Goal: Task Accomplishment & Management: Use online tool/utility

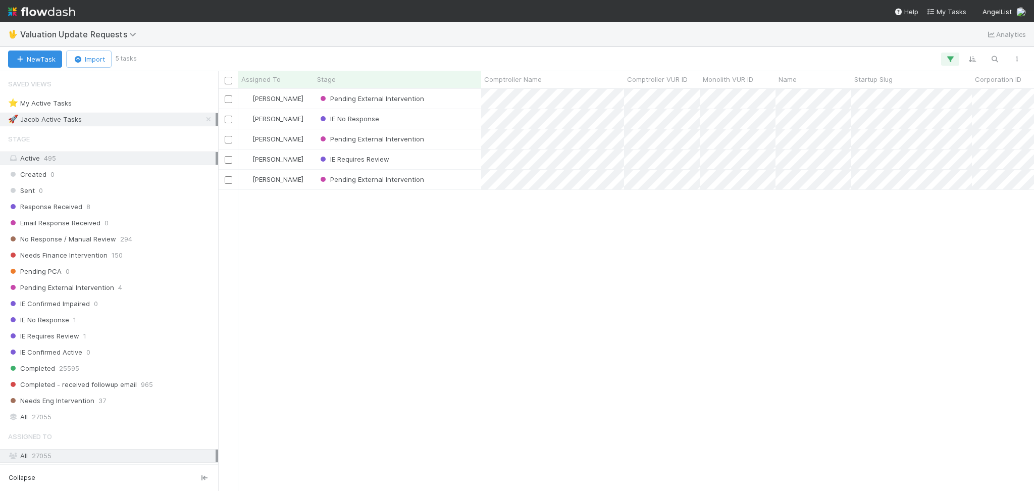
scroll to position [391, 805]
click at [141, 238] on div "No Response / Manual Review 294" at bounding box center [111, 239] width 207 height 13
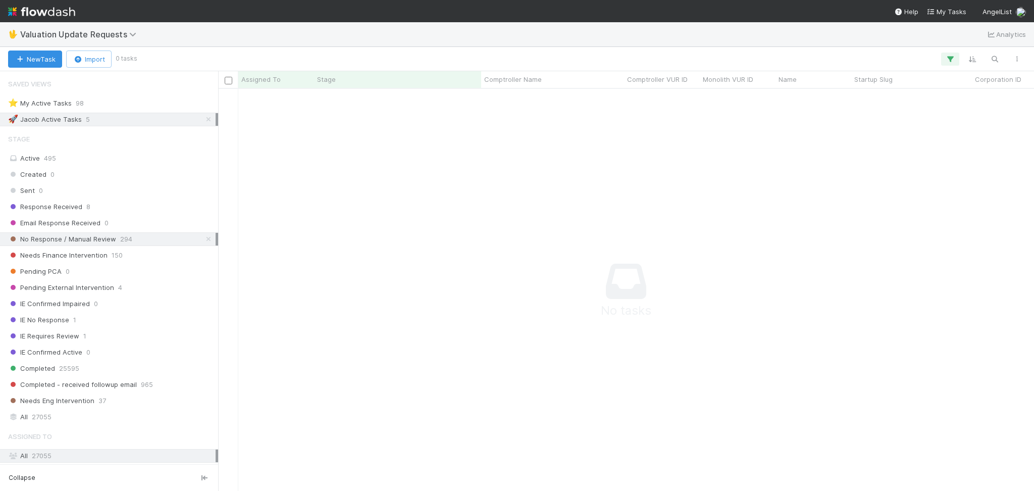
scroll to position [381, 795]
click at [203, 122] on icon at bounding box center [208, 119] width 10 height 7
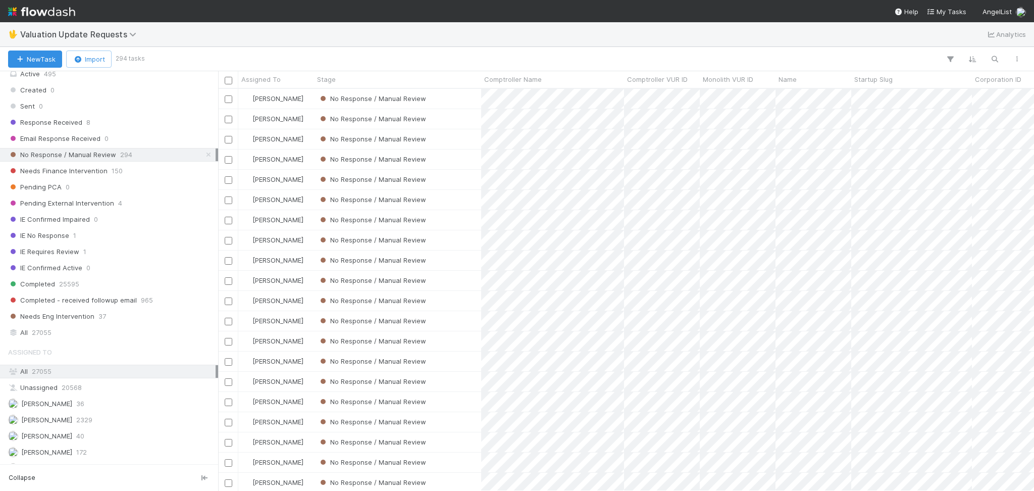
scroll to position [213, 0]
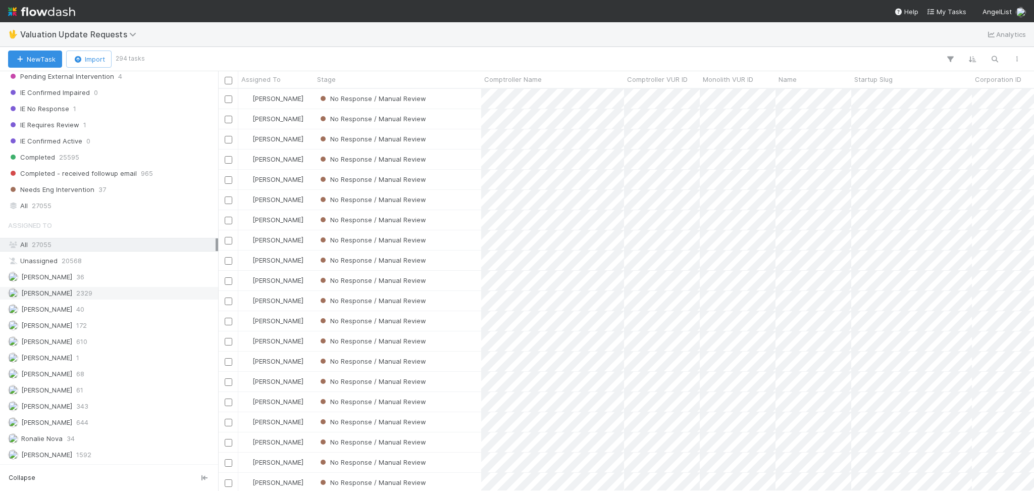
click at [98, 293] on div "Febbie Cervantes 2329" at bounding box center [111, 293] width 207 height 13
click at [125, 336] on div "Karen Jane Salcedo 610" at bounding box center [111, 341] width 207 height 13
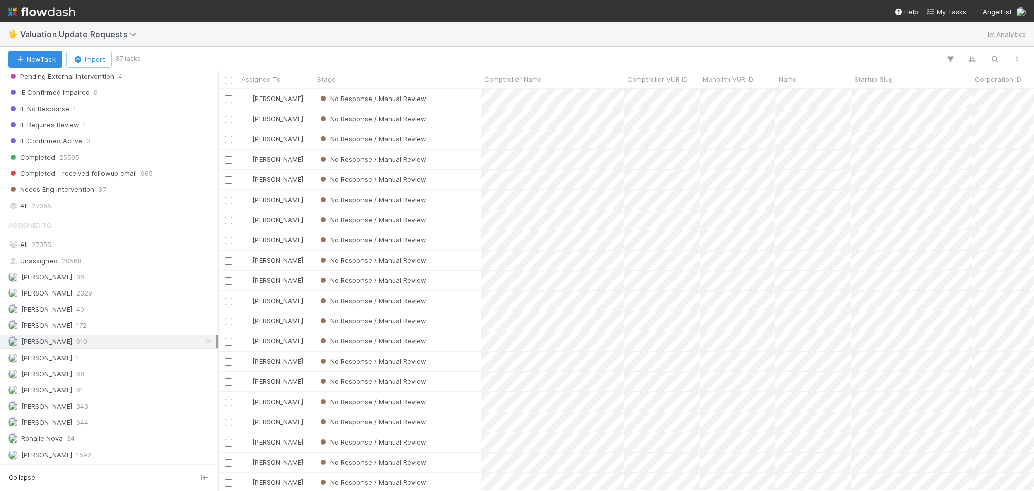
scroll to position [391, 805]
click at [126, 415] on div "Michael Capilitan 644" at bounding box center [109, 422] width 218 height 14
click at [103, 291] on div "Febbie Cervantes 2329" at bounding box center [111, 293] width 207 height 13
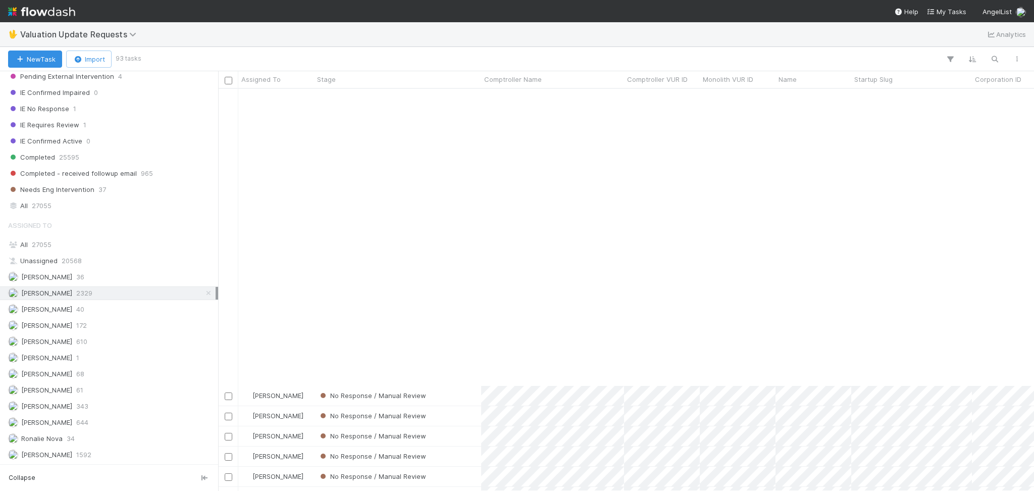
scroll to position [875, 0]
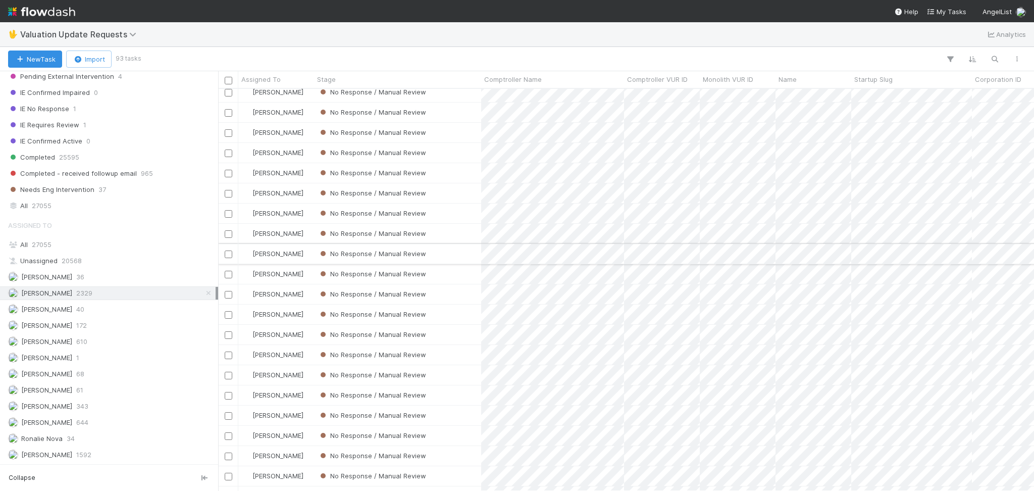
click at [457, 252] on div "No Response / Manual Review" at bounding box center [397, 254] width 167 height 20
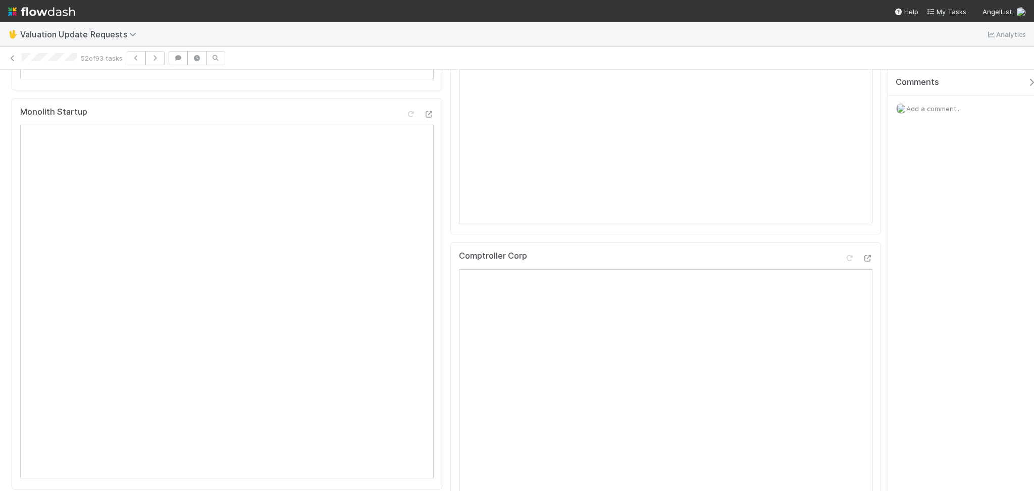
scroll to position [134, 0]
click at [844, 132] on icon at bounding box center [849, 128] width 10 height 7
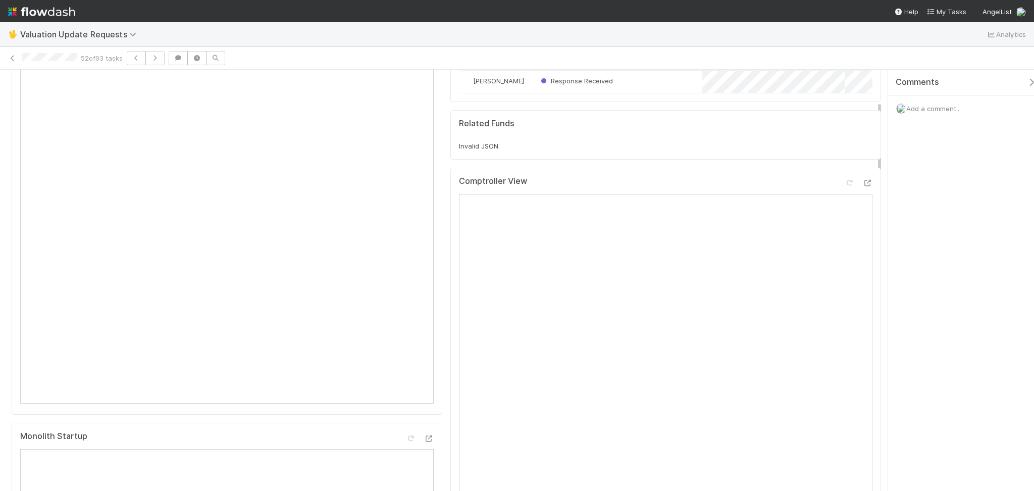
scroll to position [0, 0]
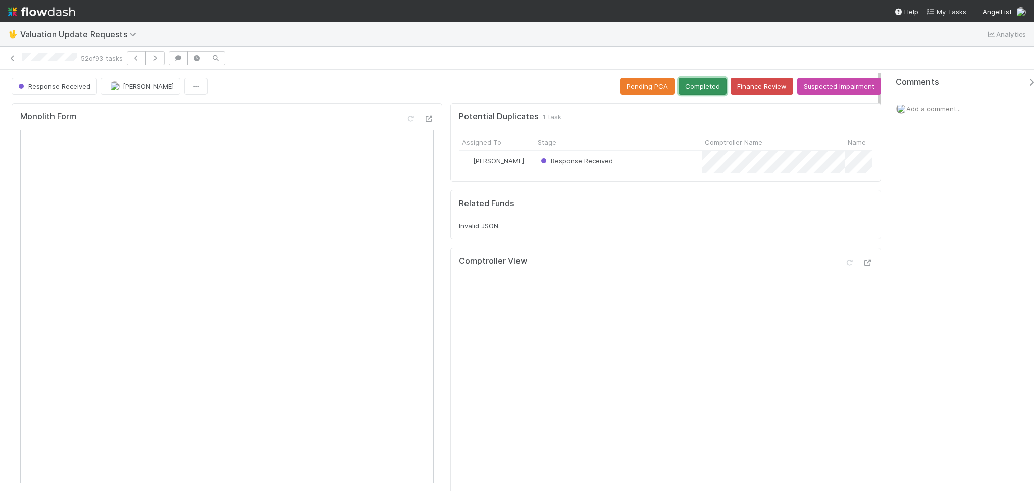
click at [685, 85] on button "Completed" at bounding box center [702, 86] width 48 height 17
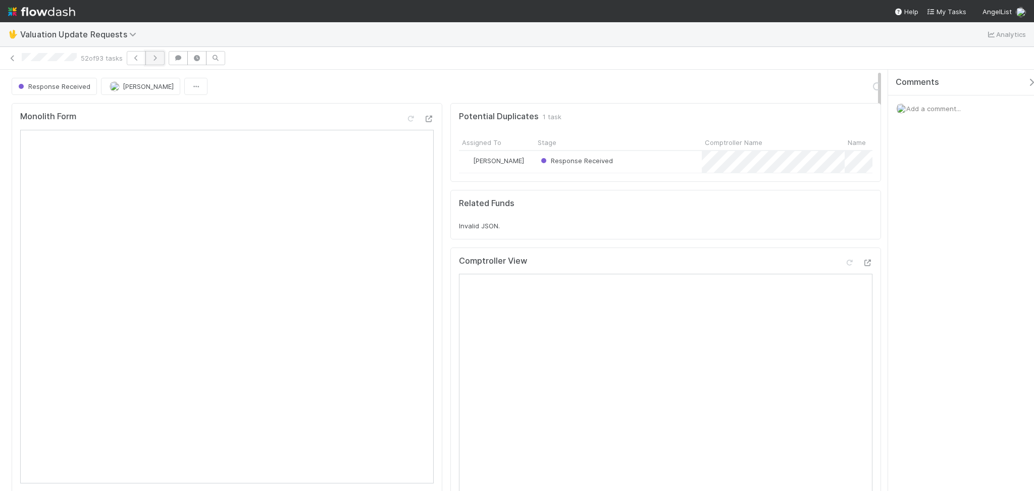
click at [163, 59] on button "button" at bounding box center [154, 58] width 19 height 14
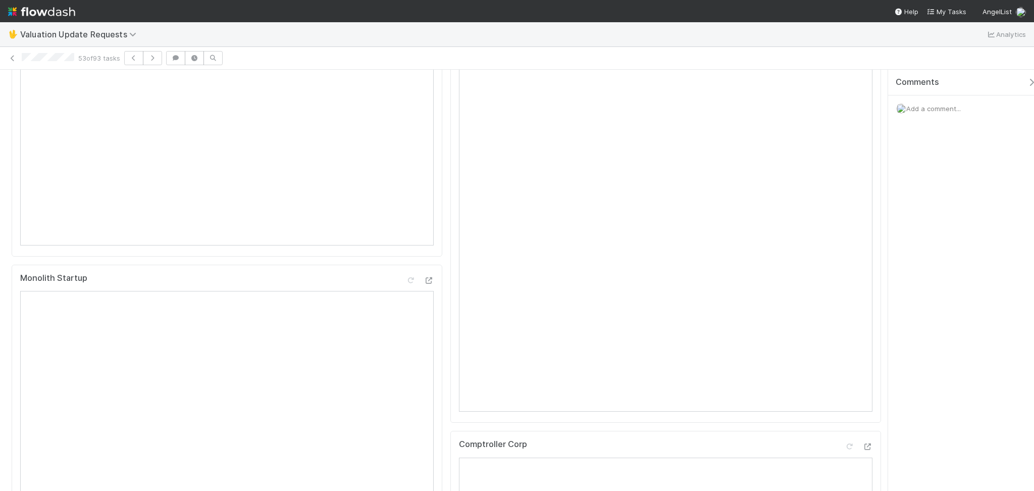
scroll to position [134, 0]
click at [844, 154] on icon at bounding box center [849, 150] width 10 height 7
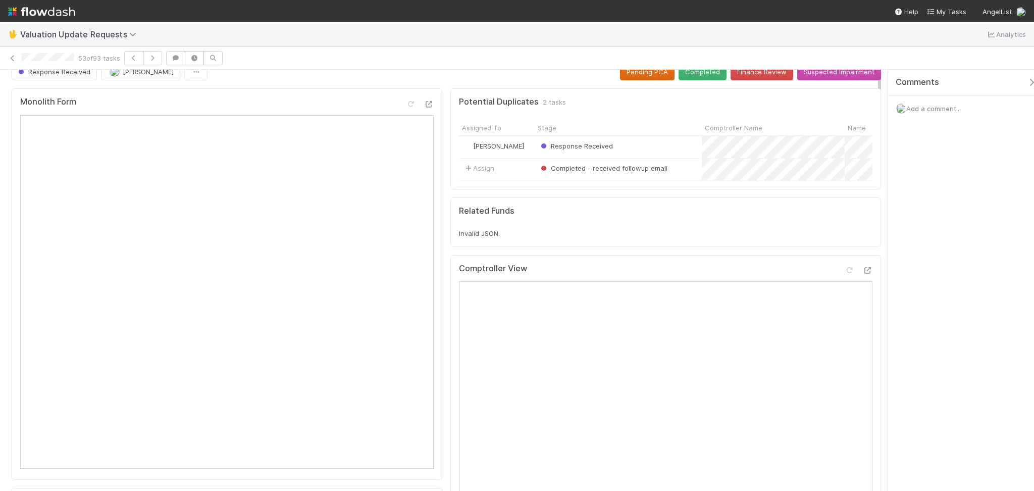
scroll to position [0, 0]
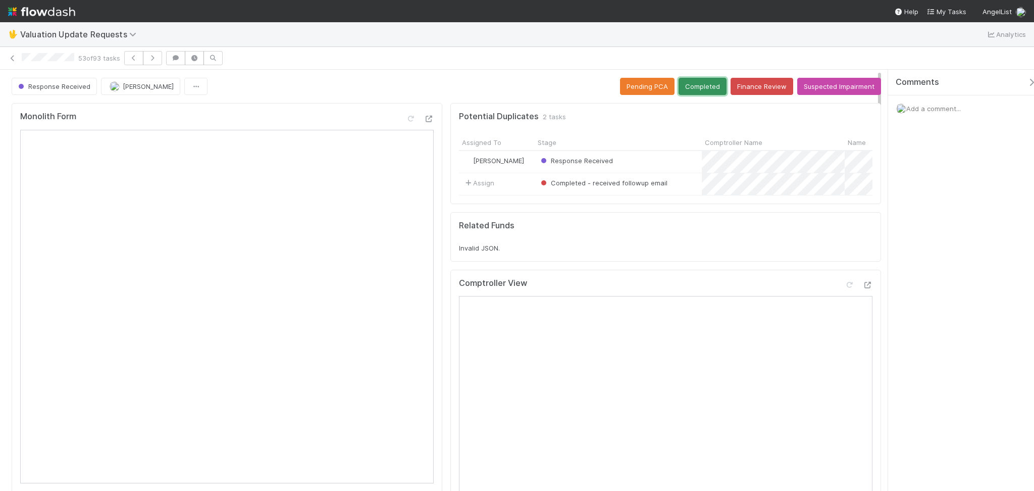
click at [691, 83] on button "Completed" at bounding box center [702, 86] width 48 height 17
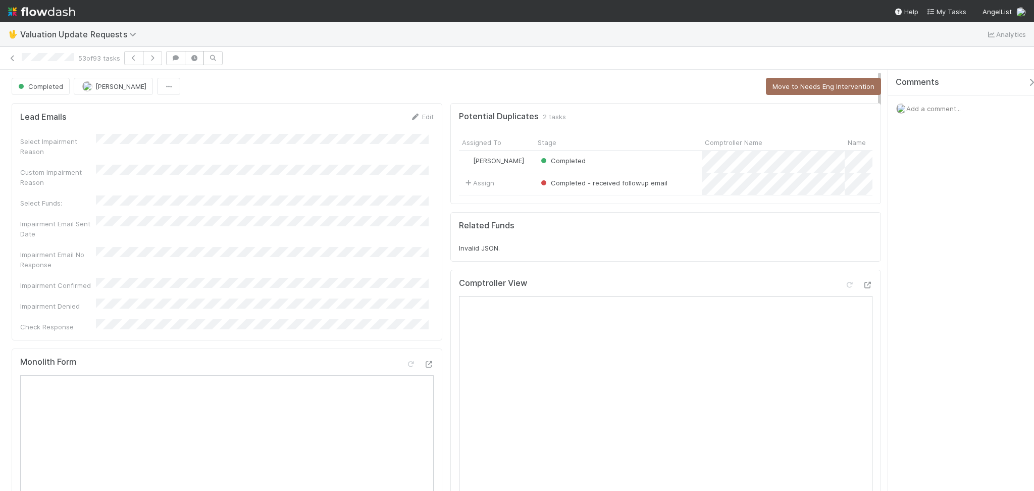
click at [151, 58] on icon "button" at bounding box center [152, 58] width 10 height 6
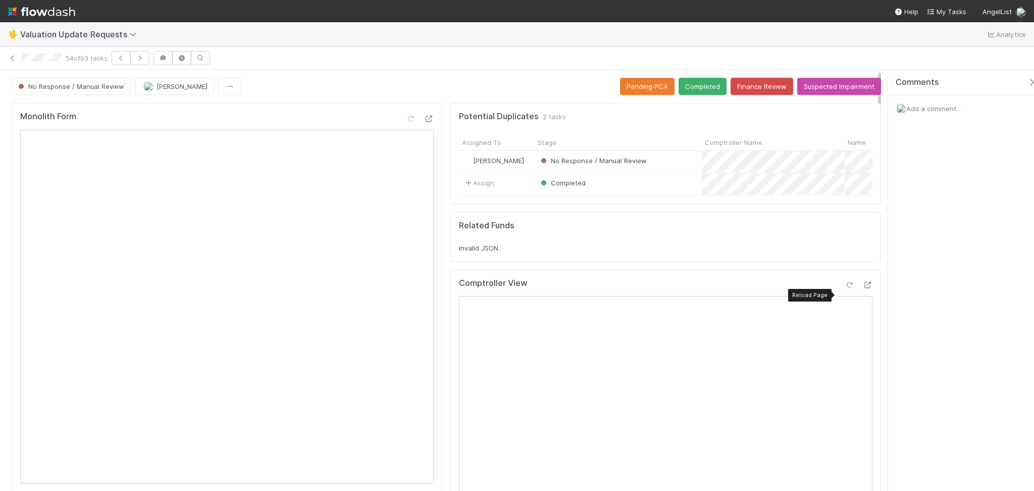
click at [844, 288] on icon at bounding box center [849, 285] width 10 height 7
click at [680, 85] on button "Completed" at bounding box center [702, 86] width 48 height 17
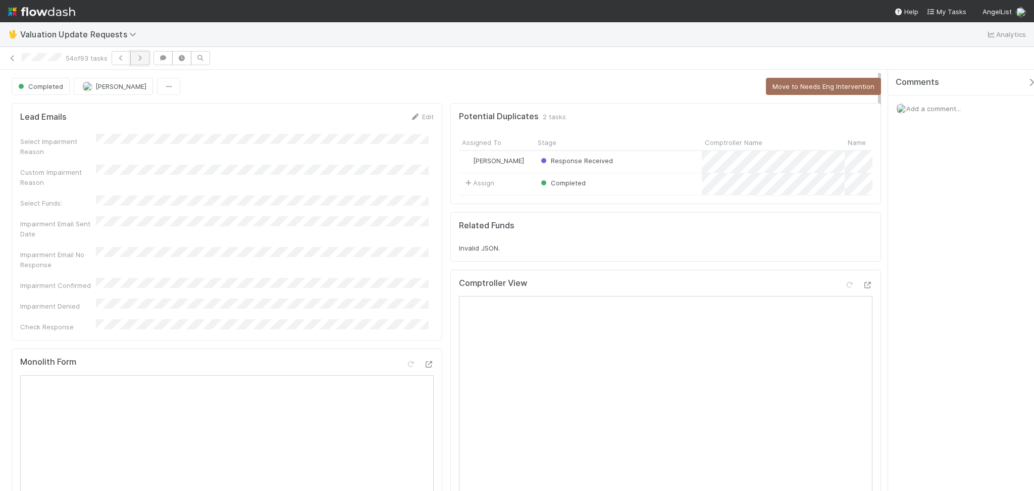
click at [146, 52] on button "button" at bounding box center [139, 58] width 19 height 14
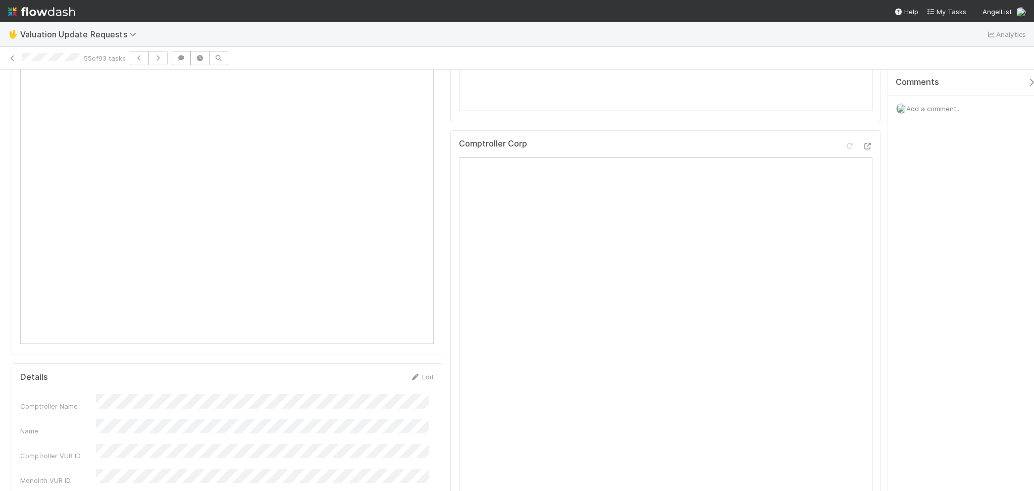
scroll to position [202, 0]
click at [844, 86] on icon at bounding box center [849, 83] width 10 height 7
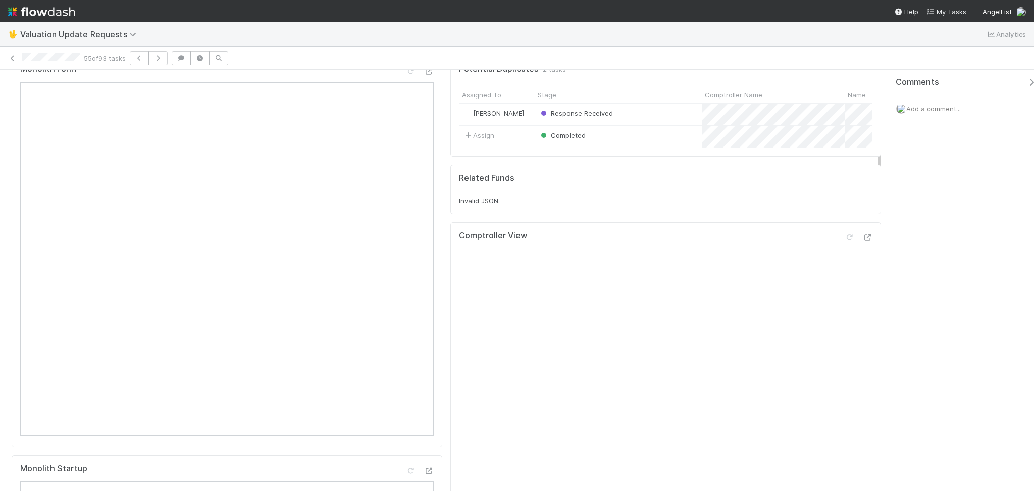
scroll to position [0, 0]
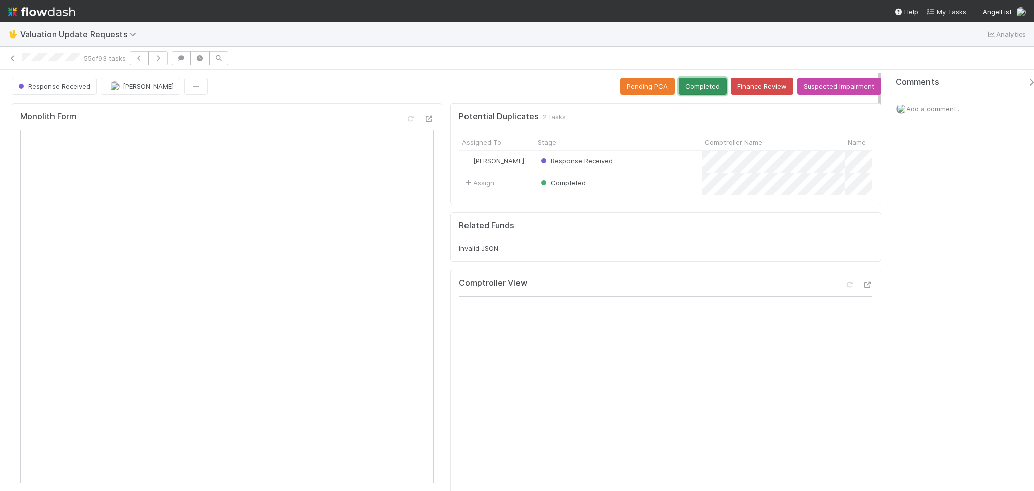
click at [700, 82] on button "Completed" at bounding box center [702, 86] width 48 height 17
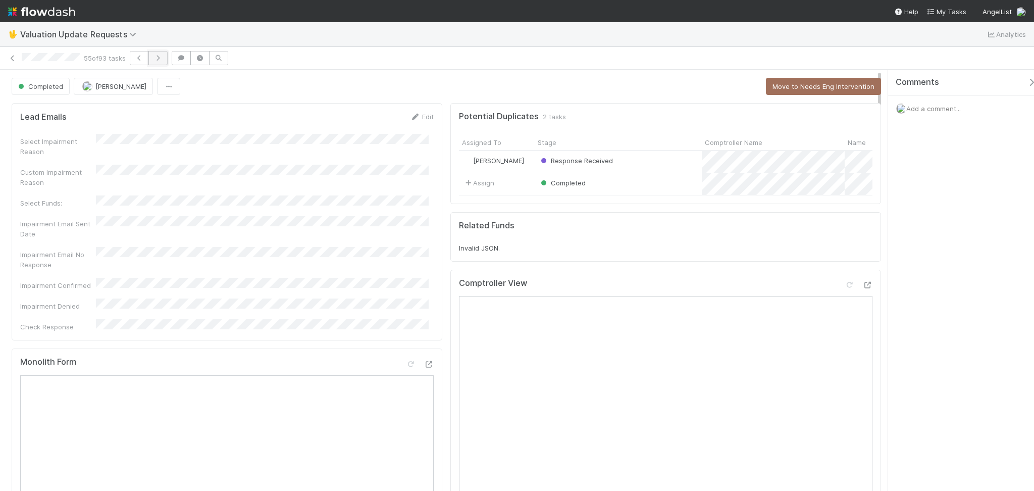
click at [159, 55] on icon "button" at bounding box center [158, 58] width 10 height 6
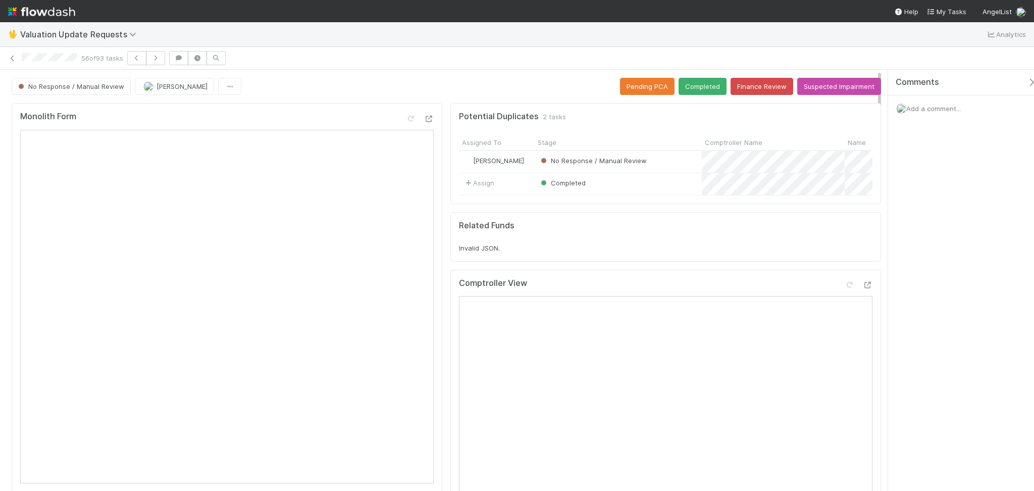
click at [377, 44] on div "🖖 Valuation Update Requests Analytics" at bounding box center [517, 34] width 1034 height 24
click at [141, 64] on button "button" at bounding box center [136, 58] width 19 height 14
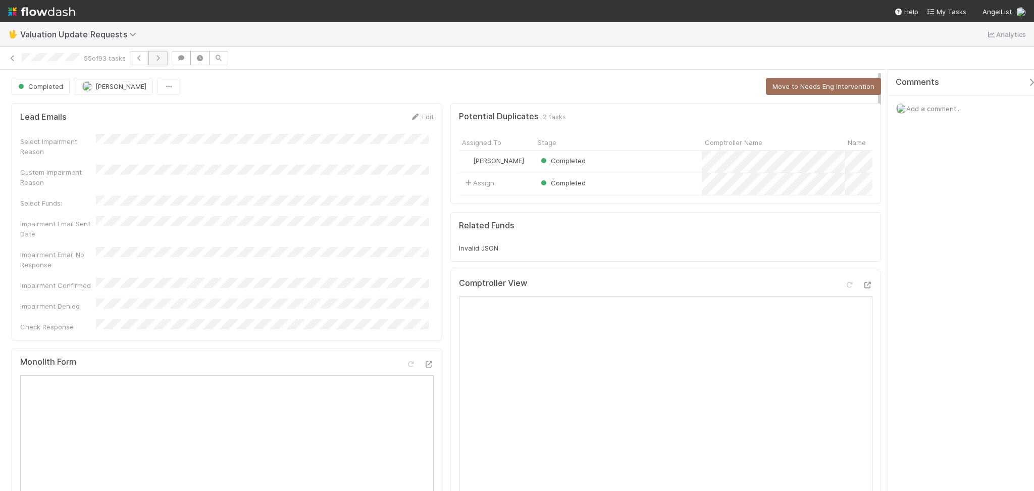
click at [161, 60] on button "button" at bounding box center [157, 58] width 19 height 14
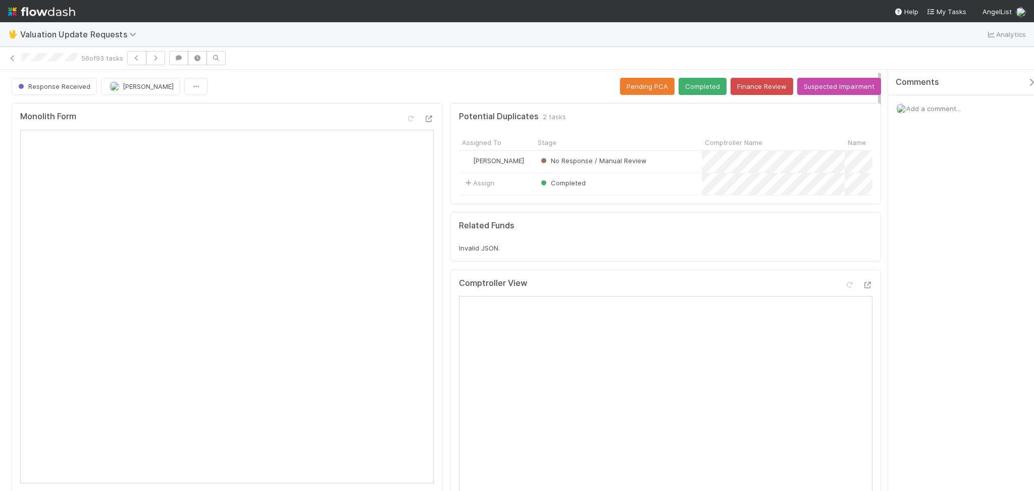
click at [836, 289] on div "Comptroller View Reload Page" at bounding box center [665, 287] width 413 height 18
click at [844, 288] on icon at bounding box center [849, 285] width 10 height 7
click at [690, 83] on button "Completed" at bounding box center [702, 86] width 48 height 17
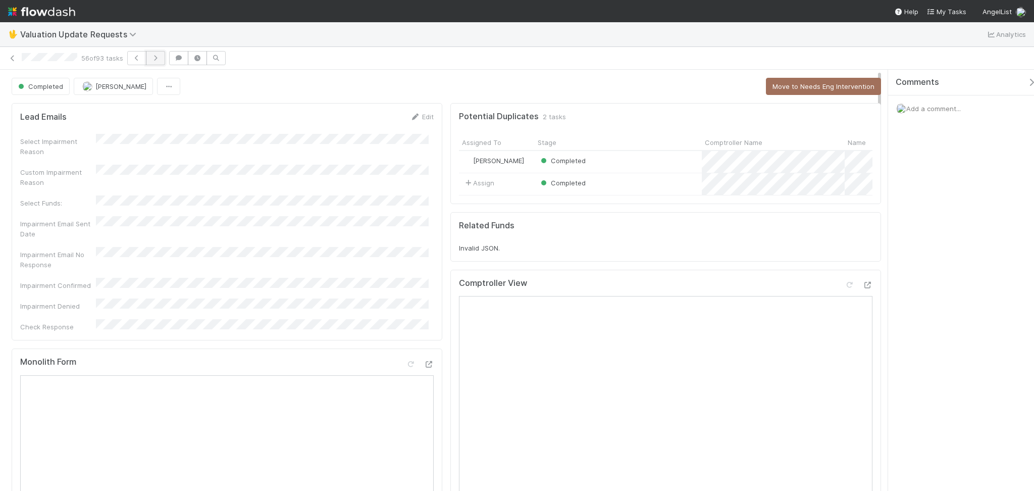
click at [152, 52] on button "button" at bounding box center [155, 58] width 19 height 14
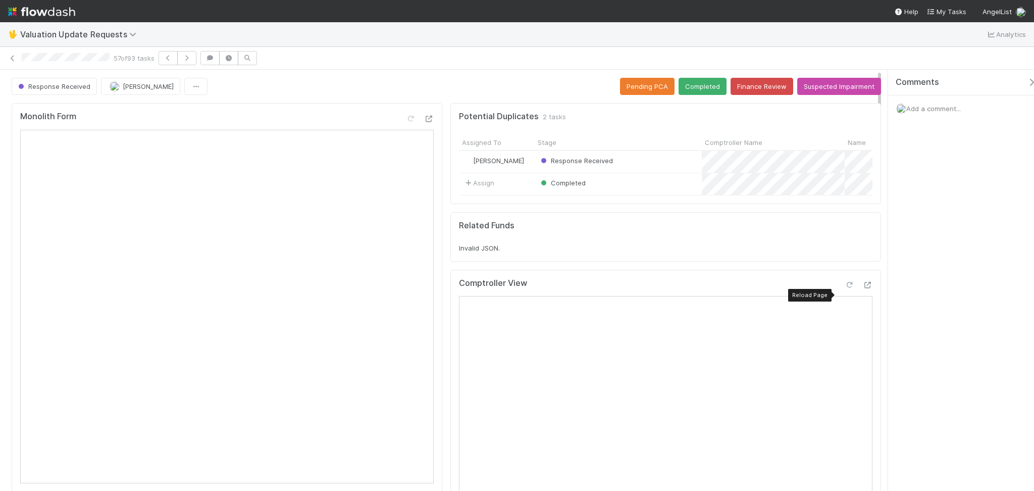
click at [844, 288] on icon at bounding box center [849, 285] width 10 height 7
click at [700, 89] on button "Completed" at bounding box center [702, 86] width 48 height 17
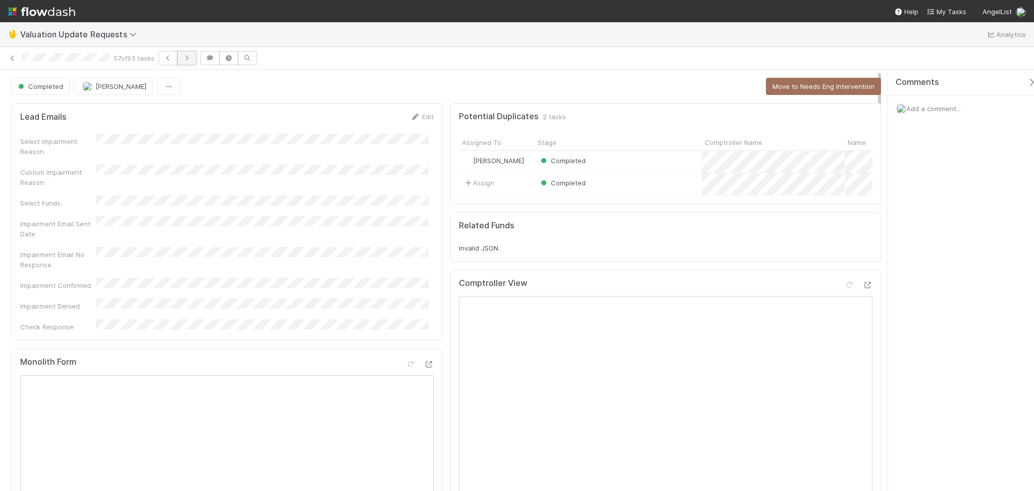
click at [187, 58] on icon "button" at bounding box center [187, 58] width 10 height 6
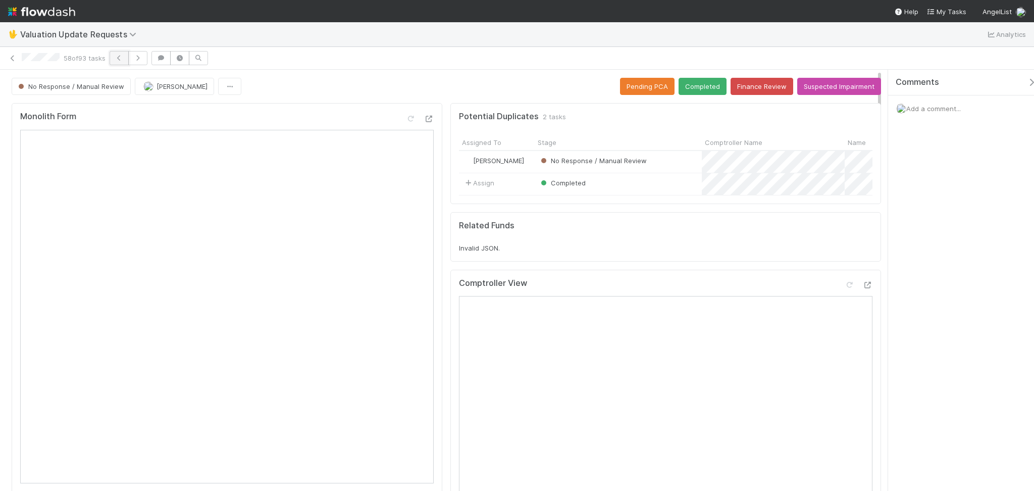
click at [124, 56] on icon "button" at bounding box center [119, 58] width 10 height 6
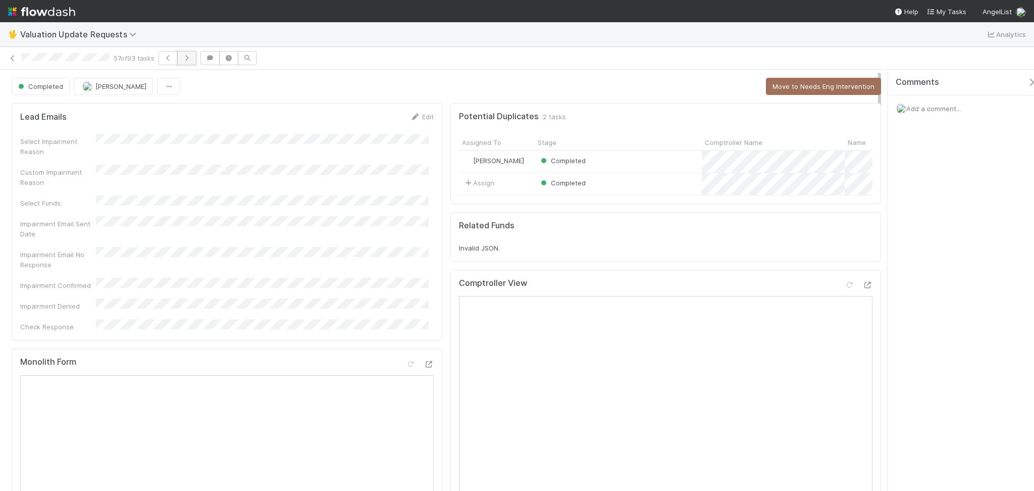
click at [190, 60] on icon "button" at bounding box center [187, 58] width 10 height 6
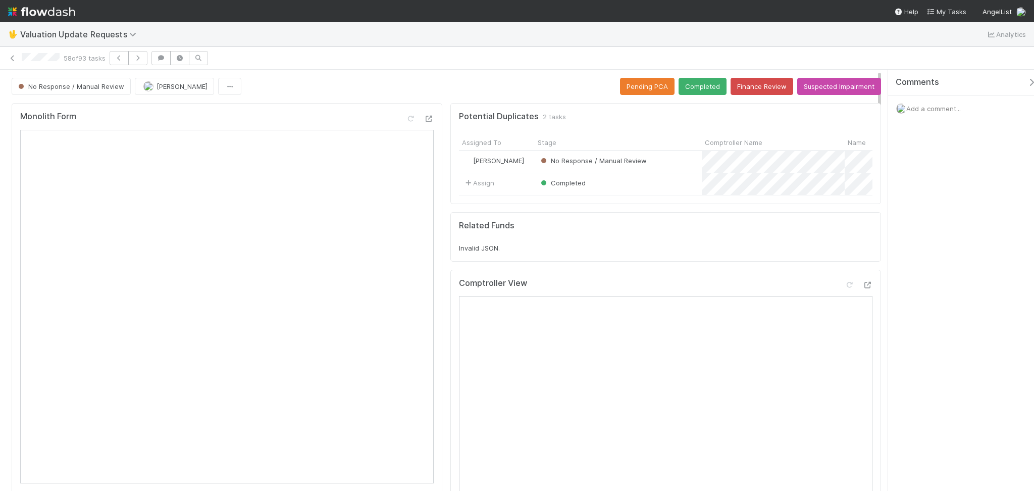
click at [322, 68] on div "58 of 93 tasks" at bounding box center [517, 58] width 1034 height 23
click at [844, 288] on icon at bounding box center [849, 285] width 10 height 7
click at [692, 85] on button "Completed" at bounding box center [702, 86] width 48 height 17
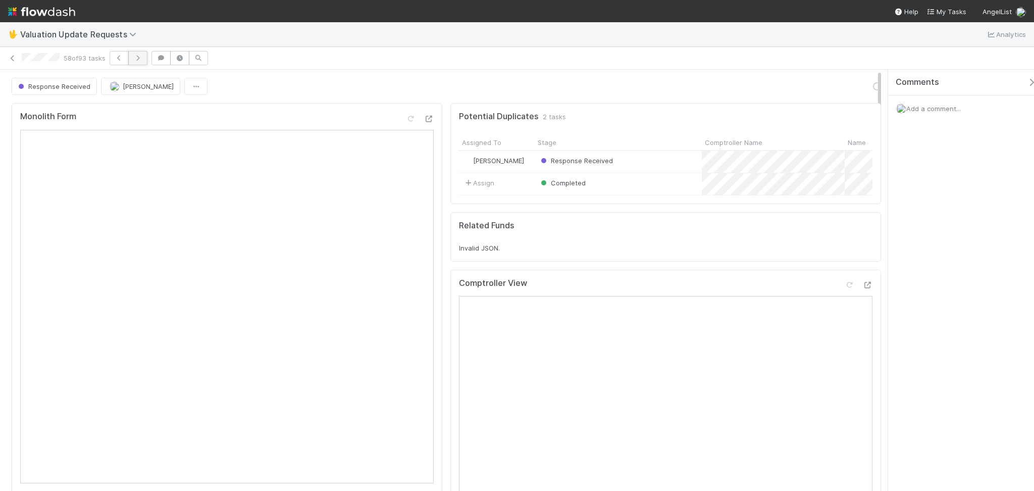
click at [143, 52] on button "button" at bounding box center [137, 58] width 19 height 14
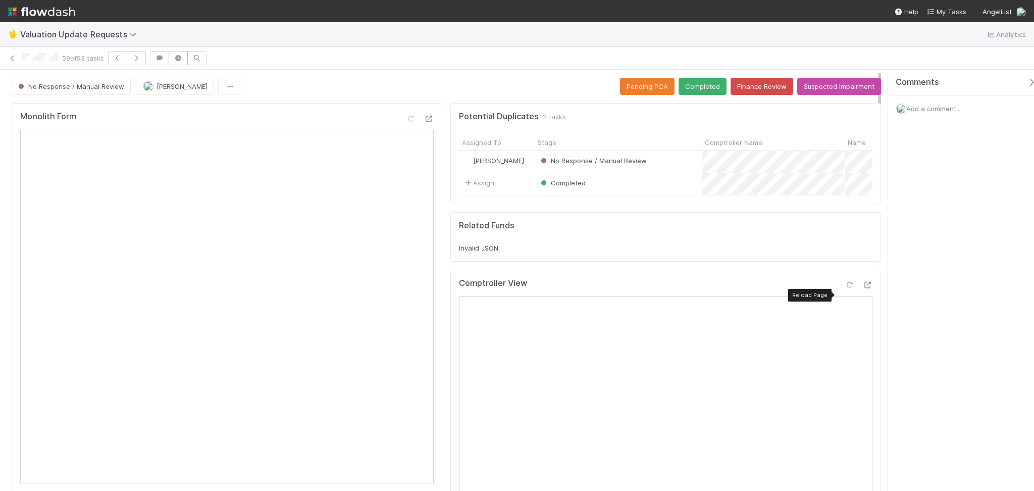
click at [844, 288] on icon at bounding box center [849, 285] width 10 height 7
click at [687, 89] on button "Completed" at bounding box center [702, 86] width 48 height 17
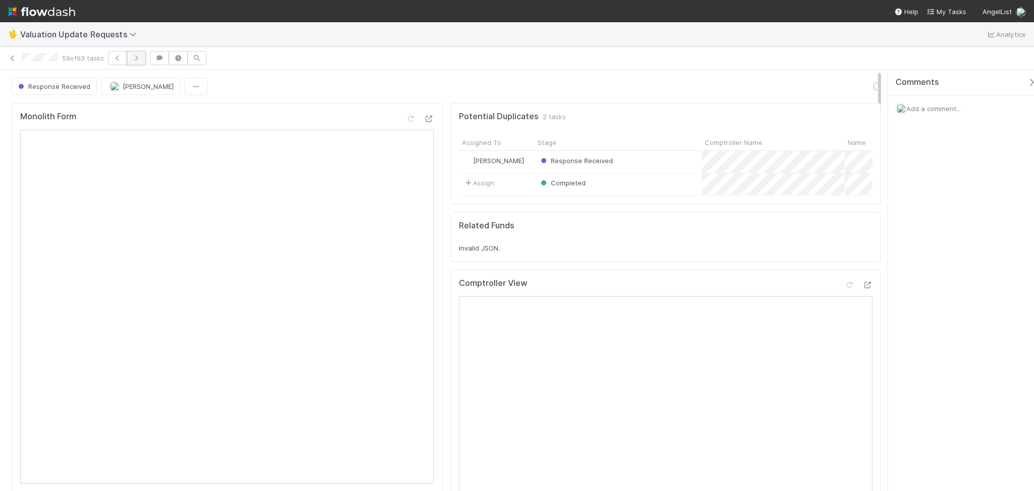
click at [139, 56] on icon "button" at bounding box center [136, 58] width 10 height 6
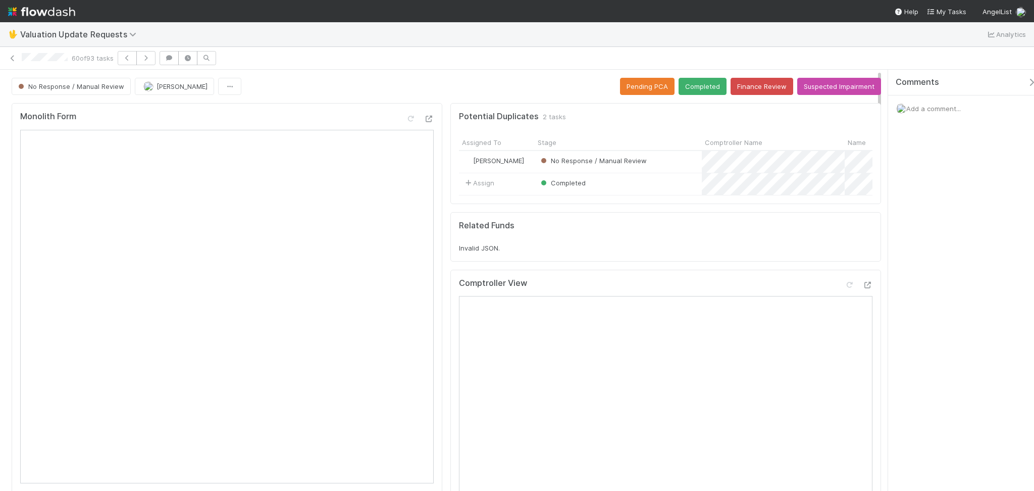
click at [325, 49] on div "60 of 93 tasks" at bounding box center [517, 58] width 1034 height 23
drag, startPoint x: 148, startPoint y: 58, endPoint x: 483, endPoint y: 11, distance: 337.8
click at [483, 11] on div "🖖 Valuation Update Requests Analytics 60 of 93 tasks No Response / Manual Revie…" at bounding box center [517, 245] width 1034 height 491
click at [844, 290] on div at bounding box center [849, 285] width 10 height 10
click at [693, 85] on button "Completed" at bounding box center [702, 86] width 48 height 17
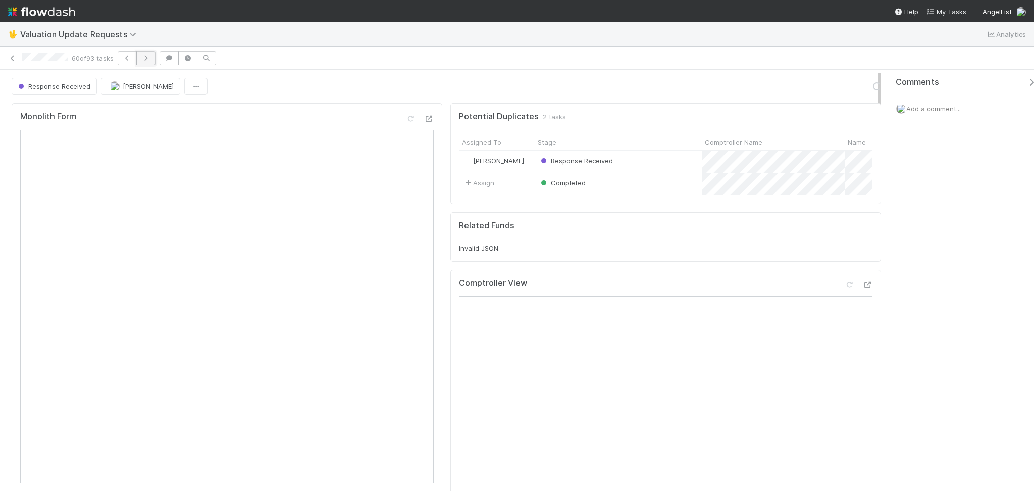
click at [148, 55] on icon "button" at bounding box center [146, 58] width 10 height 6
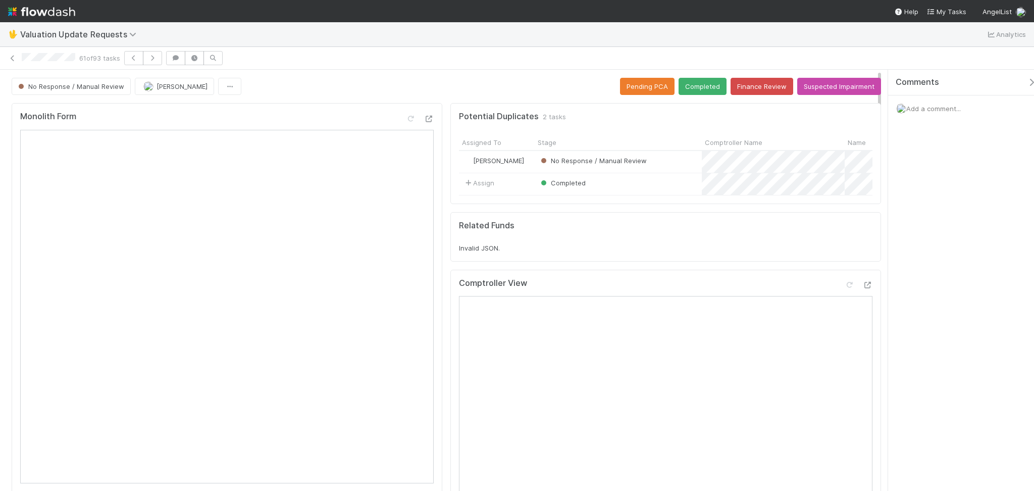
click at [844, 288] on icon at bounding box center [849, 285] width 10 height 7
click at [700, 89] on button "Completed" at bounding box center [702, 86] width 48 height 17
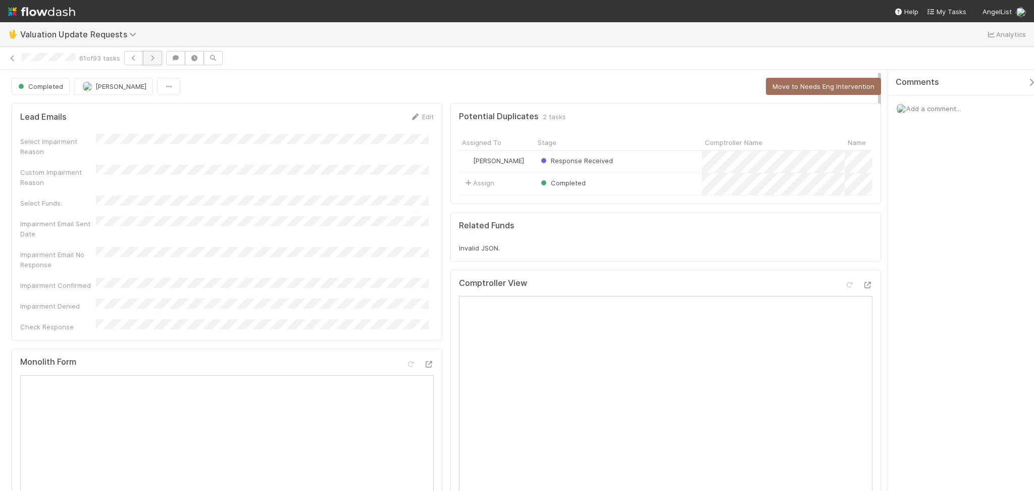
click at [154, 61] on button "button" at bounding box center [152, 58] width 19 height 14
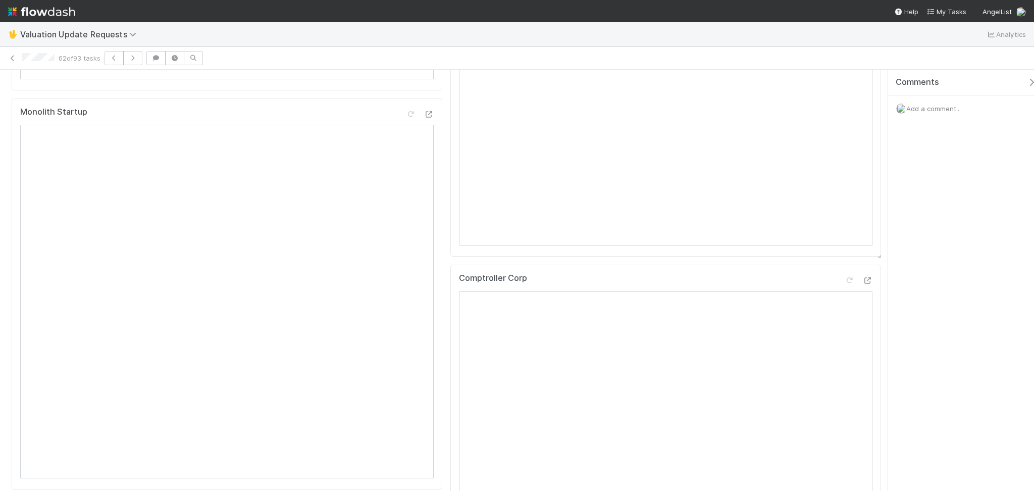
scroll to position [202, 0]
click at [844, 86] on icon at bounding box center [849, 83] width 10 height 7
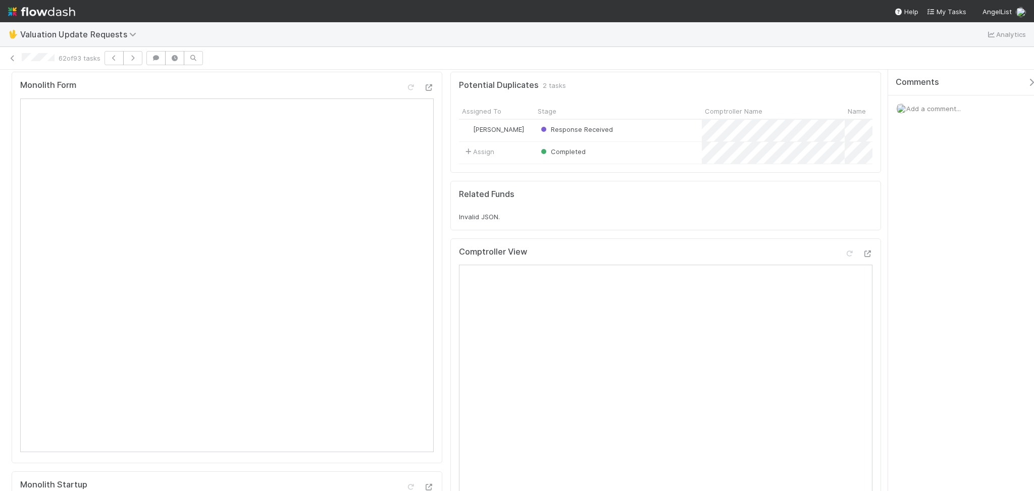
scroll to position [0, 0]
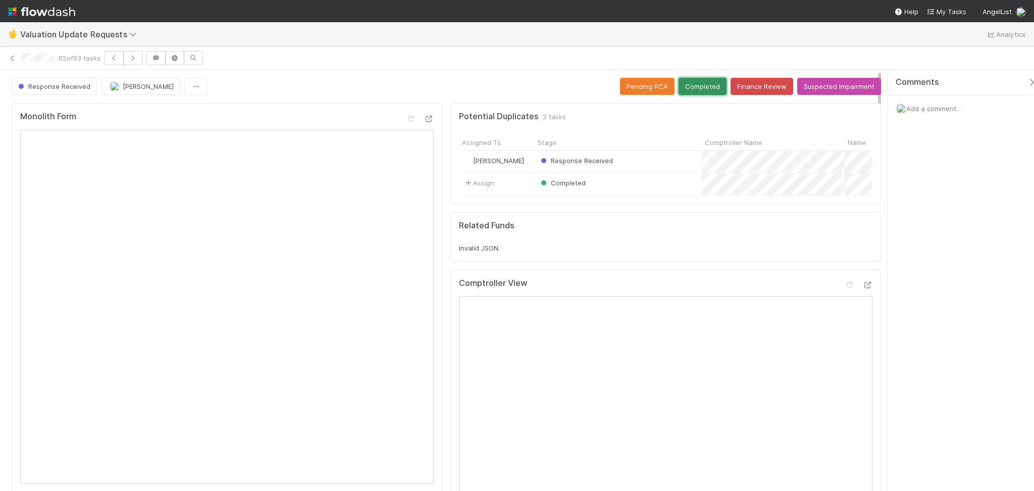
click at [694, 91] on button "Completed" at bounding box center [702, 86] width 48 height 17
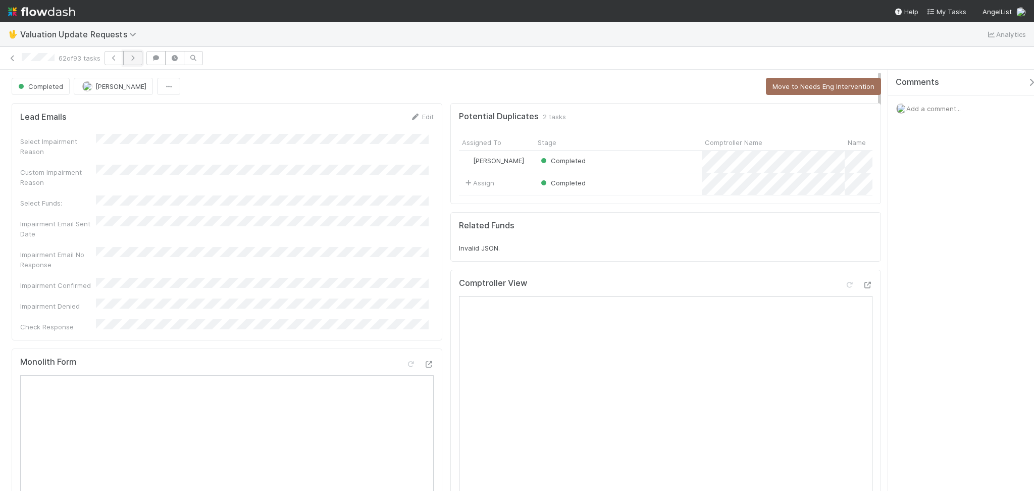
click at [135, 60] on icon "button" at bounding box center [133, 58] width 10 height 6
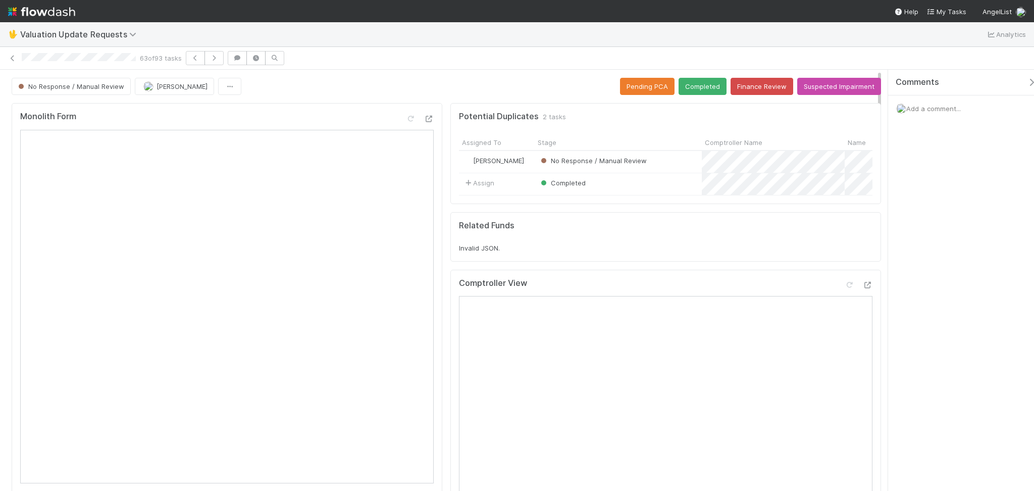
click at [326, 91] on div "No Response / Manual Review Febbie Cervantes Pending PCA Completed Finance Revi…" at bounding box center [446, 86] width 869 height 17
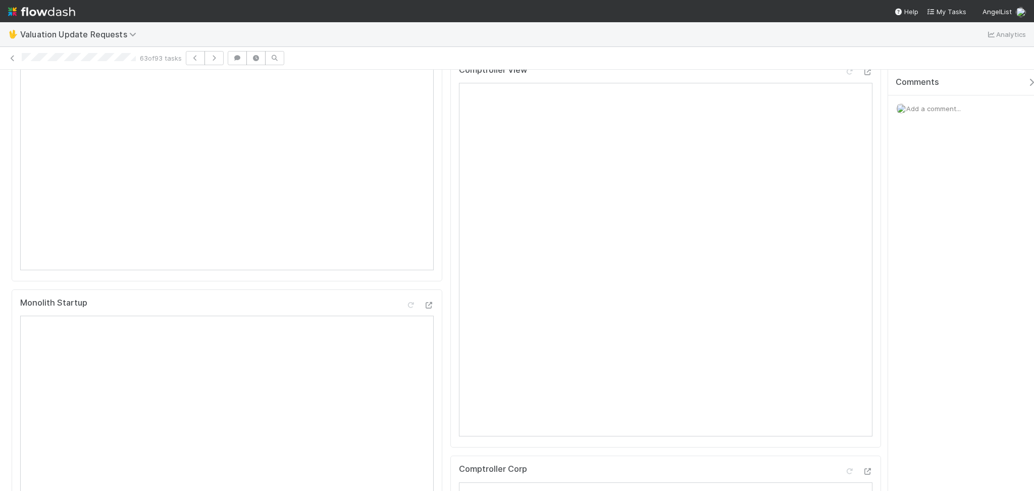
scroll to position [67, 0]
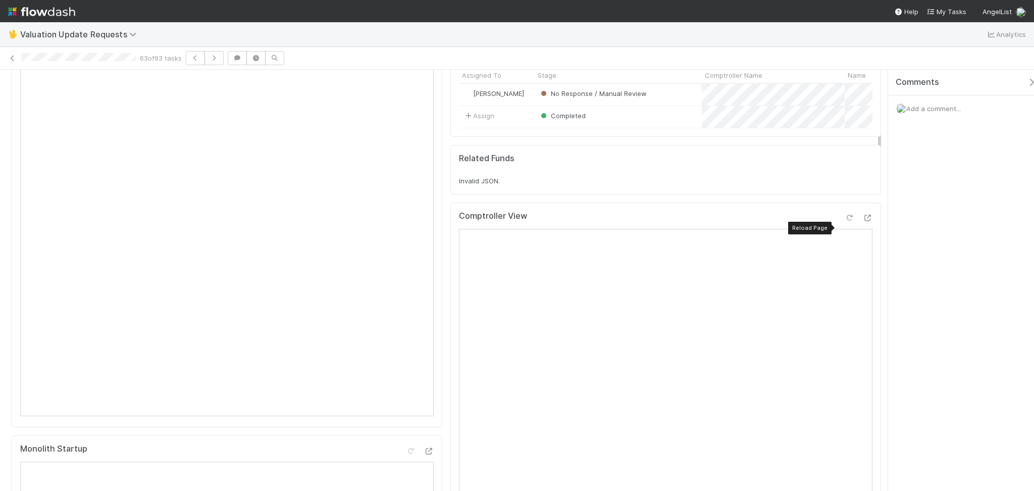
click at [844, 221] on icon at bounding box center [849, 217] width 10 height 7
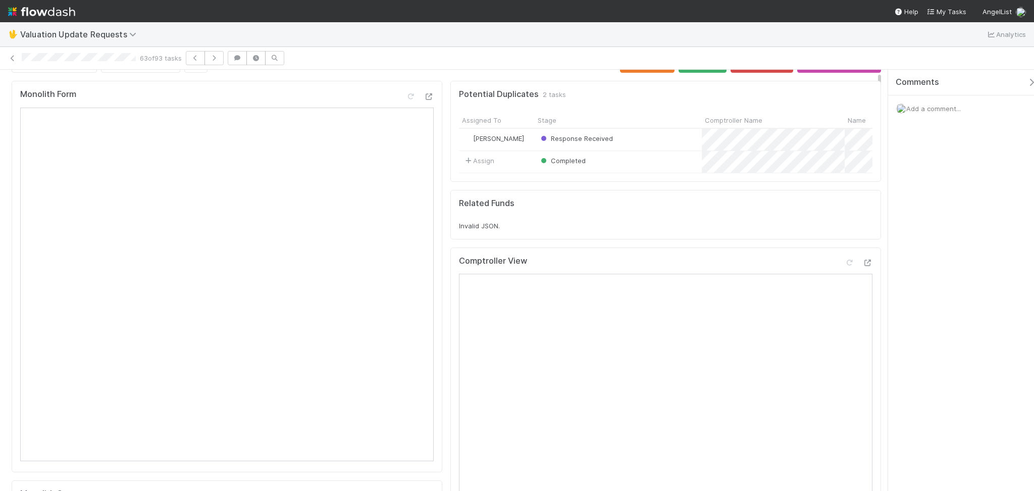
scroll to position [0, 0]
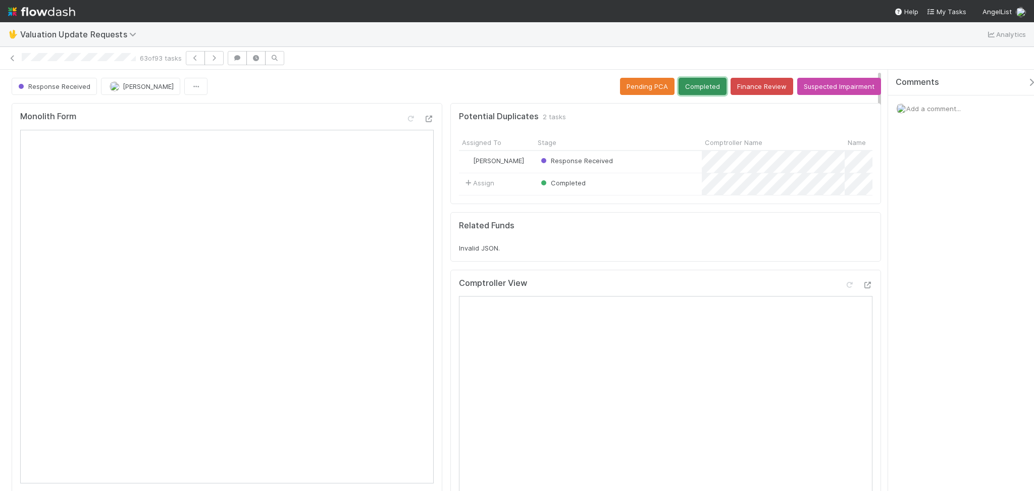
click at [699, 85] on button "Completed" at bounding box center [702, 86] width 48 height 17
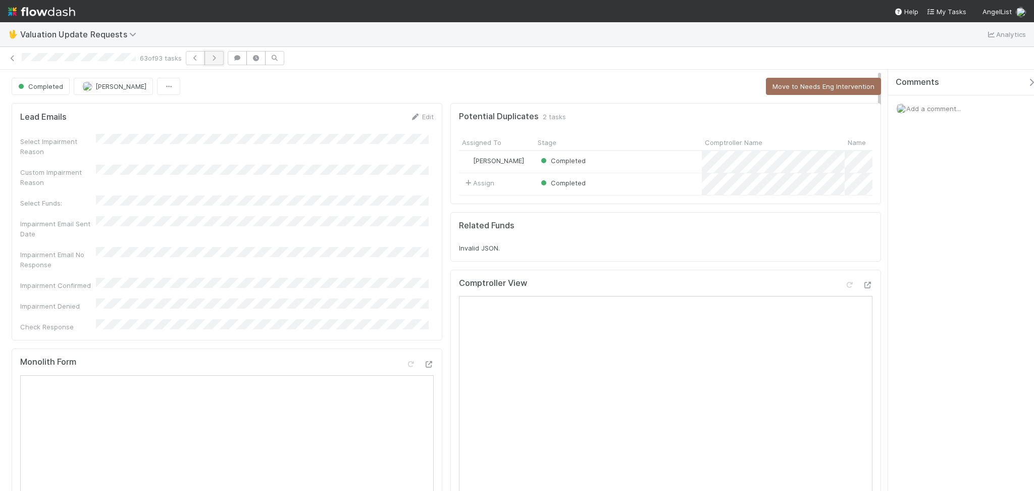
click at [216, 58] on icon "button" at bounding box center [214, 58] width 10 height 6
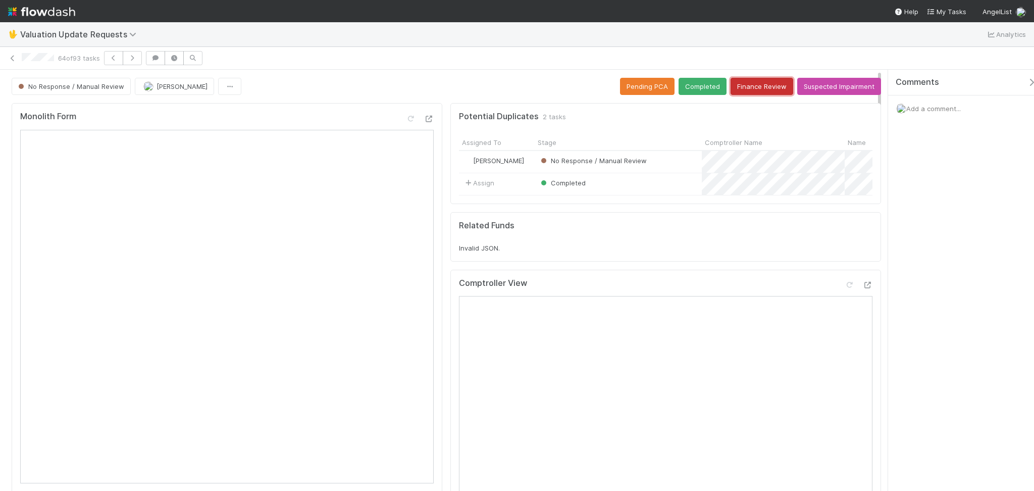
click at [761, 88] on button "Finance Review" at bounding box center [761, 86] width 63 height 17
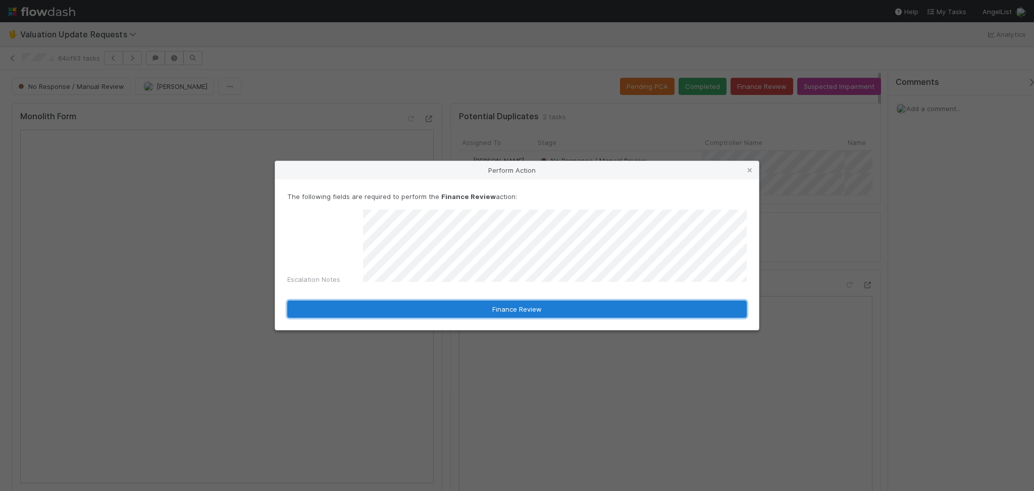
click at [482, 307] on button "Finance Review" at bounding box center [516, 308] width 459 height 17
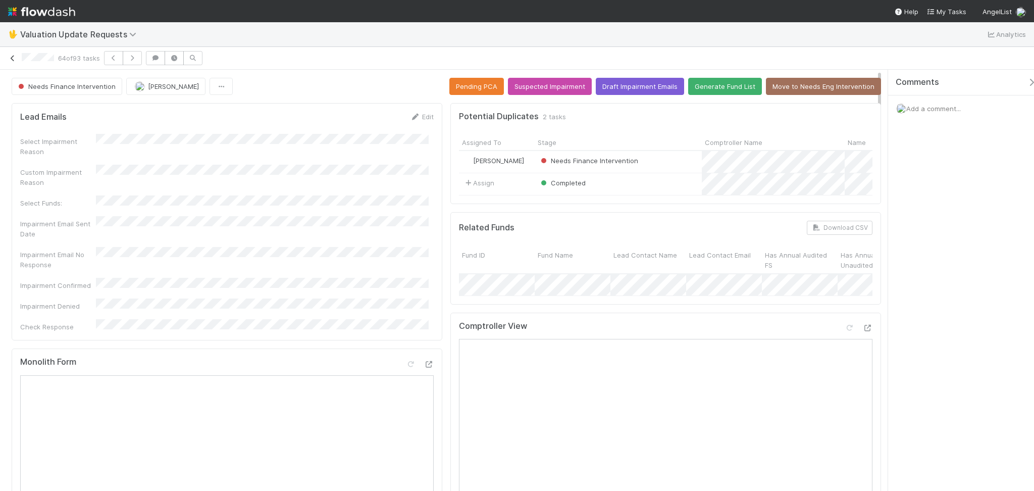
click at [9, 58] on icon at bounding box center [13, 58] width 10 height 7
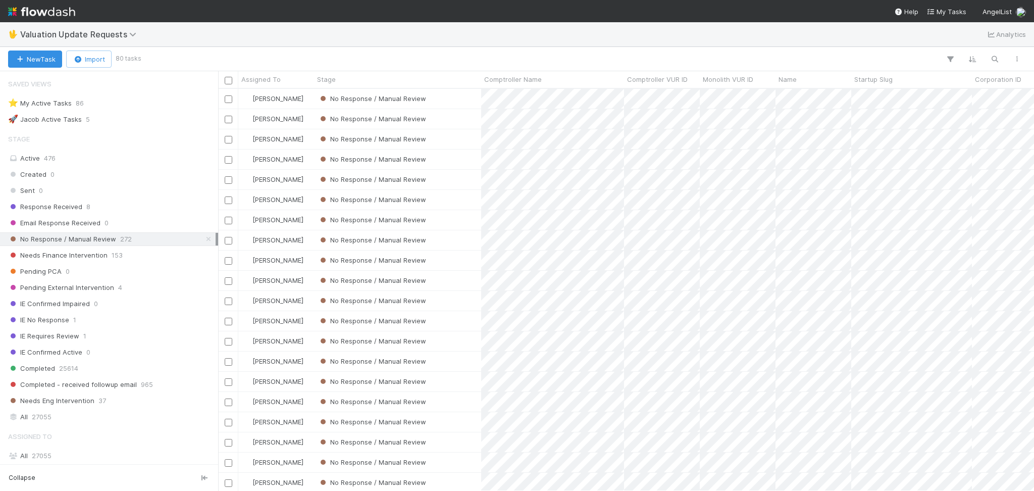
scroll to position [391, 805]
click at [308, 58] on div at bounding box center [583, 58] width 888 height 13
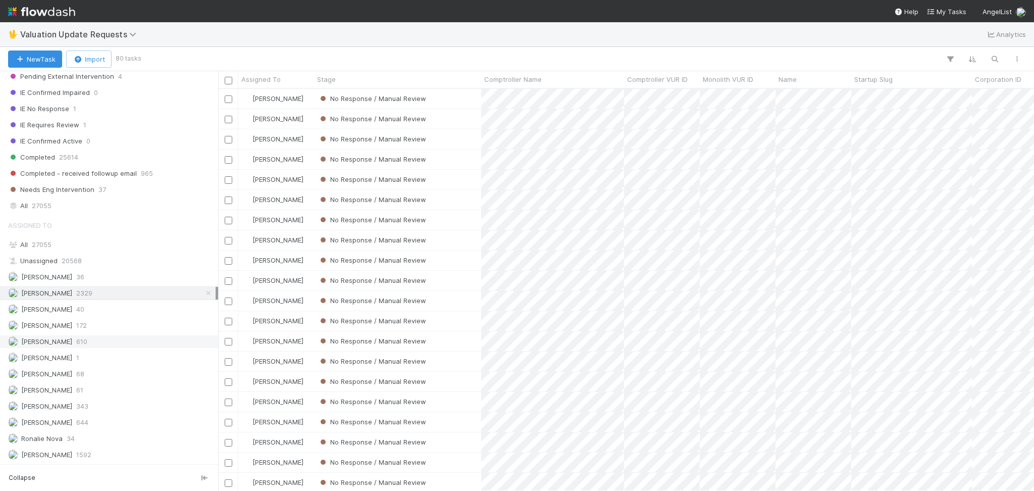
click at [112, 341] on div "Karen Jane Salcedo 610" at bounding box center [111, 341] width 207 height 13
click at [112, 294] on div "Febbie Cervantes 2329" at bounding box center [111, 293] width 207 height 13
click at [109, 421] on div "Michael Capilitan 644" at bounding box center [111, 422] width 207 height 13
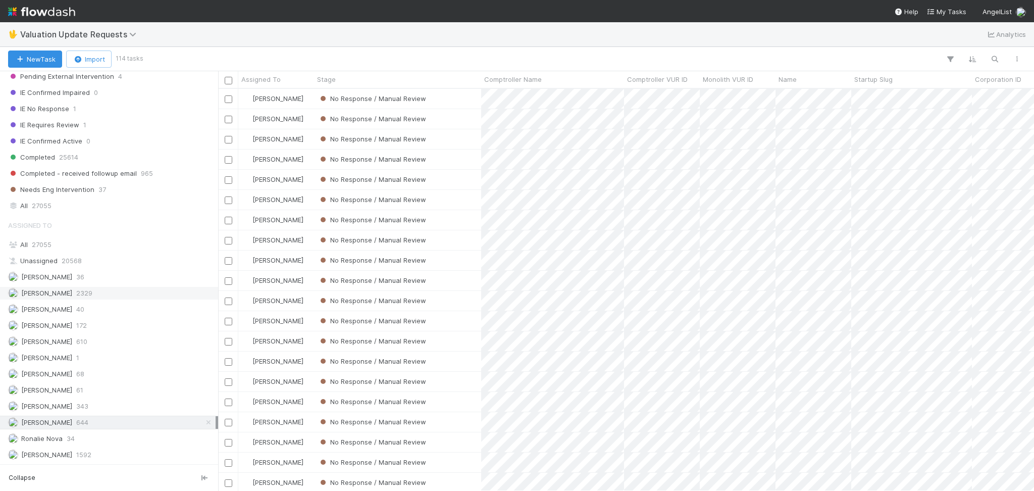
scroll to position [391, 805]
click at [112, 297] on div "Febbie Cervantes 2329" at bounding box center [111, 293] width 207 height 13
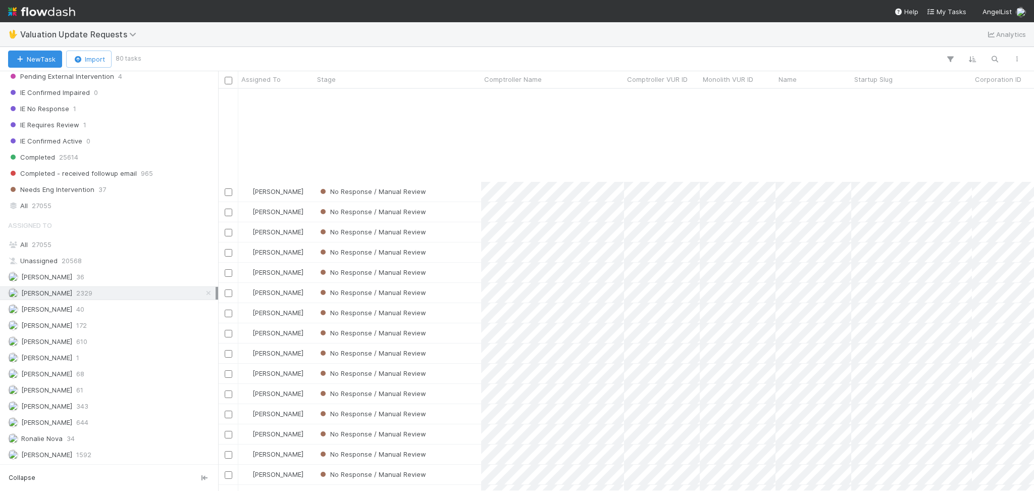
scroll to position [404, 0]
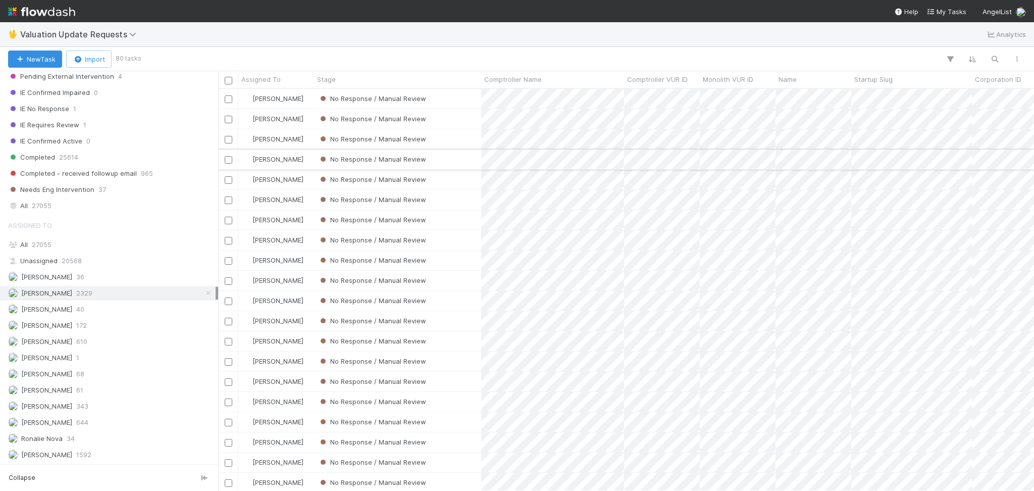
click at [430, 168] on div "No Response / Manual Review" at bounding box center [397, 159] width 167 height 20
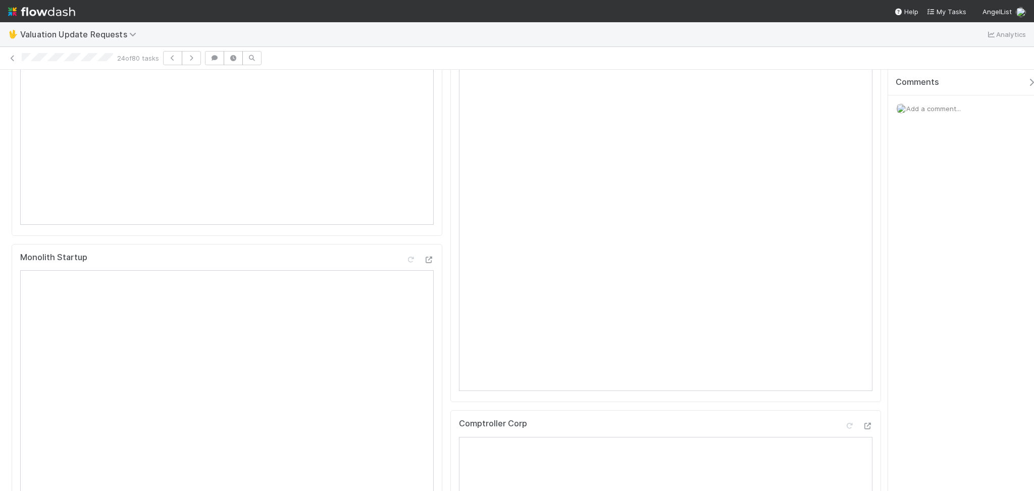
scroll to position [202, 0]
click at [844, 86] on icon at bounding box center [849, 83] width 10 height 7
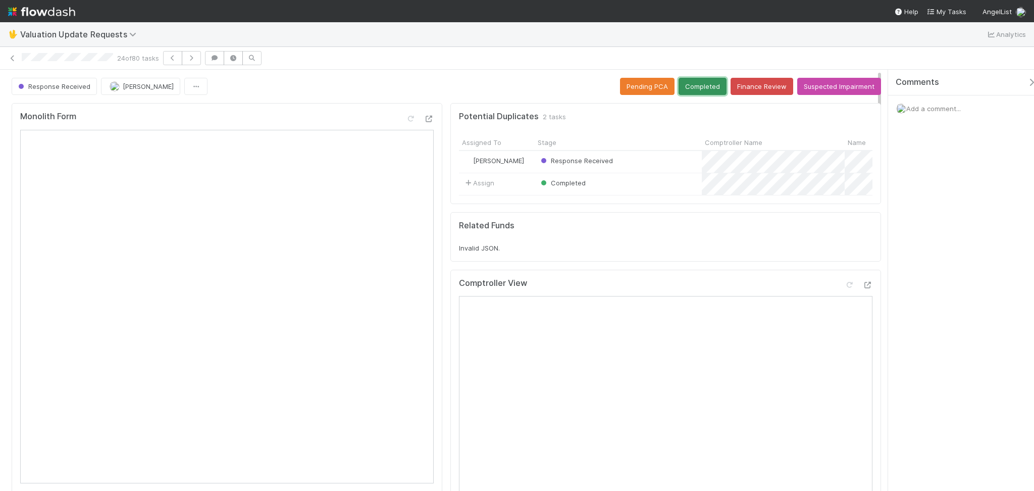
click at [696, 89] on button "Completed" at bounding box center [702, 86] width 48 height 17
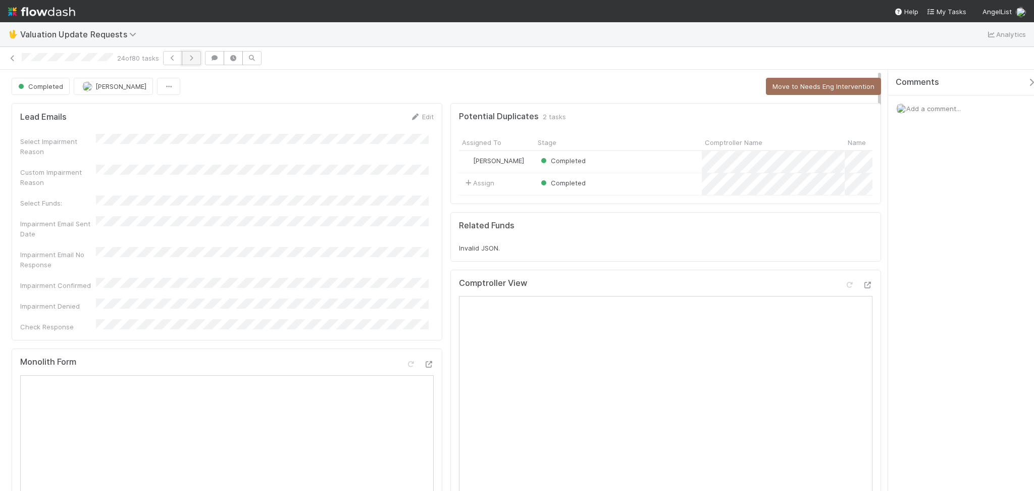
click at [192, 61] on button "button" at bounding box center [191, 58] width 19 height 14
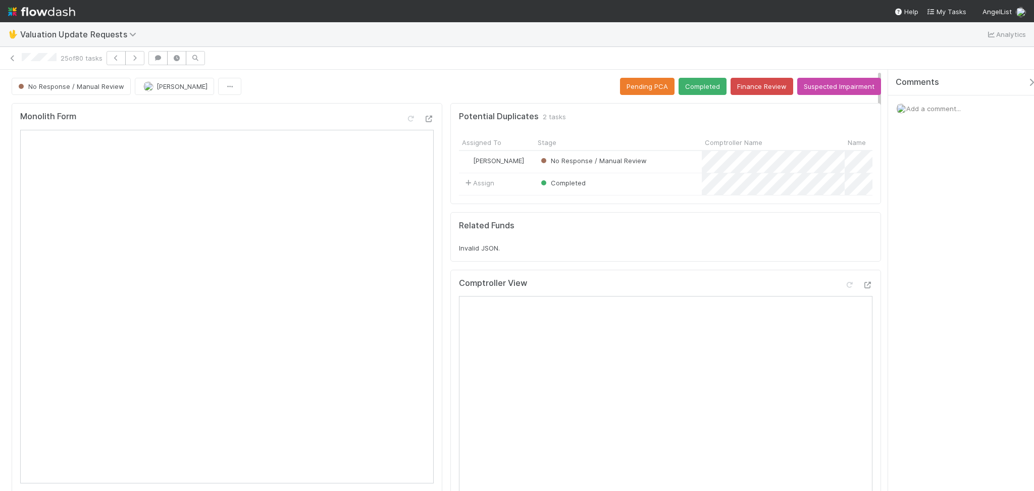
click at [359, 92] on div "No Response / Manual Review Febbie Cervantes Pending PCA Completed Finance Revi…" at bounding box center [446, 86] width 869 height 17
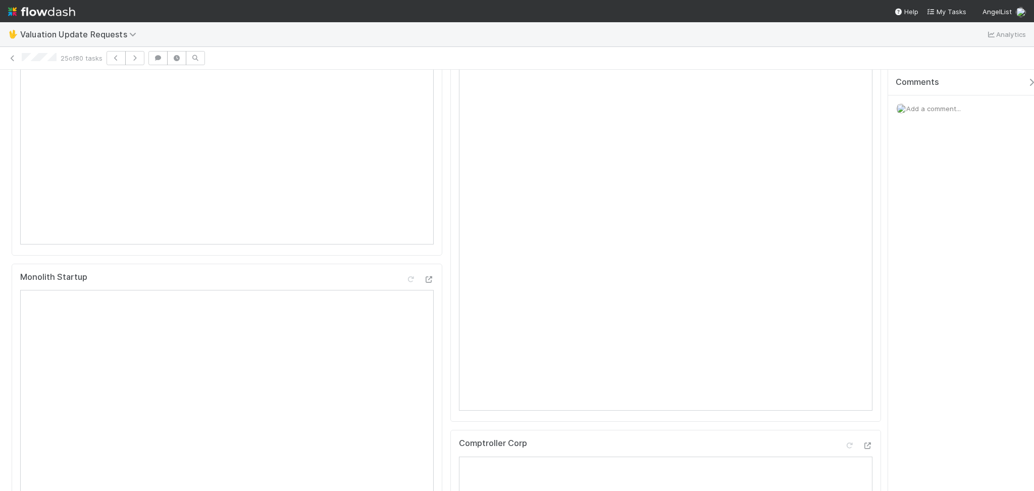
scroll to position [134, 0]
click at [844, 154] on icon at bounding box center [849, 150] width 10 height 7
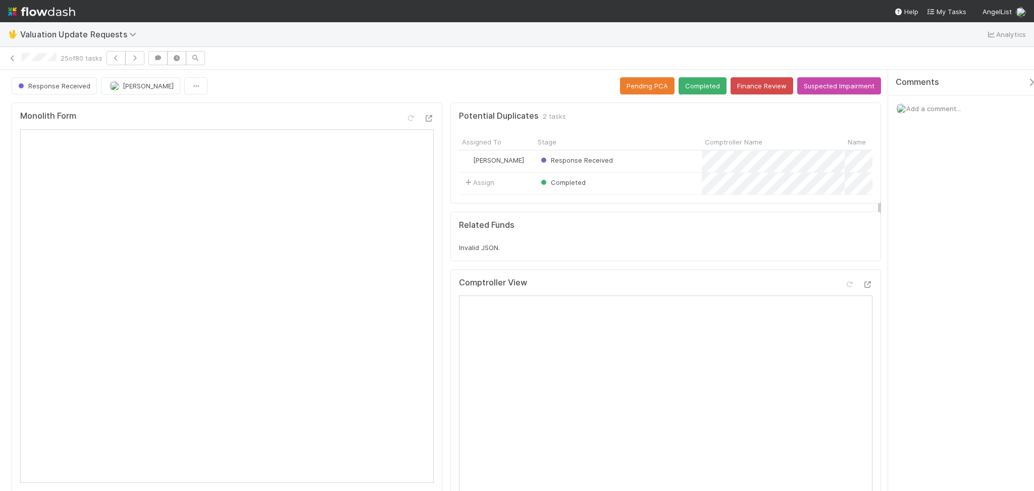
scroll to position [0, 0]
click at [690, 83] on button "Completed" at bounding box center [702, 86] width 48 height 17
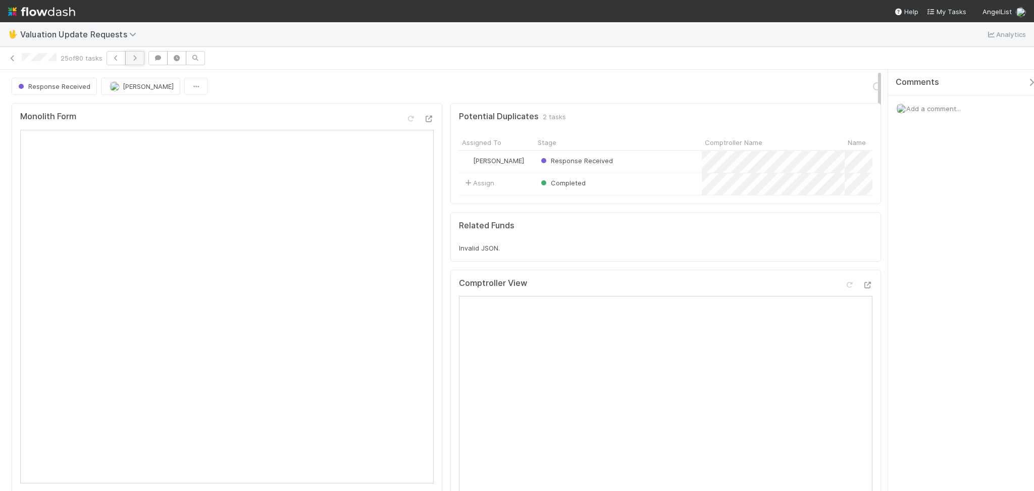
click at [138, 56] on icon "button" at bounding box center [135, 58] width 10 height 6
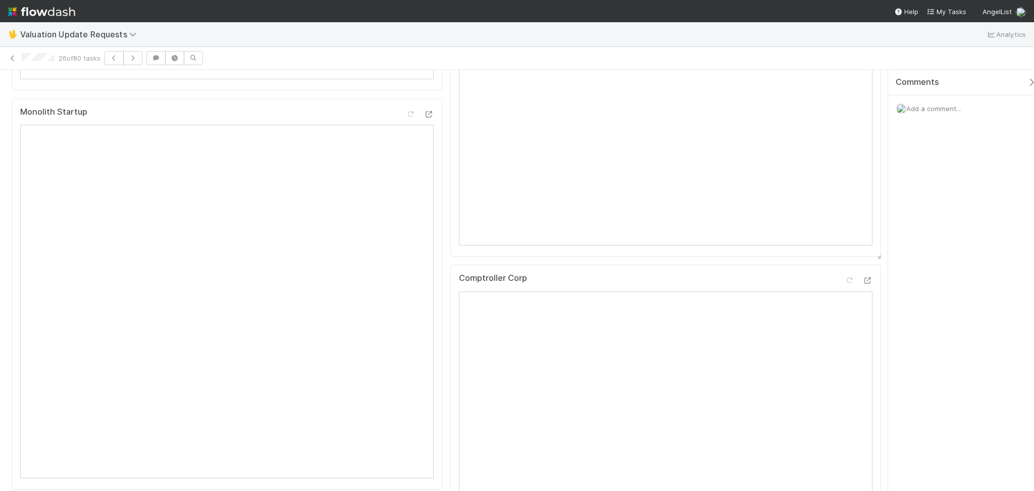
scroll to position [134, 0]
click at [844, 154] on icon at bounding box center [849, 150] width 10 height 7
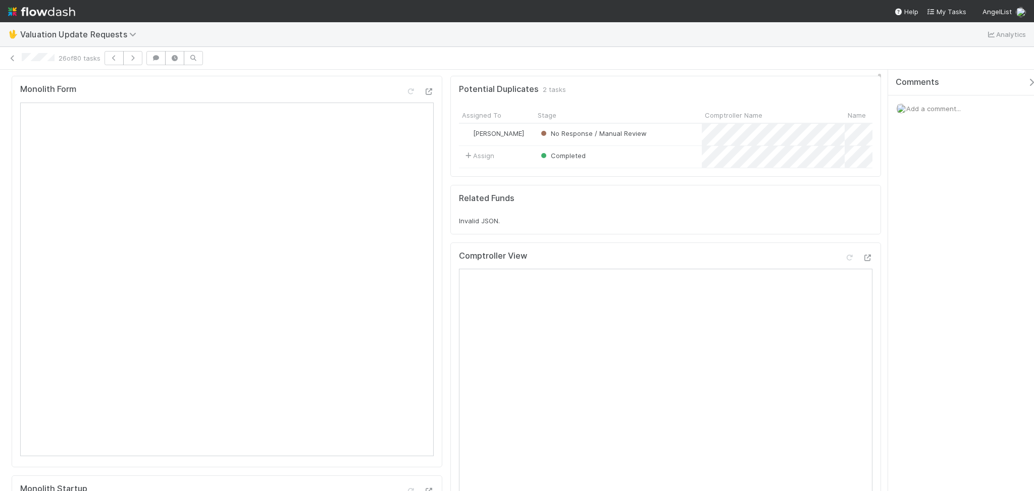
scroll to position [0, 0]
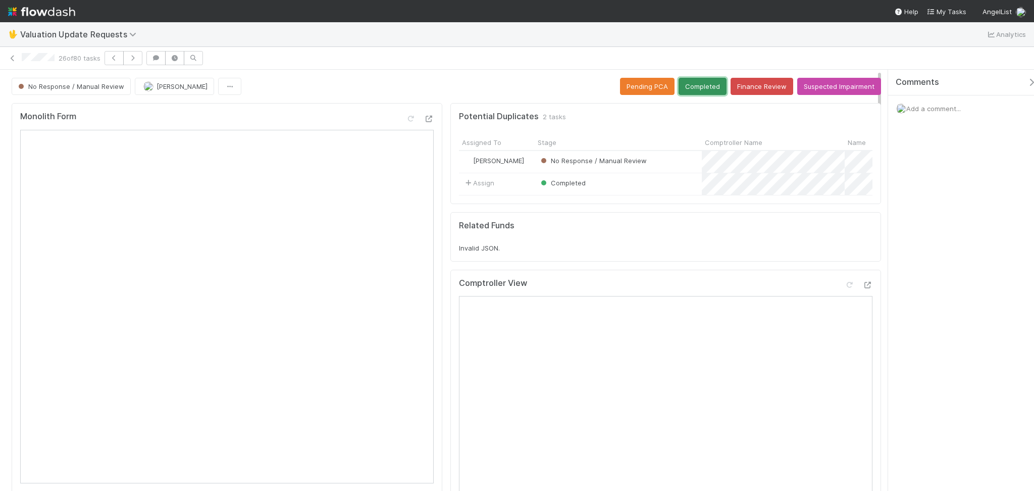
click at [697, 88] on button "Completed" at bounding box center [702, 86] width 48 height 17
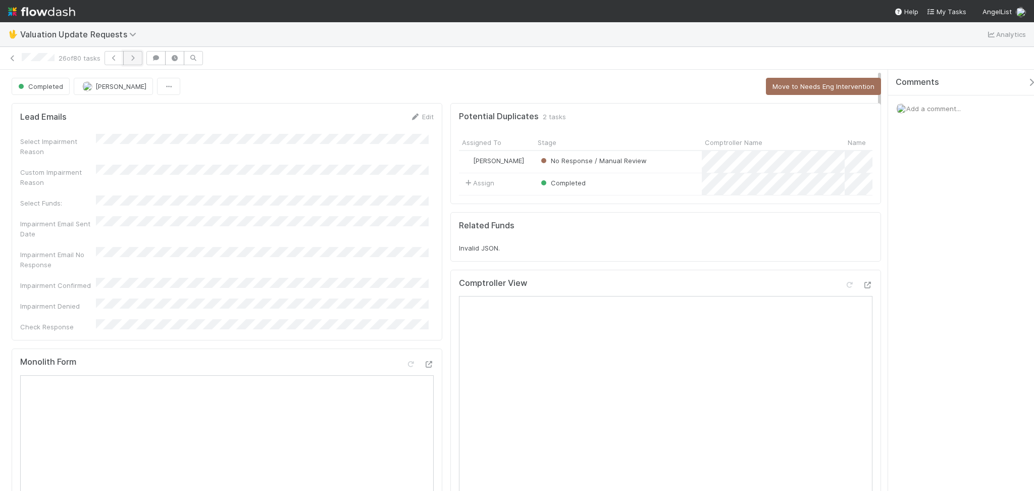
click at [136, 55] on icon "button" at bounding box center [133, 58] width 10 height 6
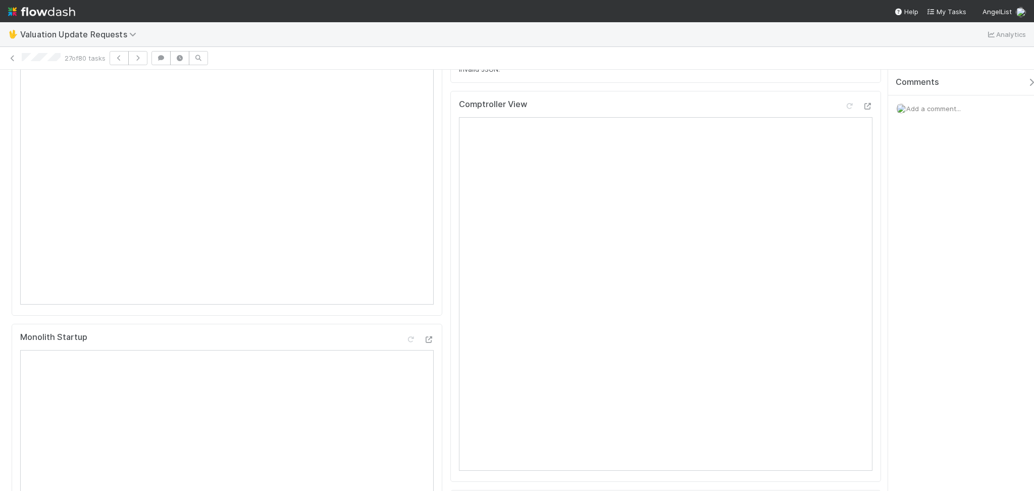
scroll to position [134, 0]
click at [844, 154] on icon at bounding box center [849, 150] width 10 height 7
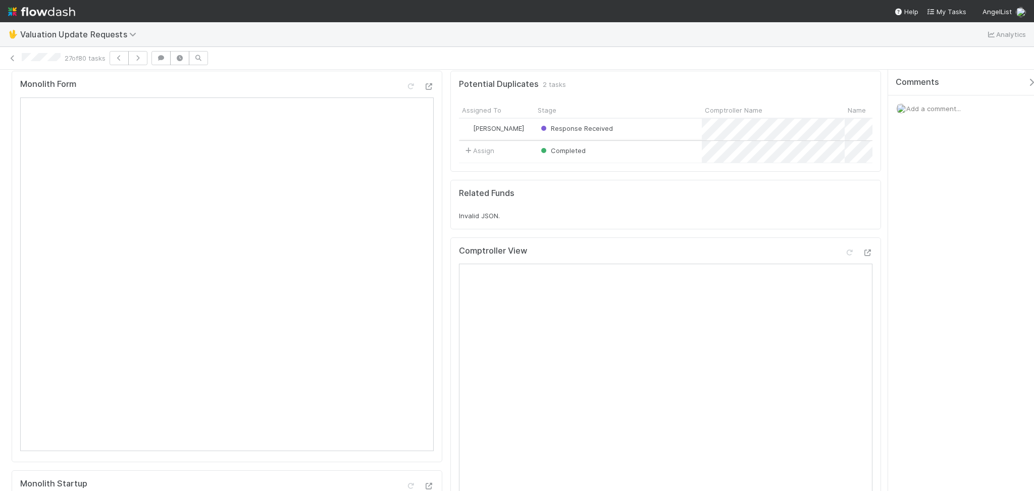
scroll to position [0, 0]
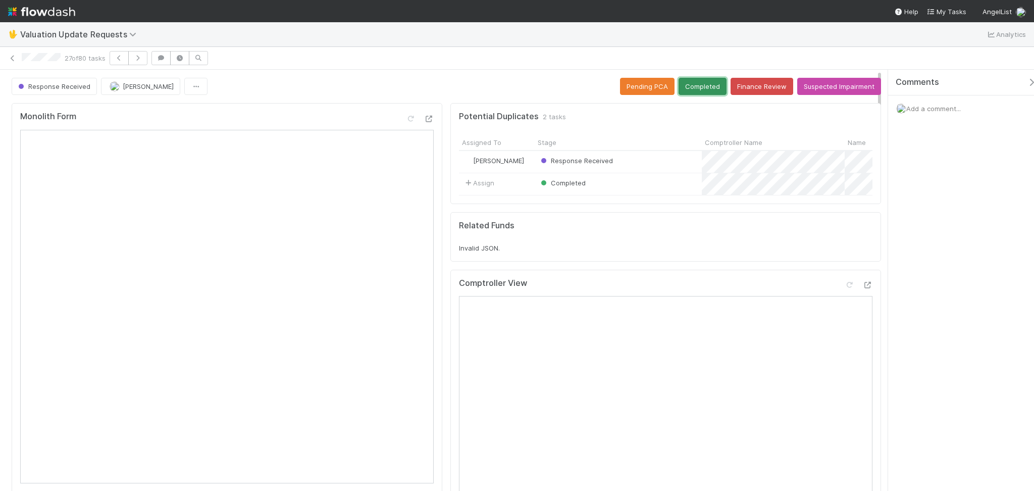
click at [692, 91] on button "Completed" at bounding box center [702, 86] width 48 height 17
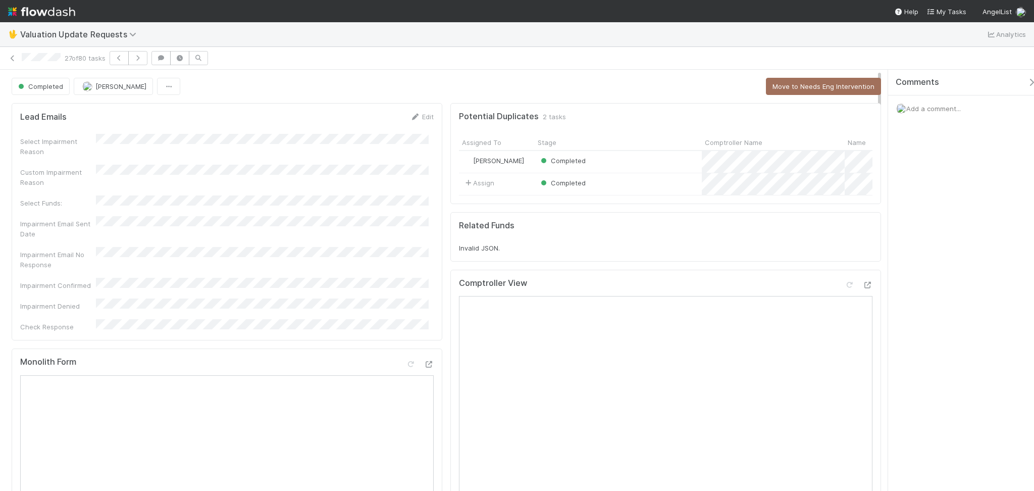
drag, startPoint x: 273, startPoint y: 47, endPoint x: 250, endPoint y: 51, distance: 23.1
click at [273, 47] on div "27 of 80 tasks" at bounding box center [517, 58] width 1034 height 23
click at [145, 55] on button "button" at bounding box center [137, 58] width 19 height 14
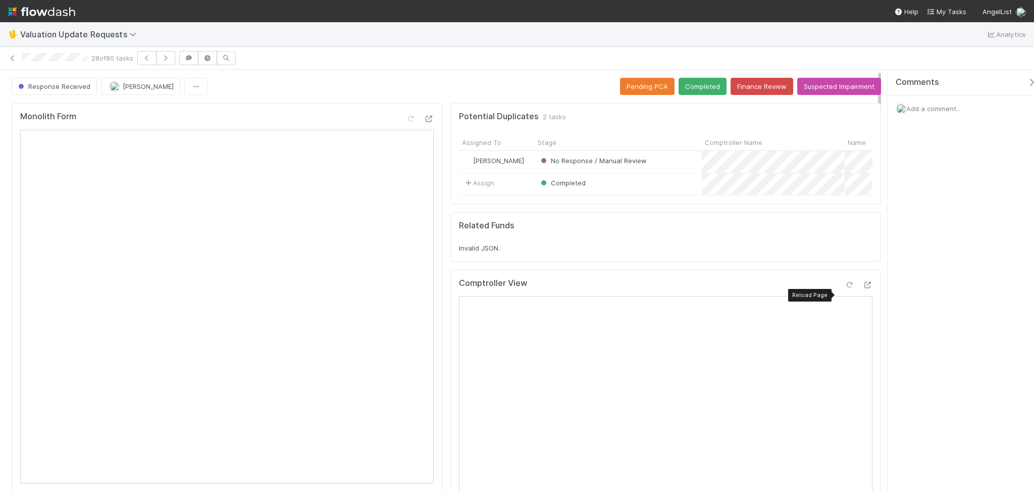
click at [844, 288] on icon at bounding box center [849, 285] width 10 height 7
click at [698, 92] on button "Completed" at bounding box center [702, 86] width 48 height 17
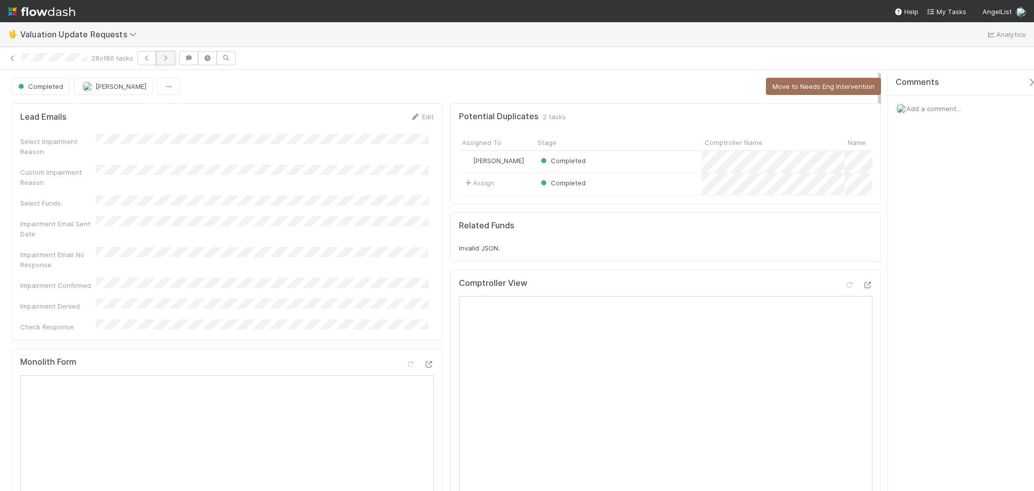
click at [167, 61] on button "button" at bounding box center [165, 58] width 19 height 14
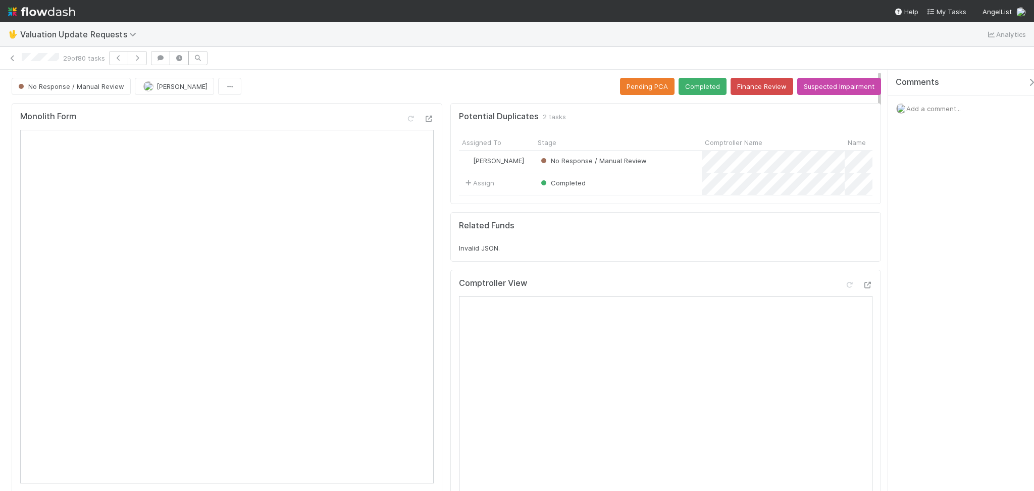
click at [292, 57] on div "29 of 80 tasks" at bounding box center [517, 58] width 1034 height 14
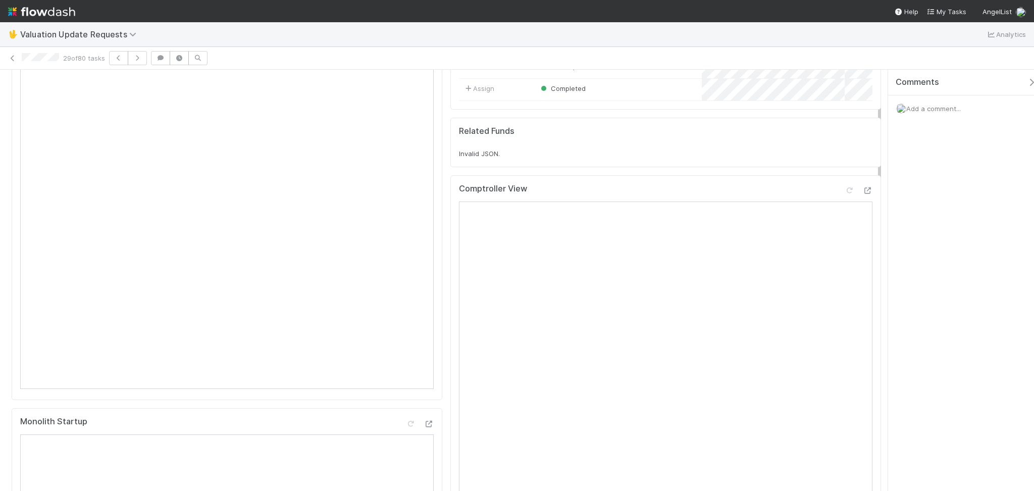
scroll to position [134, 0]
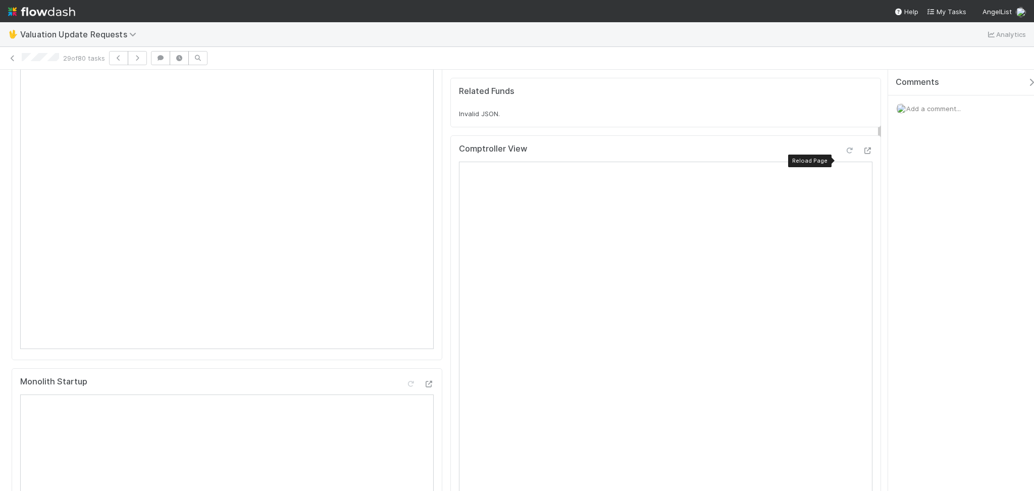
click at [844, 154] on icon at bounding box center [849, 150] width 10 height 7
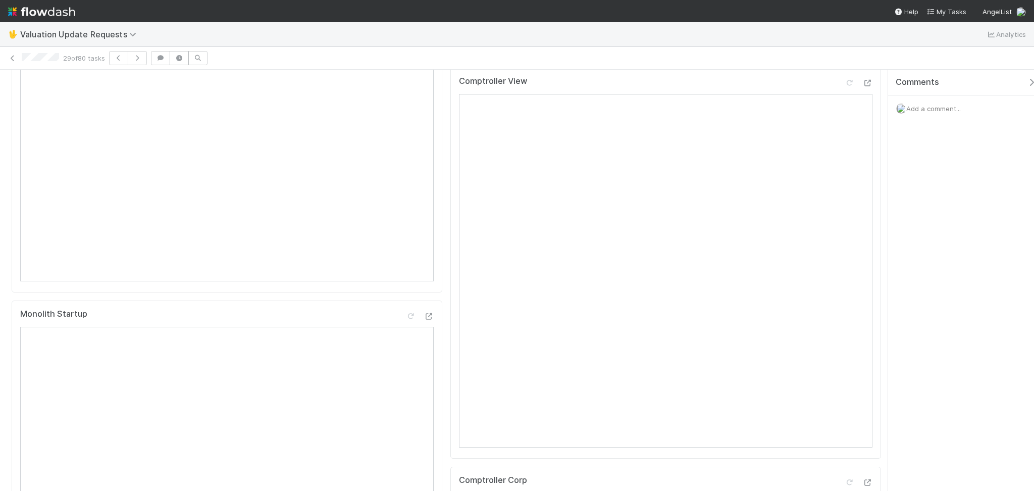
scroll to position [0, 0]
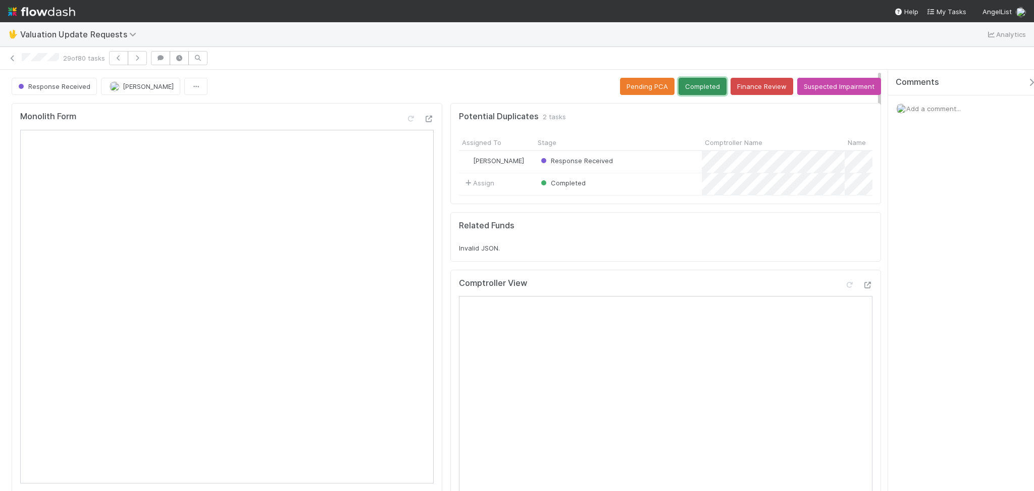
click at [700, 95] on button "Completed" at bounding box center [702, 86] width 48 height 17
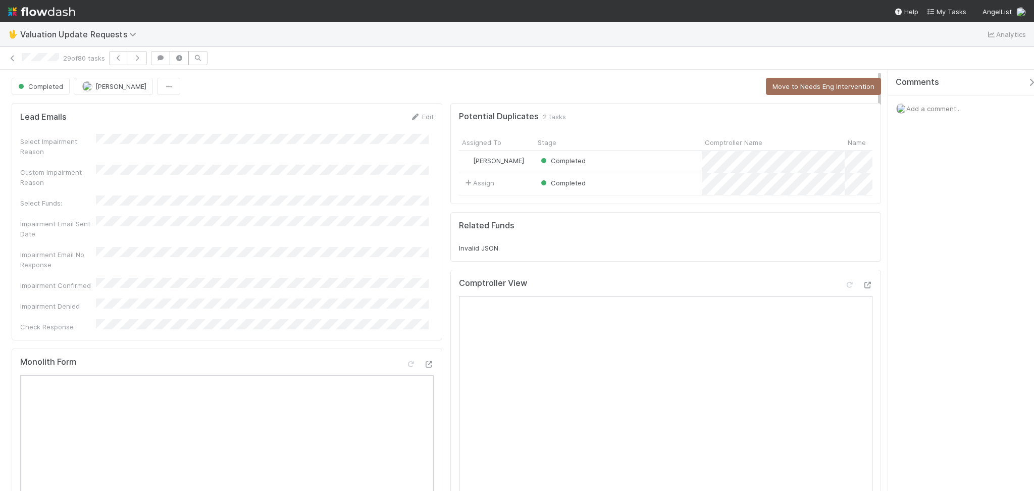
click at [352, 40] on div "🖖 Valuation Update Requests Analytics" at bounding box center [517, 34] width 1034 height 24
click at [136, 57] on icon "button" at bounding box center [137, 58] width 10 height 6
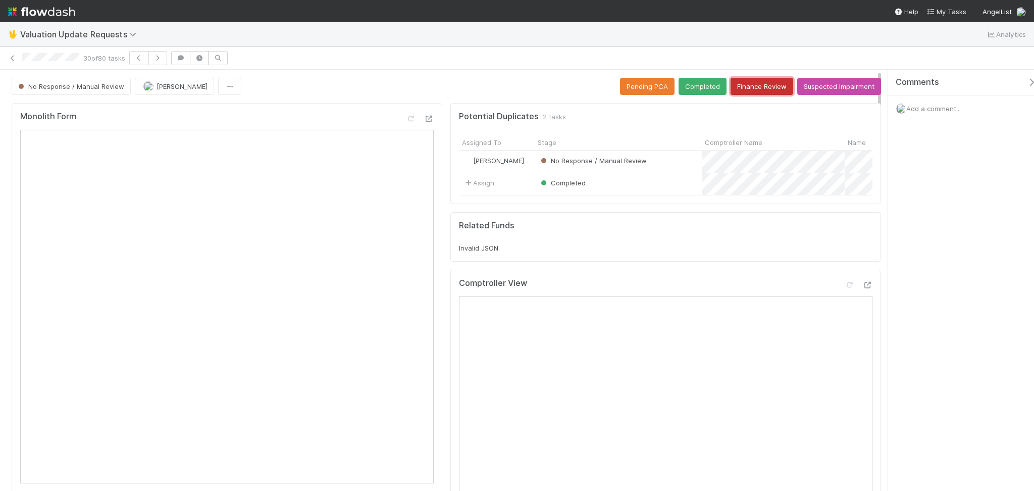
click at [752, 84] on button "Finance Review" at bounding box center [761, 86] width 63 height 17
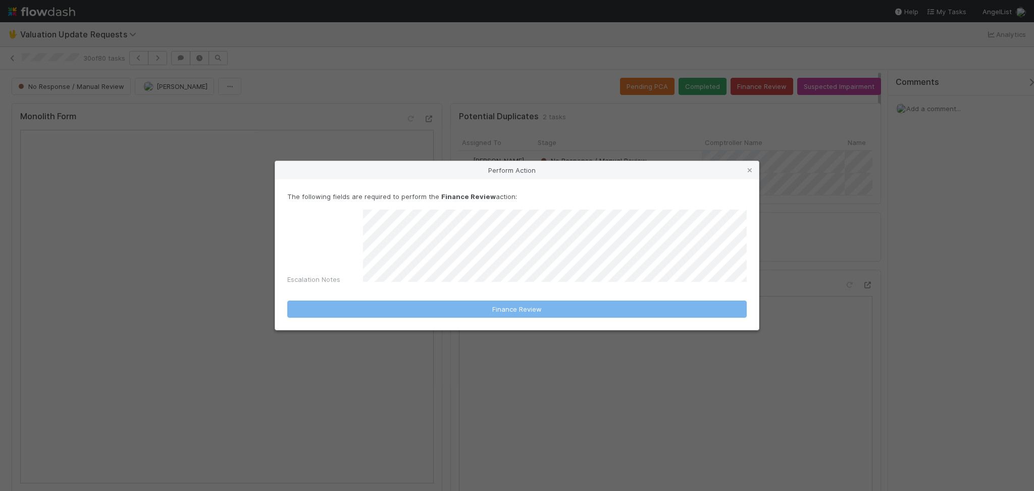
click at [788, 100] on div "Perform Action The following fields are required to perform the Finance Review …" at bounding box center [517, 245] width 1034 height 491
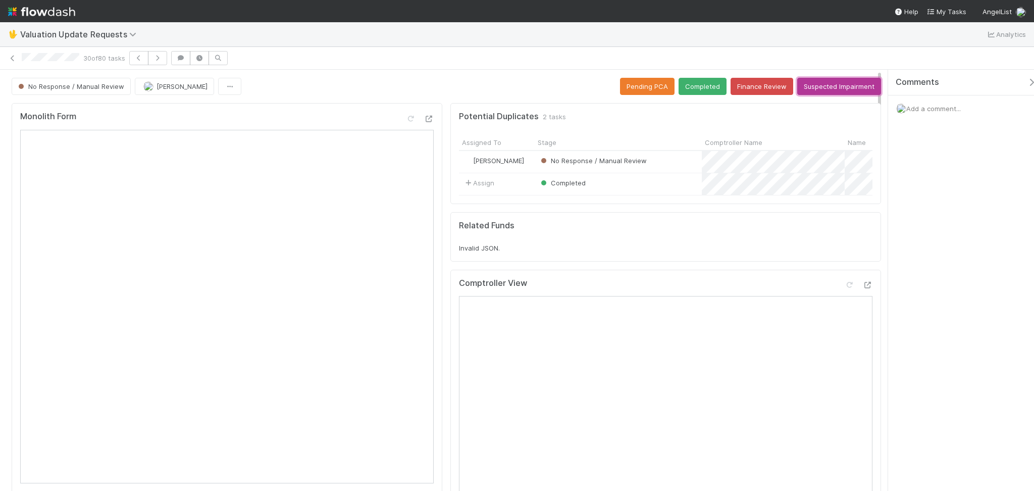
click at [826, 87] on button "Suspected Impairment" at bounding box center [839, 86] width 84 height 17
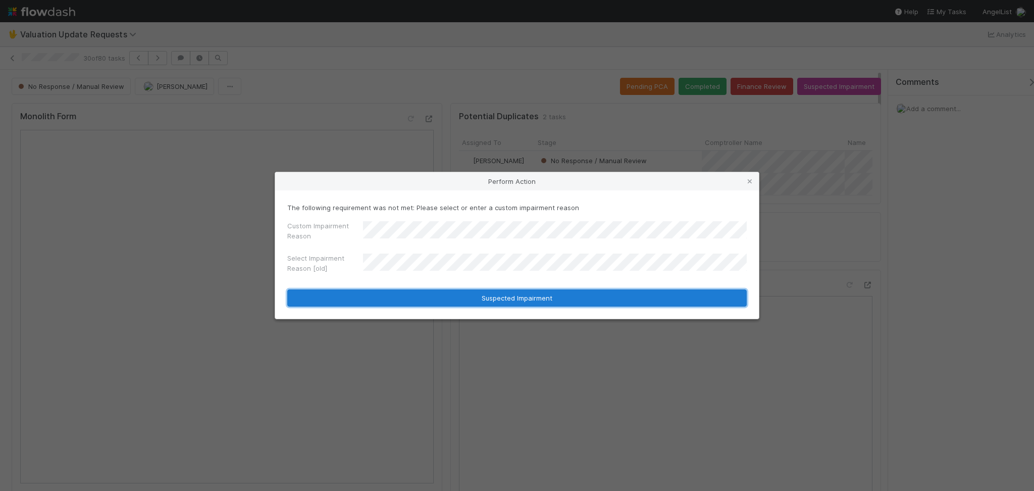
click at [517, 303] on button "Suspected Impairment" at bounding box center [516, 297] width 459 height 17
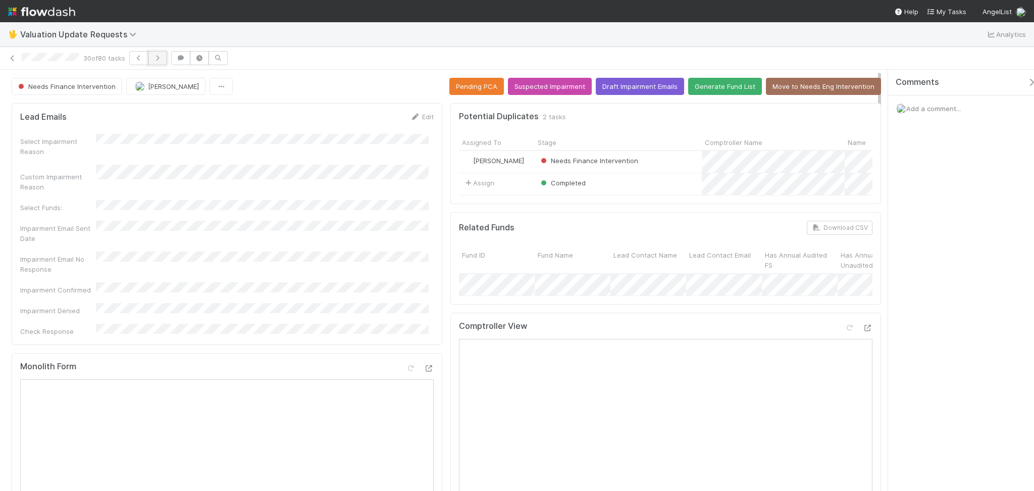
click at [162, 59] on icon "button" at bounding box center [157, 58] width 10 height 6
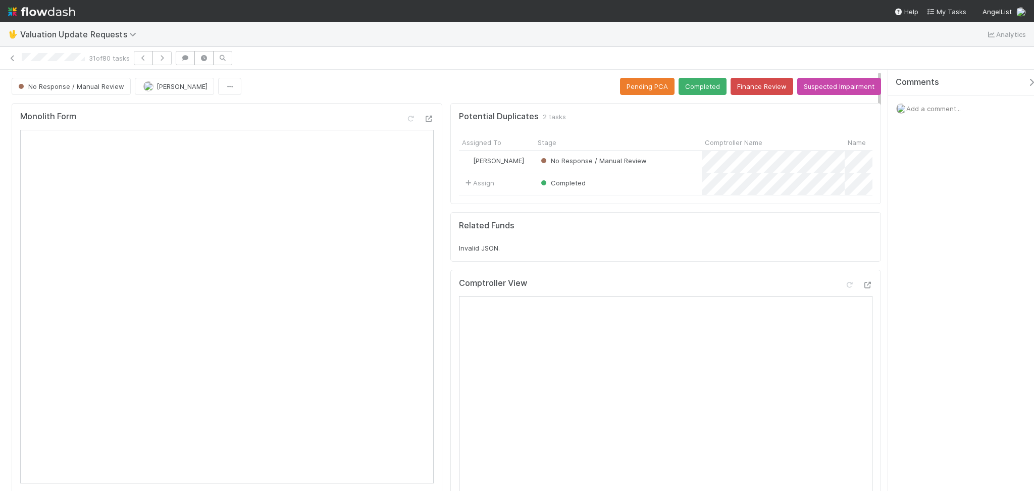
click at [320, 81] on div "No Response / Manual Review Febbie Cervantes Pending PCA Completed Finance Revi…" at bounding box center [446, 86] width 869 height 17
click at [754, 84] on button "Finance Review" at bounding box center [761, 86] width 63 height 17
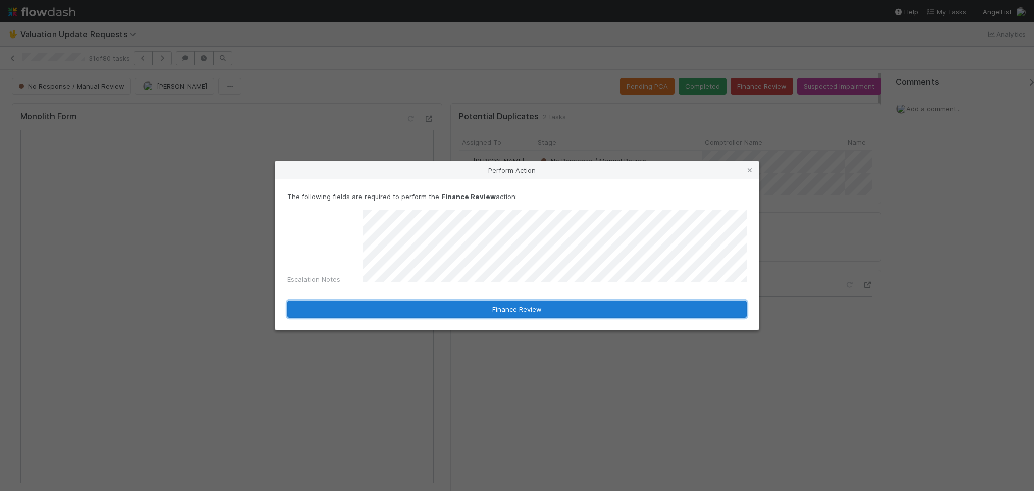
click at [520, 312] on button "Finance Review" at bounding box center [516, 308] width 459 height 17
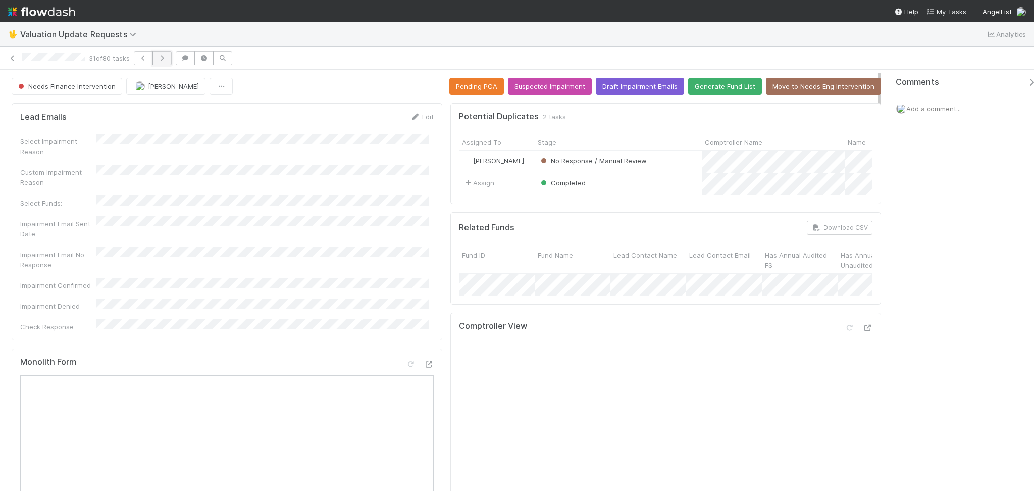
click at [167, 58] on icon "button" at bounding box center [162, 58] width 10 height 6
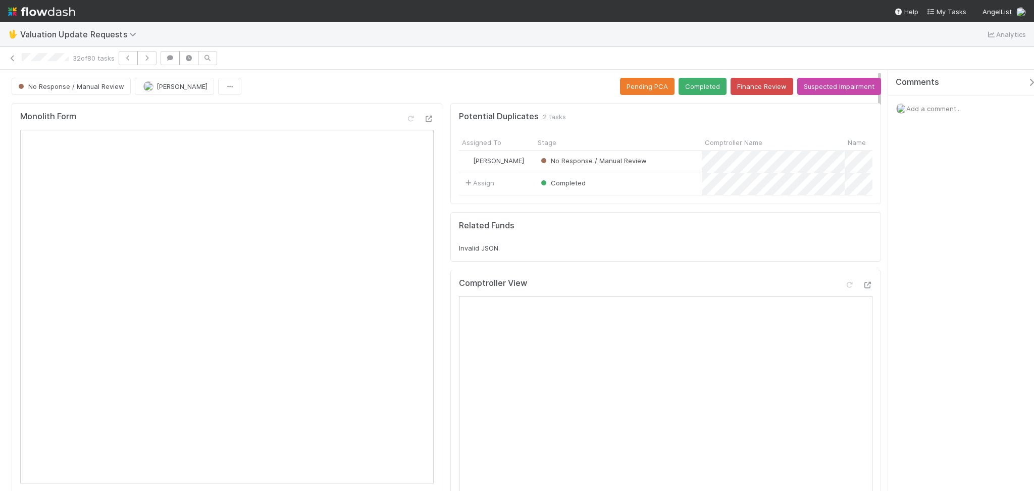
click at [346, 107] on div "Monolith Form" at bounding box center [227, 298] width 430 height 391
click at [16, 62] on link at bounding box center [13, 58] width 10 height 10
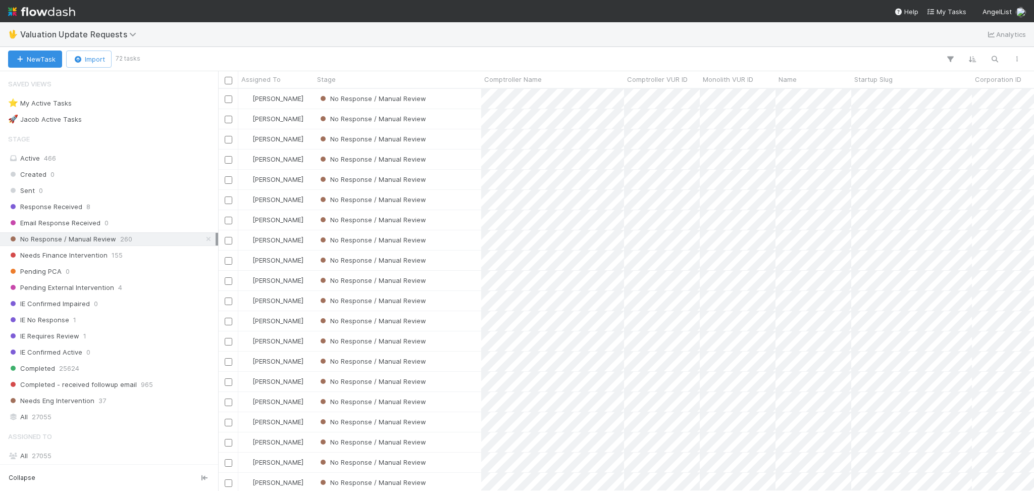
scroll to position [391, 805]
click at [249, 37] on div "🖖 Valuation Update Requests Analytics" at bounding box center [517, 34] width 1034 height 24
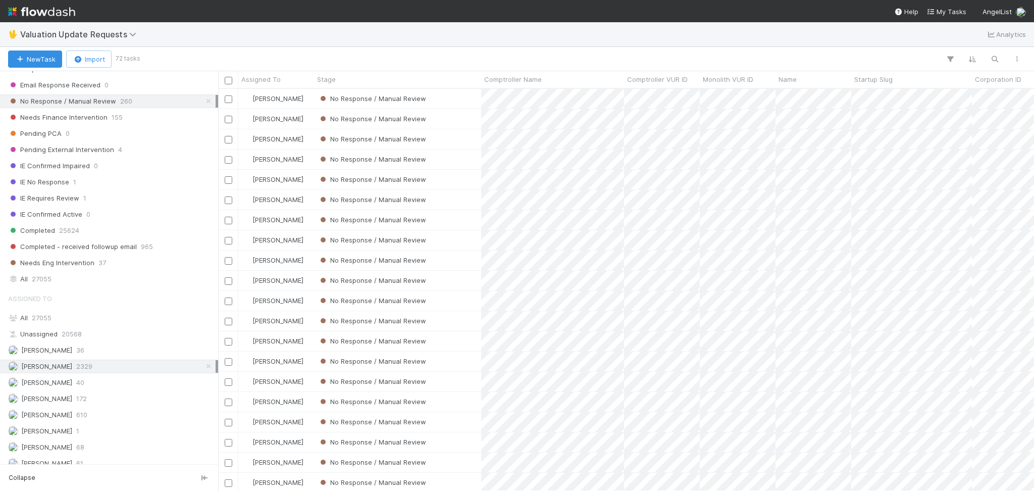
scroll to position [213, 0]
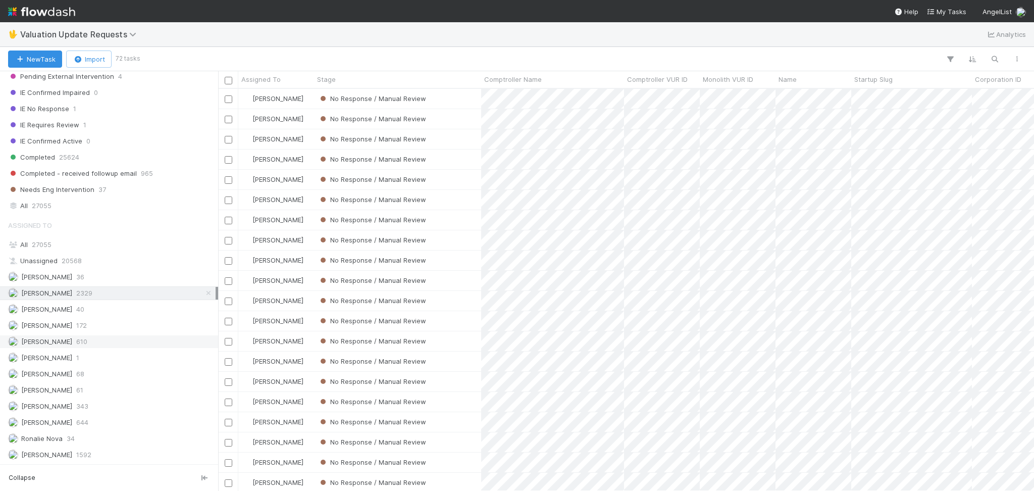
click at [99, 346] on div "Karen Jane Salcedo 610" at bounding box center [111, 341] width 207 height 13
click at [118, 428] on div "Michael Capilitan 644" at bounding box center [111, 422] width 207 height 13
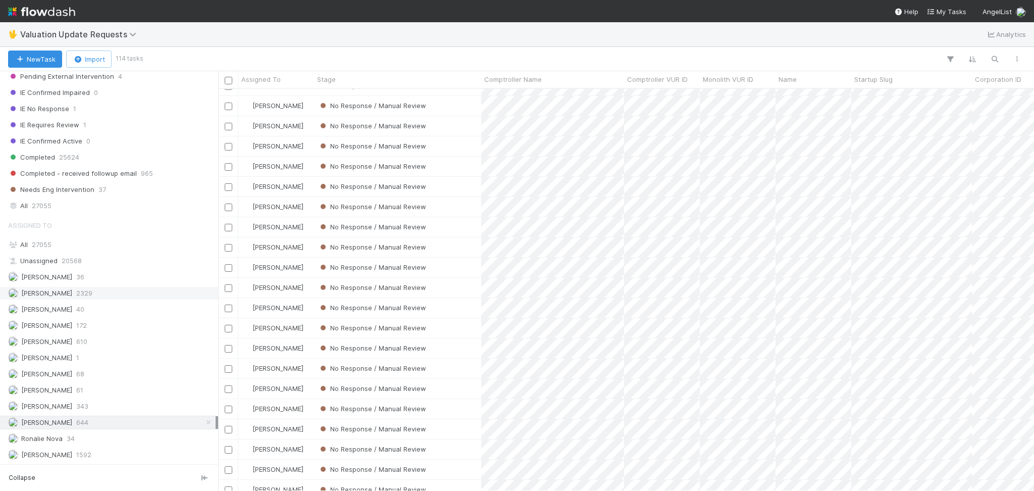
click at [115, 295] on div "Febbie Cervantes 2329" at bounding box center [111, 293] width 207 height 13
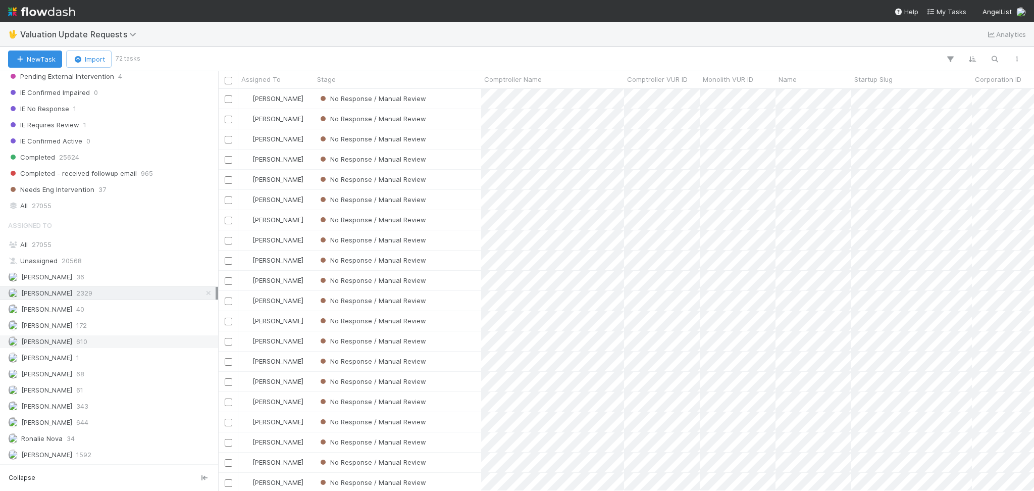
scroll to position [391, 805]
click at [103, 340] on div "Karen Jane Salcedo 610" at bounding box center [111, 341] width 207 height 13
click at [107, 291] on div "Febbie Cervantes 2329" at bounding box center [111, 293] width 207 height 13
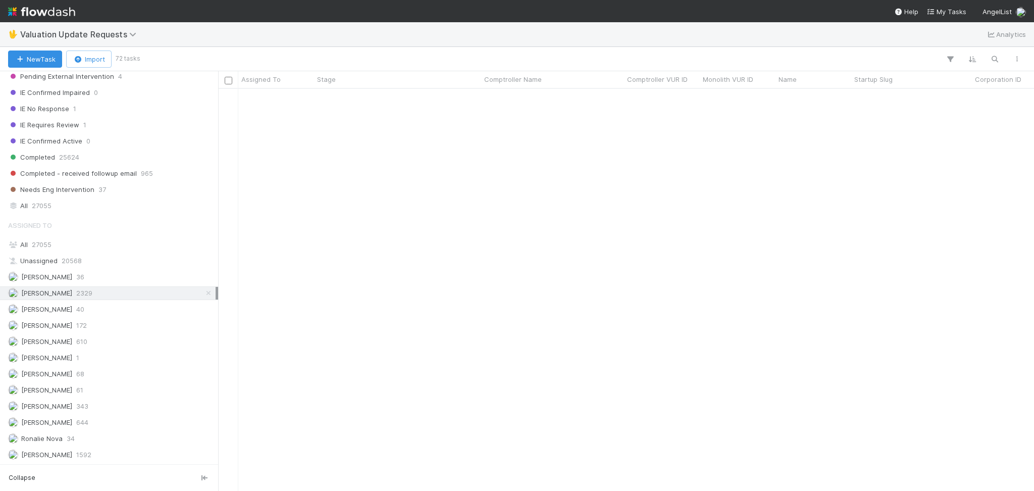
scroll to position [538, 0]
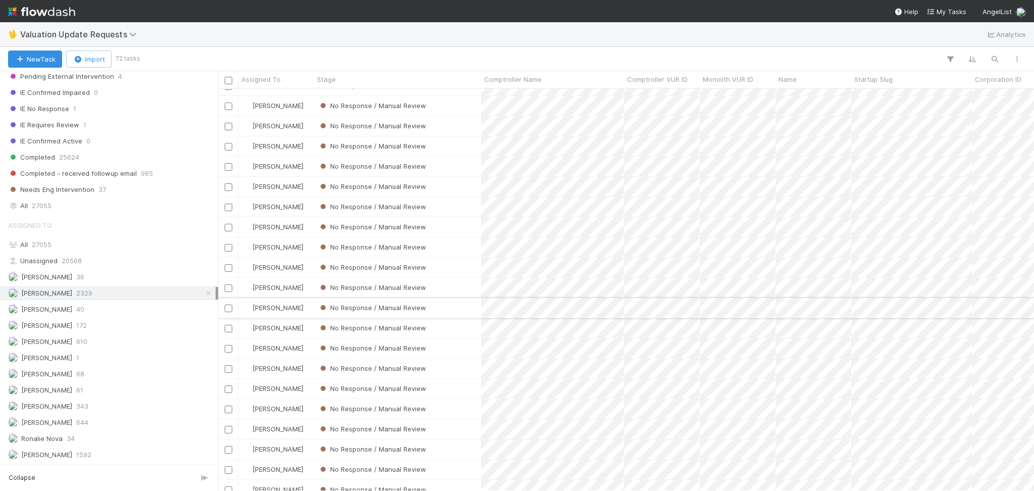
click at [440, 301] on div "No Response / Manual Review" at bounding box center [397, 308] width 167 height 20
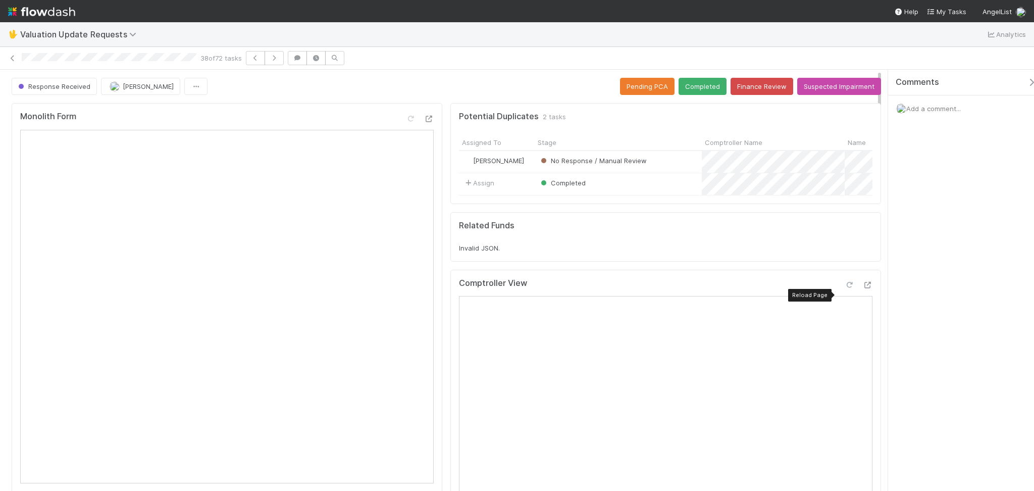
click at [844, 288] on icon at bounding box center [849, 285] width 10 height 7
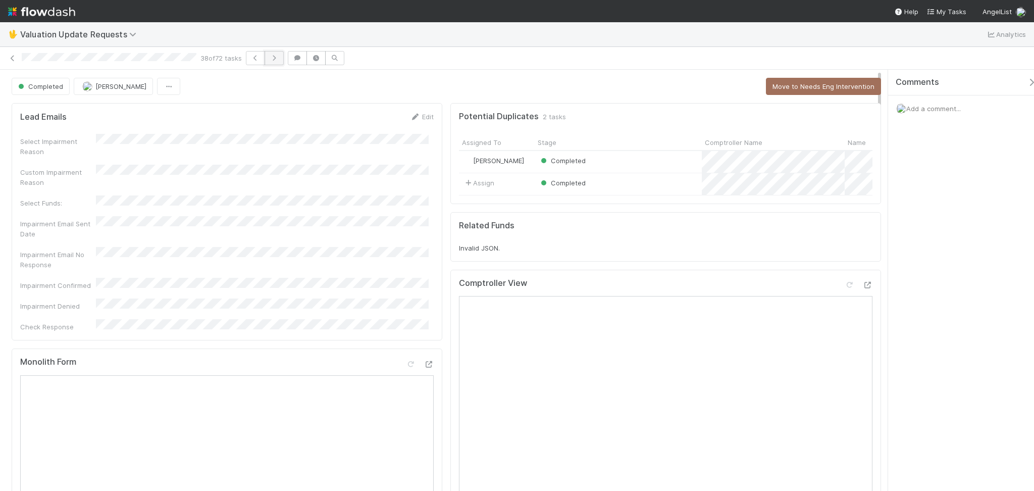
click at [273, 64] on button "button" at bounding box center [273, 58] width 19 height 14
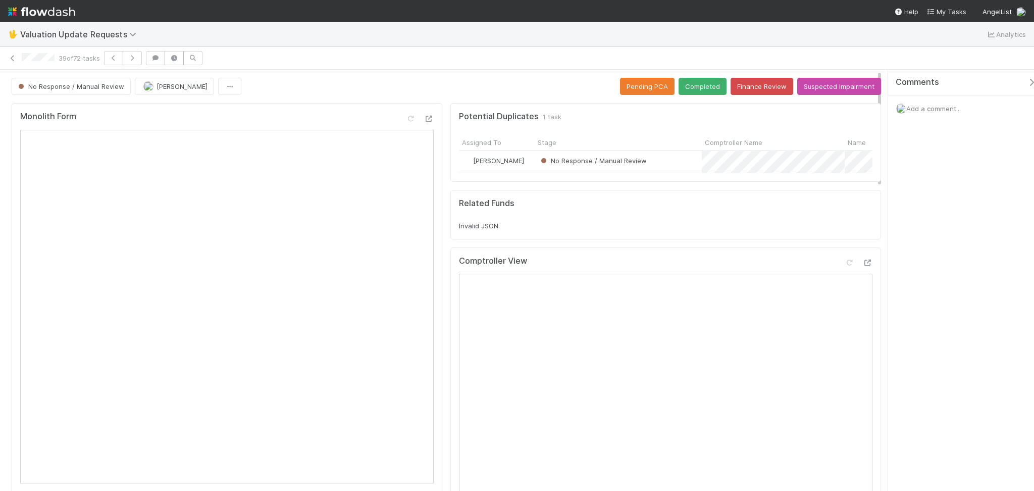
drag, startPoint x: 269, startPoint y: 105, endPoint x: 280, endPoint y: 101, distance: 11.3
click at [269, 103] on div "Monolith Form" at bounding box center [227, 298] width 430 height 391
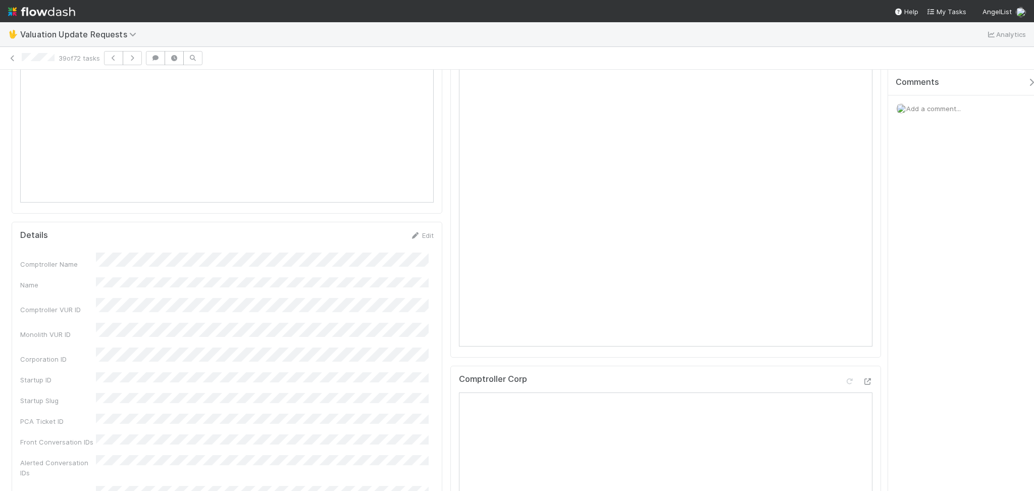
scroll to position [269, 0]
click at [134, 61] on icon "button" at bounding box center [132, 58] width 10 height 6
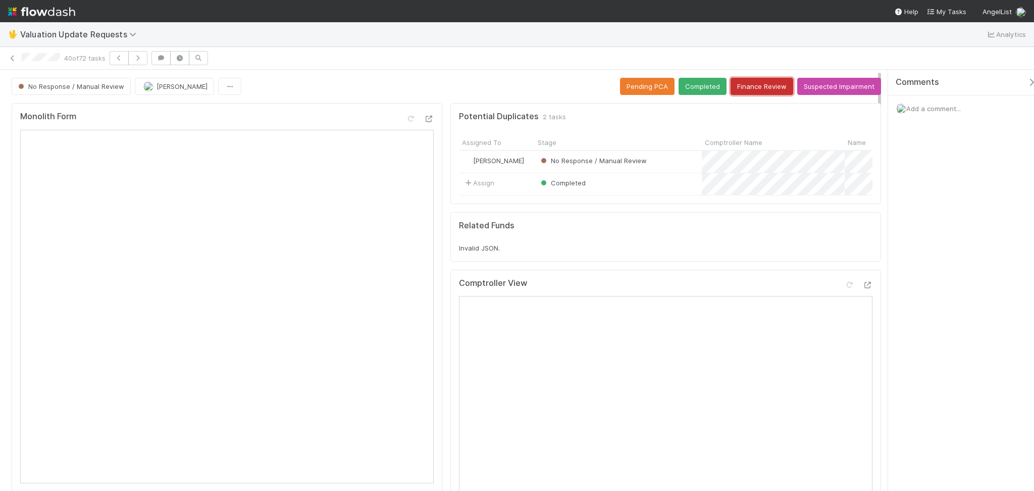
click at [753, 88] on button "Finance Review" at bounding box center [761, 86] width 63 height 17
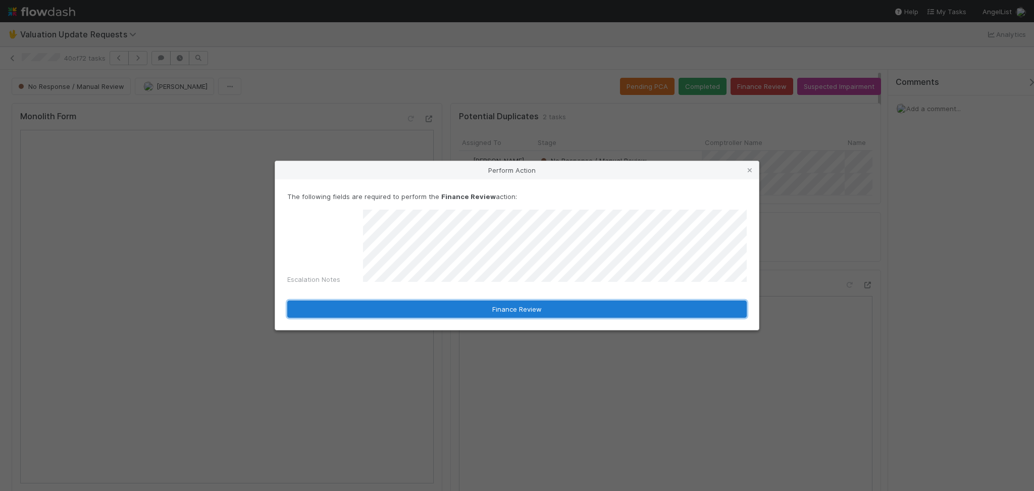
click at [551, 305] on button "Finance Review" at bounding box center [516, 308] width 459 height 17
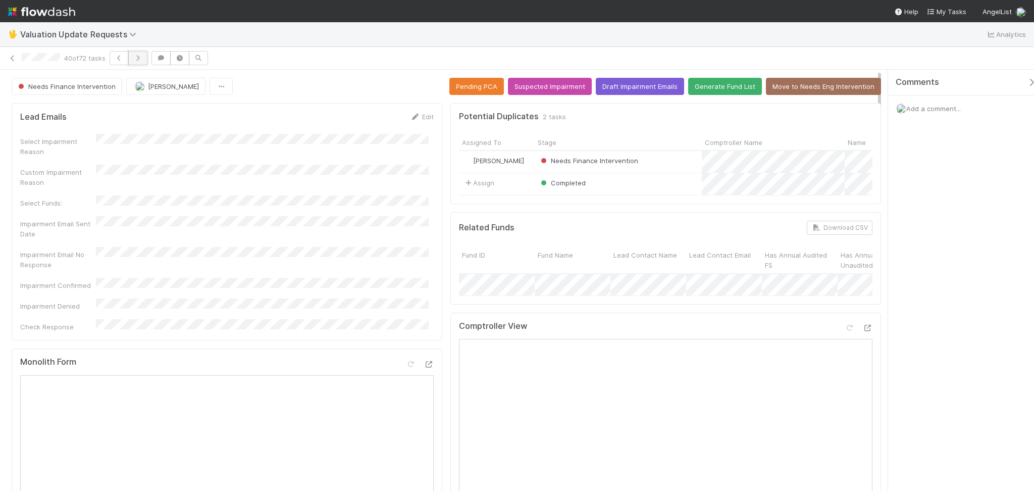
click at [143, 57] on icon "button" at bounding box center [138, 58] width 10 height 6
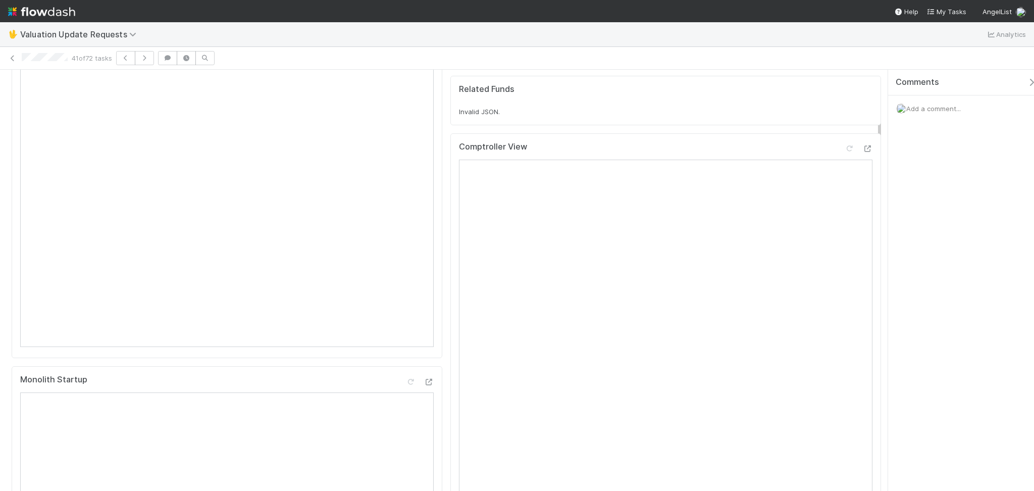
scroll to position [134, 0]
click at [844, 154] on icon at bounding box center [849, 150] width 10 height 7
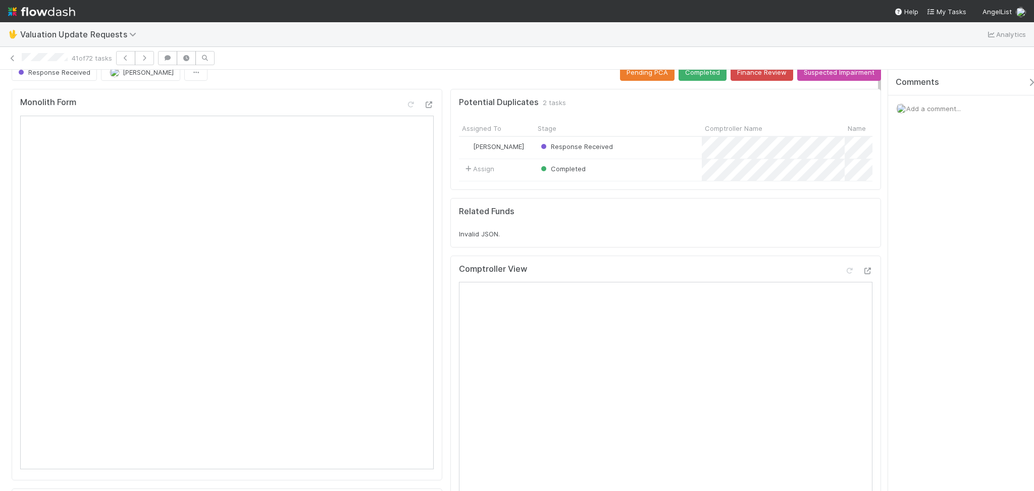
scroll to position [0, 0]
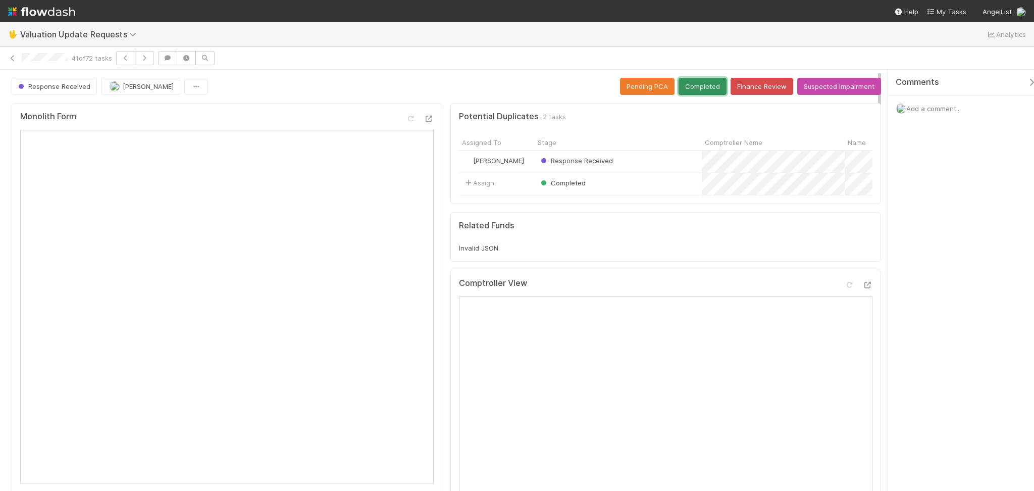
click at [693, 79] on button "Completed" at bounding box center [702, 86] width 48 height 17
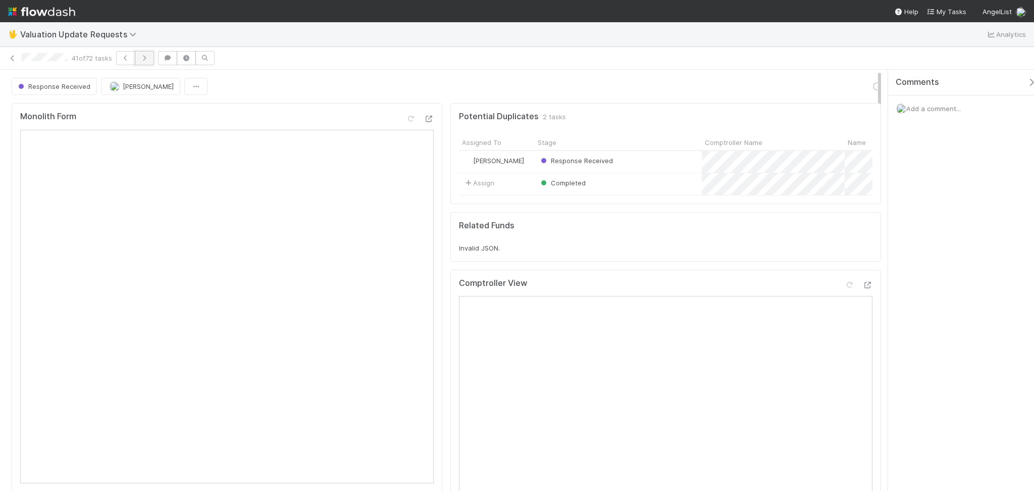
click at [146, 56] on icon "button" at bounding box center [144, 58] width 10 height 6
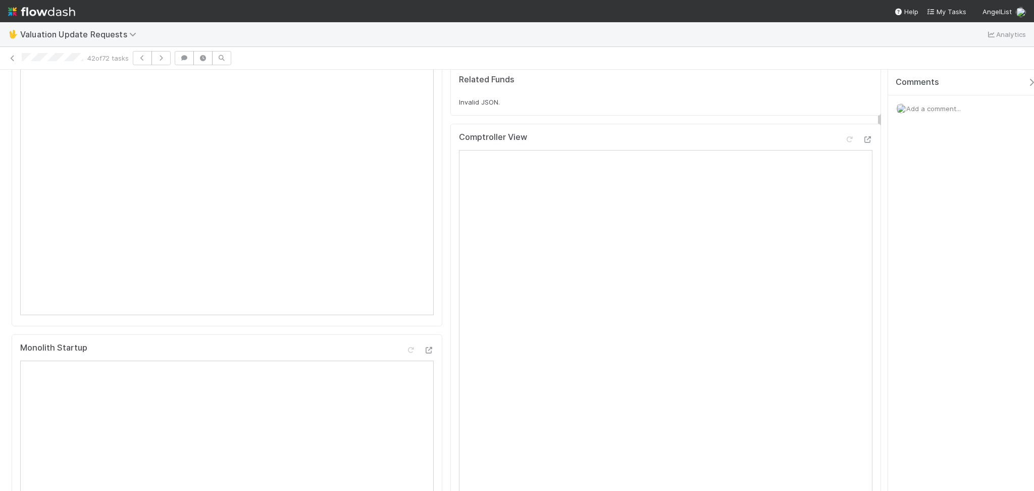
scroll to position [202, 0]
click at [844, 109] on icon at bounding box center [849, 105] width 10 height 7
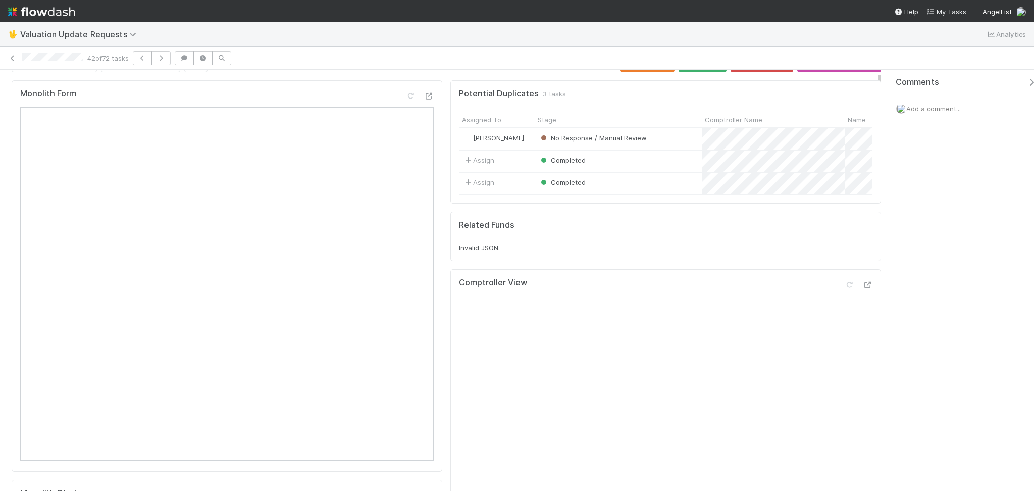
scroll to position [0, 0]
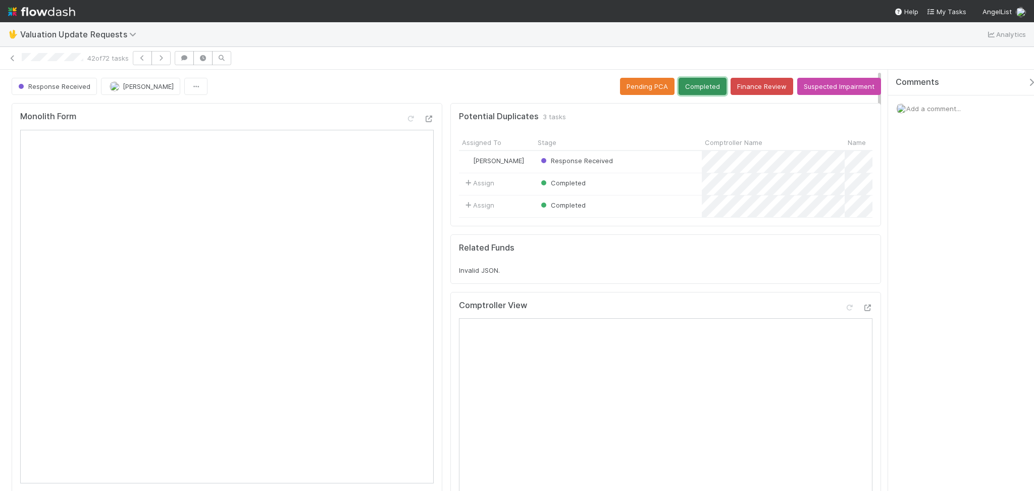
click at [692, 83] on button "Completed" at bounding box center [702, 86] width 48 height 17
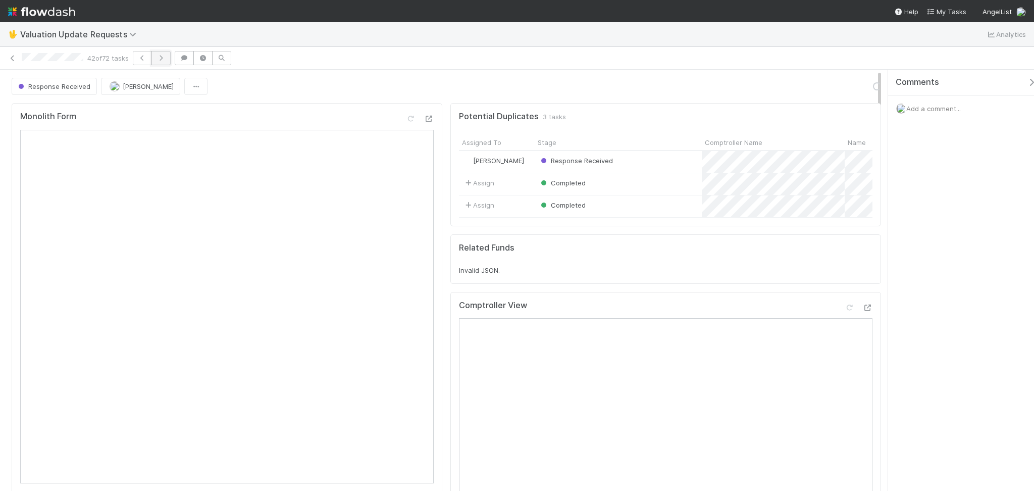
click at [165, 61] on button "button" at bounding box center [160, 58] width 19 height 14
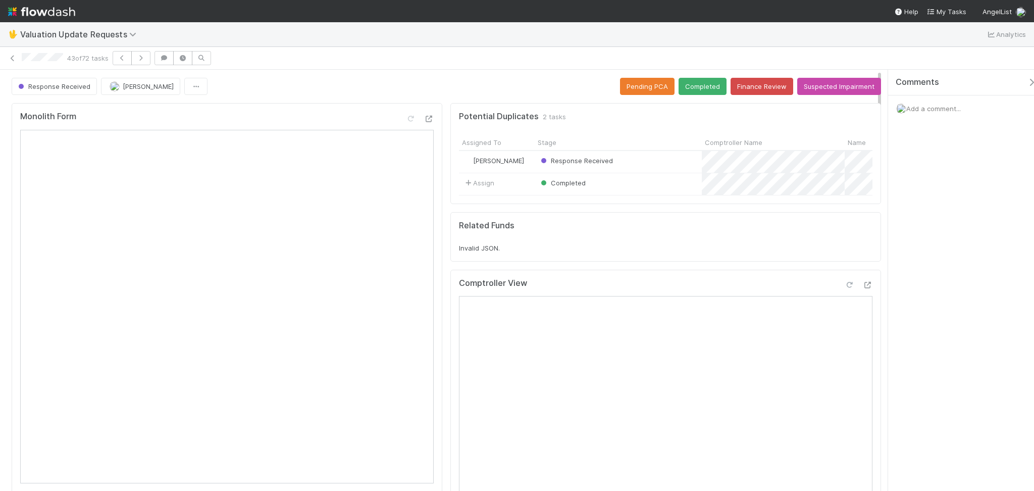
click at [844, 294] on div at bounding box center [858, 287] width 28 height 14
click at [844, 288] on icon at bounding box center [849, 285] width 10 height 7
click at [688, 83] on button "Completed" at bounding box center [702, 86] width 48 height 17
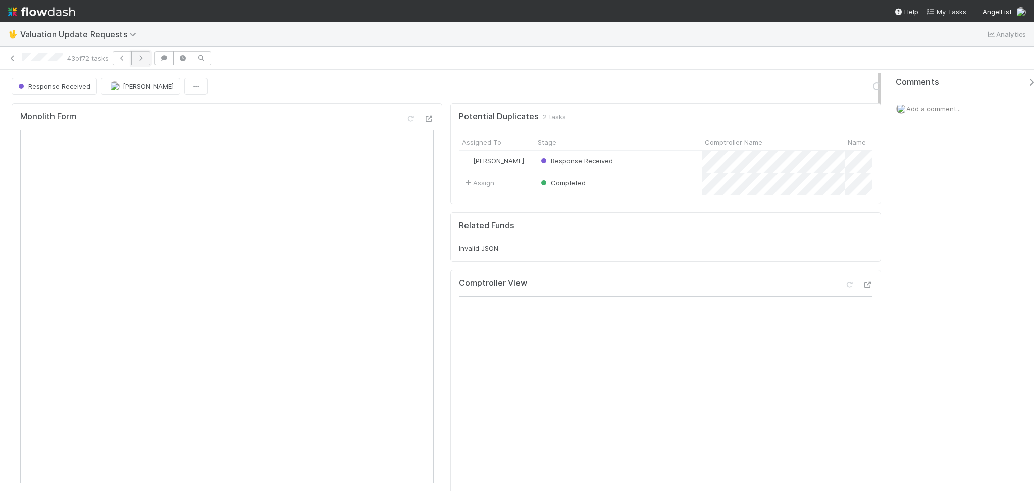
click at [144, 55] on icon "button" at bounding box center [141, 58] width 10 height 6
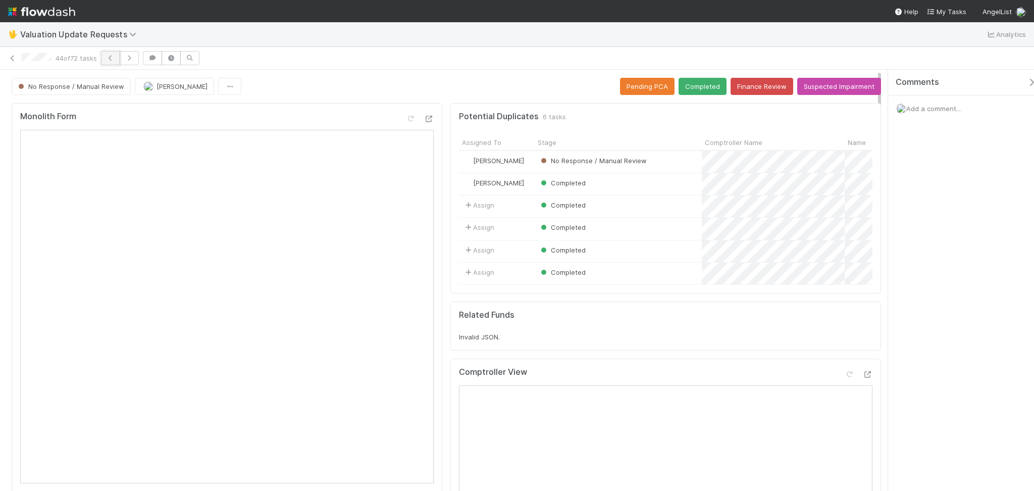
click at [107, 53] on button "button" at bounding box center [110, 58] width 19 height 14
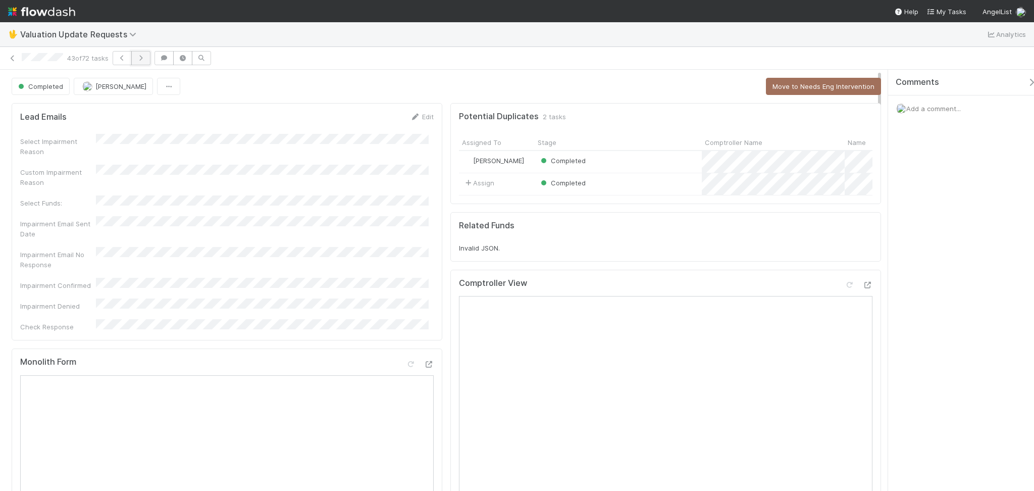
click at [141, 57] on icon "button" at bounding box center [141, 58] width 10 height 6
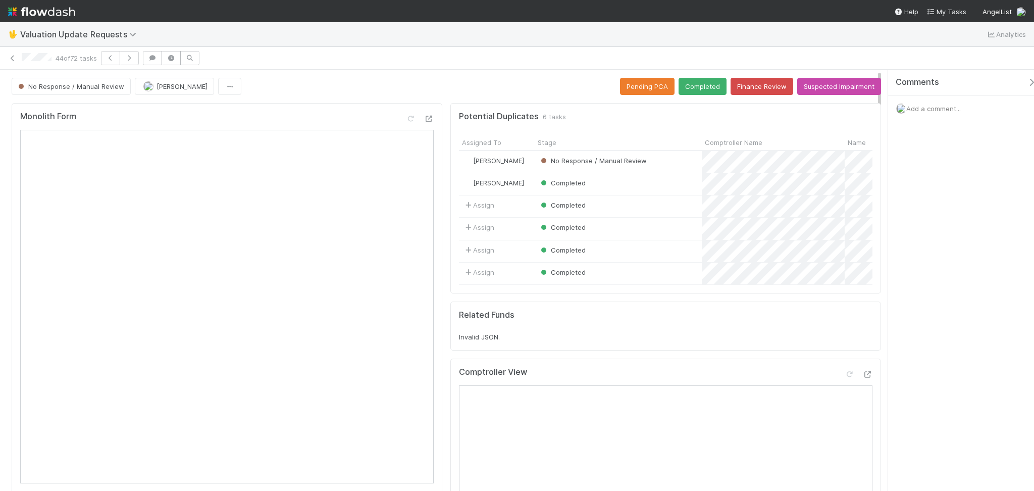
click at [360, 82] on div "No Response / Manual Review Febbie Cervantes Pending PCA Completed Finance Revi…" at bounding box center [446, 86] width 869 height 17
click at [751, 93] on button "Finance Review" at bounding box center [761, 86] width 63 height 17
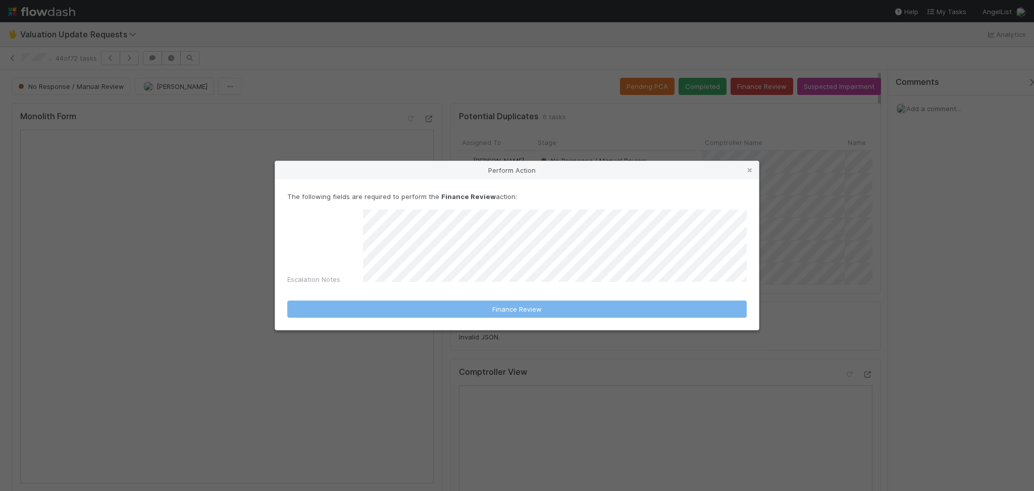
click at [502, 286] on form "The following fields are required to perform the Finance Review action: Escalat…" at bounding box center [516, 254] width 459 height 126
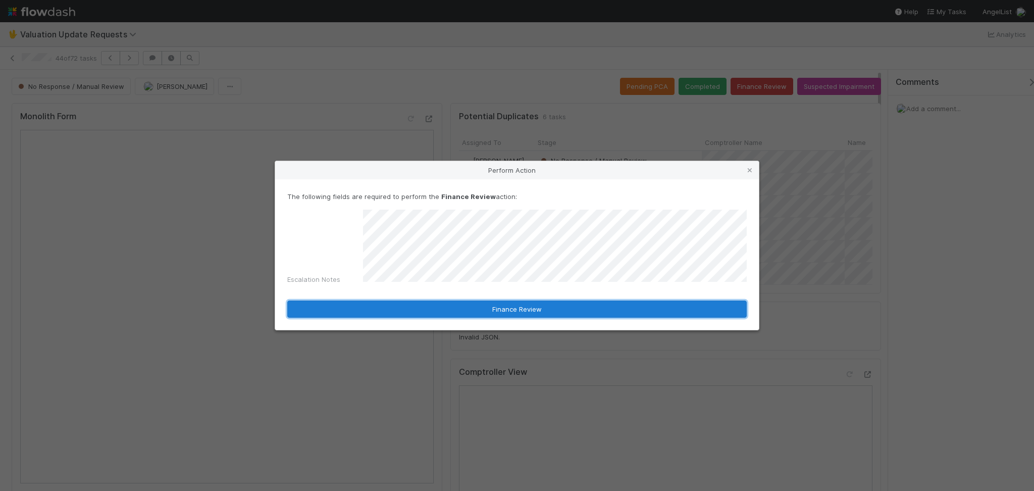
click at [499, 309] on button "Finance Review" at bounding box center [516, 308] width 459 height 17
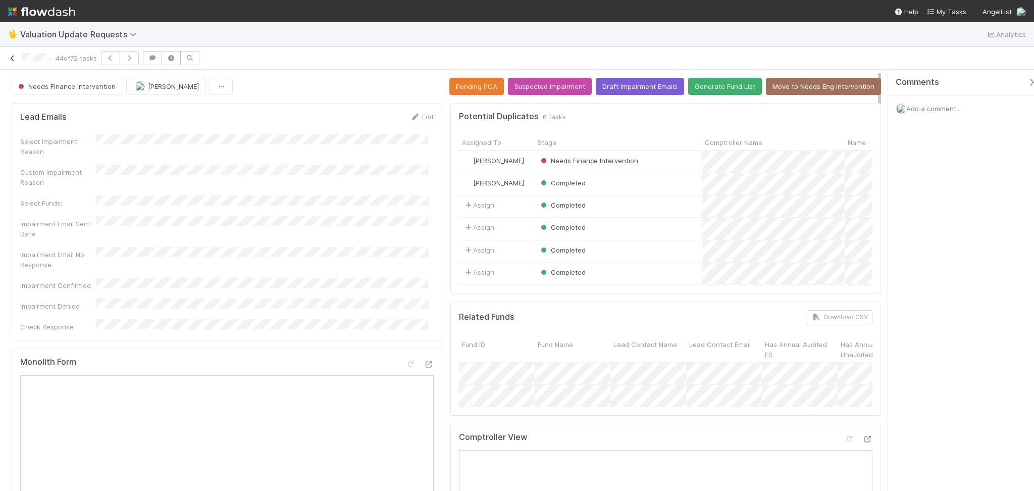
click at [12, 55] on icon at bounding box center [13, 58] width 10 height 7
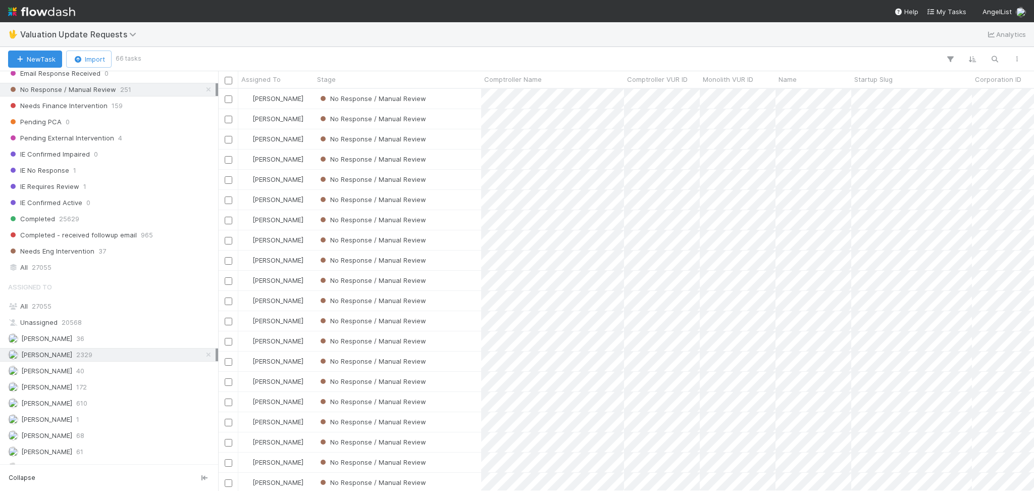
scroll to position [213, 0]
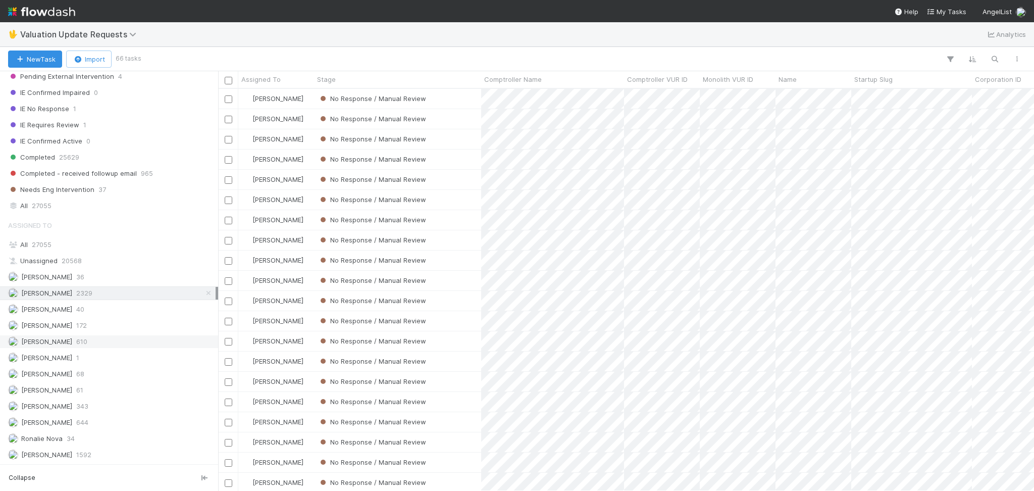
click at [72, 338] on span "[PERSON_NAME]" at bounding box center [46, 341] width 51 height 8
click at [91, 291] on span "2329" at bounding box center [84, 293] width 16 height 13
click at [93, 423] on div "Michael Capilitan 644" at bounding box center [111, 422] width 207 height 13
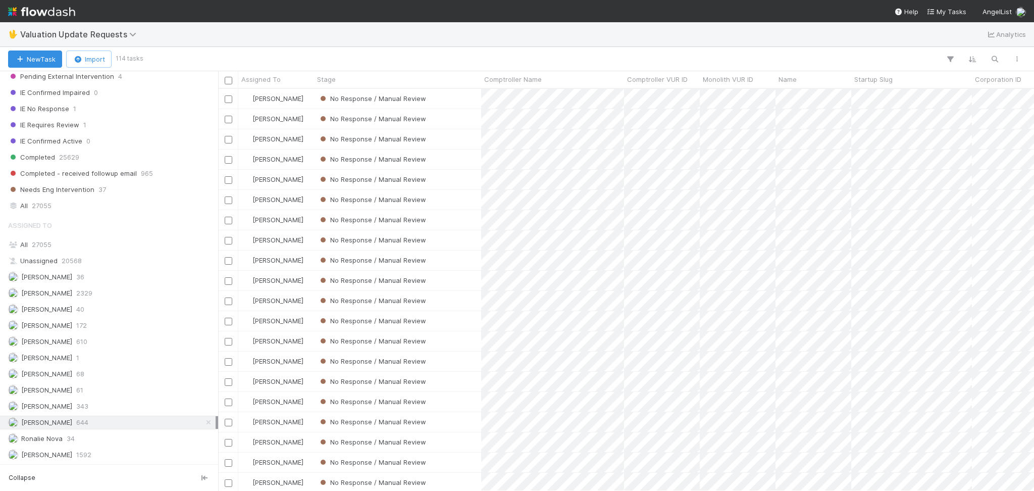
scroll to position [391, 805]
click at [82, 297] on span "2329" at bounding box center [84, 293] width 16 height 13
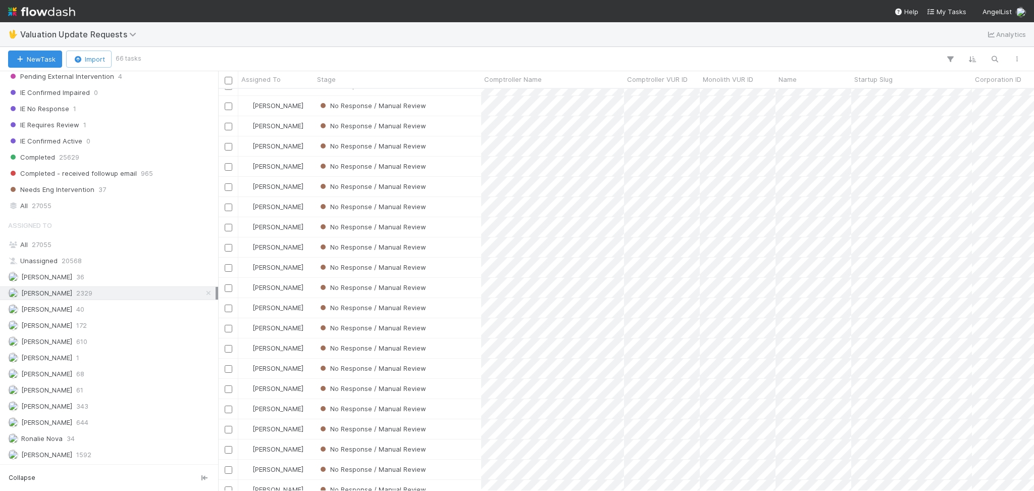
scroll to position [606, 0]
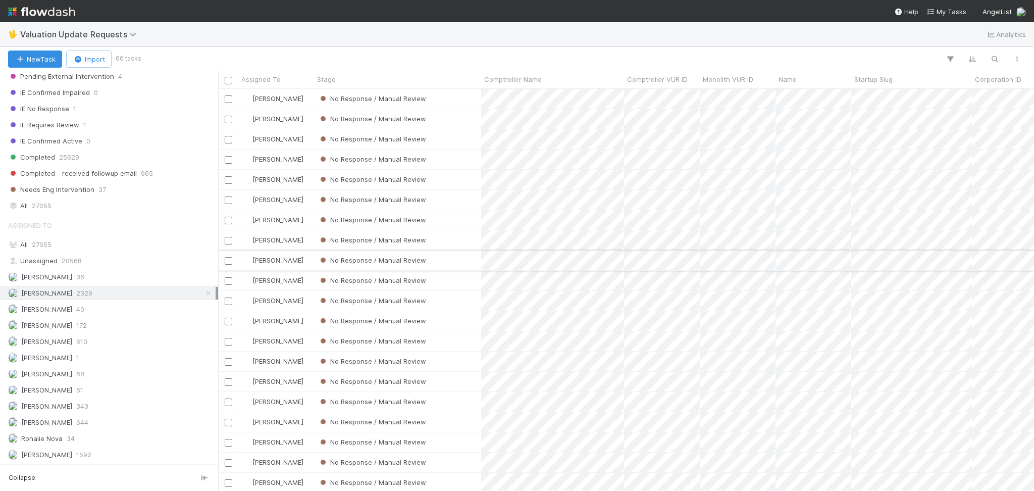
click at [453, 258] on div "No Response / Manual Review" at bounding box center [397, 260] width 167 height 20
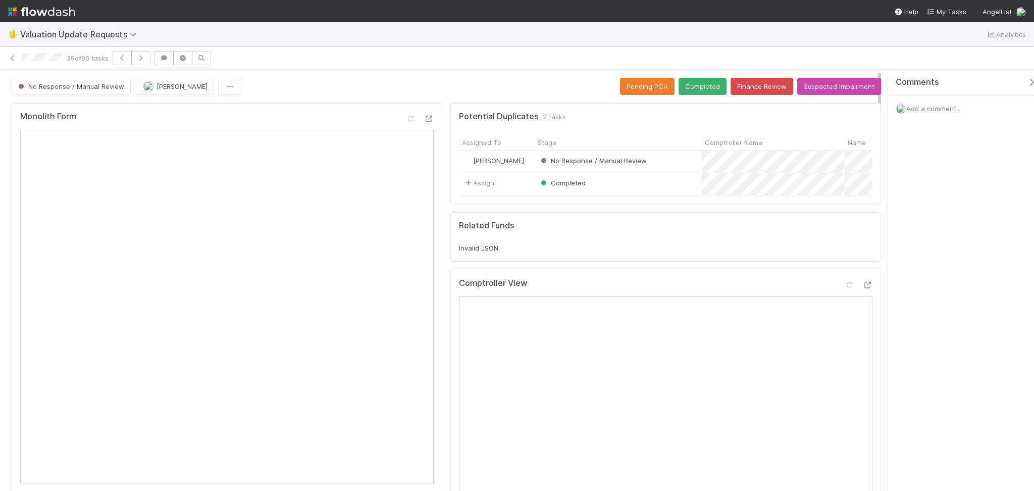
click at [364, 31] on div "🖖 Valuation Update Requests Analytics" at bounding box center [517, 34] width 1034 height 24
click at [749, 88] on button "Finance Review" at bounding box center [761, 86] width 63 height 17
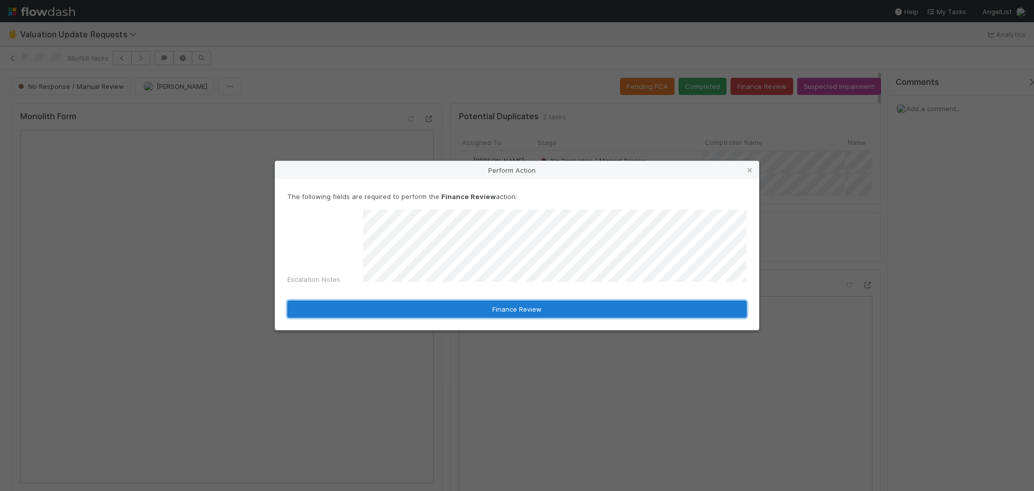
click at [451, 305] on button "Finance Review" at bounding box center [516, 308] width 459 height 17
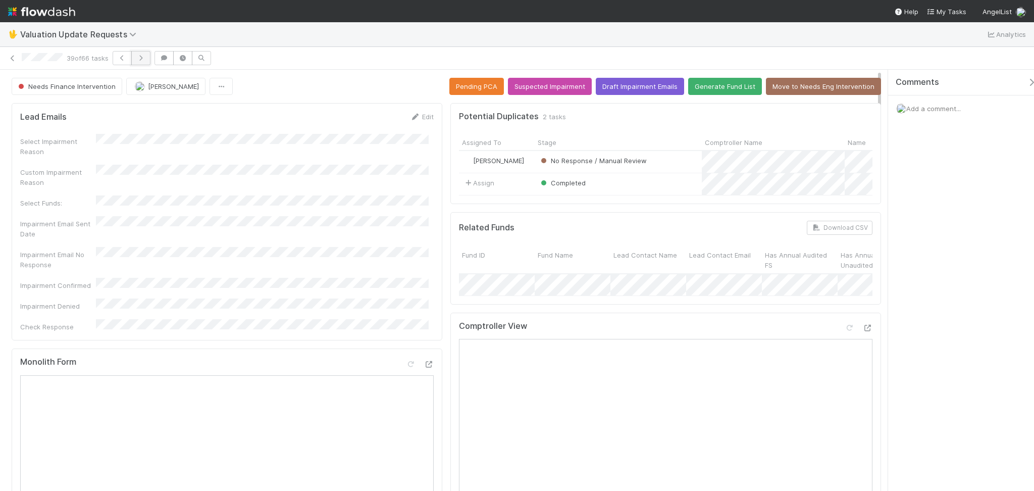
click at [145, 57] on icon "button" at bounding box center [141, 58] width 10 height 6
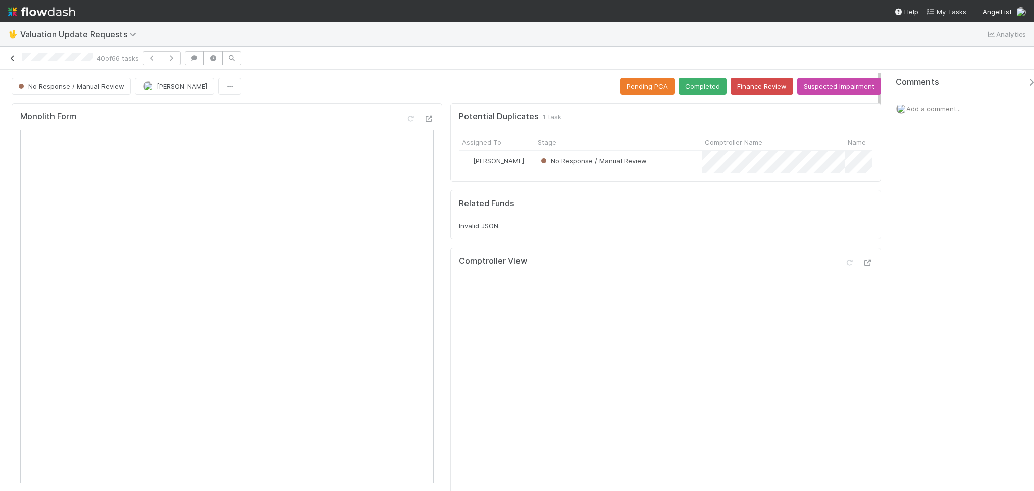
click at [11, 58] on icon at bounding box center [13, 58] width 10 height 7
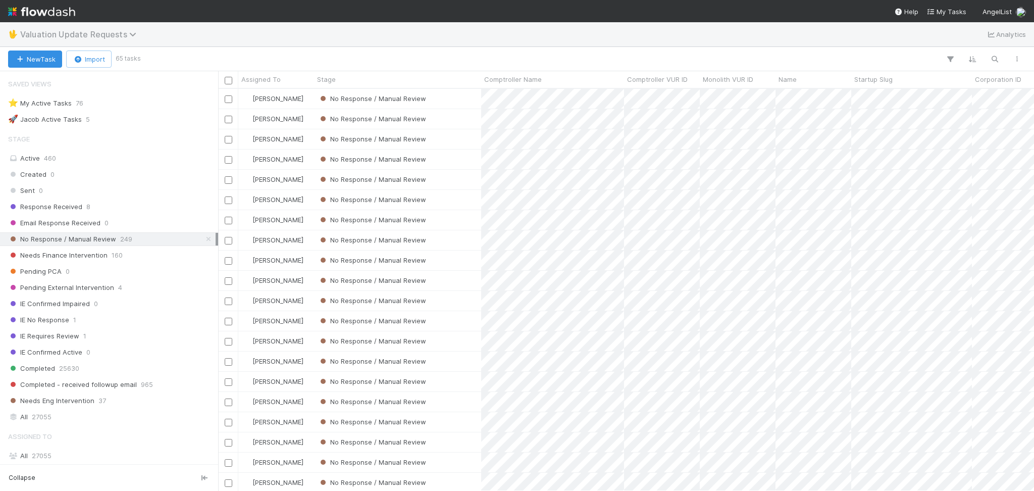
click at [88, 38] on span "Valuation Update Requests" at bounding box center [80, 34] width 121 height 10
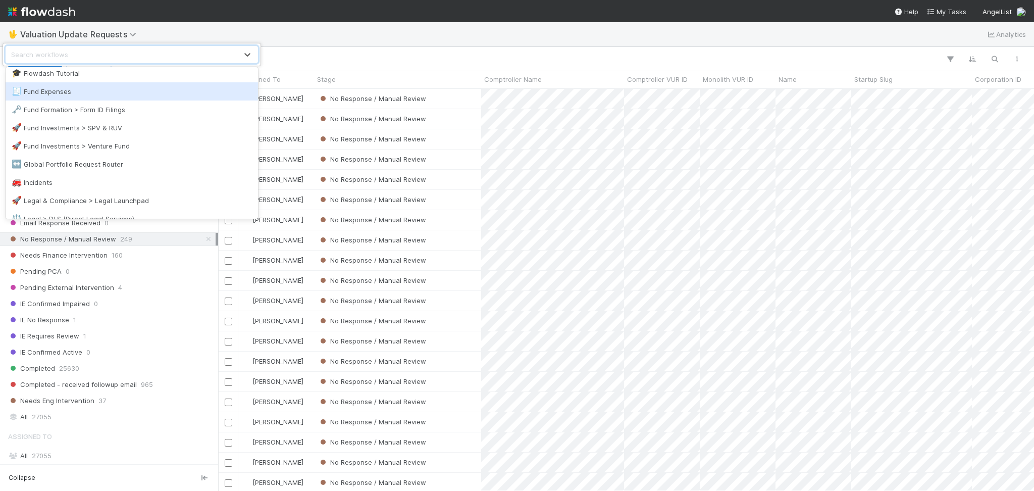
scroll to position [471, 0]
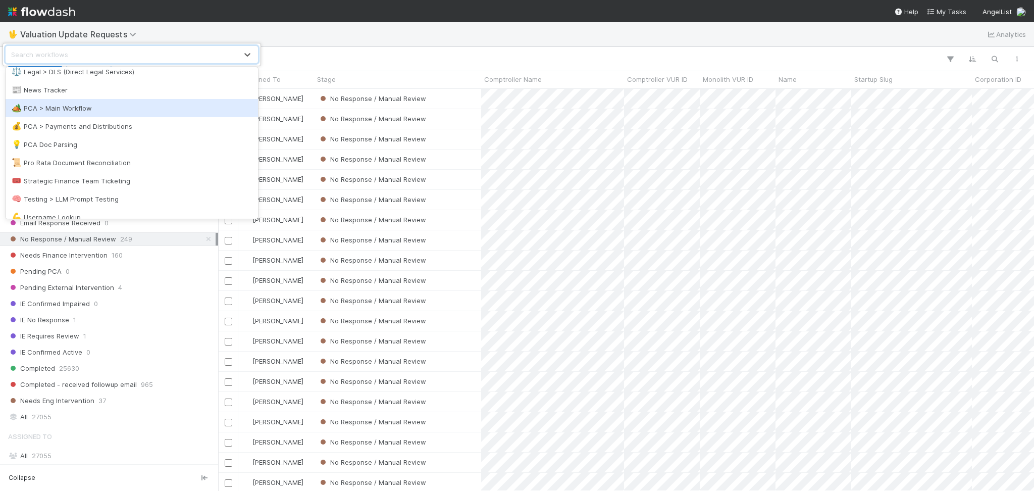
click at [97, 103] on div "🏕️ PCA > Main Workflow" at bounding box center [132, 108] width 240 height 10
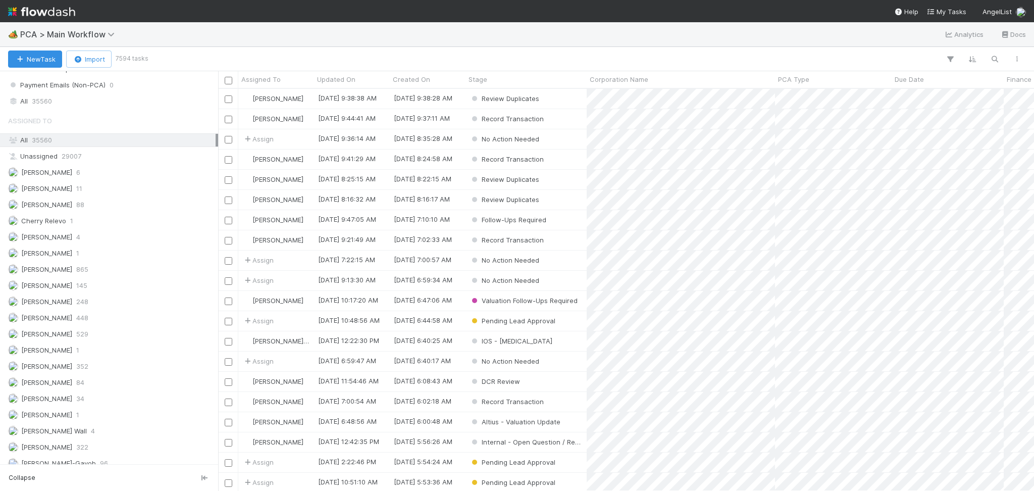
scroll to position [1278, 0]
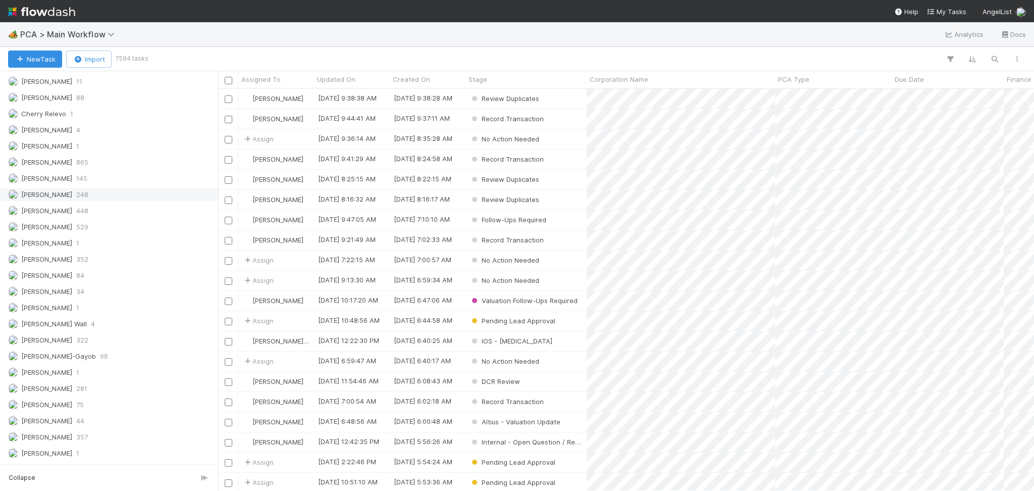
click at [88, 201] on span "248" at bounding box center [82, 194] width 12 height 13
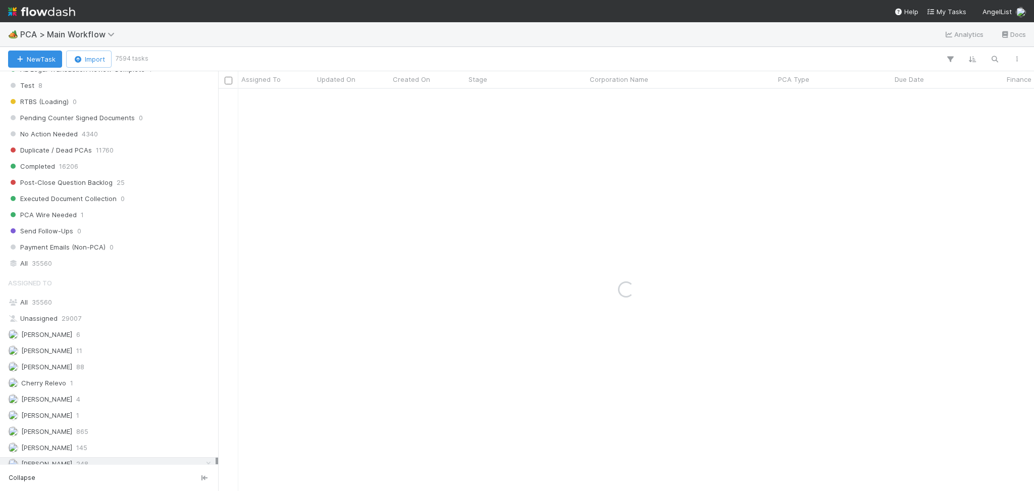
scroll to position [807, 0]
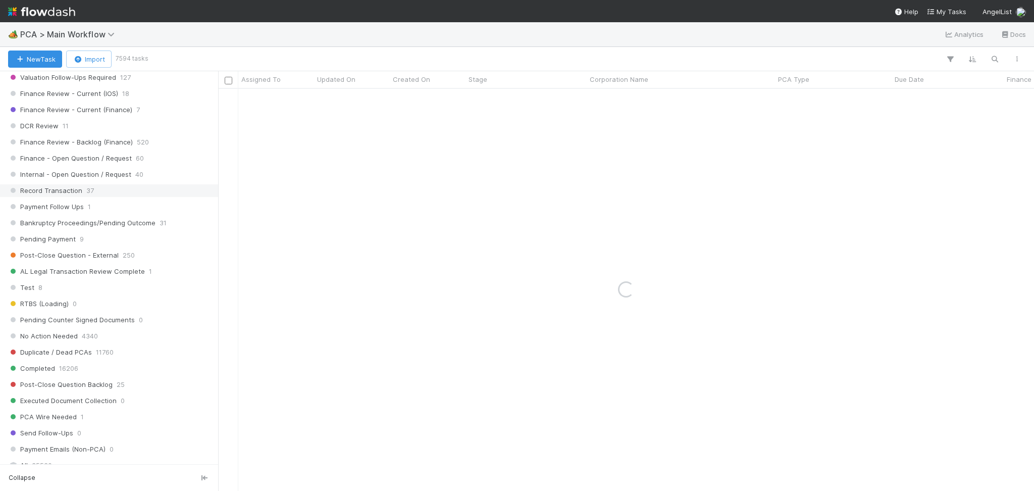
click at [79, 195] on span "Record Transaction" at bounding box center [45, 190] width 74 height 13
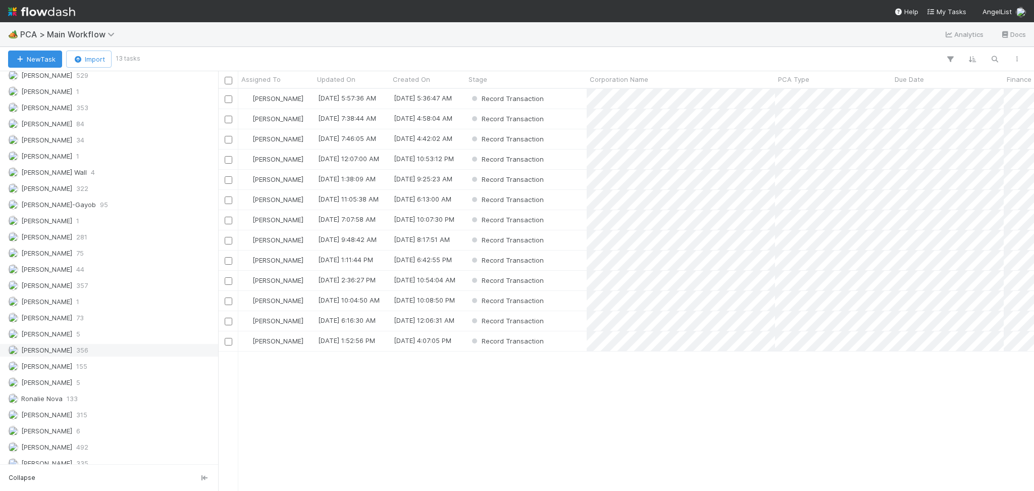
scroll to position [1445, 0]
click at [114, 278] on div "Meg Castanare 357" at bounding box center [111, 276] width 207 height 13
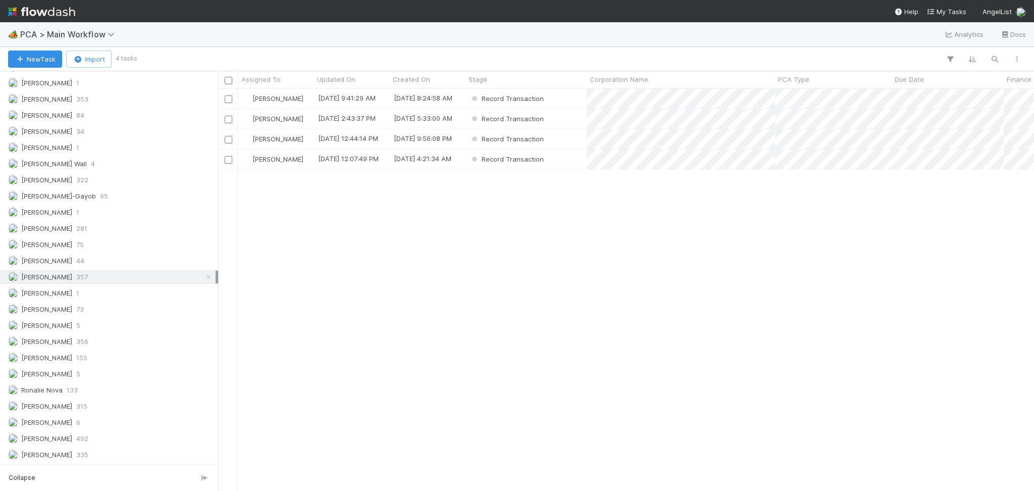
scroll to position [391, 805]
click at [86, 406] on div "Roselyn de Villa 315" at bounding box center [111, 406] width 207 height 13
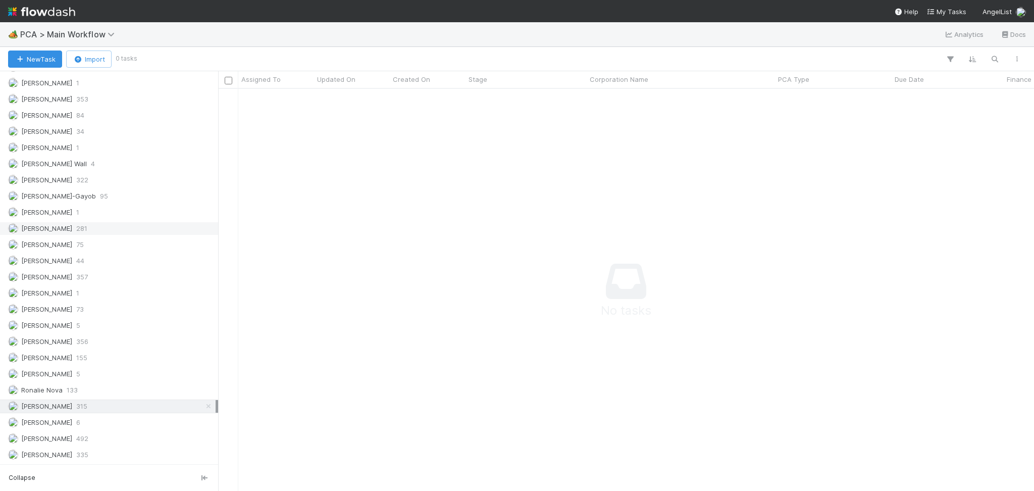
scroll to position [1311, 0]
click at [103, 168] on div "Febbie Cervantes 248" at bounding box center [111, 162] width 207 height 13
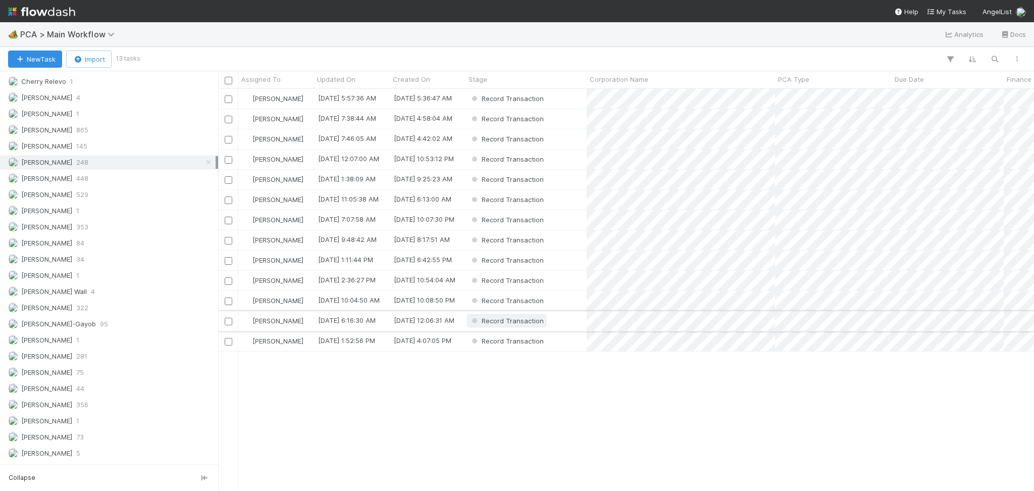
scroll to position [391, 805]
click at [567, 96] on div "Record Transaction" at bounding box center [525, 99] width 121 height 20
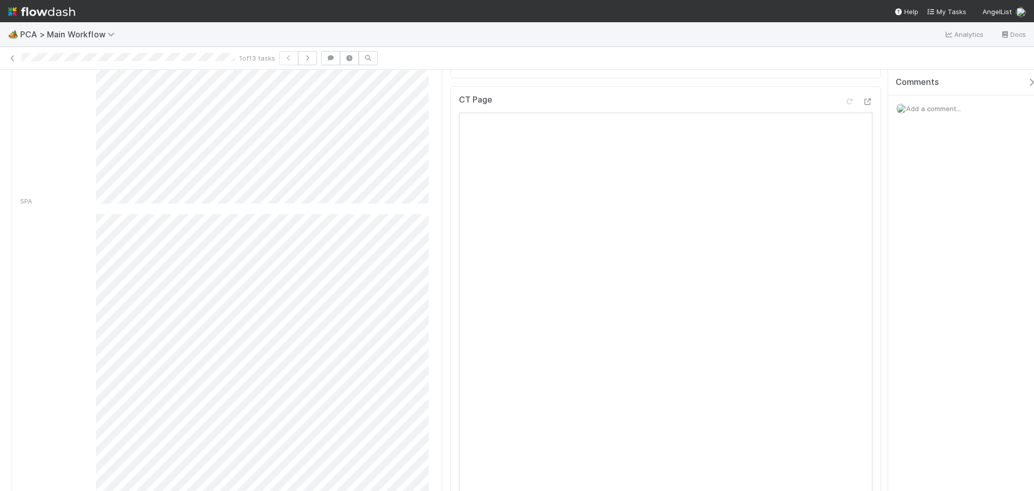
scroll to position [336, 0]
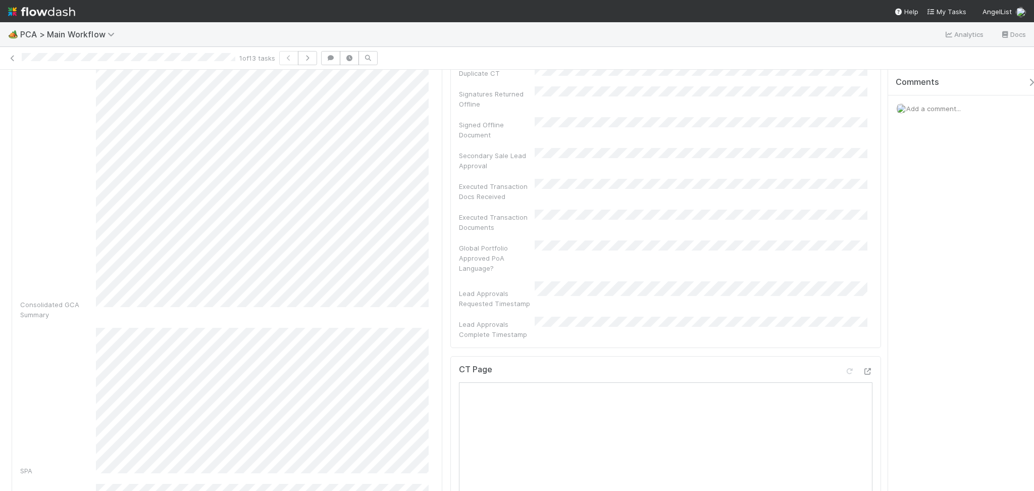
click at [858, 364] on div "CT Page" at bounding box center [665, 373] width 413 height 18
click at [862, 368] on icon at bounding box center [867, 371] width 10 height 7
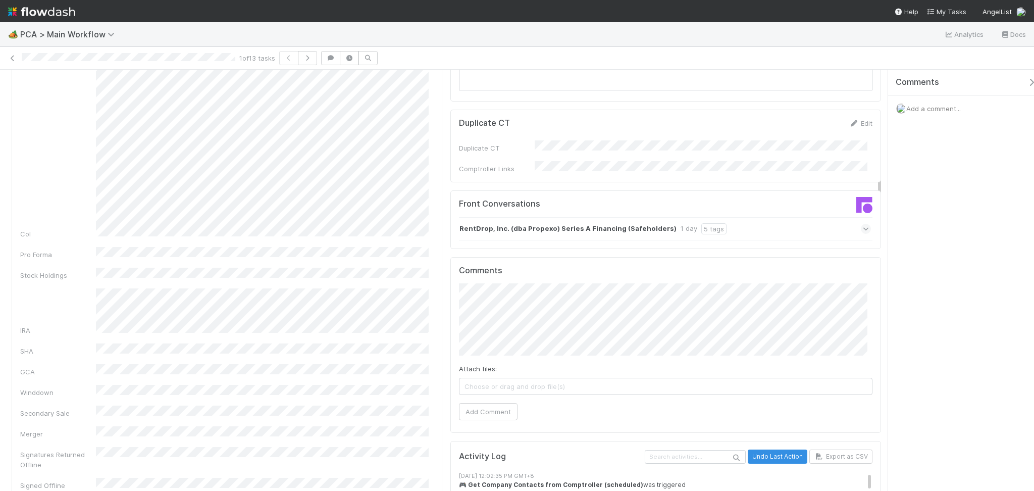
scroll to position [1009, 0]
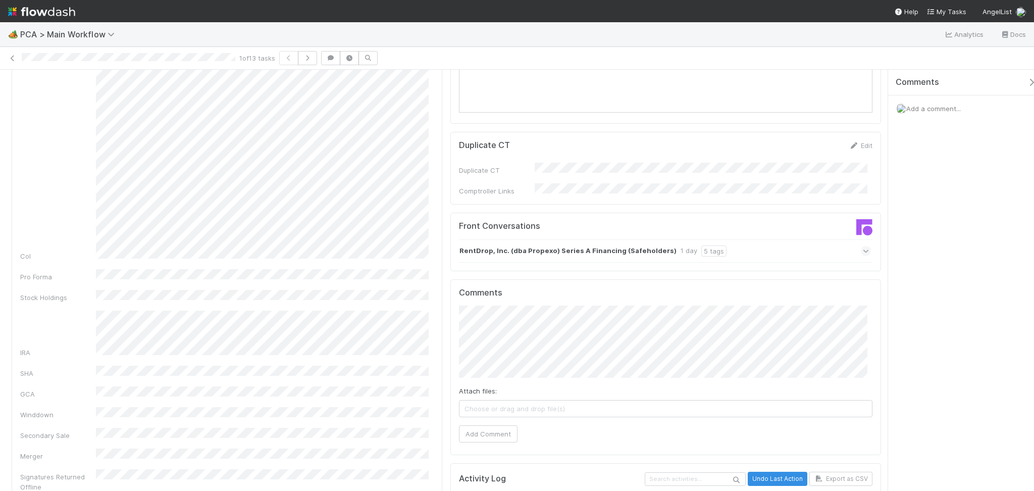
click at [760, 239] on div "RentDrop, Inc. (dba Propexo) Series A Financing (Safeholders) 1 day 5 tags" at bounding box center [665, 250] width 412 height 23
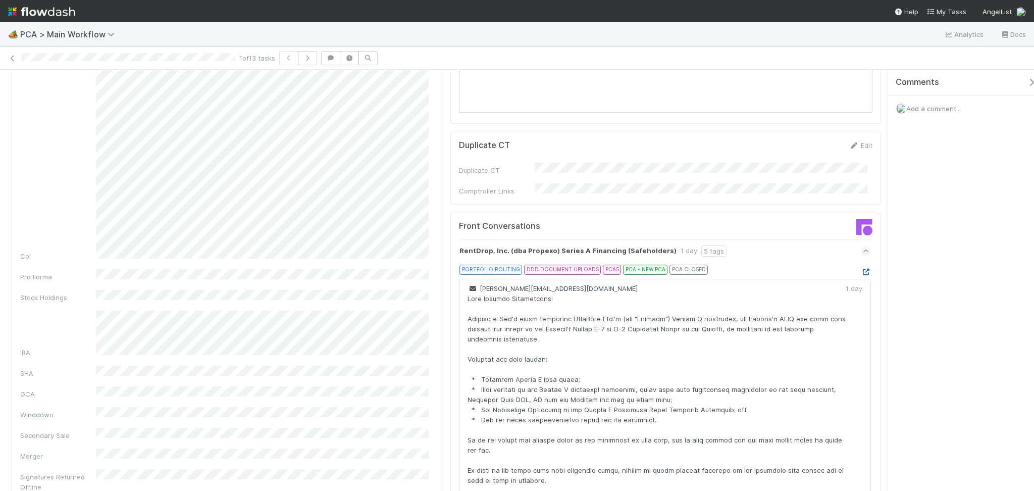
click at [860, 268] on icon at bounding box center [865, 271] width 10 height 7
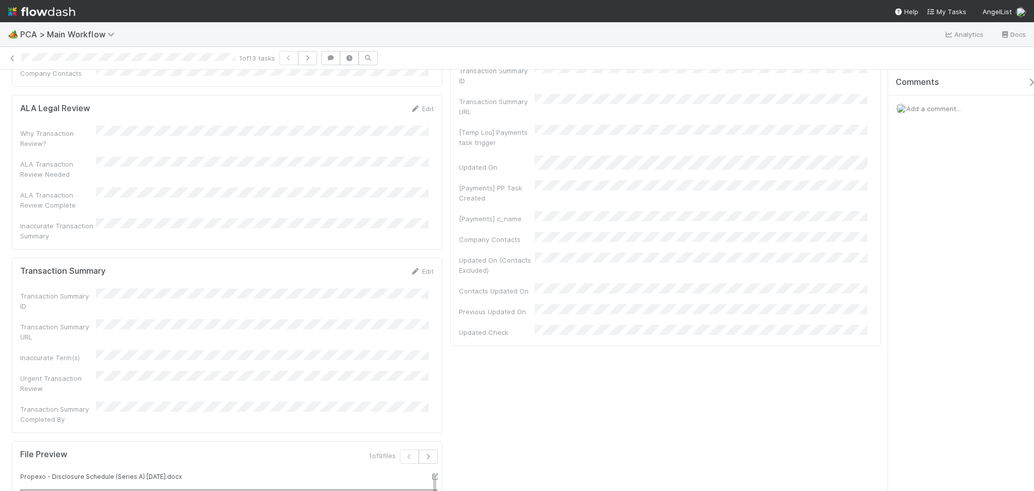
scroll to position [1884, 0]
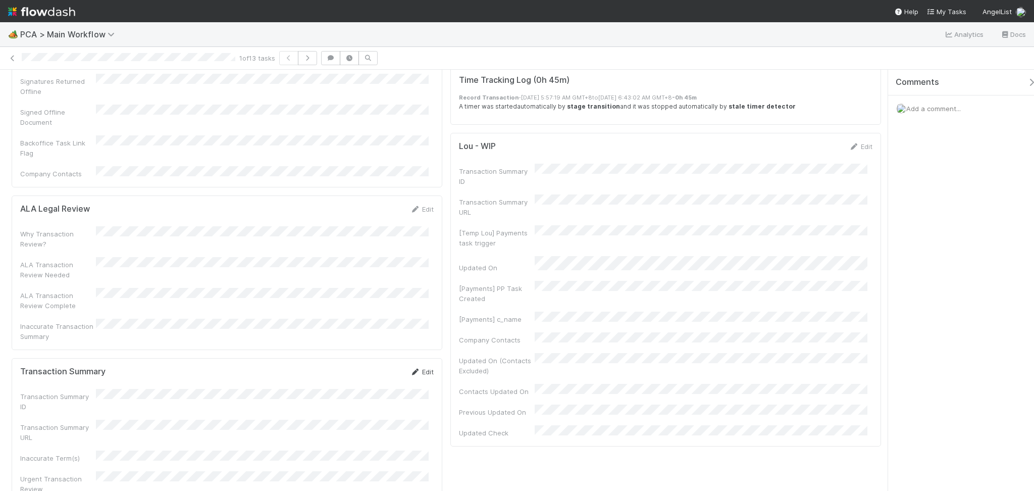
click at [418, 367] on link "Edit" at bounding box center [422, 371] width 24 height 8
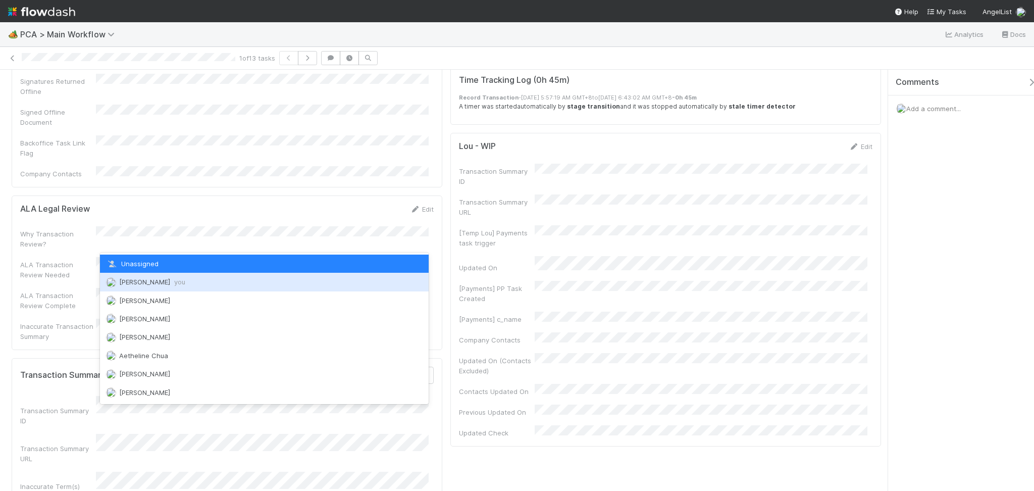
click at [185, 282] on span "you" at bounding box center [179, 282] width 11 height 8
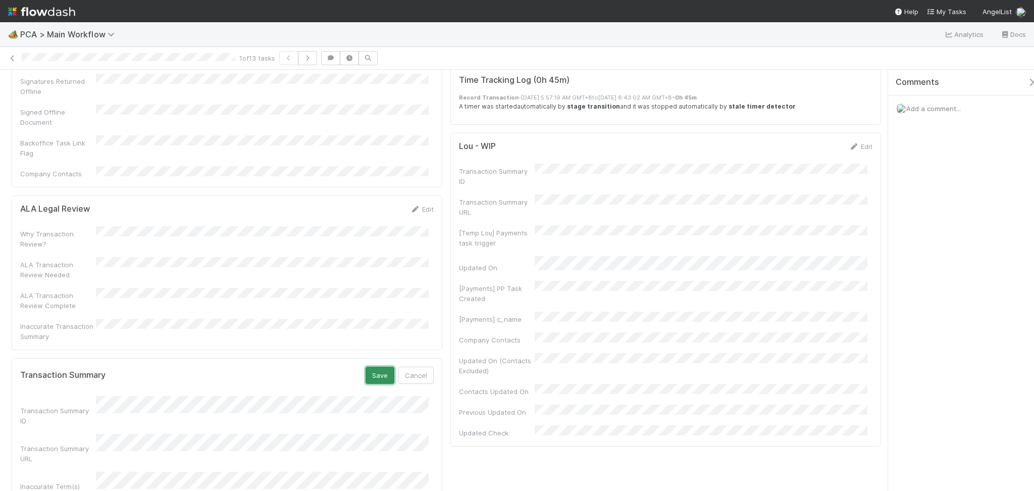
click at [377, 366] on button "Save" at bounding box center [379, 374] width 29 height 17
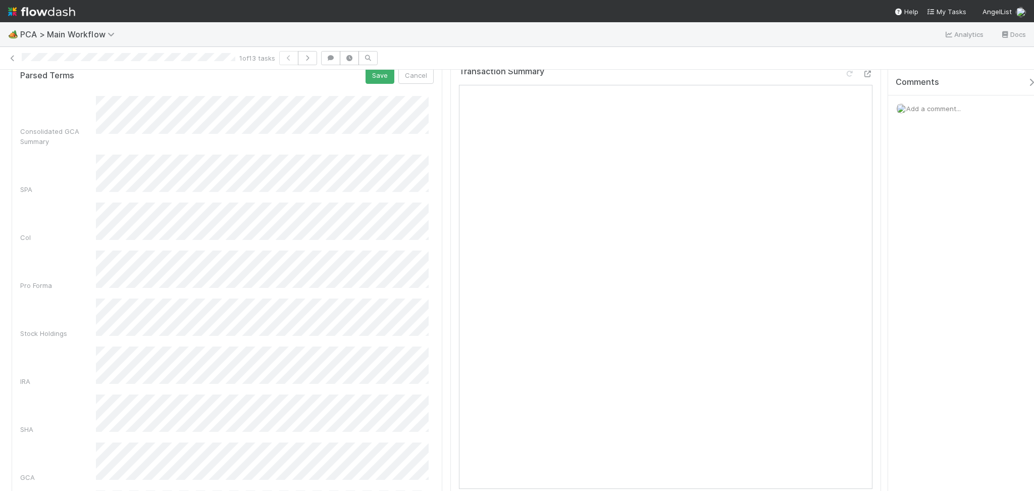
scroll to position [0, 0]
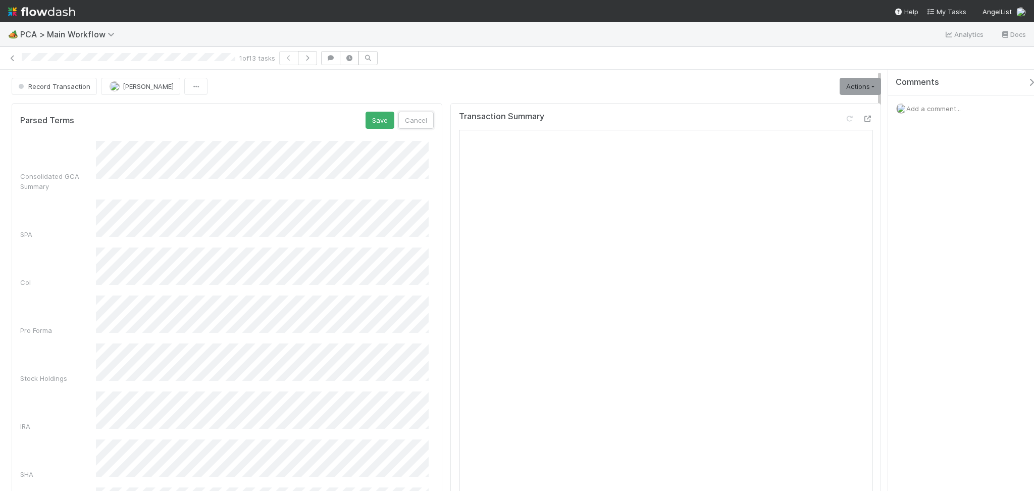
click at [409, 122] on button "Cancel" at bounding box center [415, 120] width 35 height 17
click at [839, 86] on link "Actions" at bounding box center [859, 86] width 41 height 17
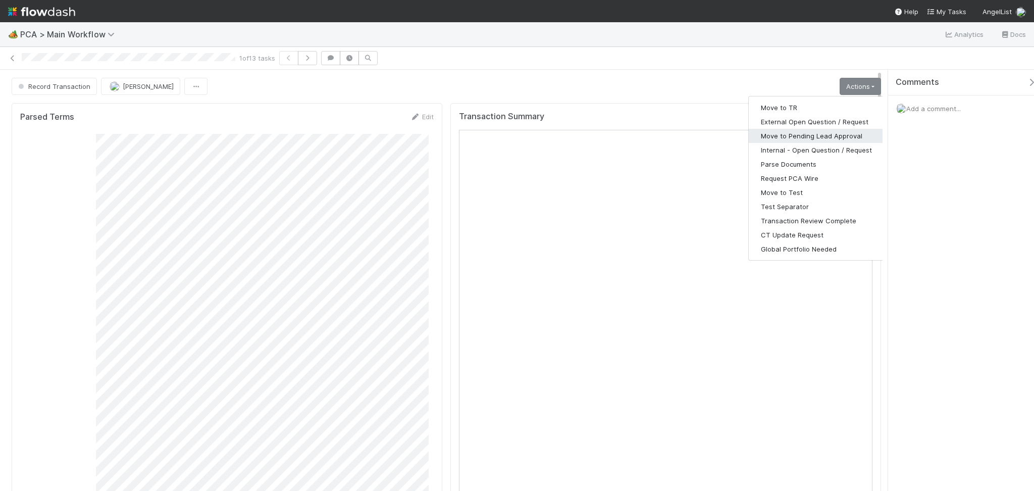
click at [796, 136] on button "Move to Pending Lead Approval" at bounding box center [815, 136] width 135 height 14
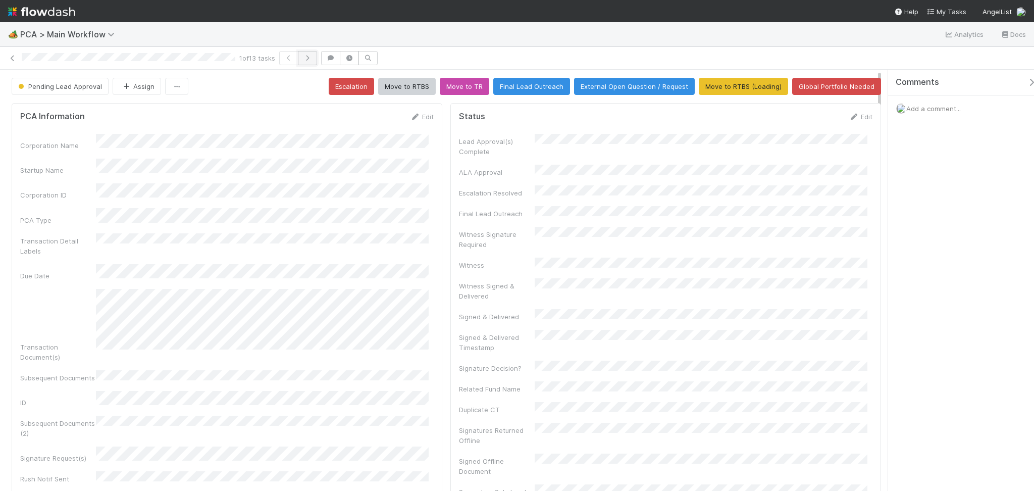
click at [309, 58] on icon "button" at bounding box center [307, 58] width 10 height 6
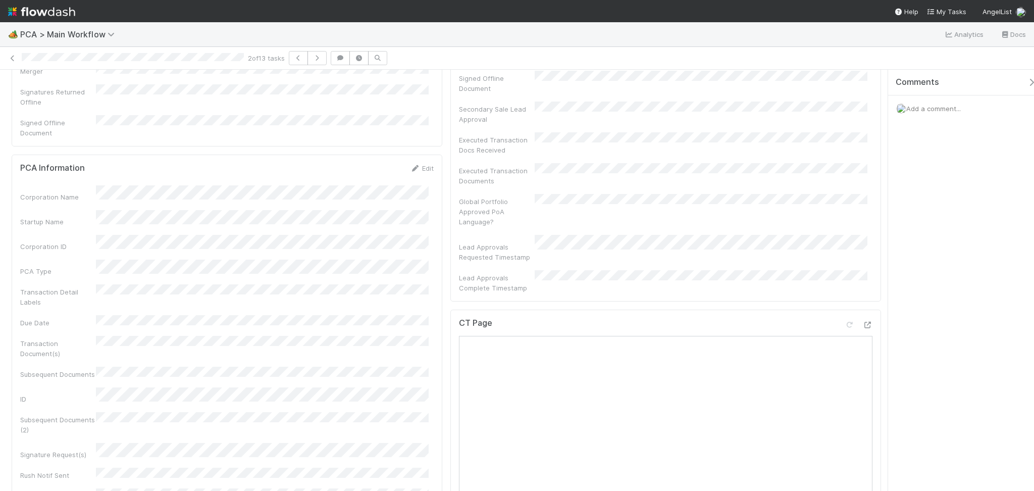
scroll to position [404, 0]
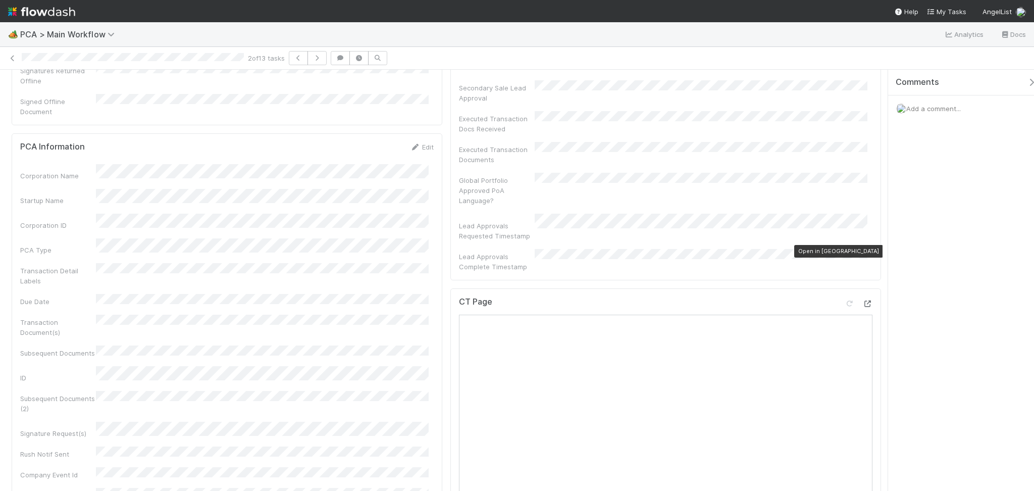
click at [862, 298] on div at bounding box center [867, 303] width 10 height 10
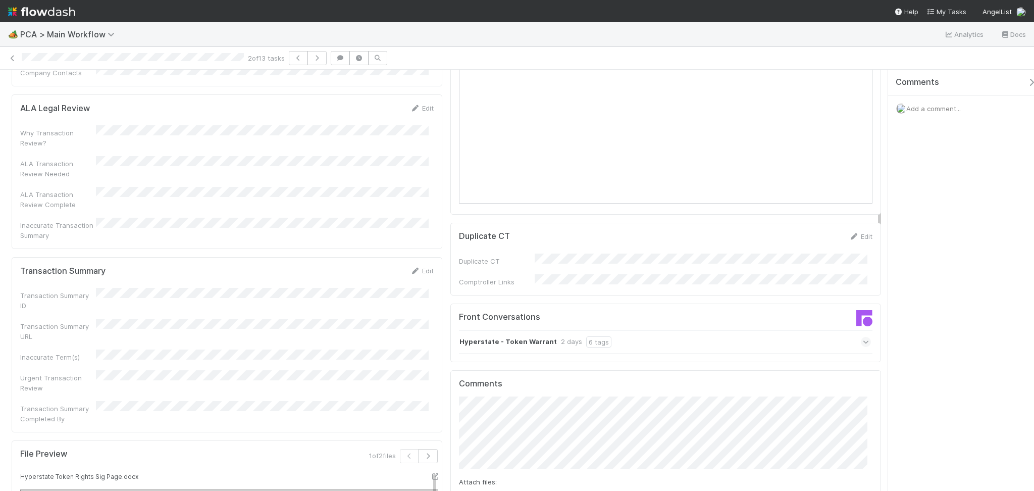
scroll to position [942, 0]
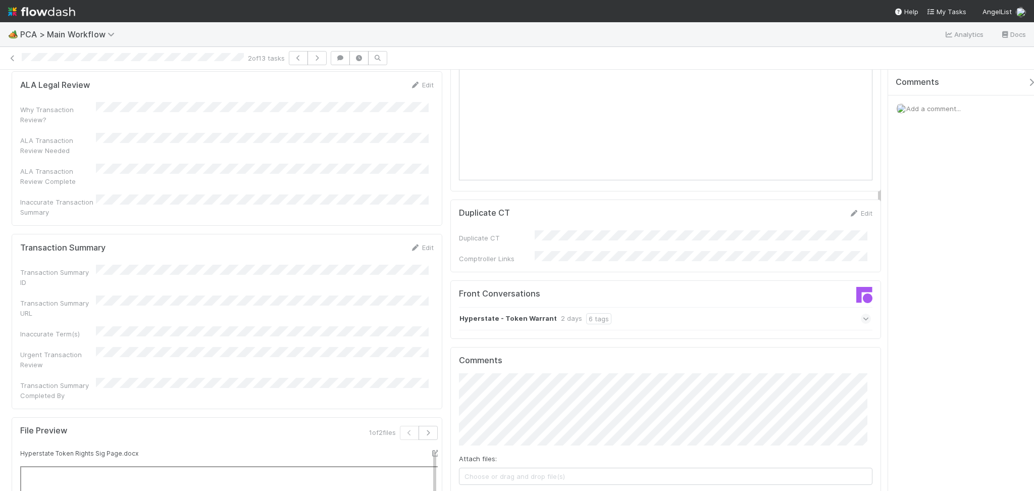
click at [623, 307] on div "Hyperstate - Token Warrant 2 days 6 tags" at bounding box center [665, 318] width 412 height 23
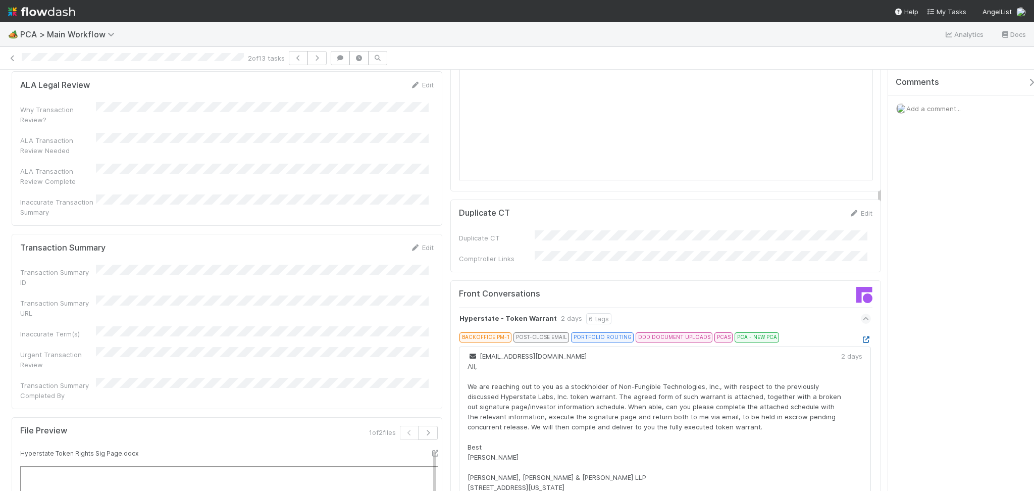
click at [860, 336] on icon at bounding box center [865, 339] width 10 height 7
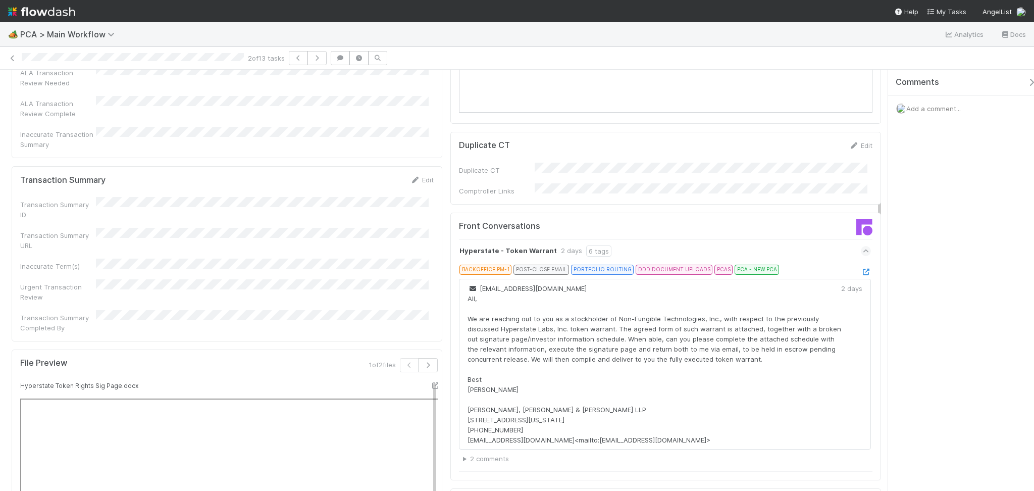
scroll to position [875, 0]
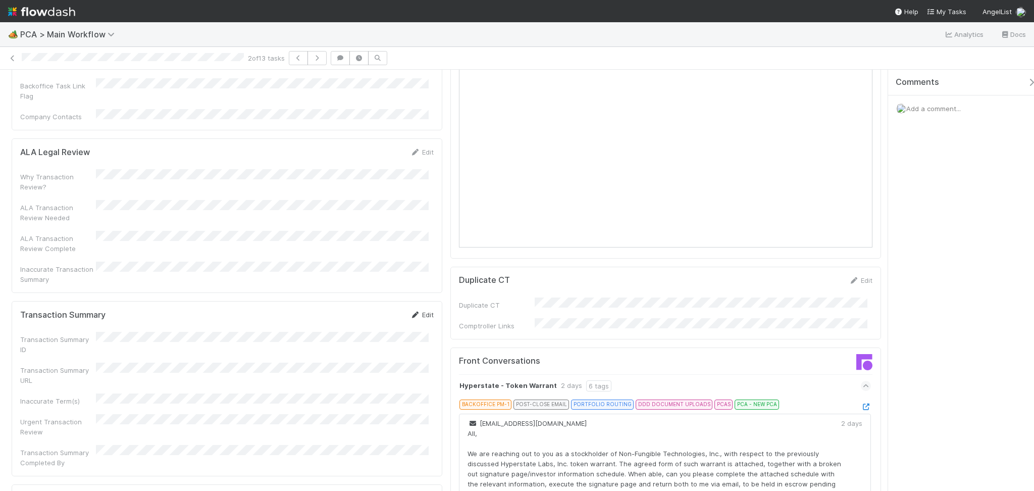
click at [410, 311] on icon at bounding box center [415, 314] width 10 height 7
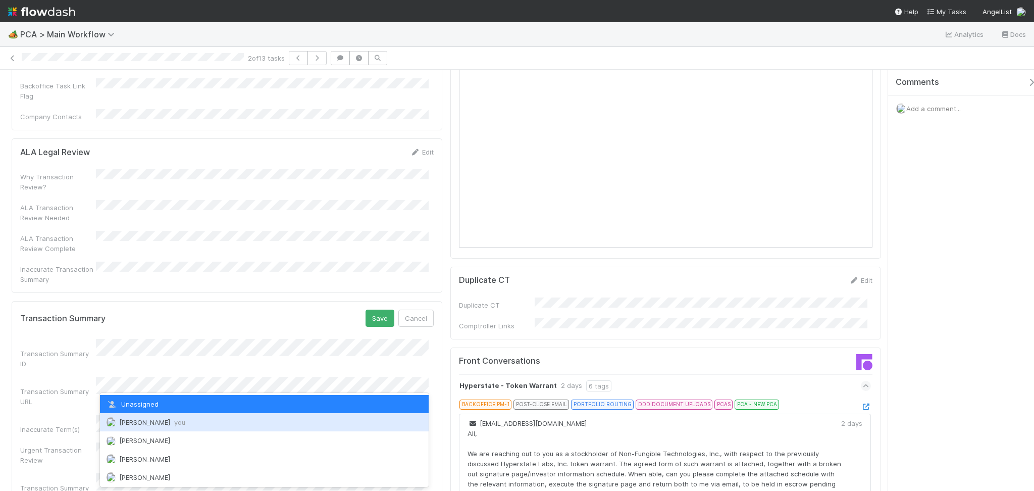
click at [155, 424] on span "Febbie Cervantes you" at bounding box center [152, 422] width 66 height 8
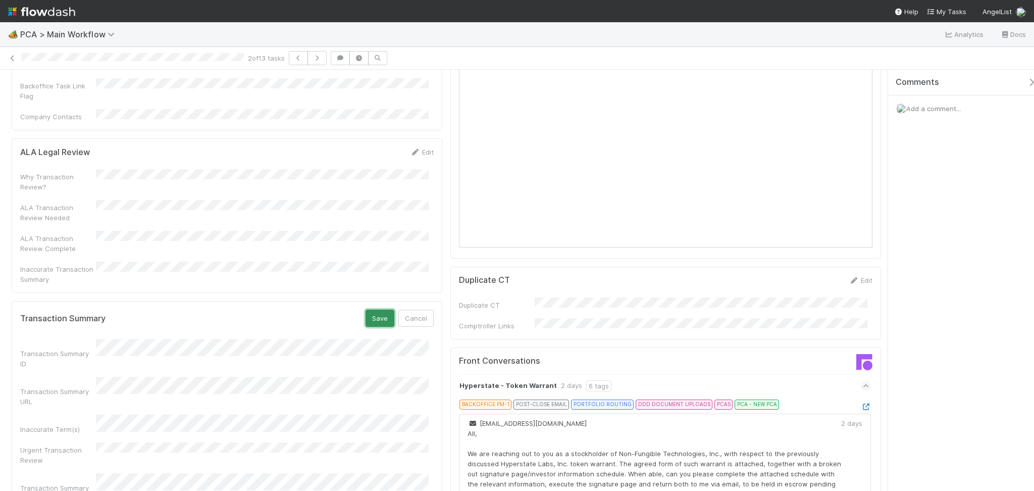
click at [373, 309] on button "Save" at bounding box center [379, 317] width 29 height 17
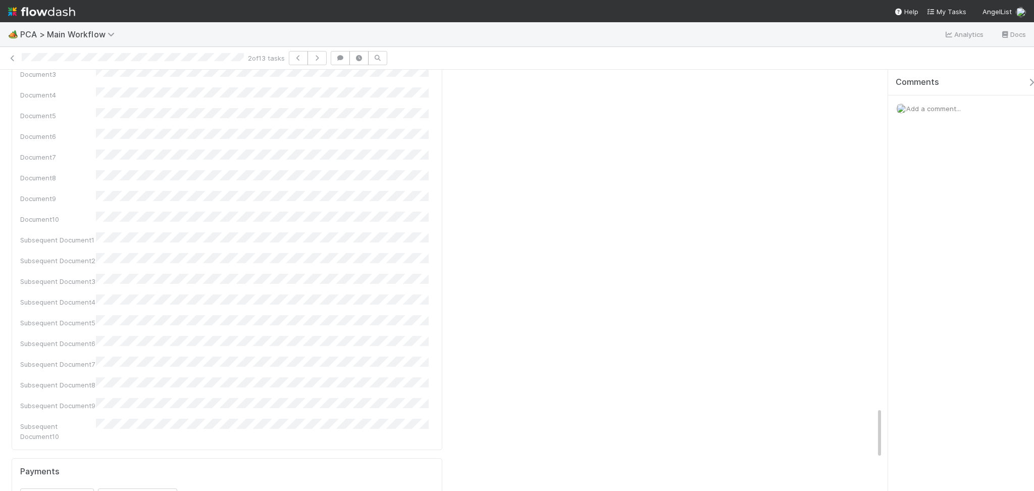
scroll to position [3024, 0]
click at [165, 427] on div "Parsed" at bounding box center [157, 438] width 76 height 22
click at [179, 405] on div "Parsed" at bounding box center [157, 416] width 76 height 22
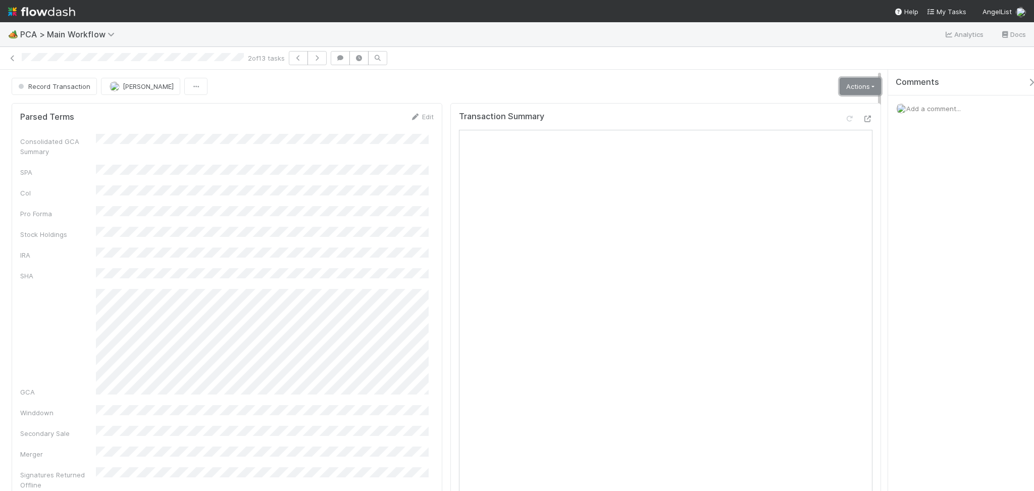
click at [849, 84] on link "Actions" at bounding box center [859, 86] width 41 height 17
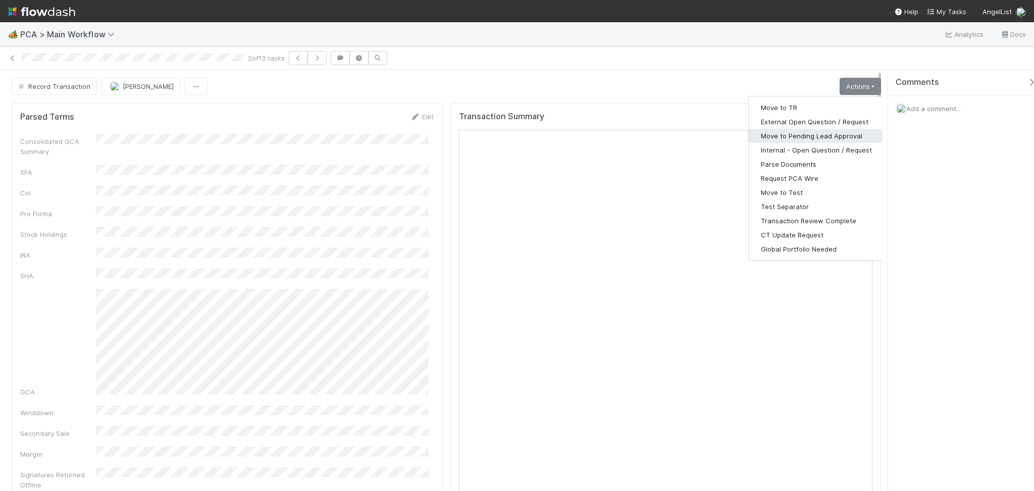
click at [808, 135] on button "Move to Pending Lead Approval" at bounding box center [815, 136] width 135 height 14
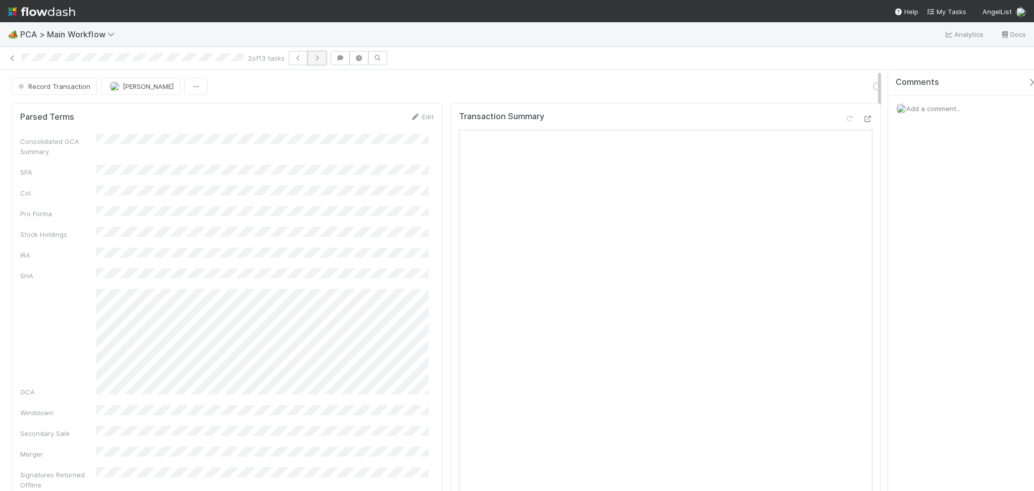
click at [319, 61] on icon "button" at bounding box center [317, 58] width 10 height 6
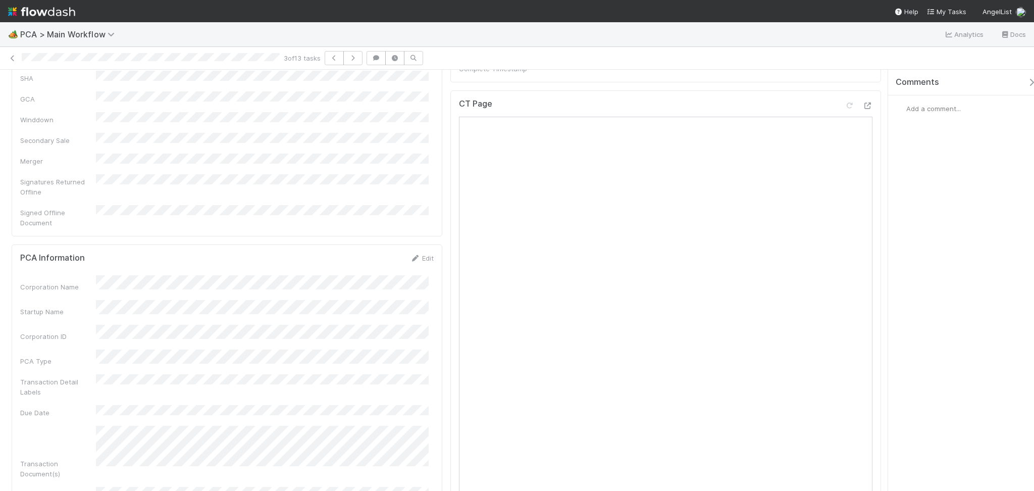
scroll to position [336, 0]
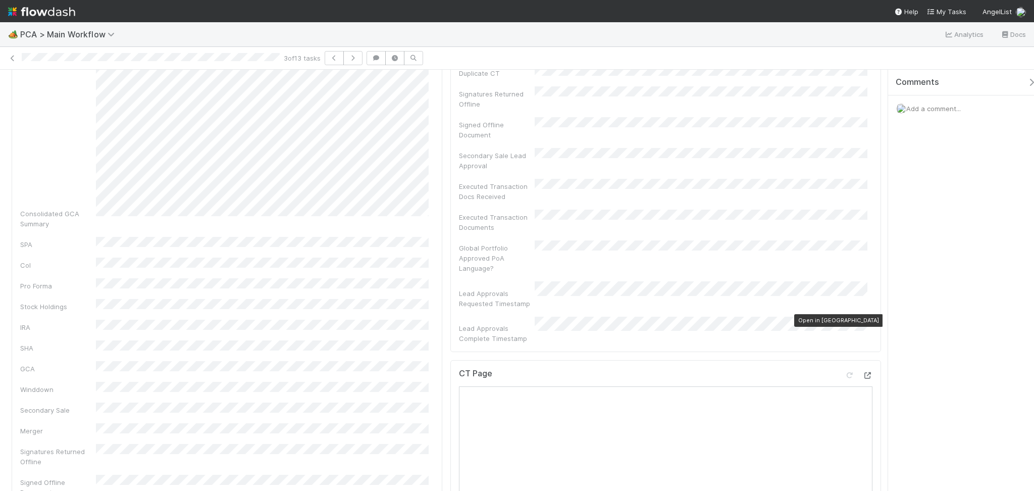
click at [862, 372] on icon at bounding box center [867, 375] width 10 height 7
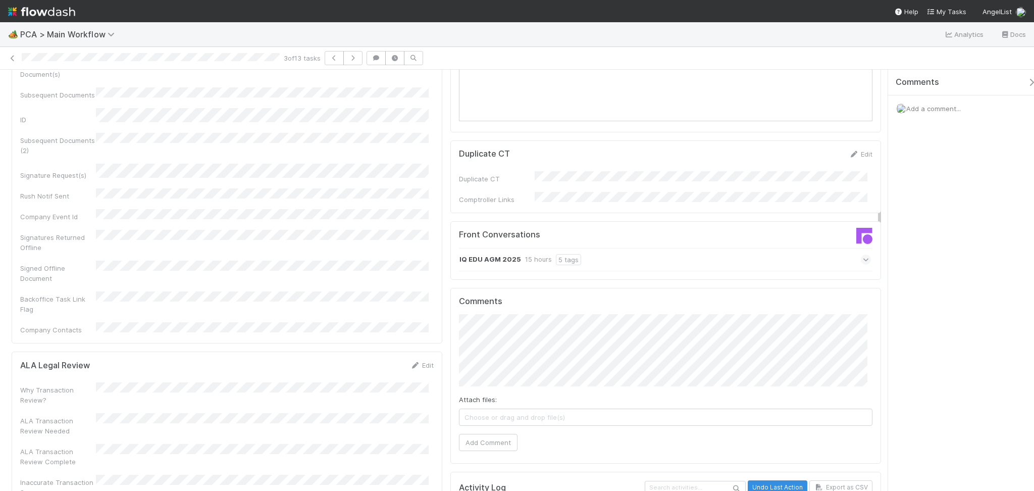
scroll to position [1009, 0]
click at [662, 243] on div "IQ EDU AGM 2025 15 hours 5 tags" at bounding box center [665, 254] width 412 height 23
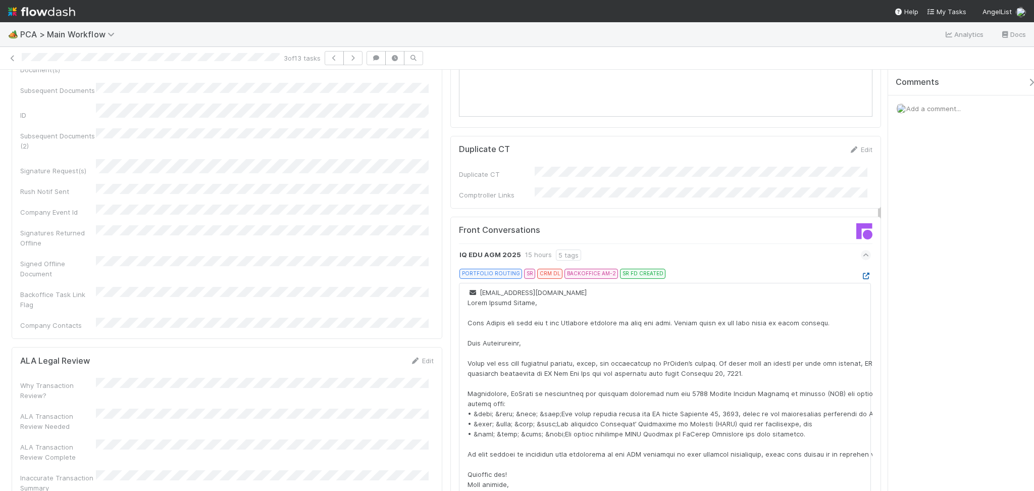
click at [860, 273] on icon at bounding box center [865, 276] width 10 height 7
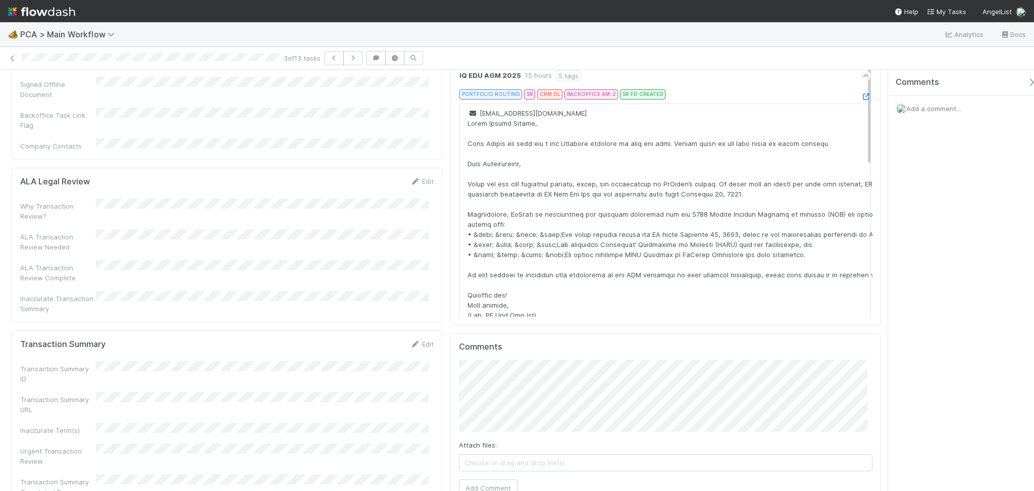
scroll to position [1211, 0]
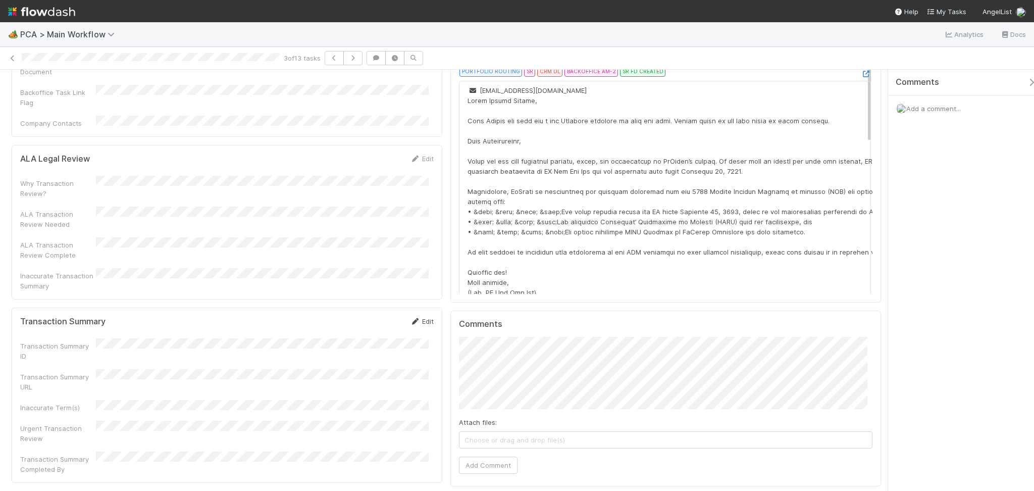
click at [415, 317] on link "Edit" at bounding box center [422, 321] width 24 height 8
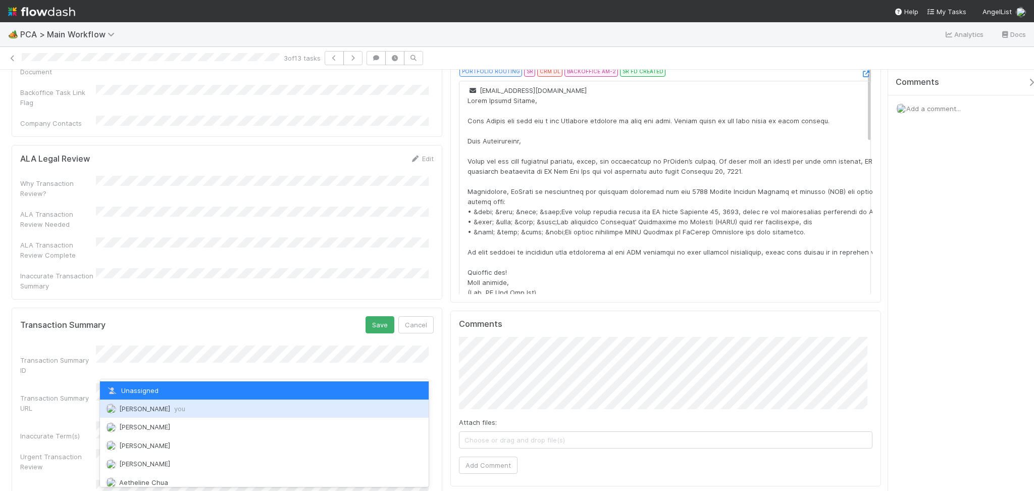
click at [175, 410] on span "Febbie Cervantes you" at bounding box center [152, 408] width 66 height 8
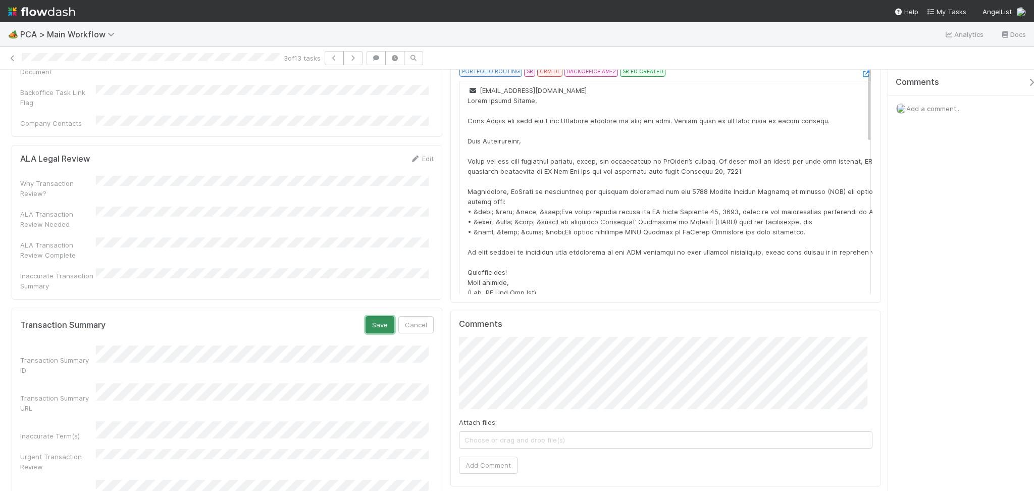
click at [375, 316] on button "Save" at bounding box center [379, 324] width 29 height 17
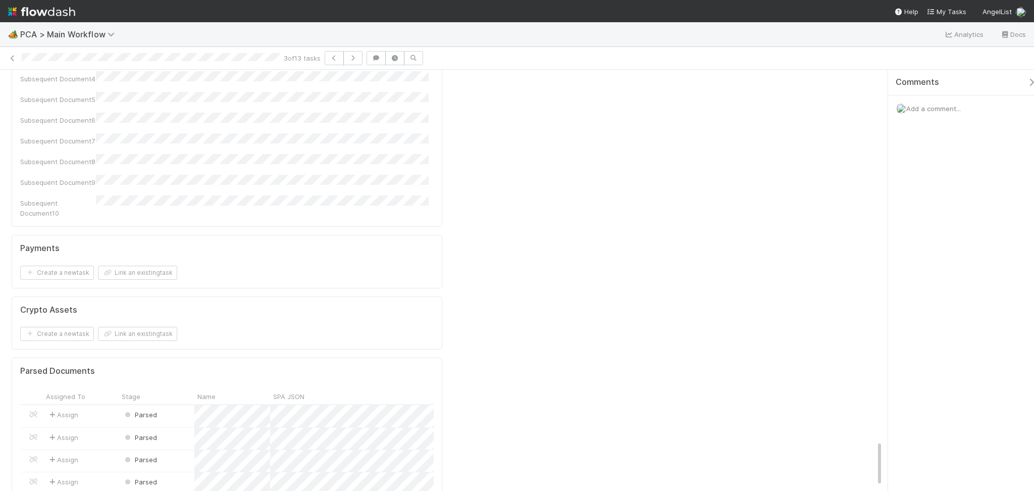
scroll to position [3436, 0]
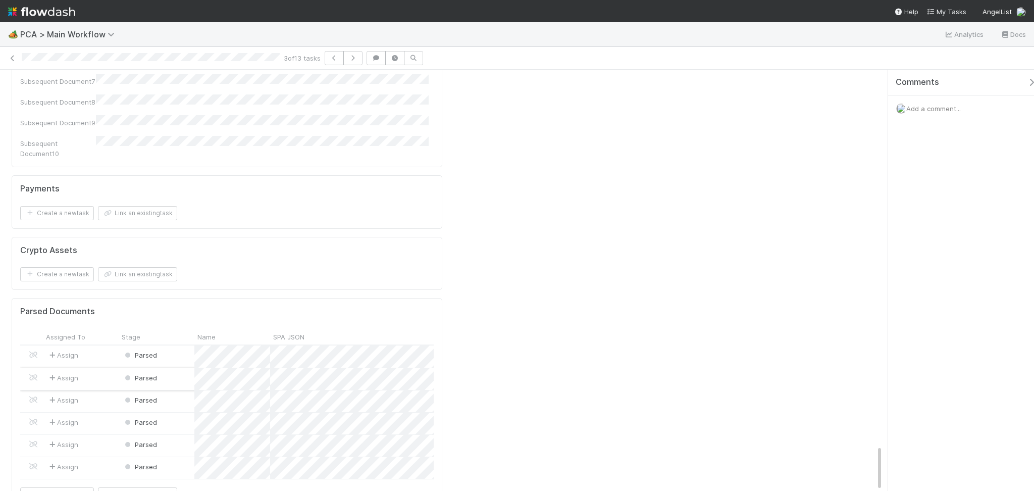
click at [172, 368] on div "Parsed" at bounding box center [157, 379] width 76 height 22
click at [171, 345] on div "Parsed" at bounding box center [157, 356] width 76 height 22
click at [172, 412] on div "Parsed" at bounding box center [157, 423] width 76 height 22
click at [167, 390] on div "Parsed" at bounding box center [157, 401] width 76 height 22
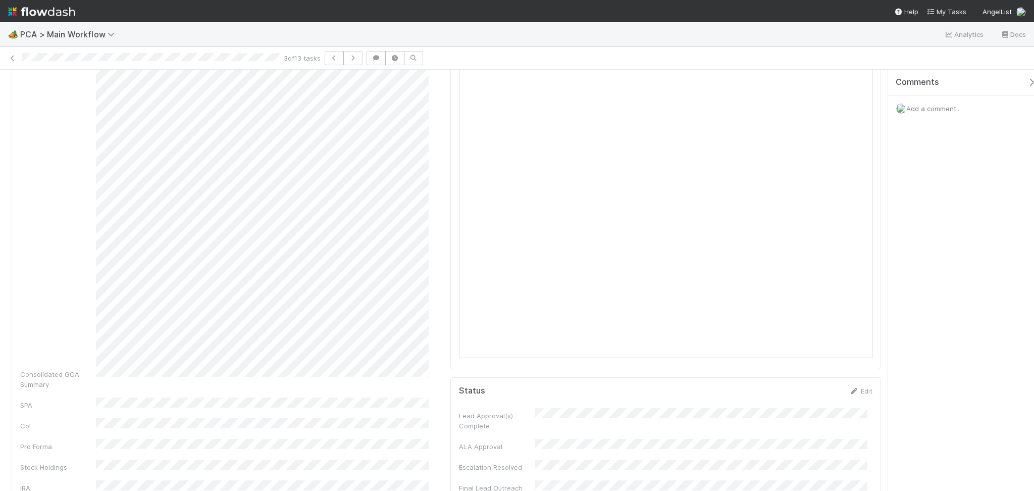
scroll to position [0, 0]
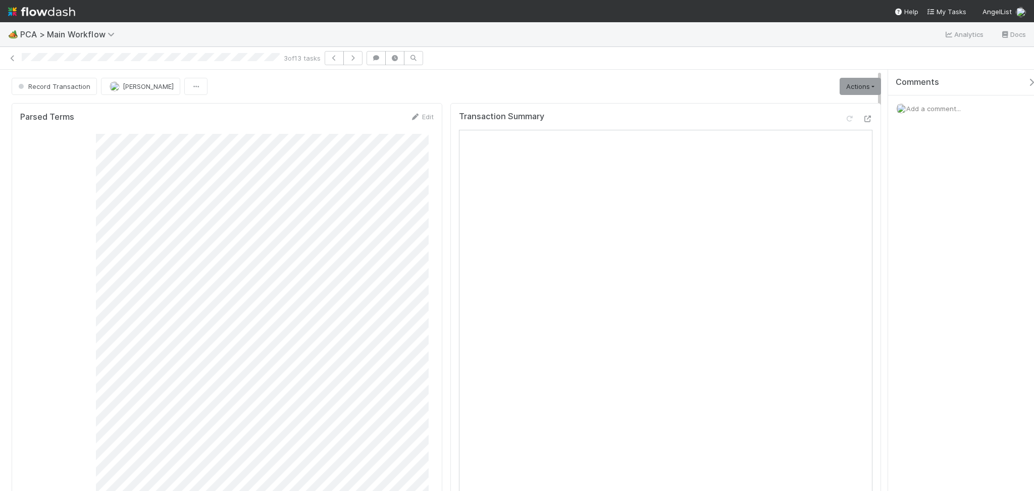
drag, startPoint x: 879, startPoint y: 324, endPoint x: 854, endPoint y: 60, distance: 265.5
click at [875, 48] on div "3 of 13 tasks Record Transaction Febbie Cervantes Actions Move to TR External O…" at bounding box center [517, 269] width 1034 height 444
click at [862, 83] on link "Actions" at bounding box center [859, 86] width 41 height 17
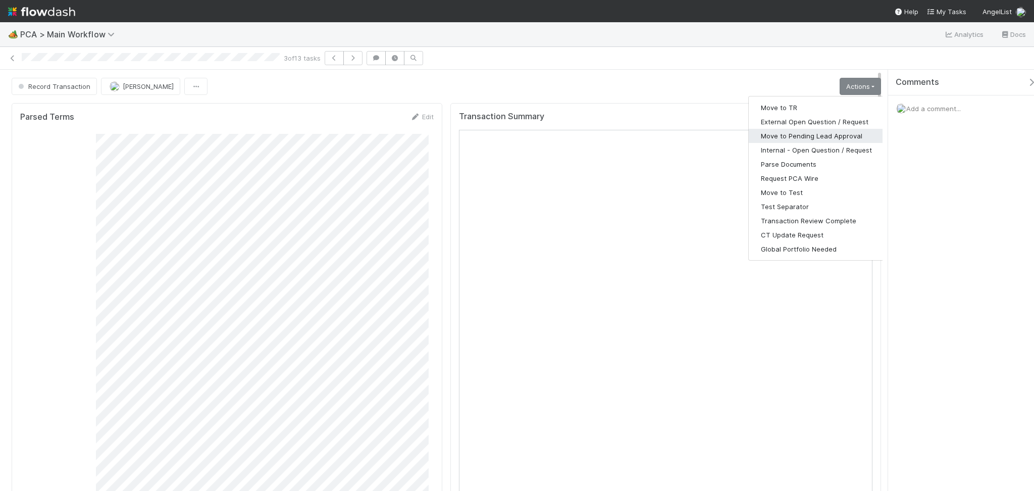
click at [812, 141] on button "Move to Pending Lead Approval" at bounding box center [815, 136] width 135 height 14
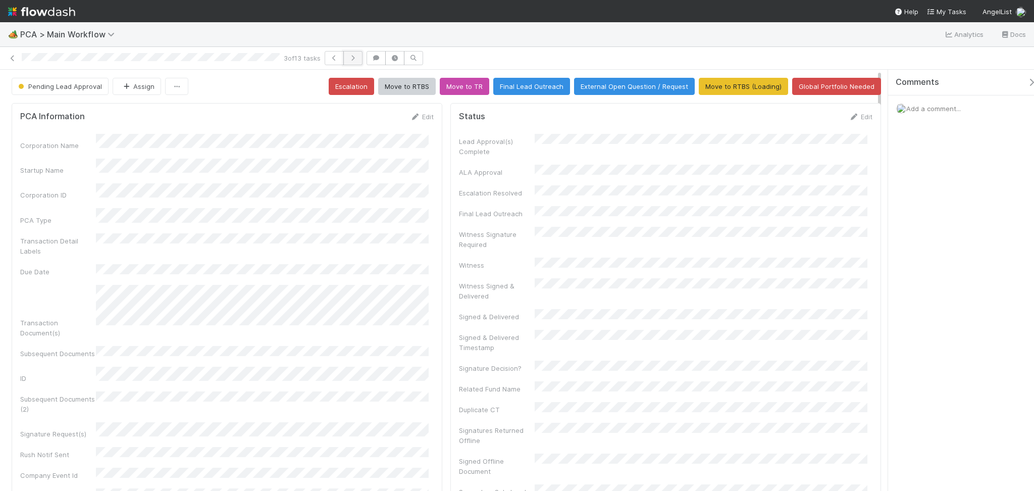
click at [356, 60] on icon "button" at bounding box center [353, 58] width 10 height 6
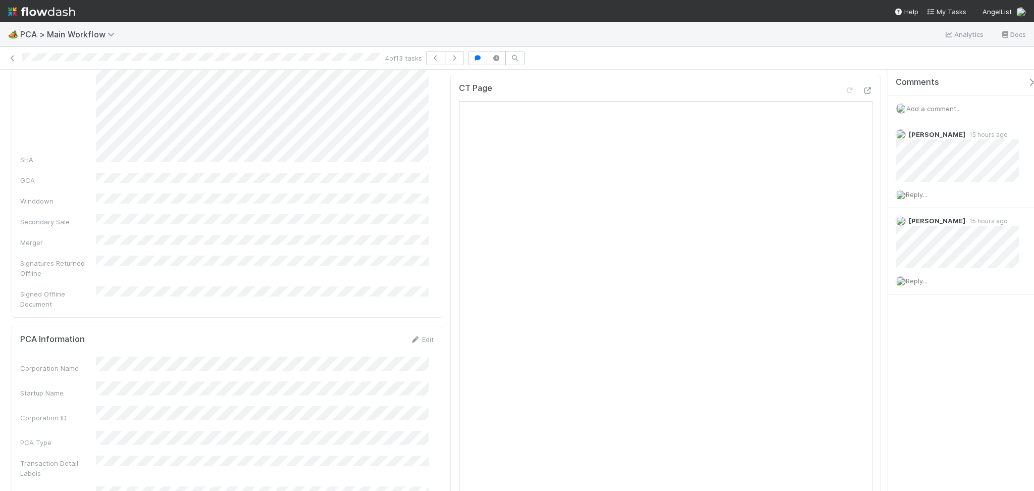
scroll to position [471, 0]
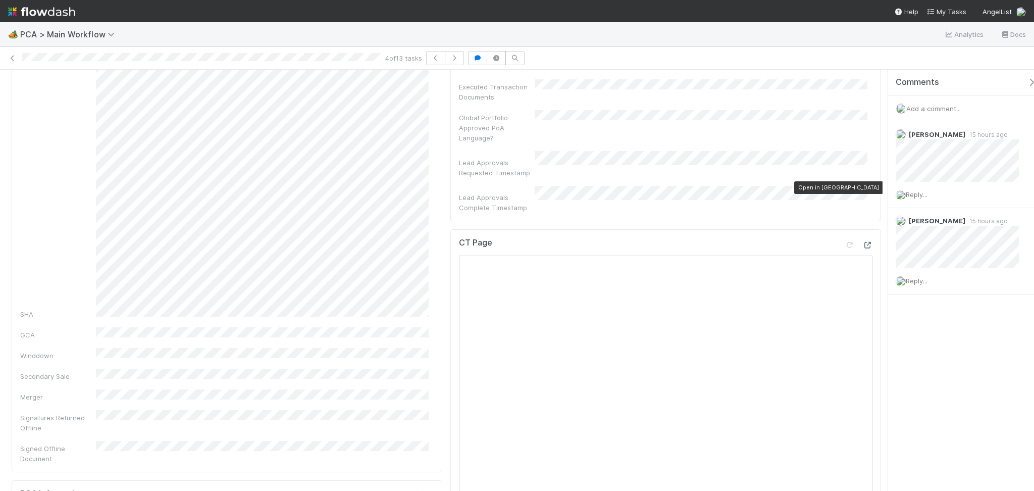
click at [862, 242] on icon at bounding box center [867, 245] width 10 height 7
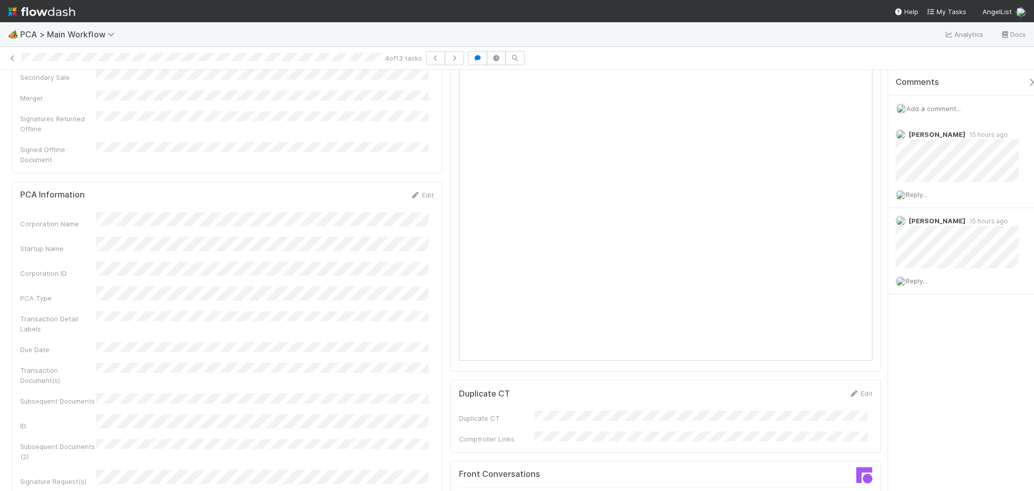
scroll to position [942, 0]
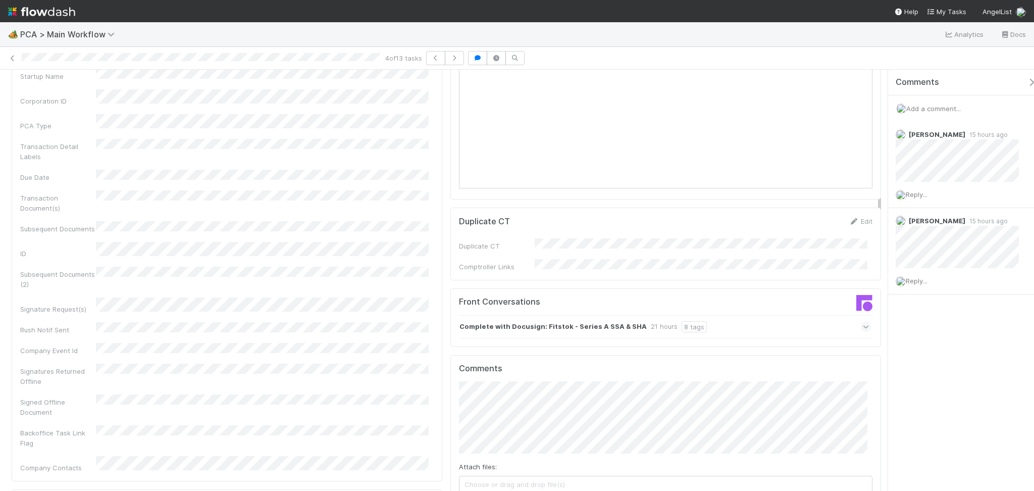
click at [566, 321] on strong "Complete with Docusign: Fitstok - Series A SSA & SHA" at bounding box center [552, 326] width 187 height 11
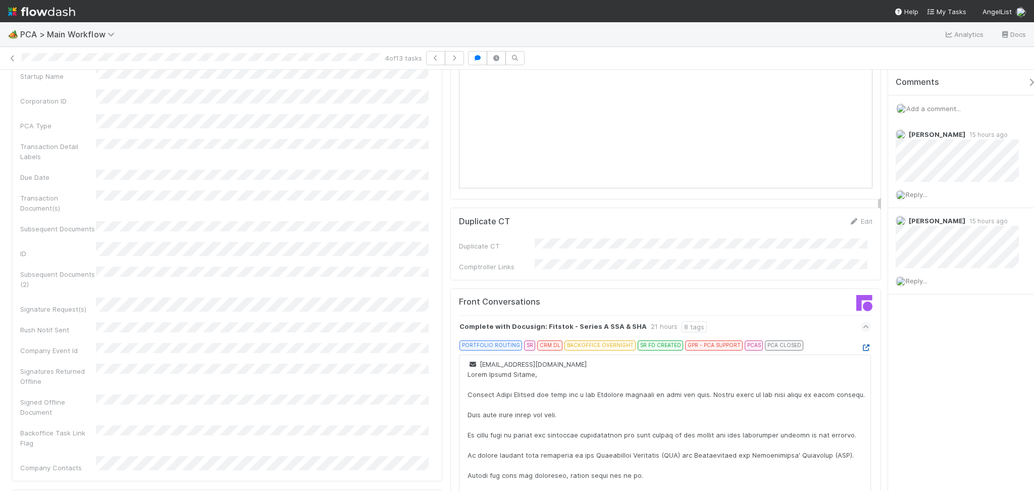
click at [860, 344] on icon at bounding box center [865, 347] width 10 height 7
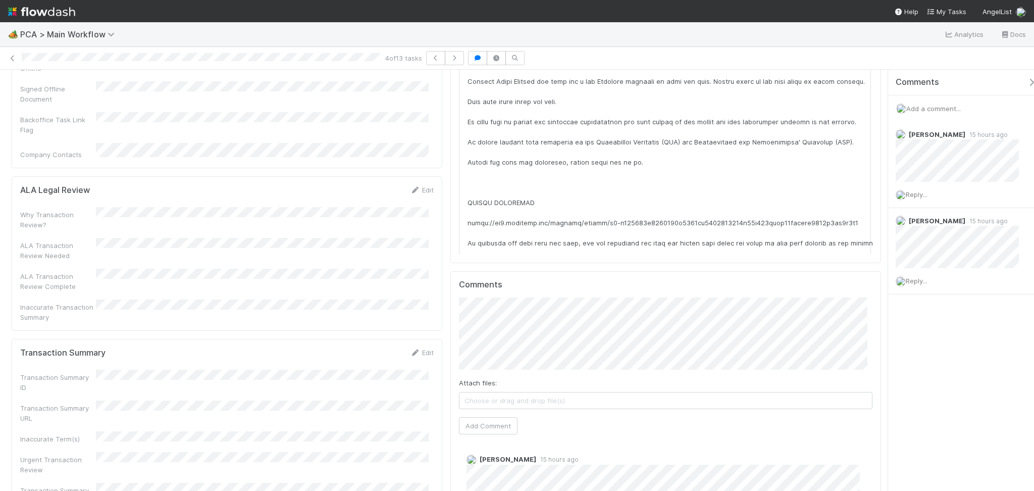
scroll to position [1345, 0]
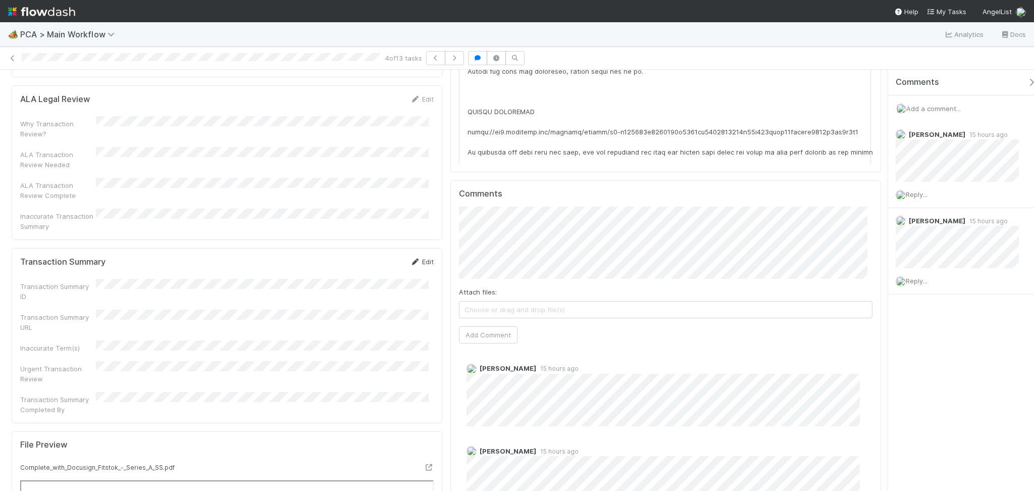
click at [416, 257] on link "Edit" at bounding box center [422, 261] width 24 height 8
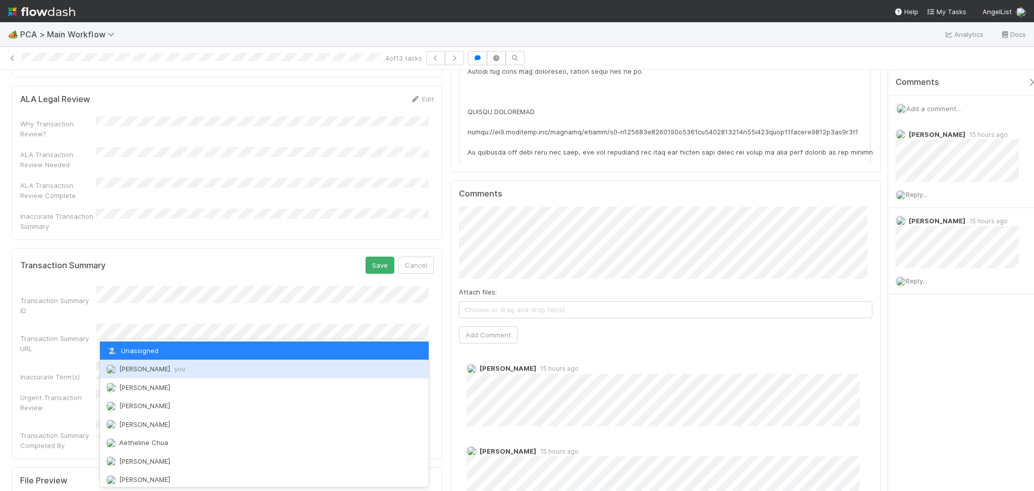
click at [165, 362] on div "Febbie Cervantes you" at bounding box center [264, 368] width 329 height 18
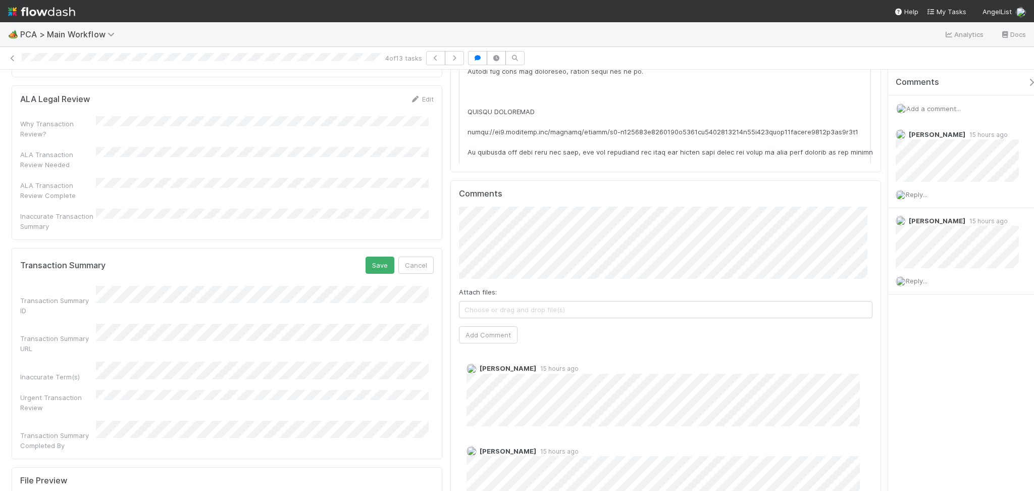
click at [372, 256] on form "Transaction Summary Save Cancel Transaction Summary ID Transaction Summary URL …" at bounding box center [226, 352] width 413 height 193
click at [374, 256] on button "Save" at bounding box center [379, 264] width 29 height 17
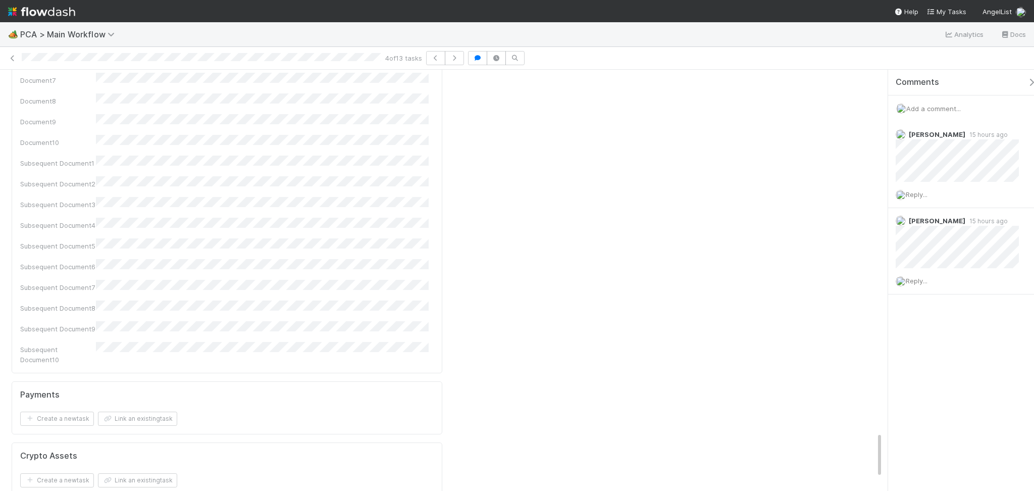
scroll to position [3364, 0]
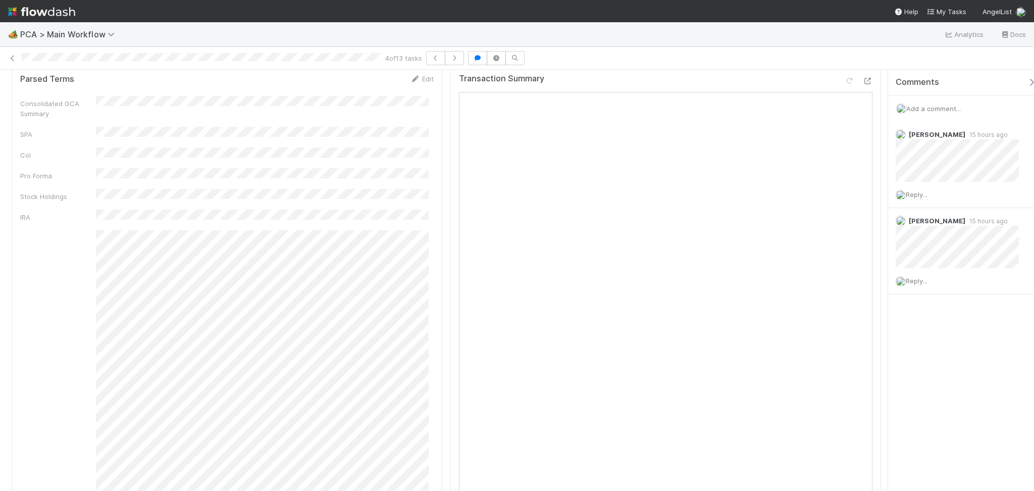
scroll to position [0, 0]
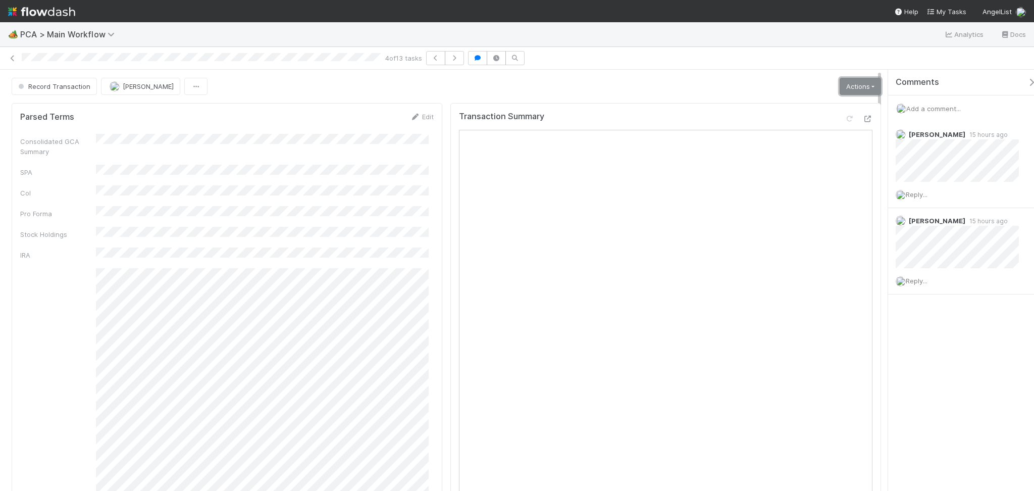
click at [839, 83] on link "Actions" at bounding box center [859, 86] width 41 height 17
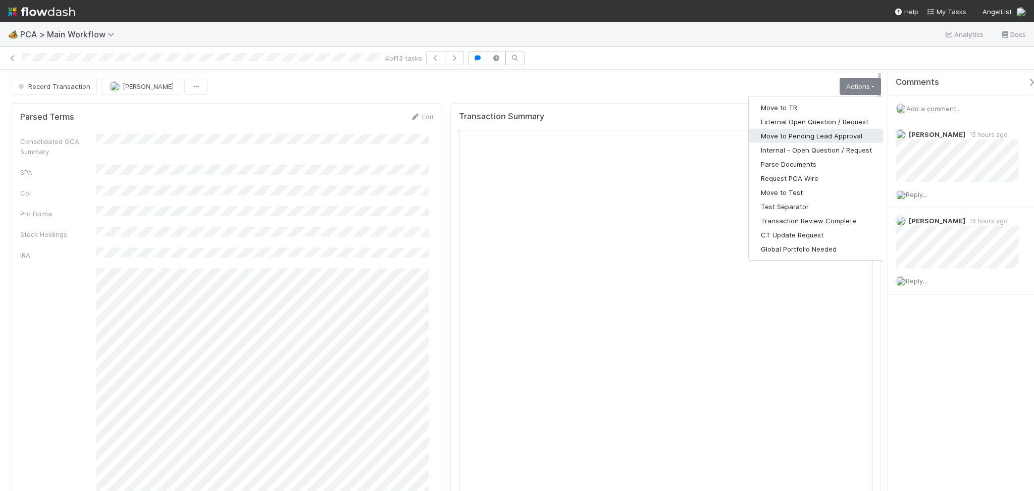
click at [778, 137] on button "Move to Pending Lead Approval" at bounding box center [815, 136] width 135 height 14
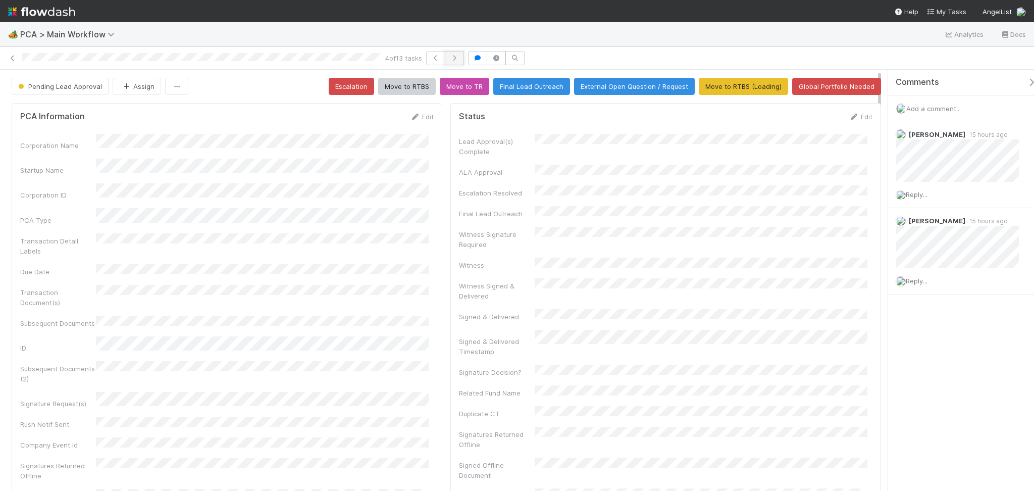
click at [456, 58] on icon "button" at bounding box center [454, 58] width 10 height 6
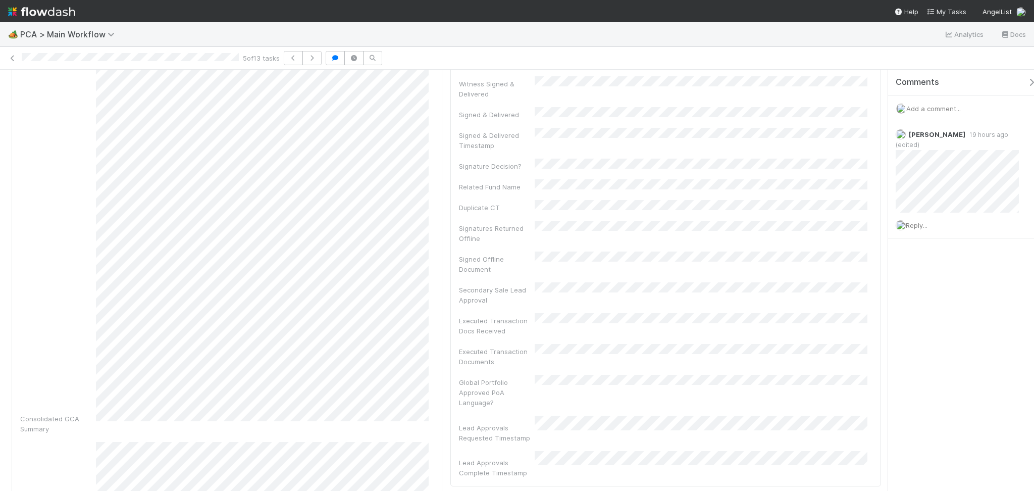
scroll to position [471, 0]
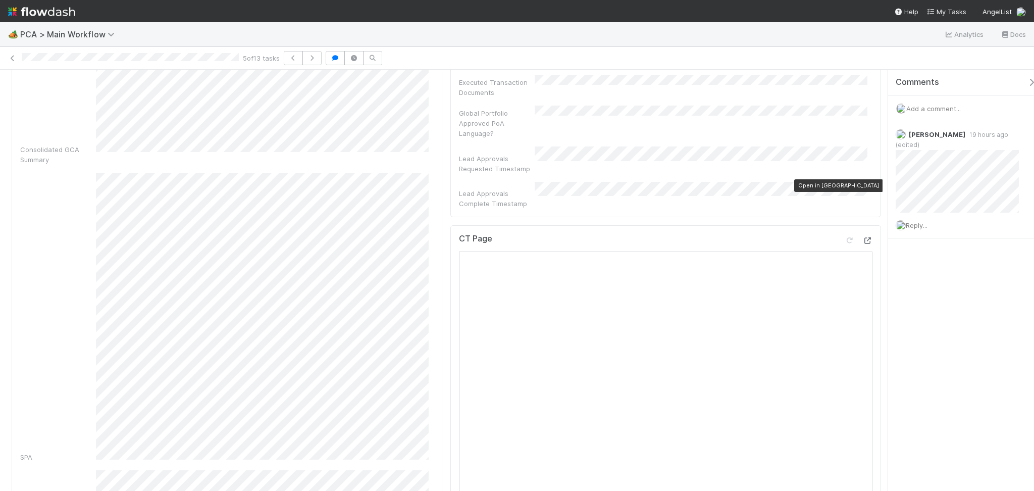
click at [862, 237] on icon at bounding box center [867, 240] width 10 height 7
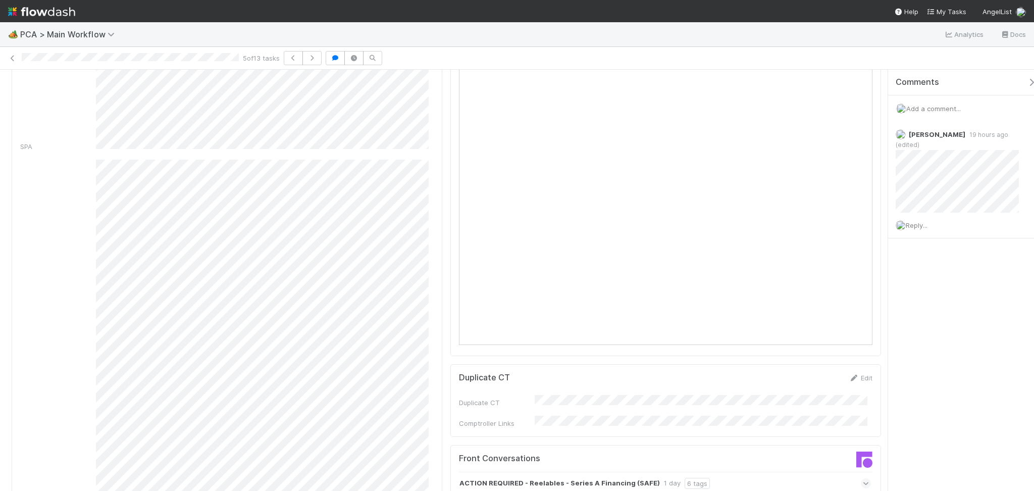
scroll to position [875, 0]
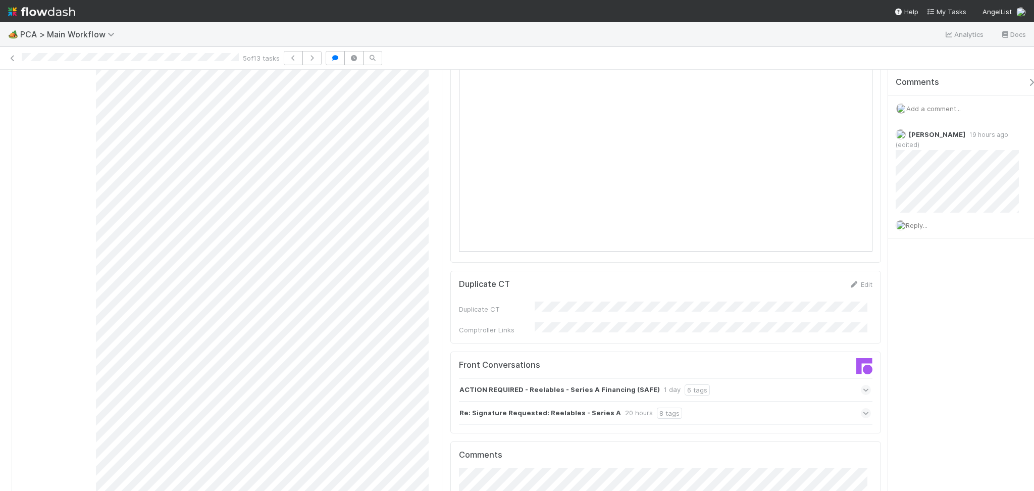
click at [690, 401] on div "Re: Signature Requested: Reelables - Series A 20 hours 8 tags" at bounding box center [665, 412] width 412 height 23
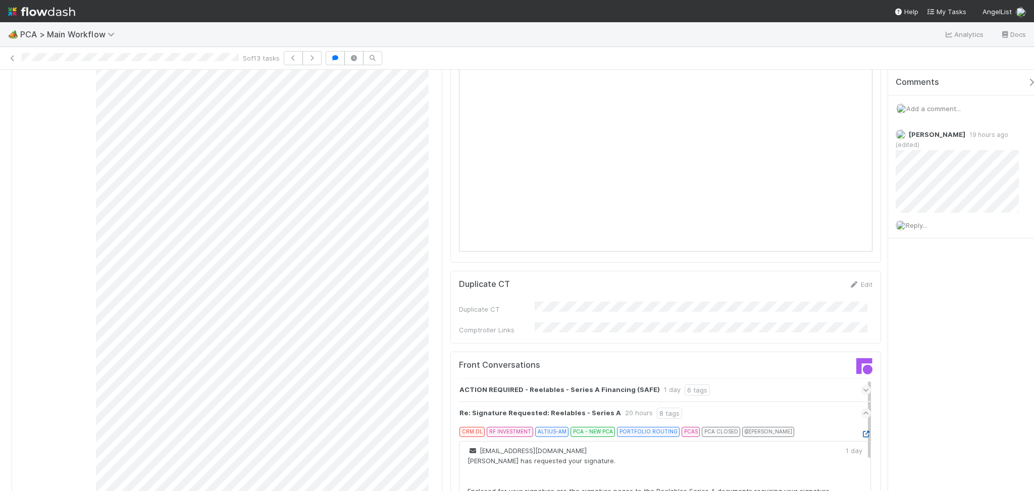
click at [860, 430] on icon at bounding box center [865, 433] width 10 height 7
click at [810, 401] on div "Re: Signature Requested: Reelables - Series A 20 hours 8 tags" at bounding box center [665, 412] width 412 height 23
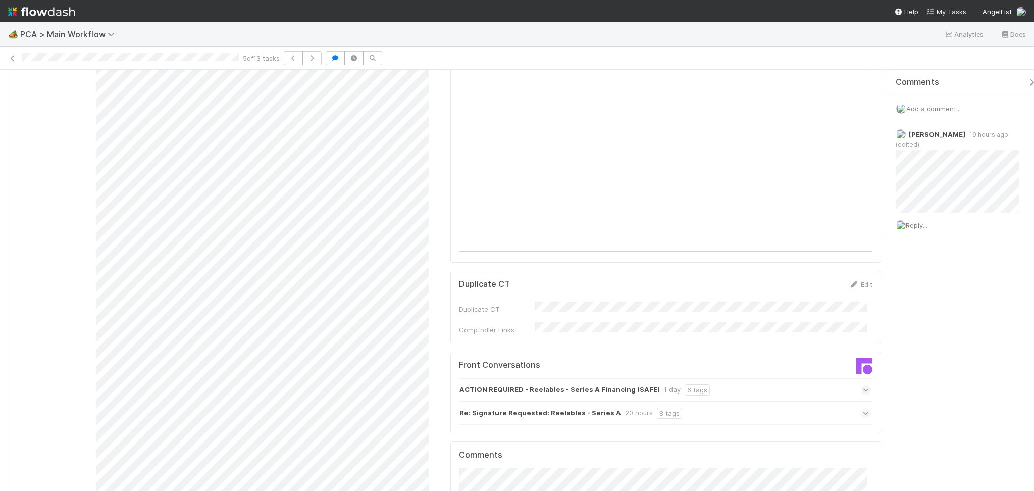
click at [787, 401] on div "Re: Signature Requested: Reelables - Series A 20 hours 8 tags" at bounding box center [665, 412] width 412 height 23
click at [785, 378] on div "ACTION REQUIRED - Reelables - Series A Financing (SAFE) 1 day 6 tags" at bounding box center [665, 389] width 412 height 23
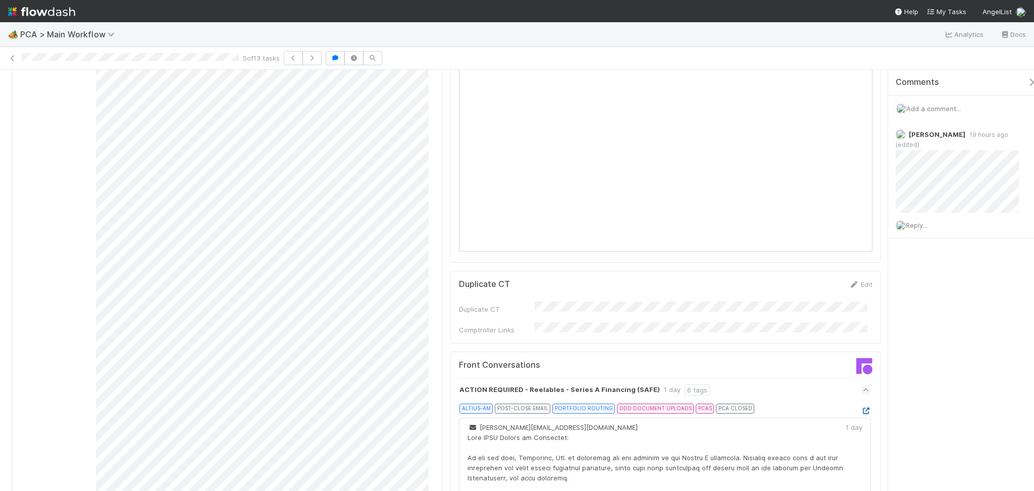
click at [860, 407] on icon at bounding box center [865, 410] width 10 height 7
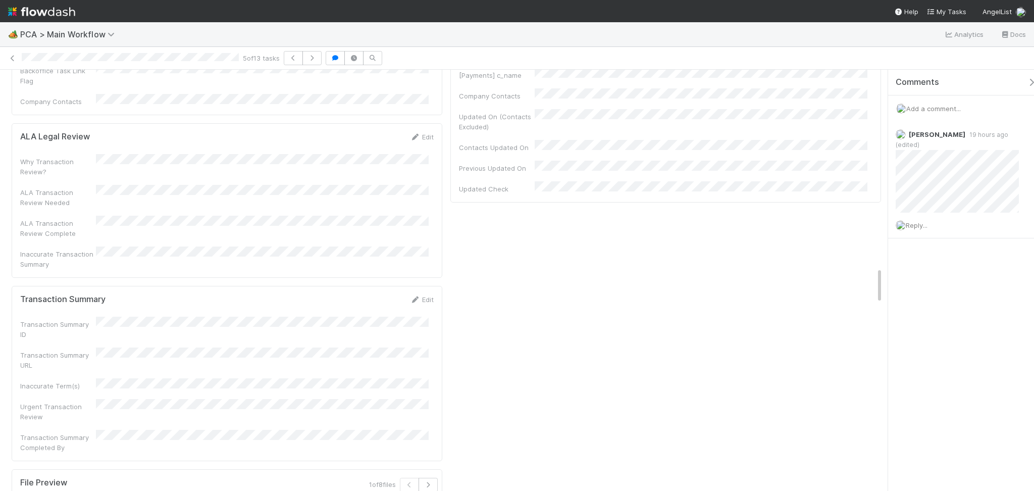
scroll to position [2288, 0]
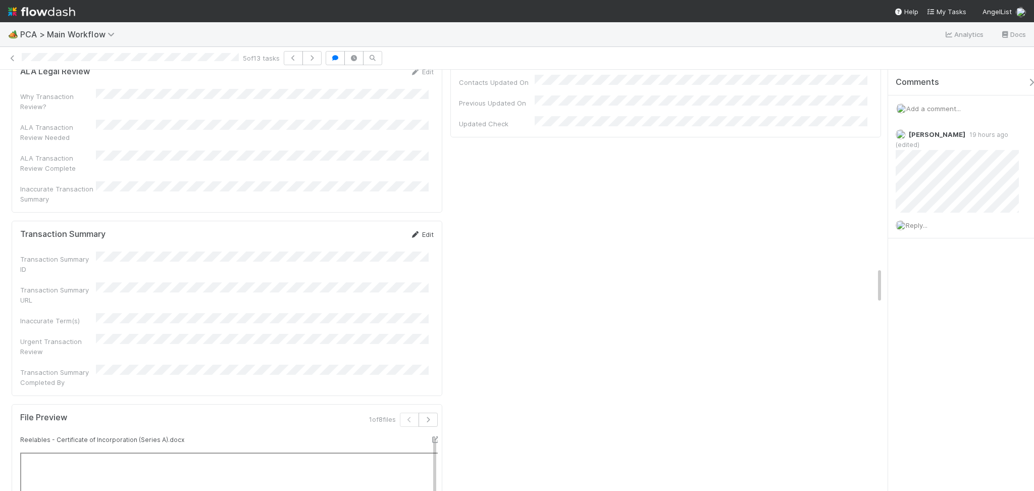
click at [417, 230] on link "Edit" at bounding box center [422, 234] width 24 height 8
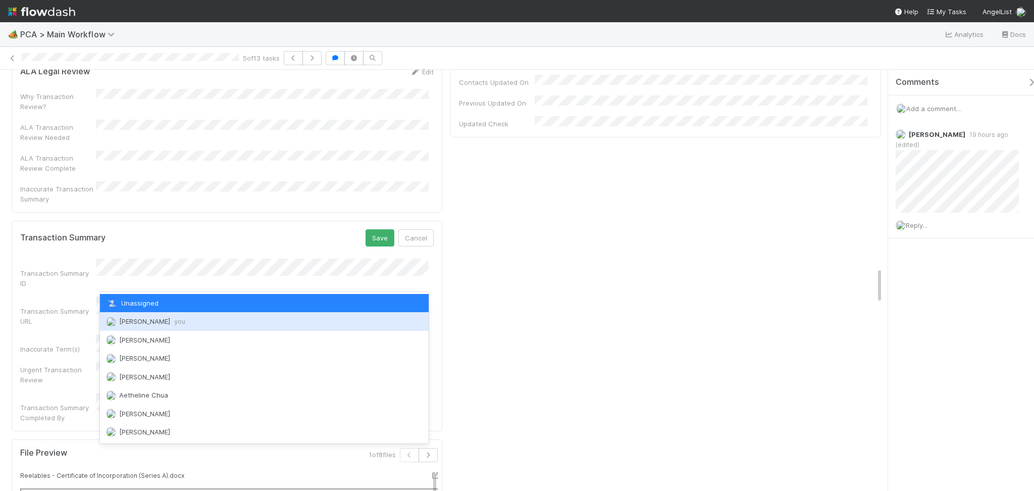
click at [152, 319] on span "Febbie Cervantes you" at bounding box center [152, 321] width 66 height 8
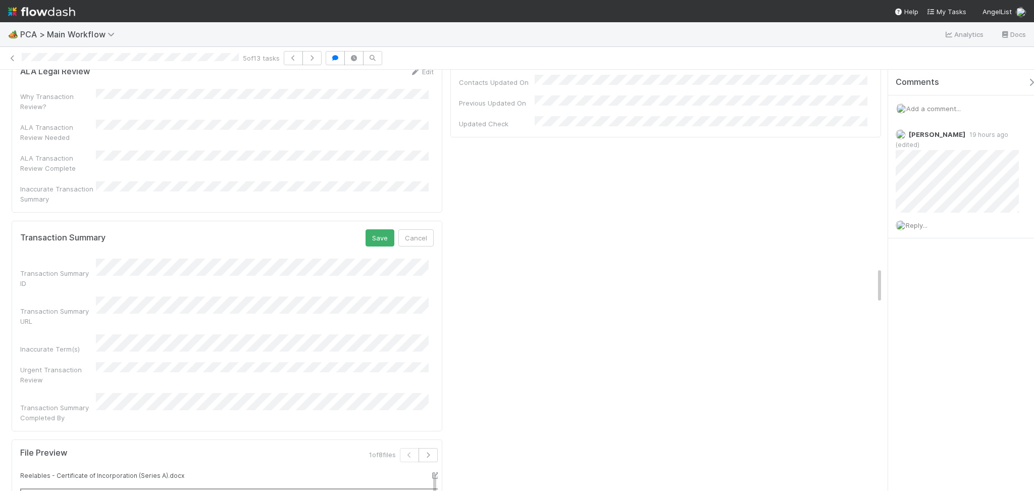
click at [370, 229] on form "Transaction Summary Save Cancel Transaction Summary ID Transaction Summary URL …" at bounding box center [226, 325] width 413 height 193
click at [372, 229] on button "Save" at bounding box center [379, 237] width 29 height 17
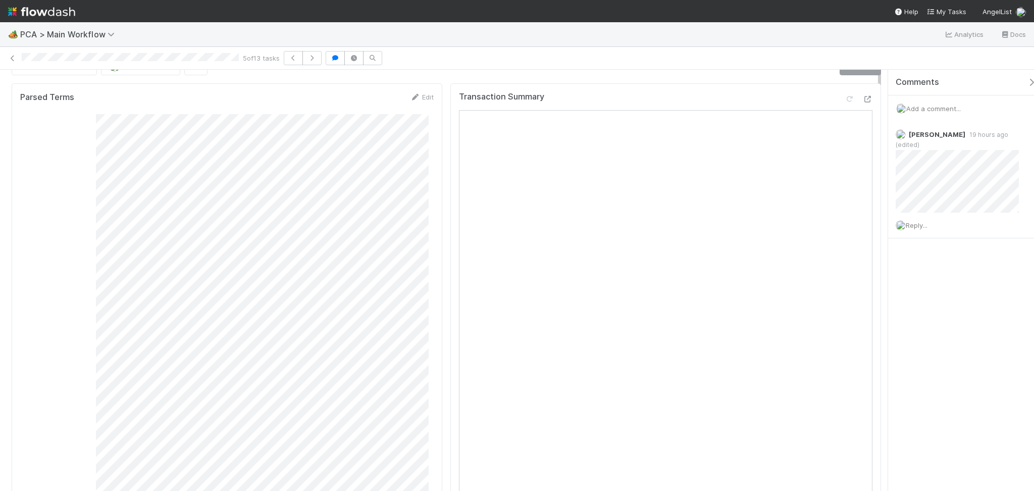
scroll to position [0, 0]
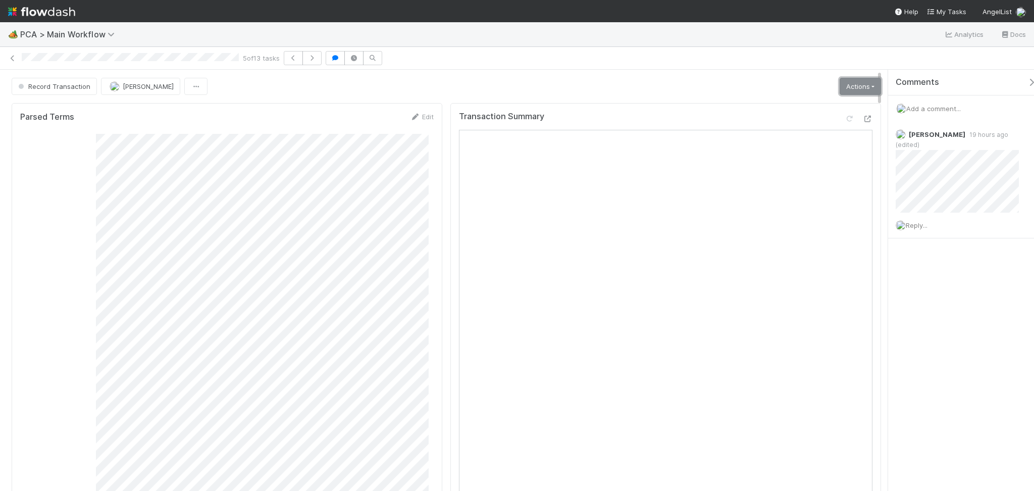
click at [850, 84] on link "Actions" at bounding box center [859, 86] width 41 height 17
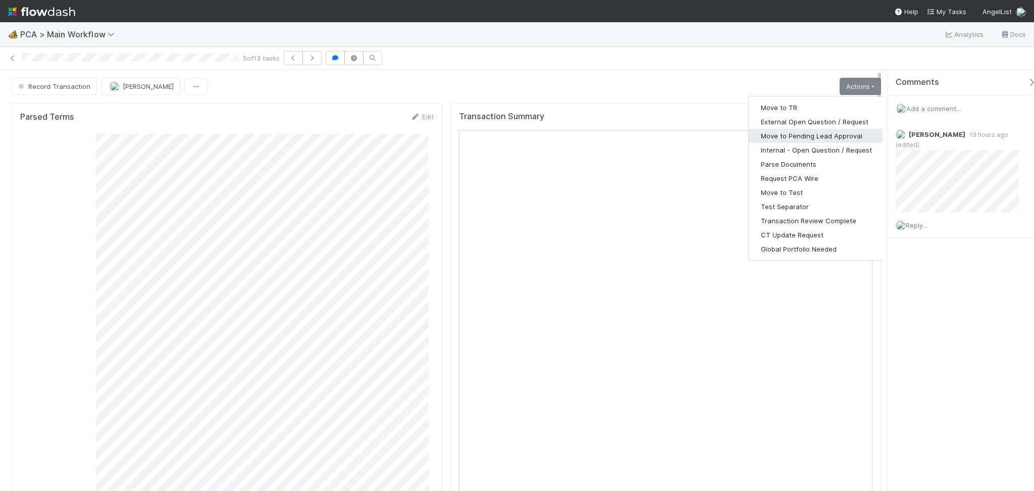
click at [808, 134] on button "Move to Pending Lead Approval" at bounding box center [815, 136] width 135 height 14
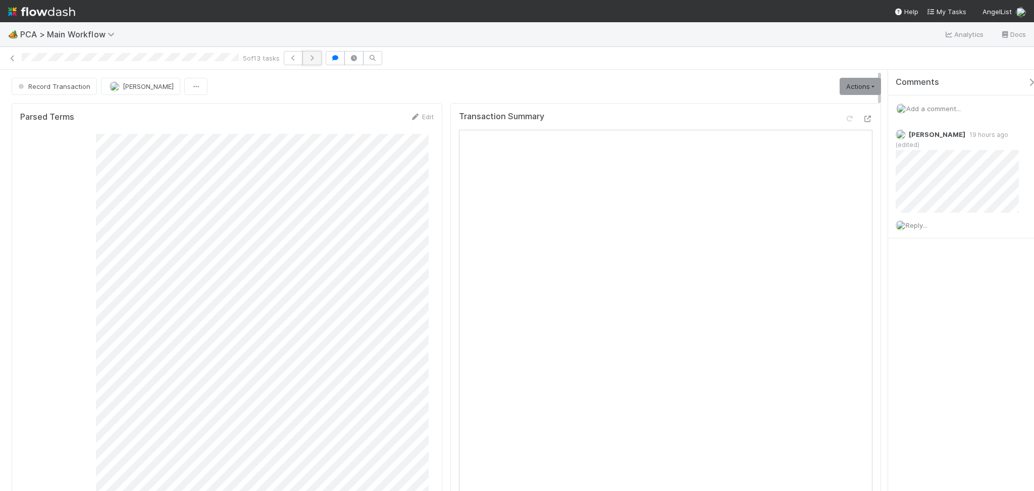
click at [316, 57] on icon "button" at bounding box center [312, 58] width 10 height 6
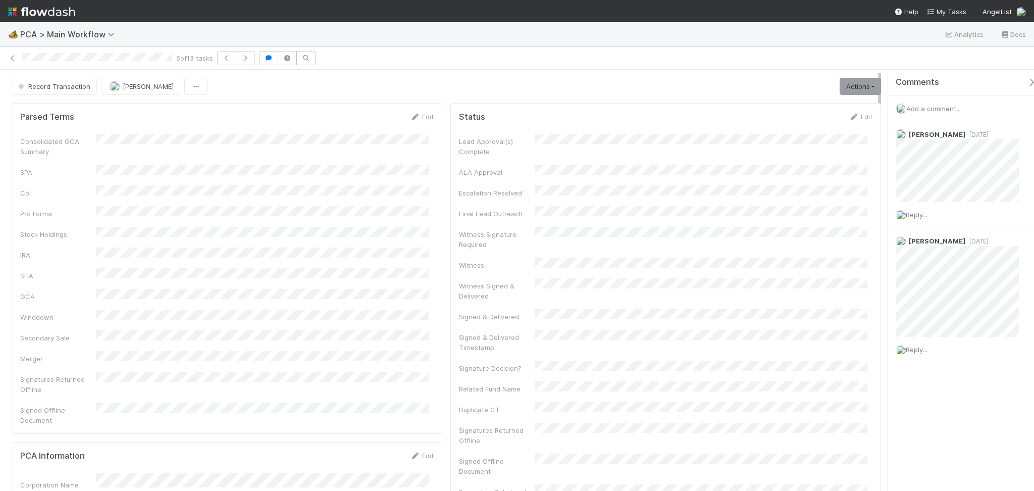
click at [395, 162] on div "Consolidated GCA Summary SPA CoI Pro Forma Stock Holdings IRA SHA GCA Winddown …" at bounding box center [226, 279] width 413 height 291
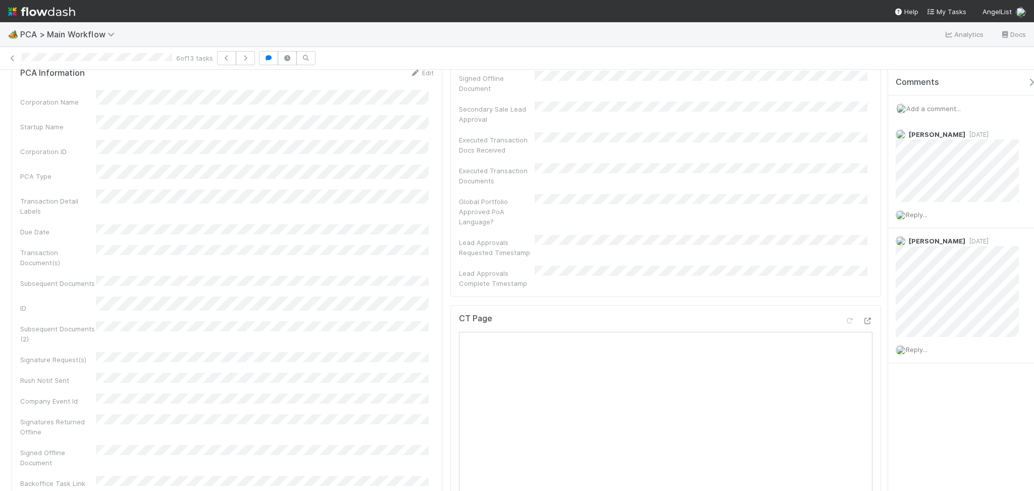
scroll to position [404, 0]
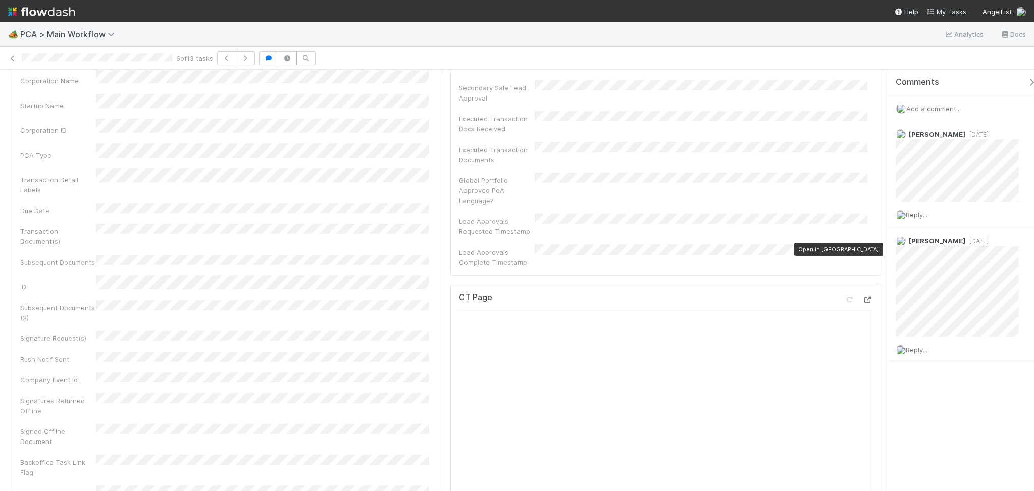
click at [862, 294] on div at bounding box center [867, 299] width 10 height 10
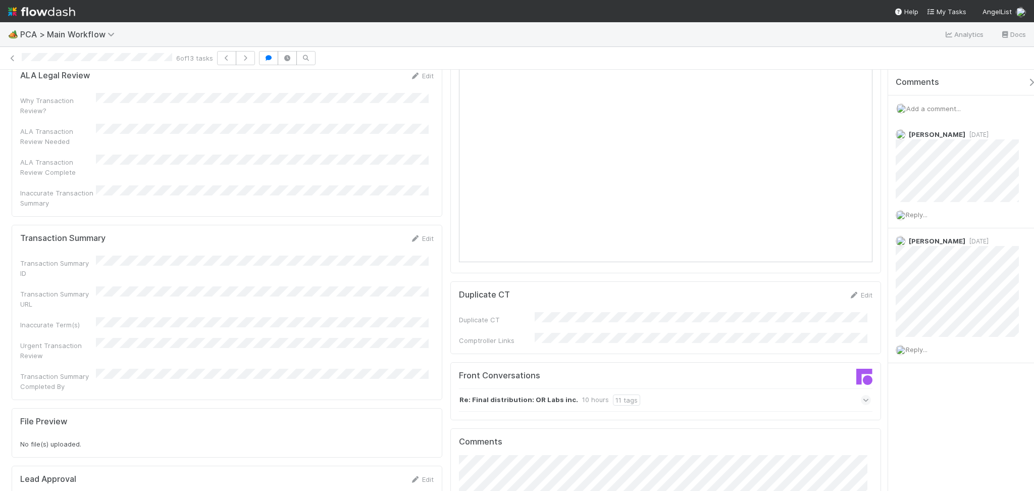
scroll to position [875, 0]
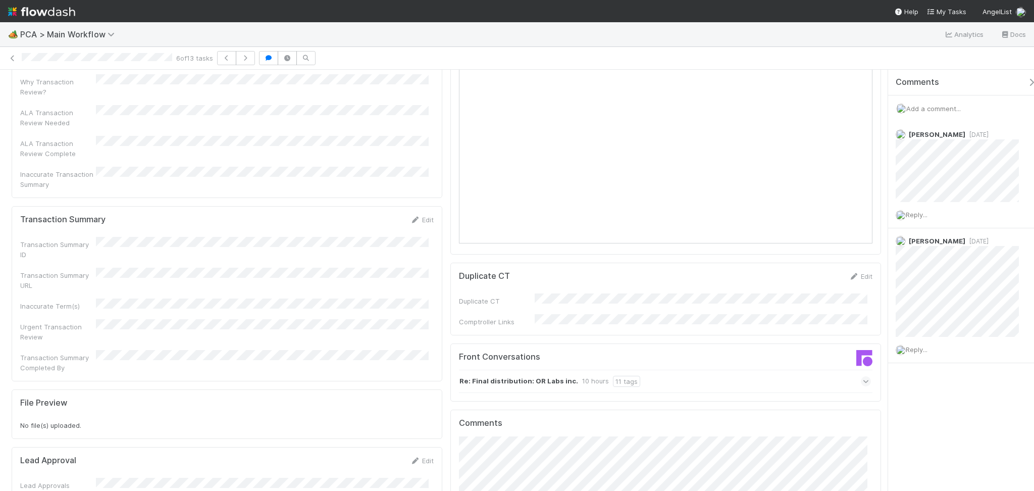
click at [681, 369] on div "Re: Final distribution: OR Labs inc. 10 hours 11 tags" at bounding box center [665, 380] width 412 height 23
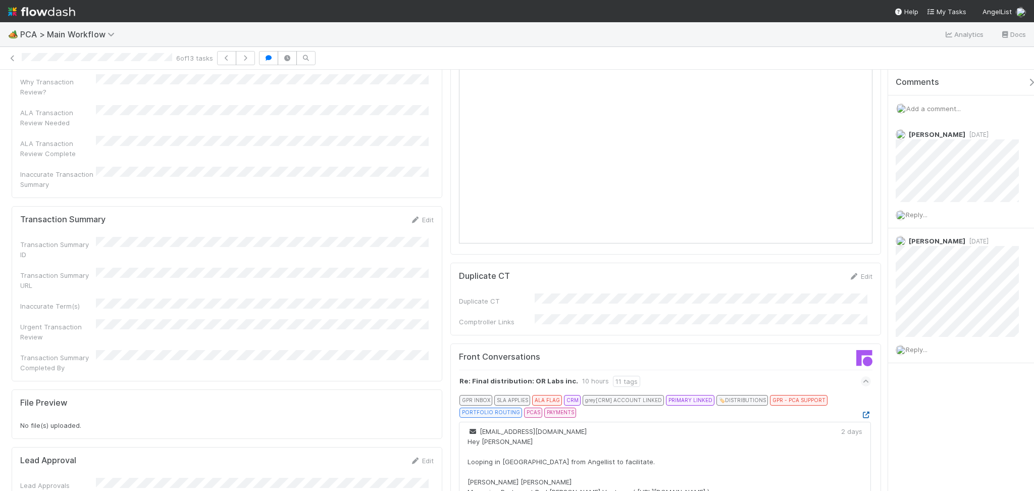
click at [860, 411] on icon at bounding box center [865, 414] width 10 height 7
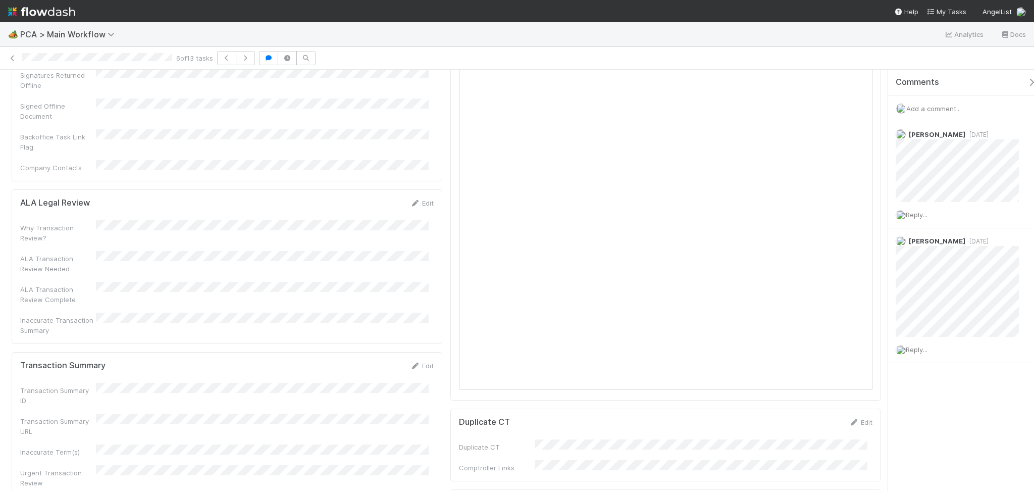
scroll to position [807, 0]
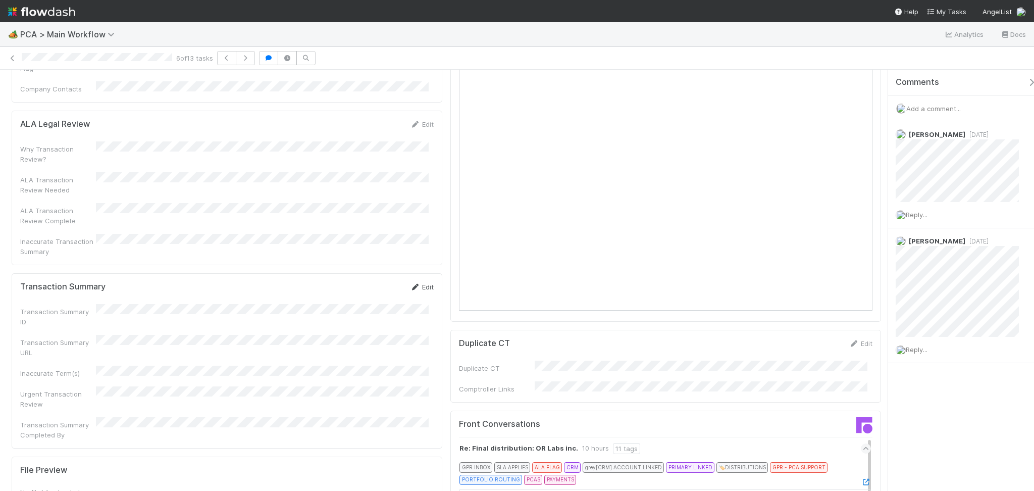
click at [411, 284] on icon at bounding box center [415, 287] width 10 height 7
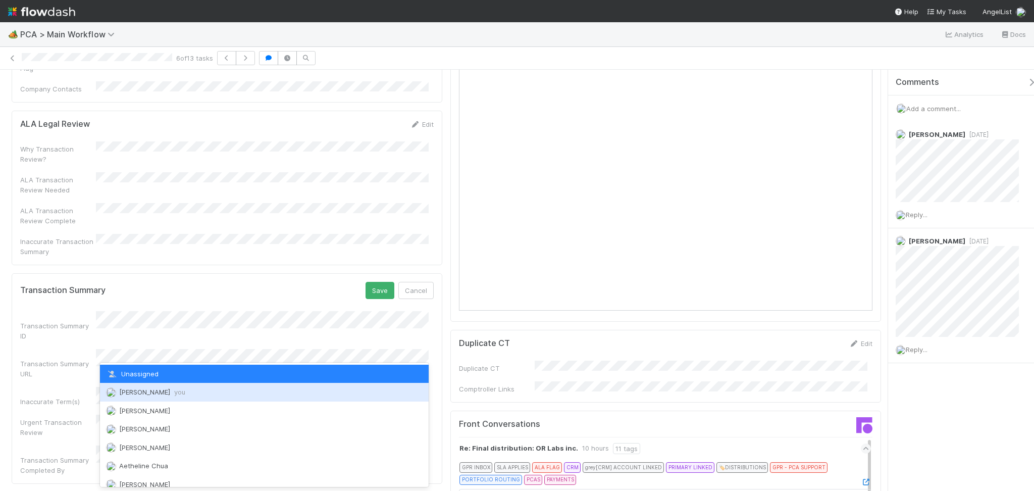
click at [165, 383] on div "Febbie Cervantes you" at bounding box center [264, 392] width 329 height 18
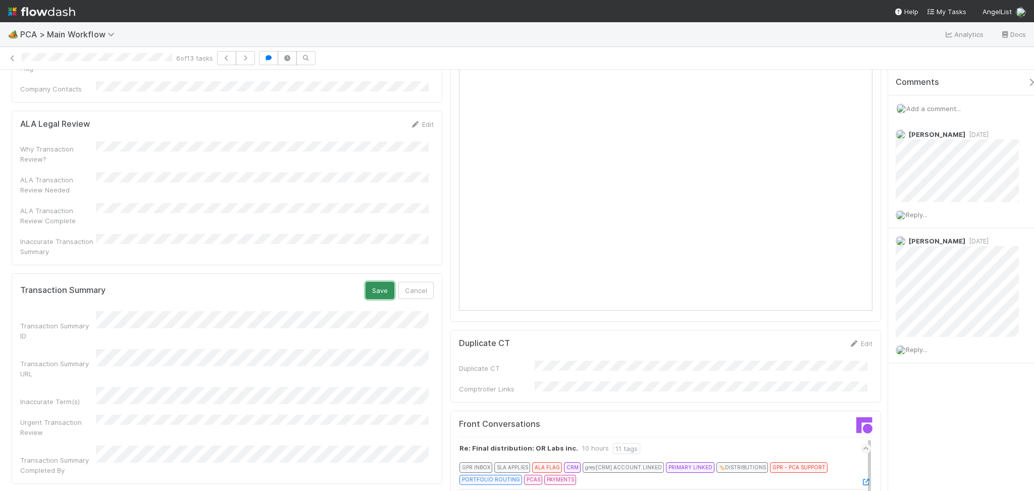
click at [375, 282] on button "Save" at bounding box center [379, 290] width 29 height 17
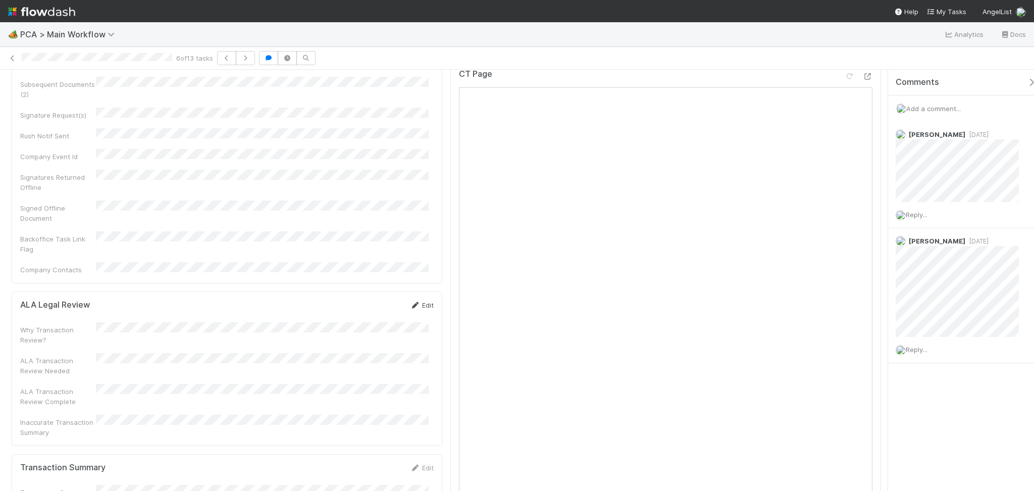
scroll to position [538, 0]
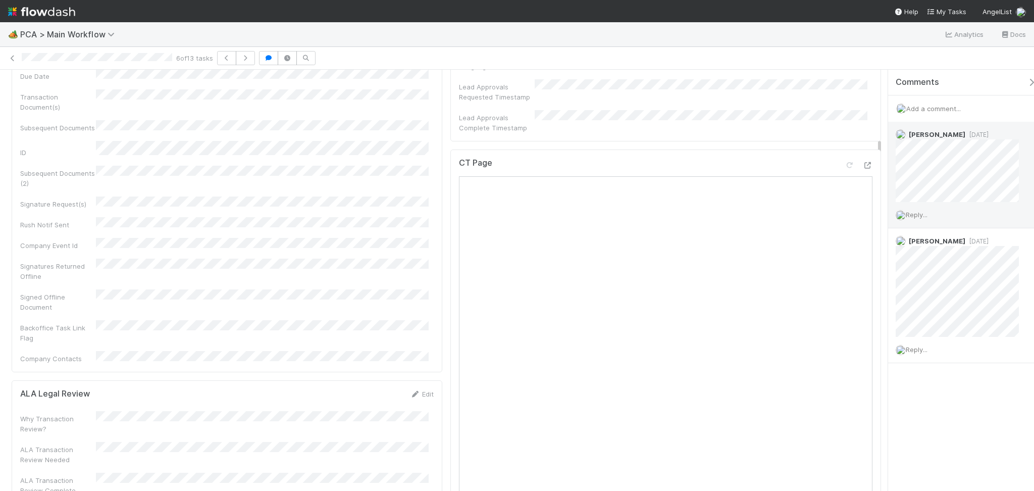
click at [921, 212] on span "Reply..." at bounding box center [916, 214] width 22 height 8
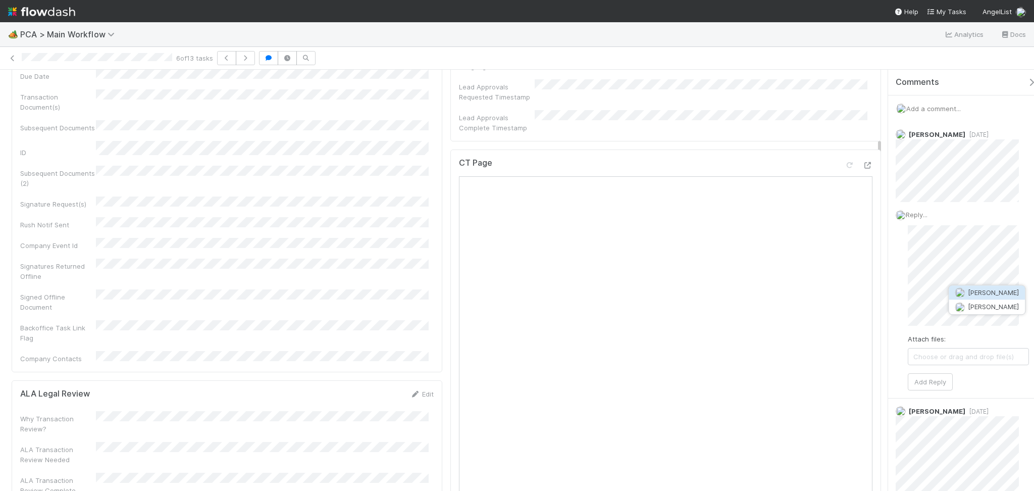
click at [972, 289] on span "[PERSON_NAME]" at bounding box center [992, 292] width 51 height 8
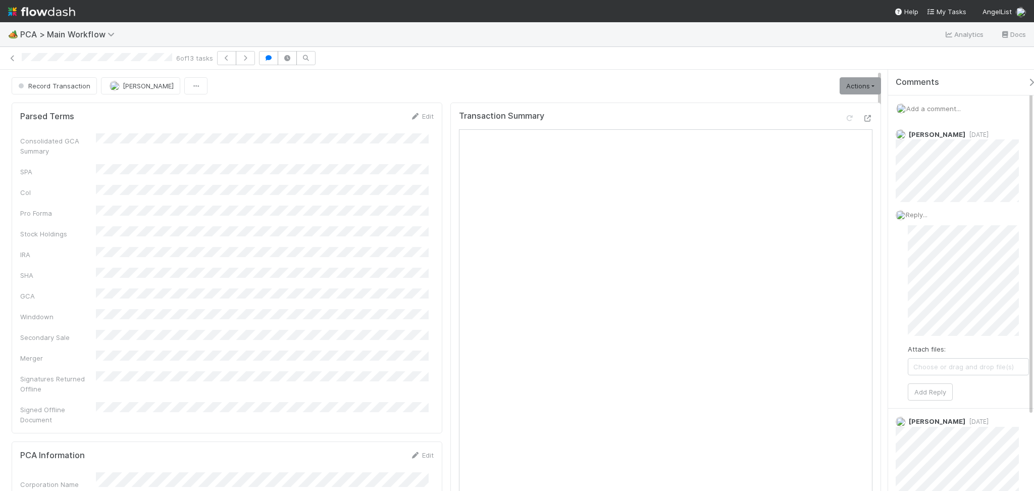
scroll to position [0, 0]
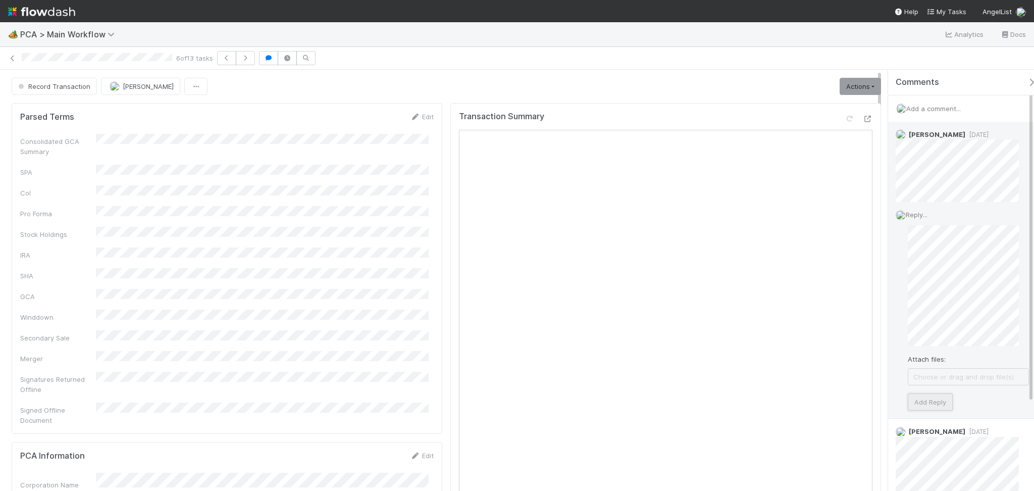
click at [926, 400] on button "Add Reply" at bounding box center [929, 401] width 45 height 17
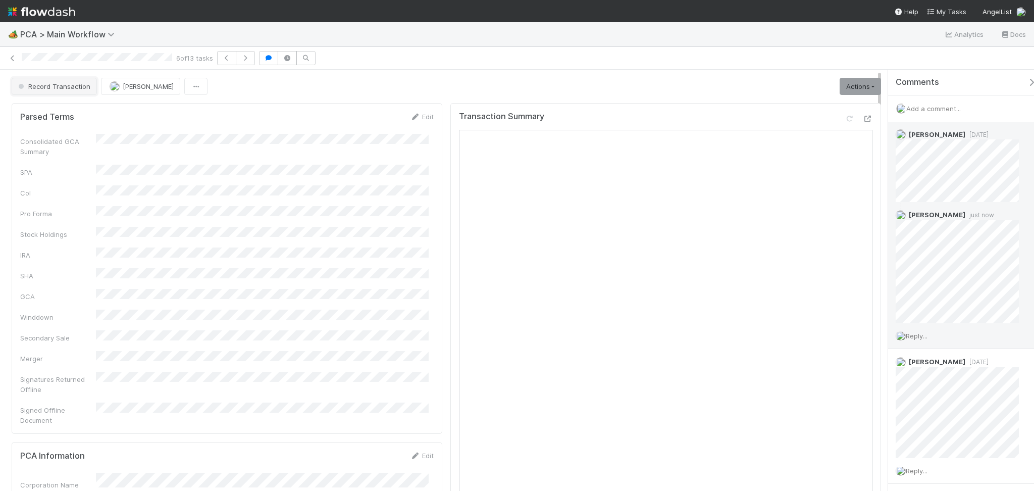
click at [62, 90] on button "Record Transaction" at bounding box center [54, 86] width 85 height 17
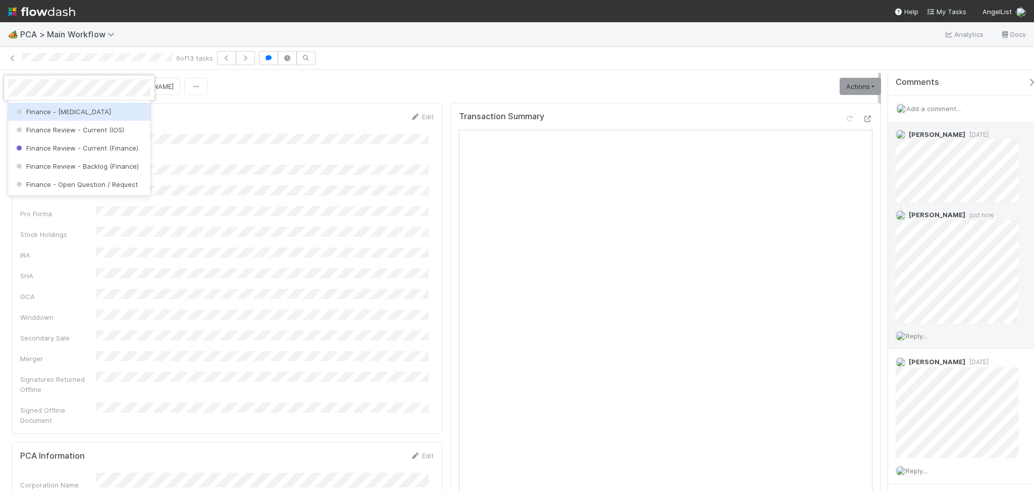
click at [75, 107] on div "Finance - ICU" at bounding box center [79, 111] width 142 height 18
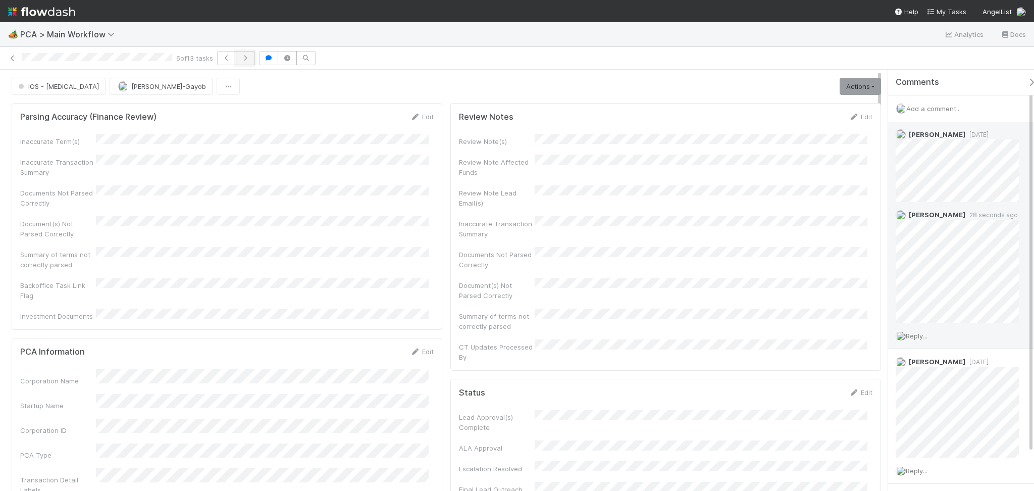
click at [248, 61] on button "button" at bounding box center [245, 58] width 19 height 14
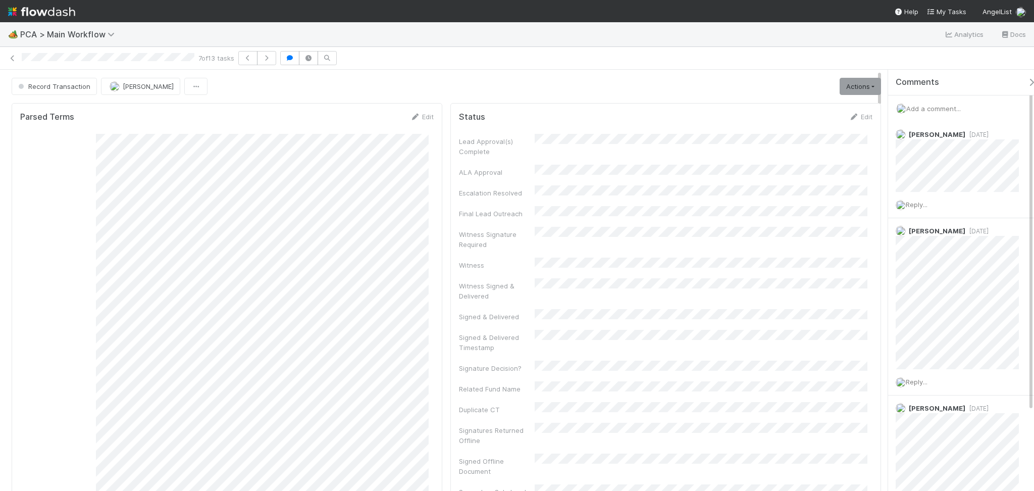
click at [385, 80] on div "Record Transaction Febbie Cervantes Actions Move to TR External Open Question /…" at bounding box center [446, 86] width 869 height 17
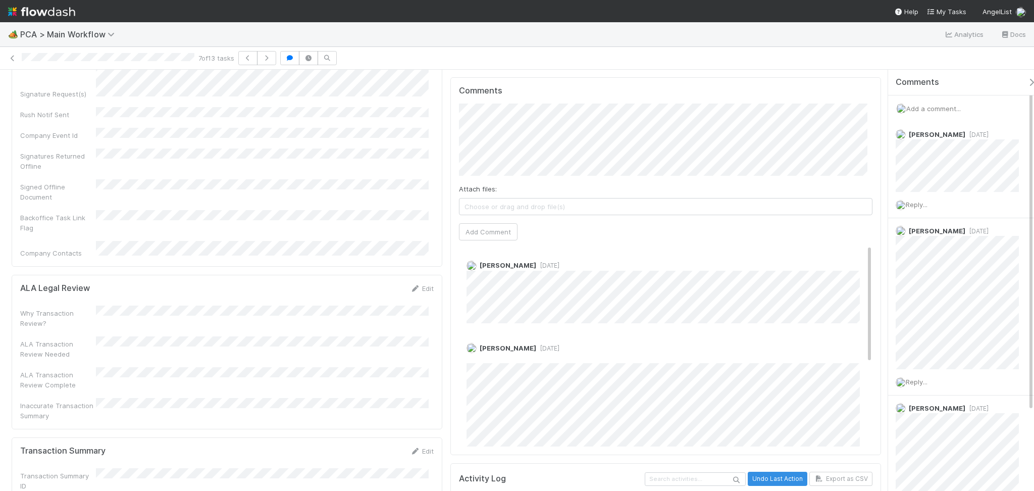
scroll to position [1345, 0]
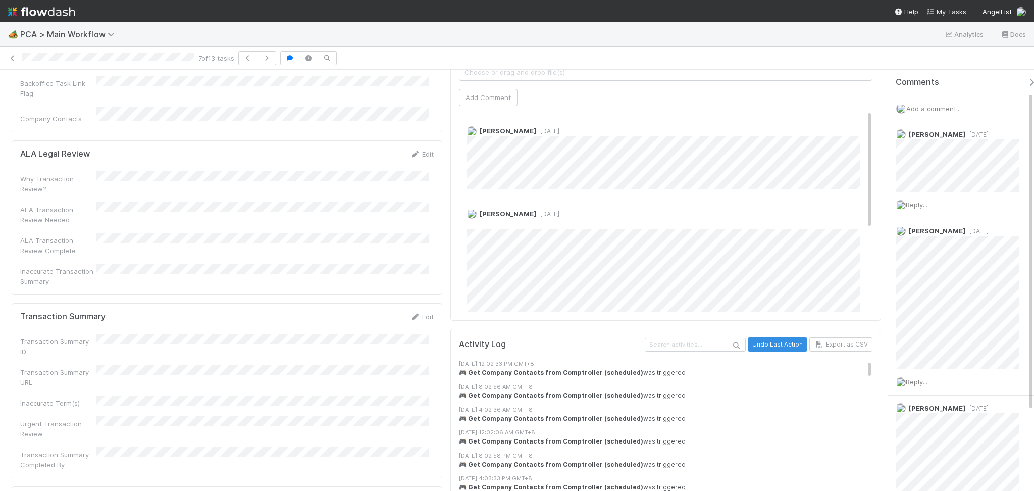
click at [410, 311] on div "Edit" at bounding box center [422, 316] width 24 height 10
click at [410, 312] on link "Edit" at bounding box center [422, 316] width 24 height 8
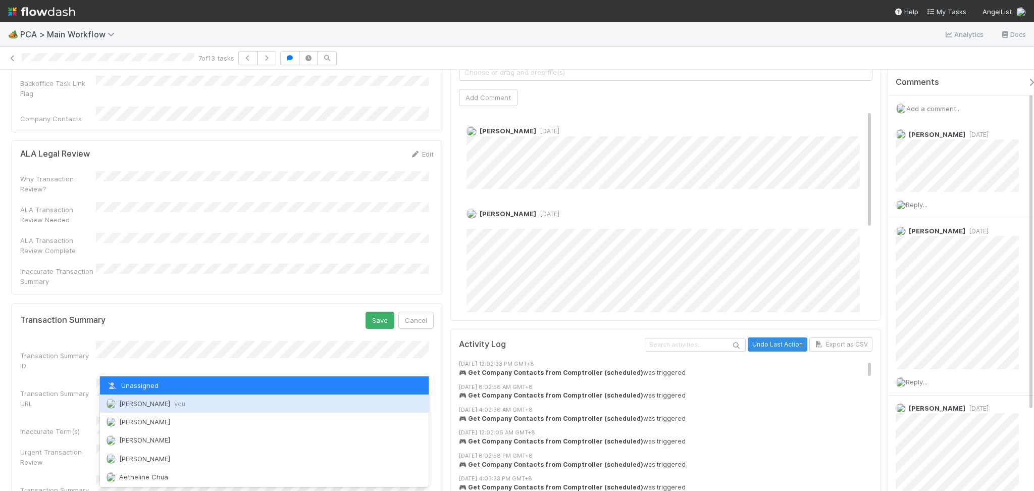
click at [171, 397] on div "Febbie Cervantes you" at bounding box center [264, 403] width 329 height 18
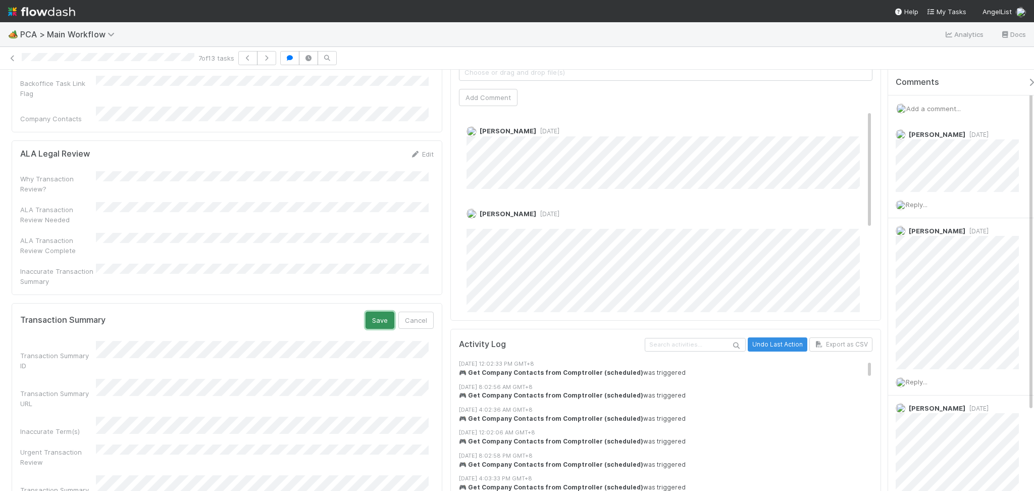
click at [368, 311] on button "Save" at bounding box center [379, 319] width 29 height 17
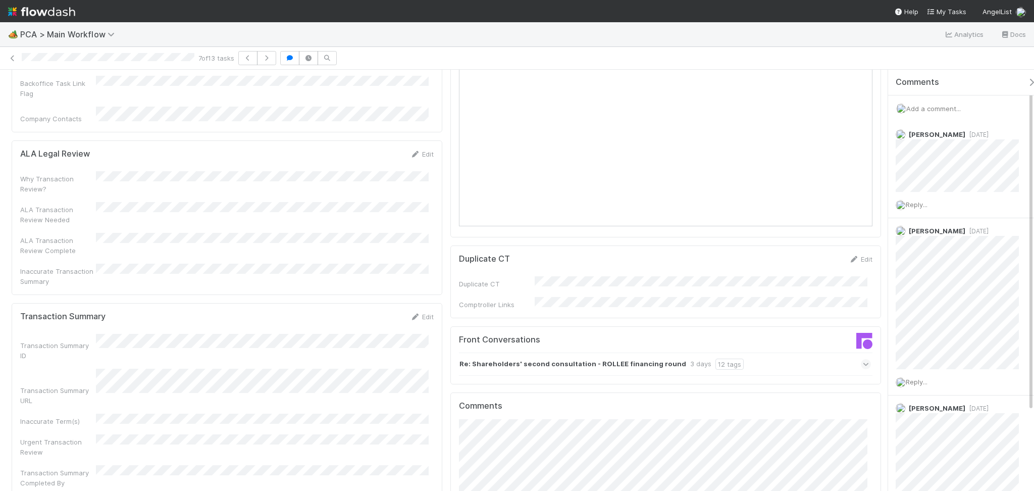
click at [753, 326] on div "Front Conversations Re: Shareholders' second consultation - ROLLEE financing ro…" at bounding box center [665, 355] width 430 height 59
click at [763, 352] on div "Re: Shareholders' second consultation - ROLLEE financing round 3 days 12 tags" at bounding box center [665, 363] width 412 height 23
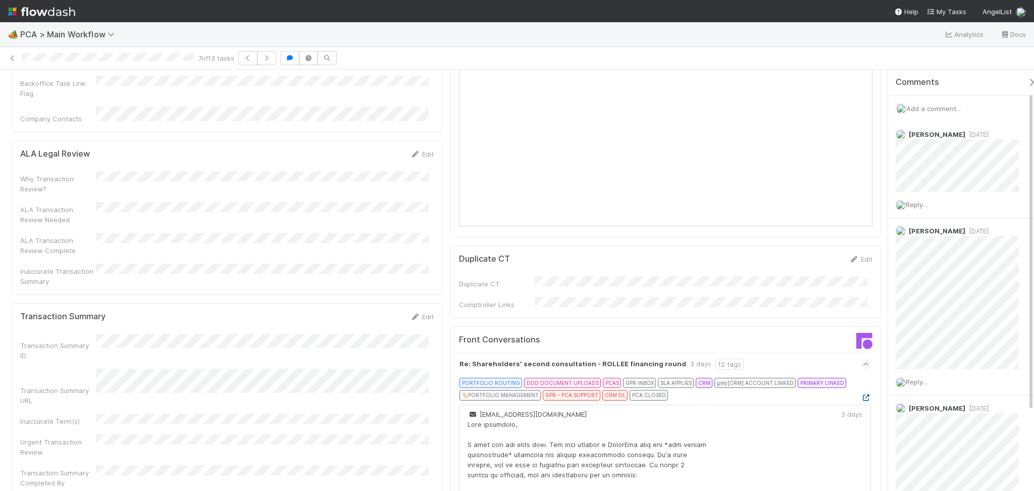
click at [860, 394] on icon at bounding box center [865, 397] width 10 height 7
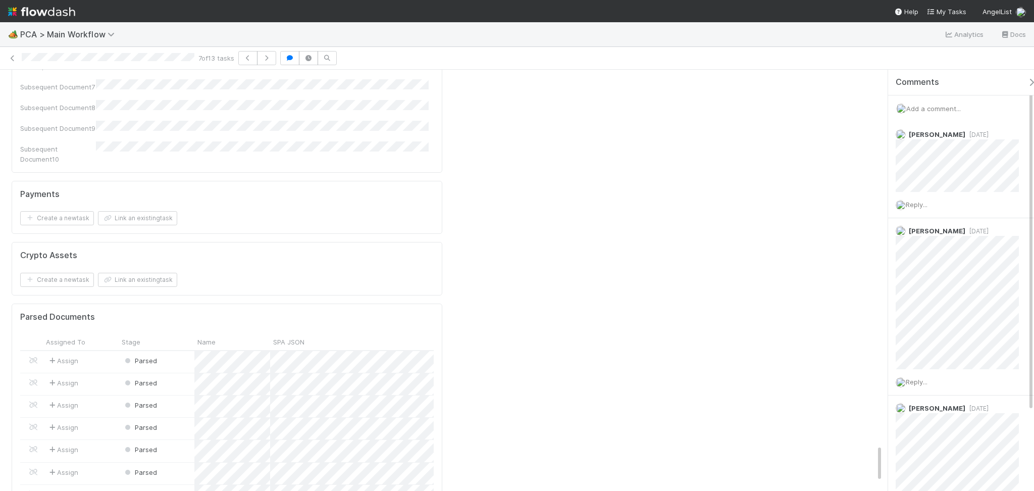
scroll to position [4171, 0]
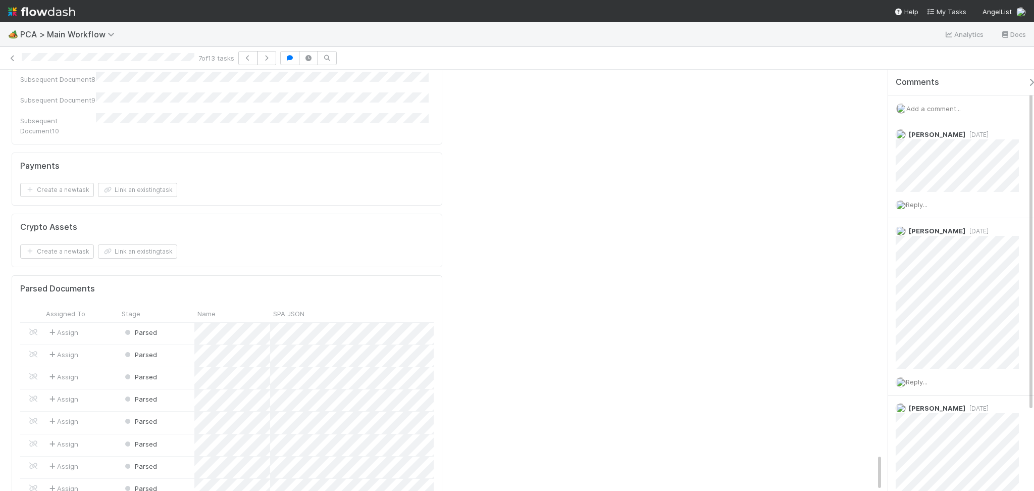
scroll to position [4313, 0]
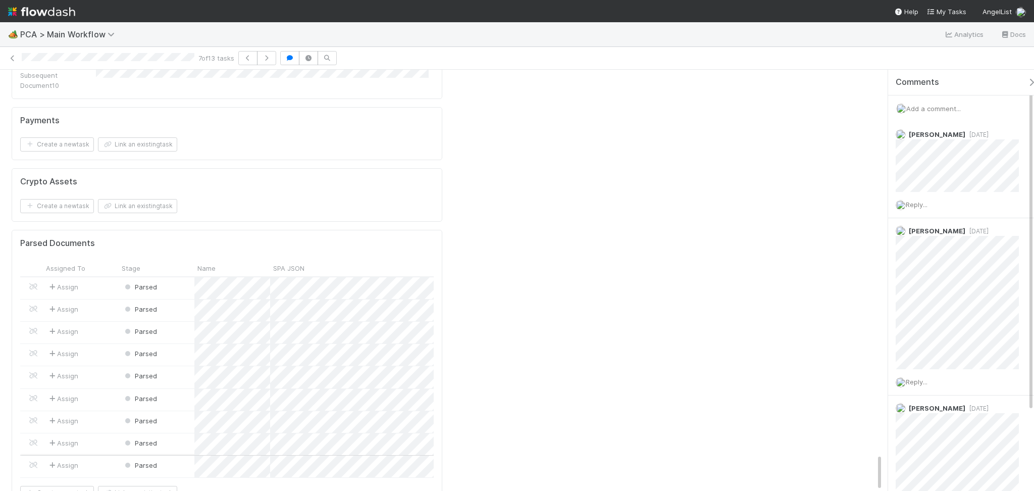
click at [173, 455] on div "Parsed" at bounding box center [157, 466] width 76 height 22
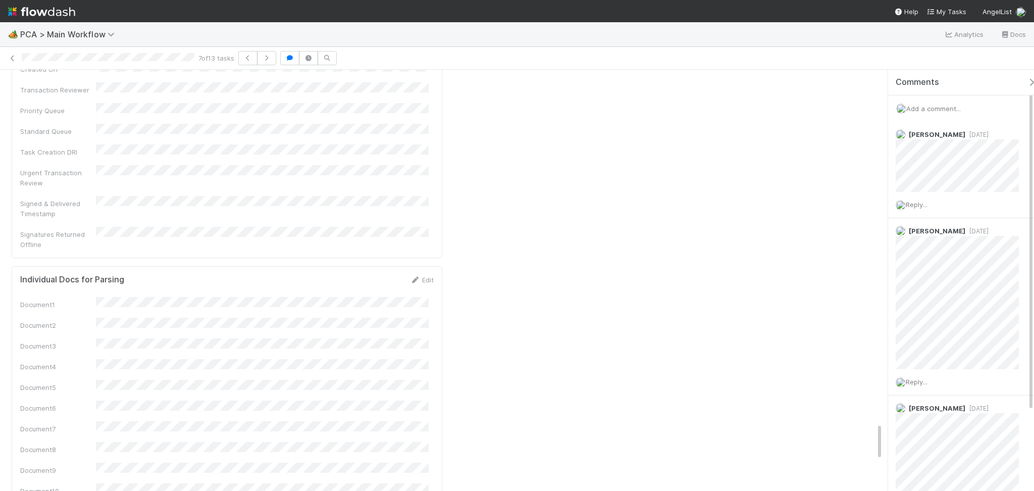
scroll to position [3639, 0]
click at [938, 107] on span "Add a comment..." at bounding box center [933, 108] width 55 height 8
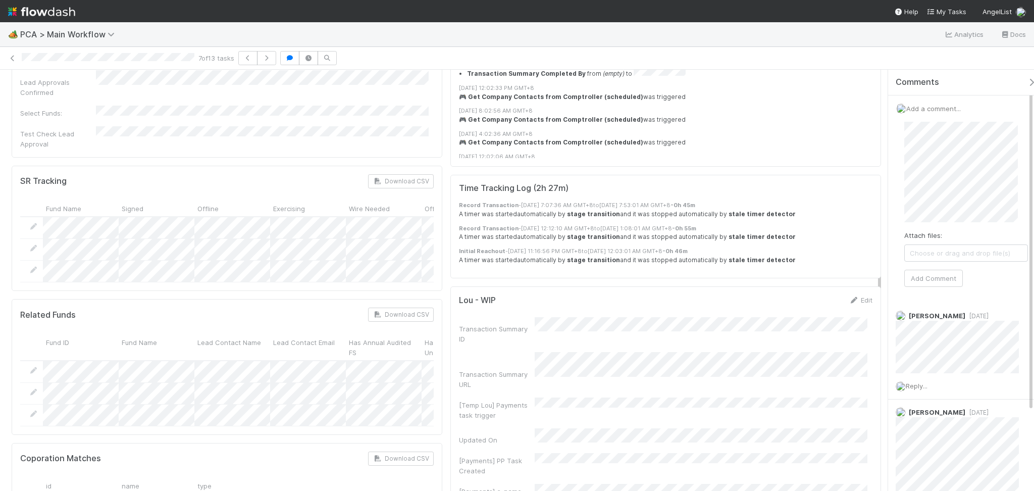
scroll to position [2159, 0]
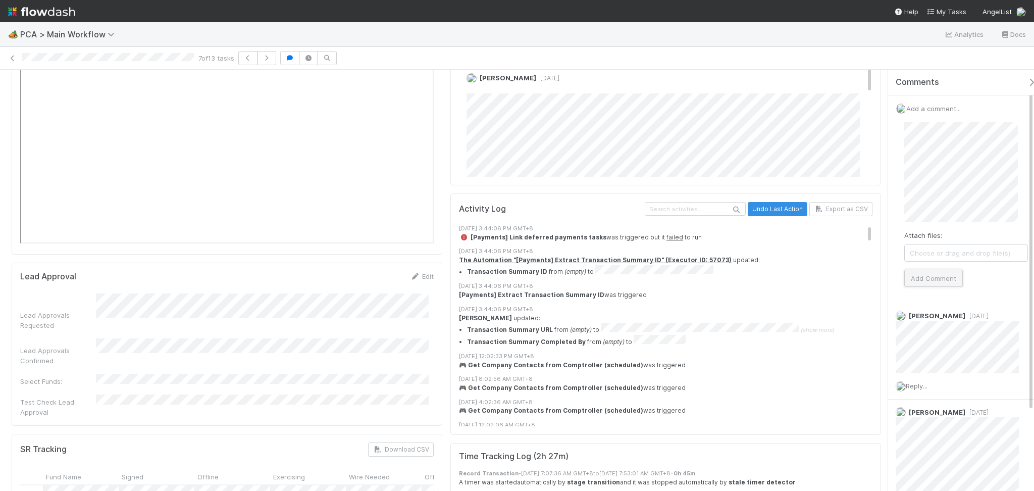
click at [933, 270] on button "Add Comment" at bounding box center [933, 277] width 59 height 17
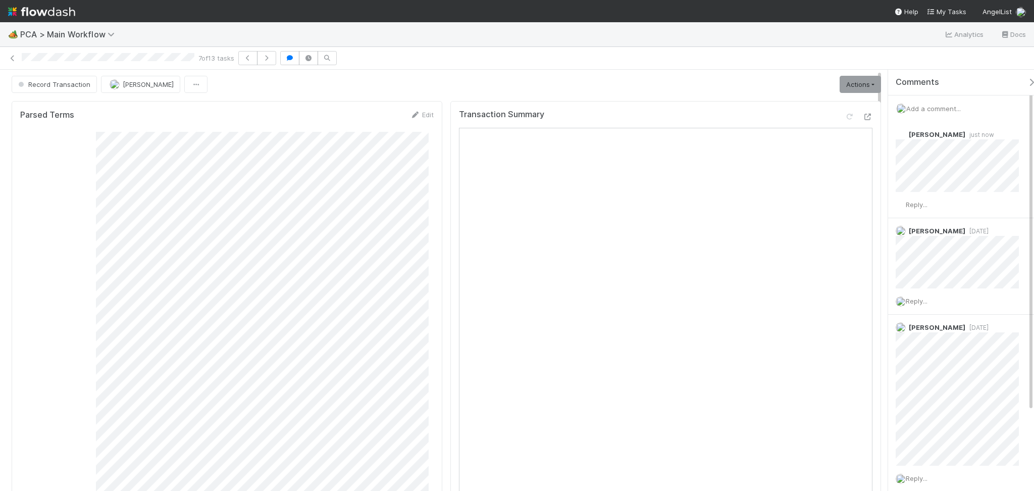
scroll to position [0, 0]
click at [839, 84] on link "Actions" at bounding box center [859, 86] width 41 height 17
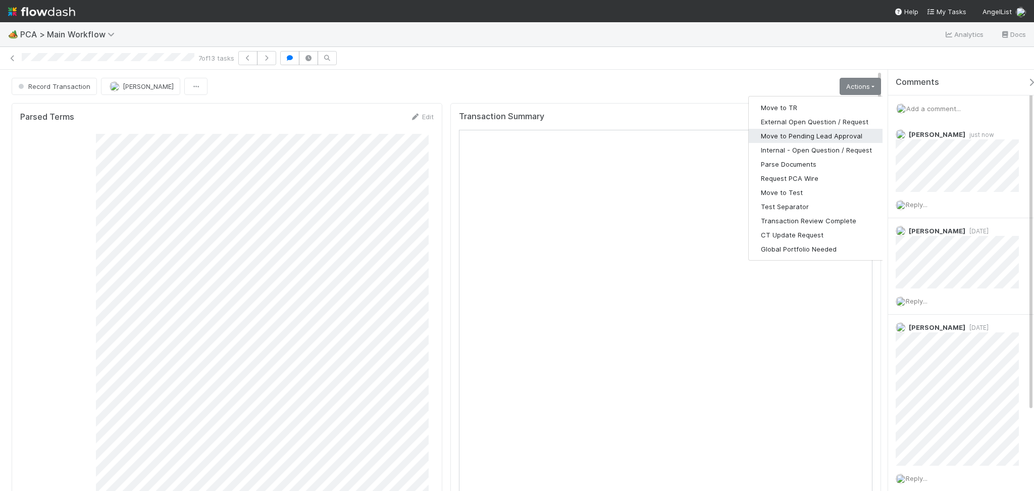
click at [808, 136] on button "Move to Pending Lead Approval" at bounding box center [815, 136] width 135 height 14
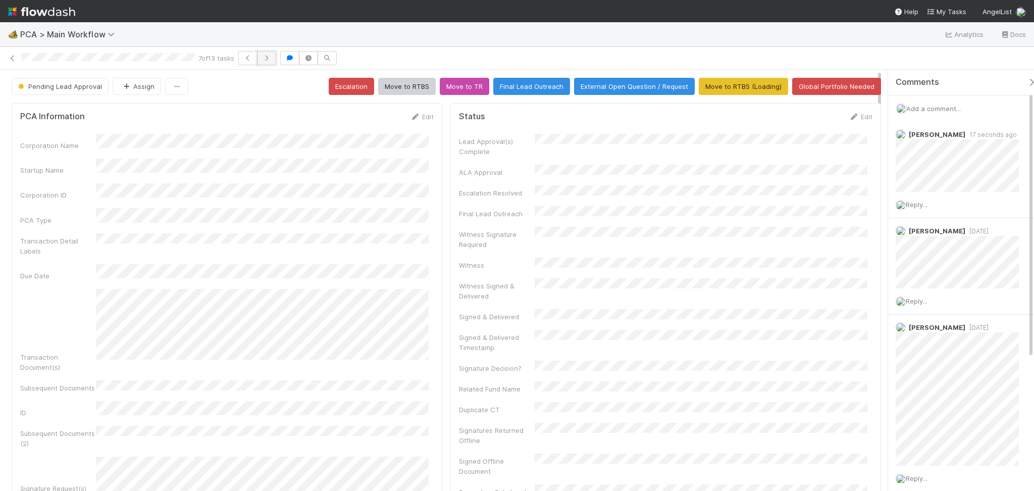
click at [268, 57] on icon "button" at bounding box center [266, 58] width 10 height 6
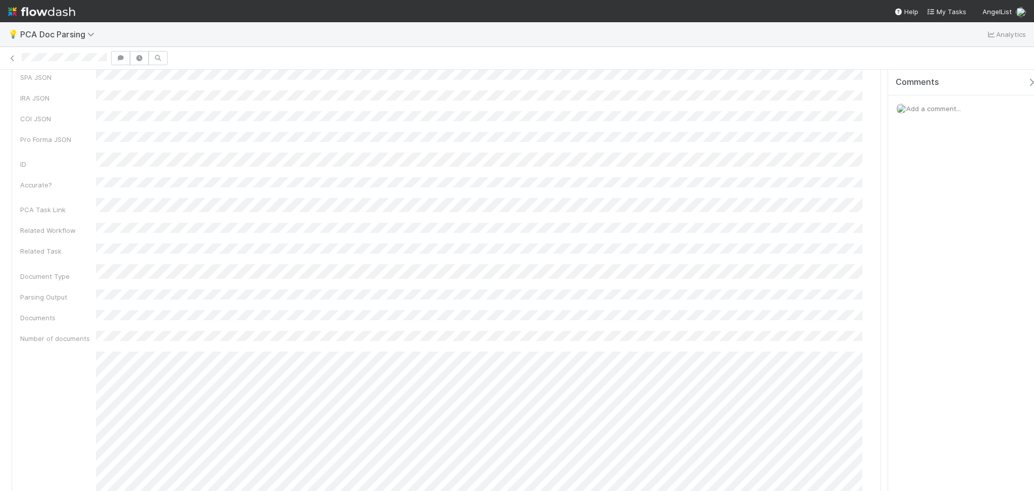
scroll to position [134, 0]
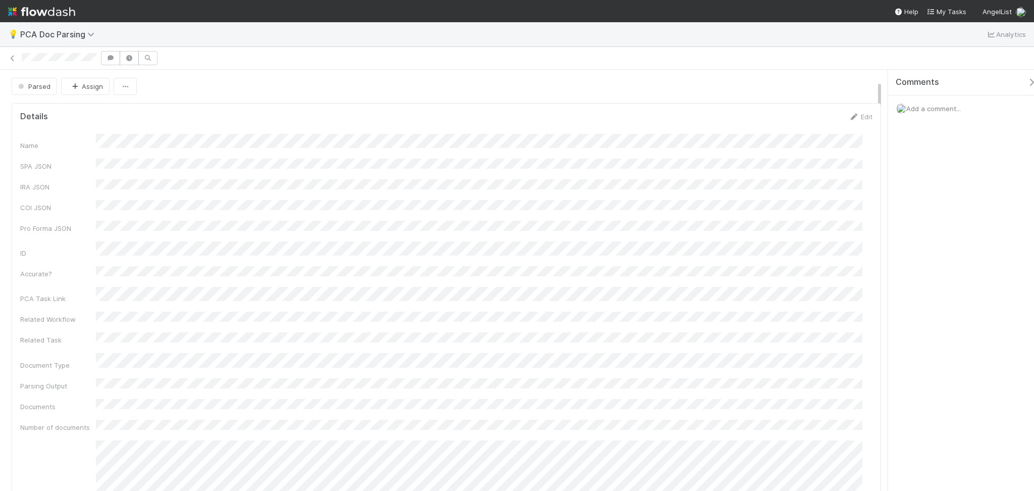
scroll to position [134, 0]
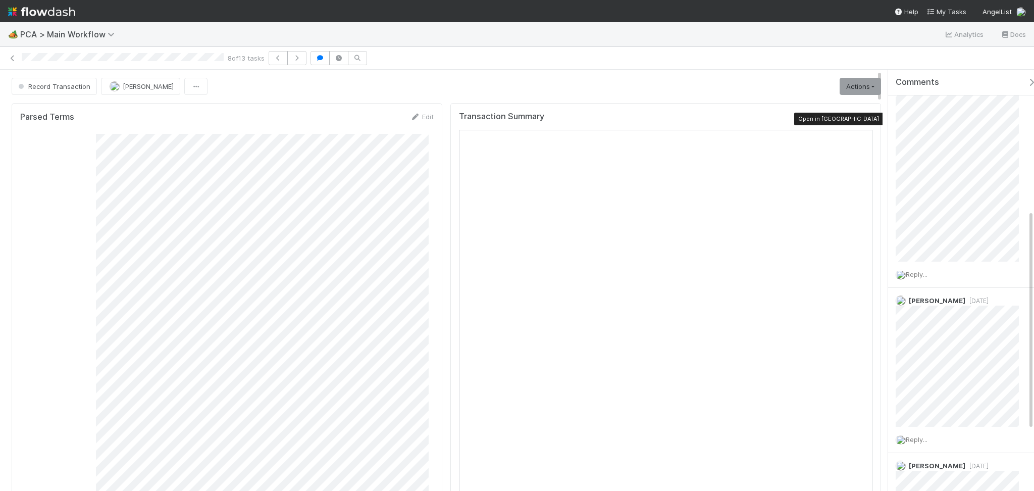
click at [862, 119] on icon at bounding box center [867, 119] width 10 height 7
click at [862, 118] on icon at bounding box center [867, 119] width 10 height 7
click at [157, 85] on span "[PERSON_NAME]" at bounding box center [148, 86] width 51 height 8
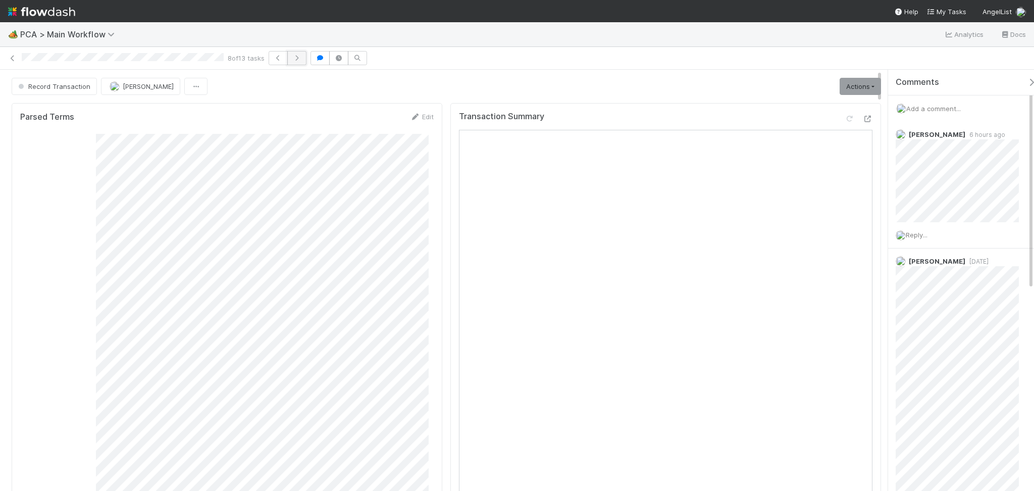
click at [297, 51] on button "button" at bounding box center [296, 58] width 19 height 14
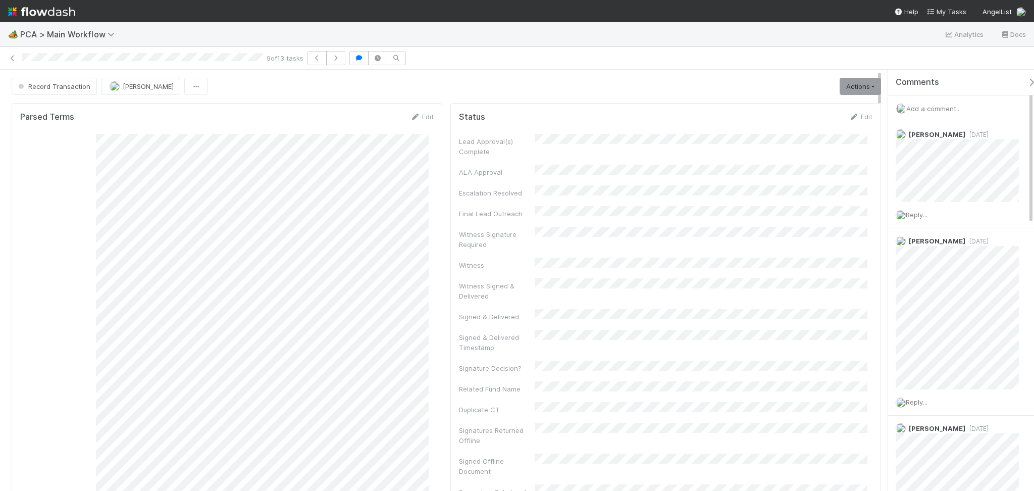
click at [15, 52] on div "9 of 13 tasks" at bounding box center [517, 58] width 1034 height 14
click at [14, 59] on icon at bounding box center [13, 58] width 10 height 7
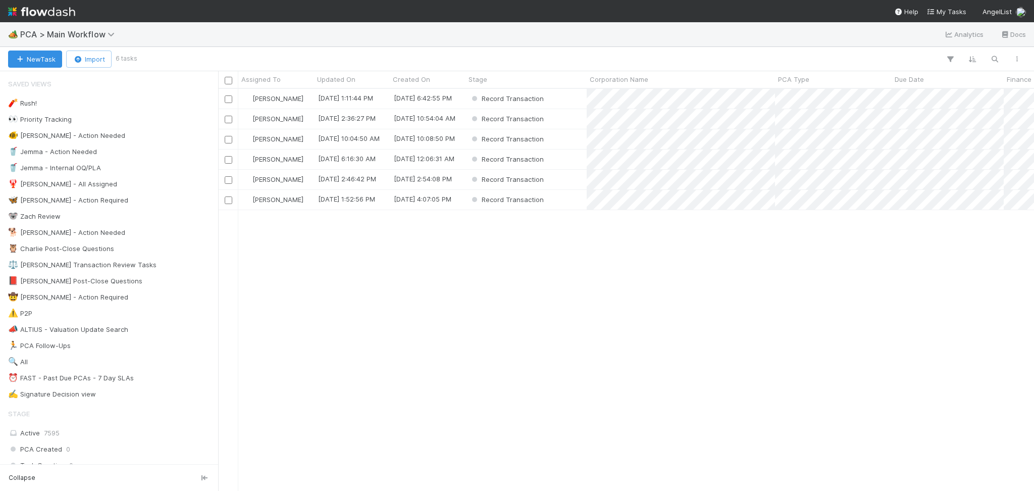
scroll to position [391, 805]
click at [324, 282] on div "Febbie Cervantes 8/26/25, 1:11:44 PM 8/22/25, 6:42:55 PM Record Transaction 0 0…" at bounding box center [625, 289] width 815 height 401
click at [575, 116] on div "Record Transaction" at bounding box center [525, 119] width 121 height 20
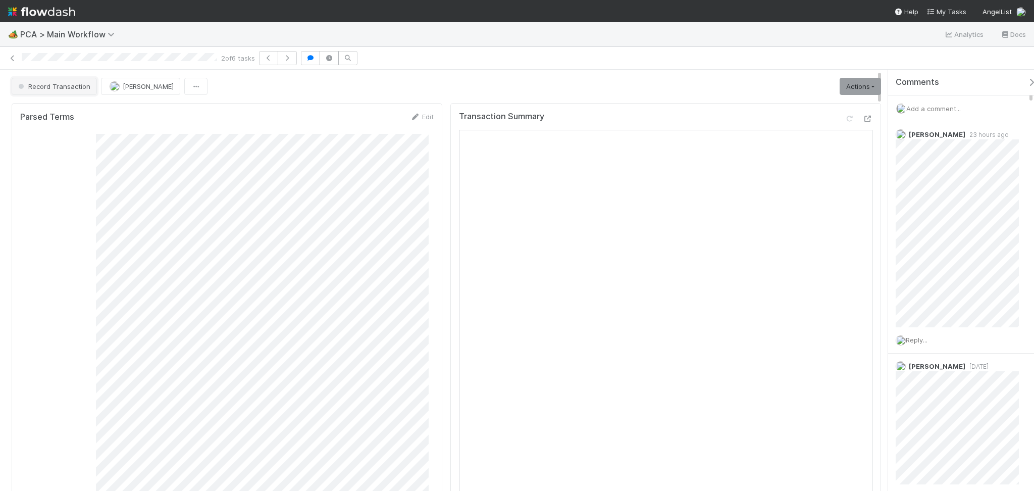
click at [75, 90] on button "Record Transaction" at bounding box center [54, 86] width 85 height 17
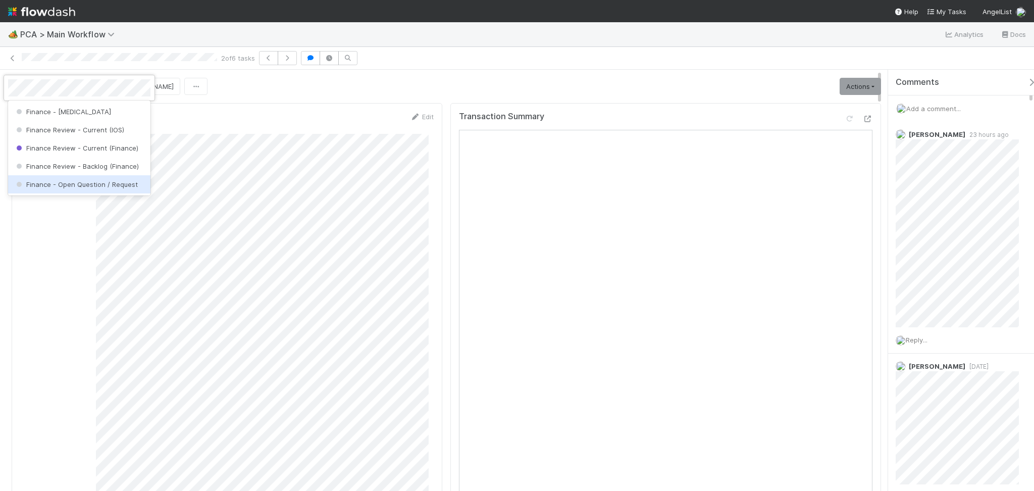
click at [80, 186] on span "Finance - Open Question / Request" at bounding box center [76, 184] width 124 height 8
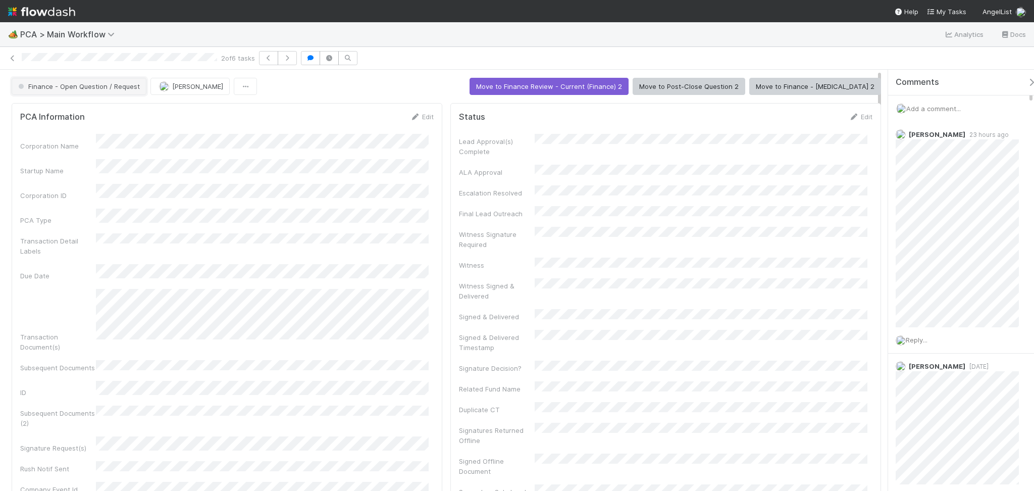
click at [85, 83] on span "Finance - Open Question / Request" at bounding box center [78, 86] width 124 height 8
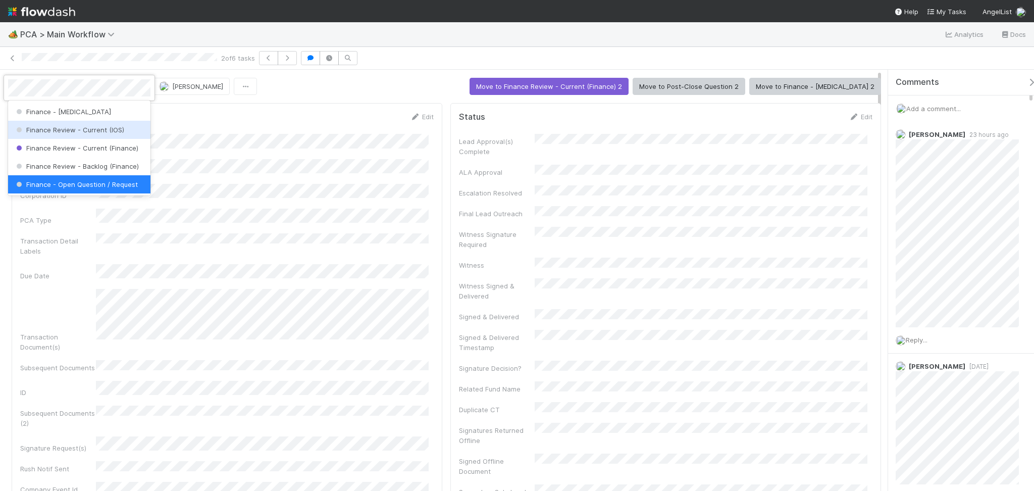
click at [108, 130] on span "Finance Review - Current (IOS)" at bounding box center [69, 130] width 110 height 8
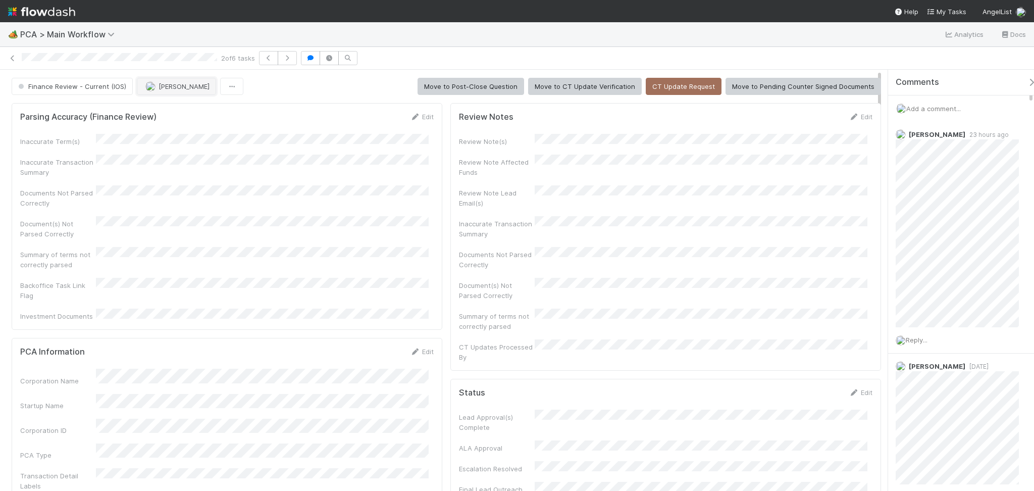
click at [157, 80] on button "Marlon" at bounding box center [176, 86] width 79 height 17
click at [173, 110] on span "Janice Garcia" at bounding box center [175, 111] width 51 height 8
click at [10, 58] on icon at bounding box center [13, 58] width 10 height 7
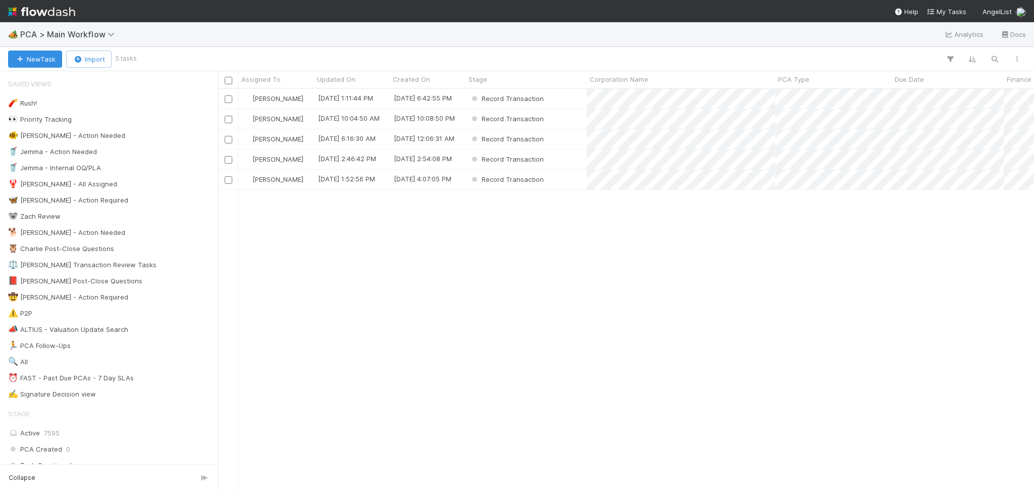
scroll to position [391, 805]
click at [575, 158] on div "Record Transaction" at bounding box center [525, 159] width 121 height 20
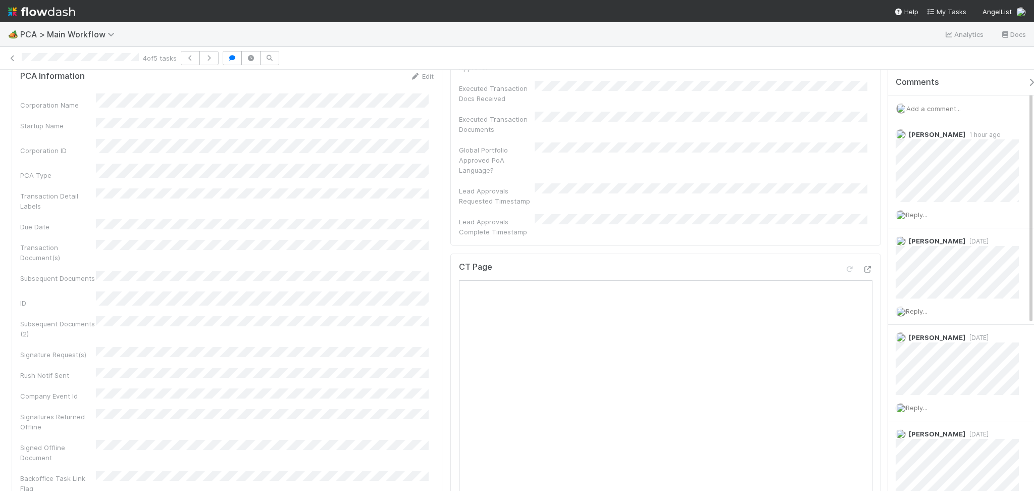
scroll to position [471, 0]
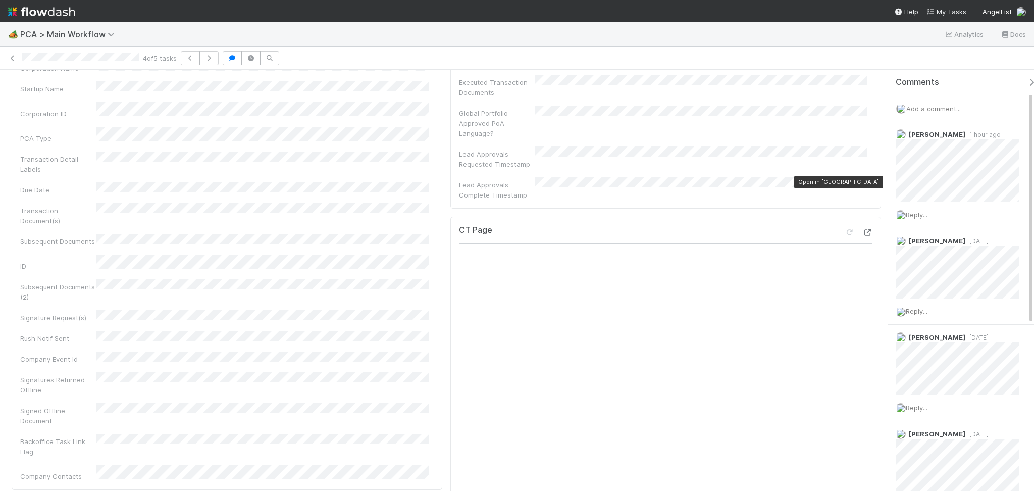
click at [862, 229] on icon at bounding box center [867, 232] width 10 height 7
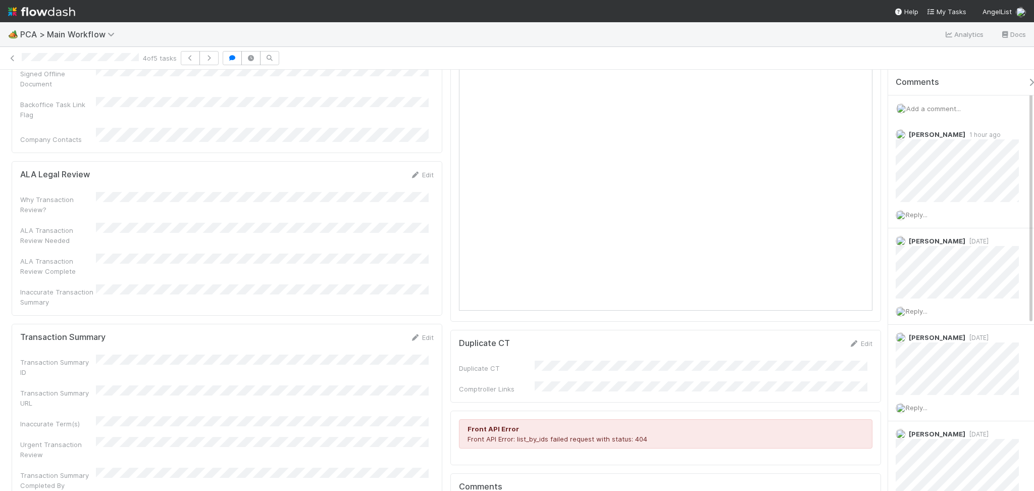
scroll to position [942, 0]
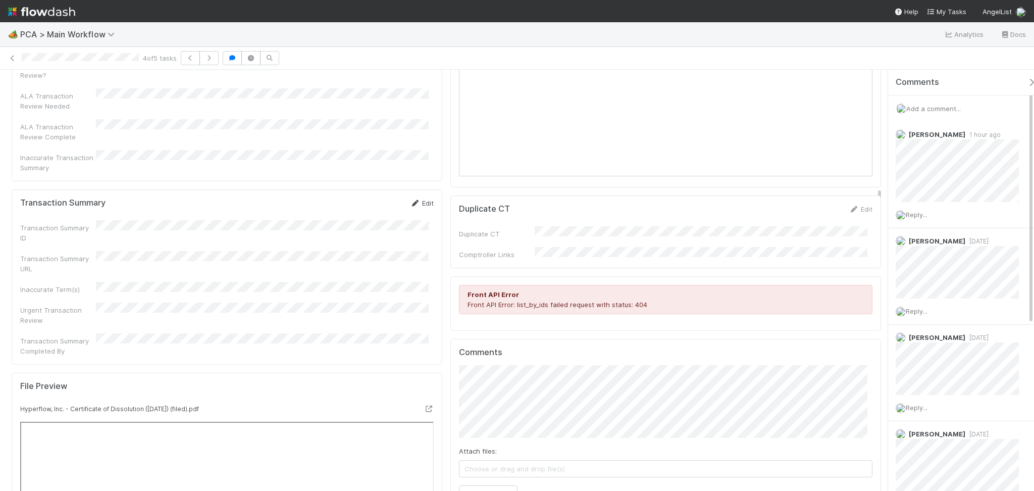
click at [412, 200] on icon at bounding box center [415, 203] width 10 height 7
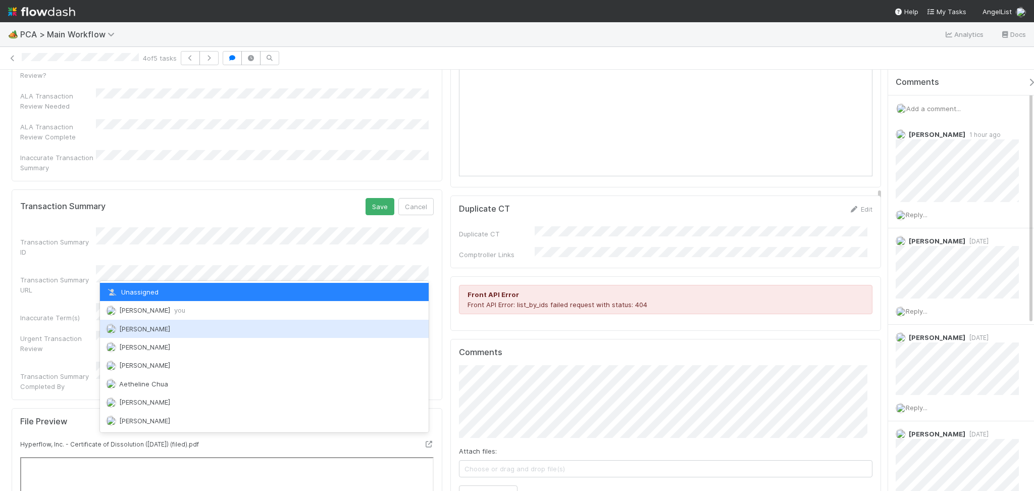
click at [179, 315] on div "Febbie Cervantes you" at bounding box center [264, 310] width 329 height 18
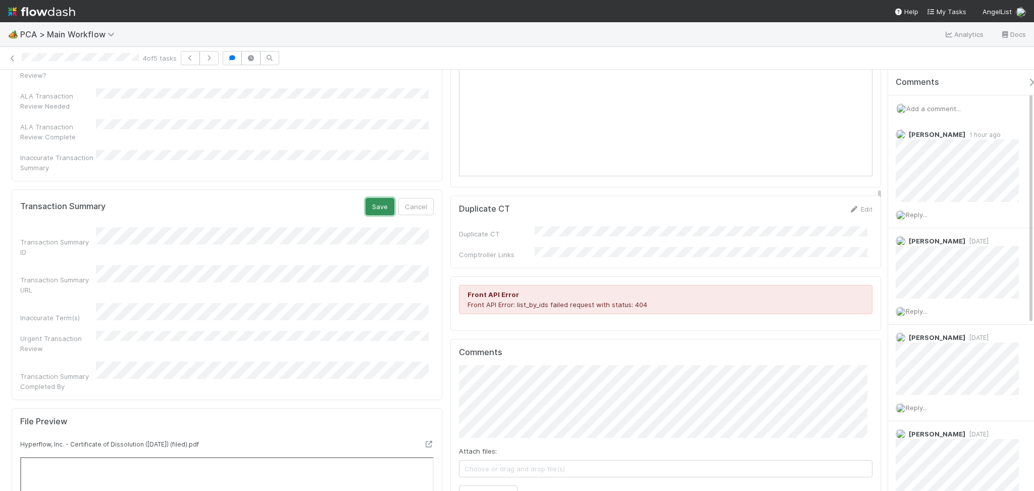
click at [368, 198] on button "Save" at bounding box center [379, 206] width 29 height 17
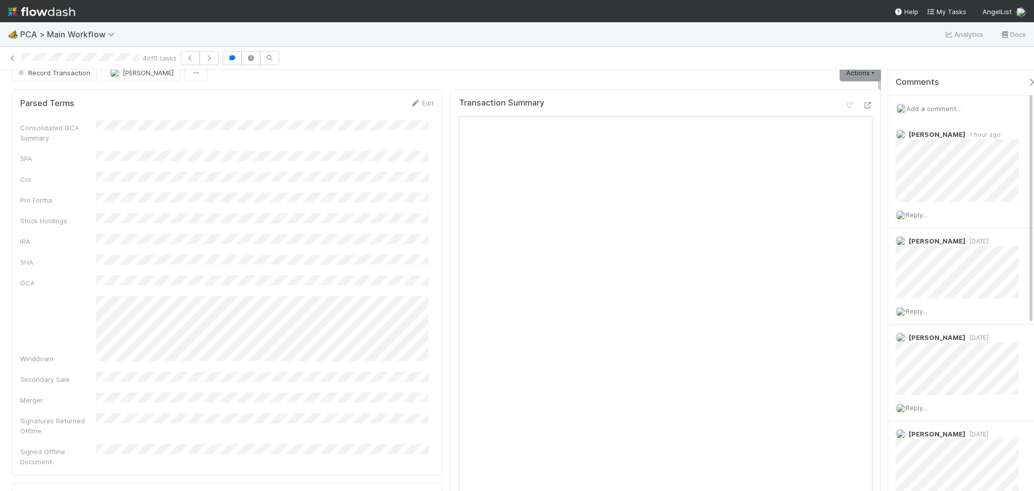
scroll to position [0, 0]
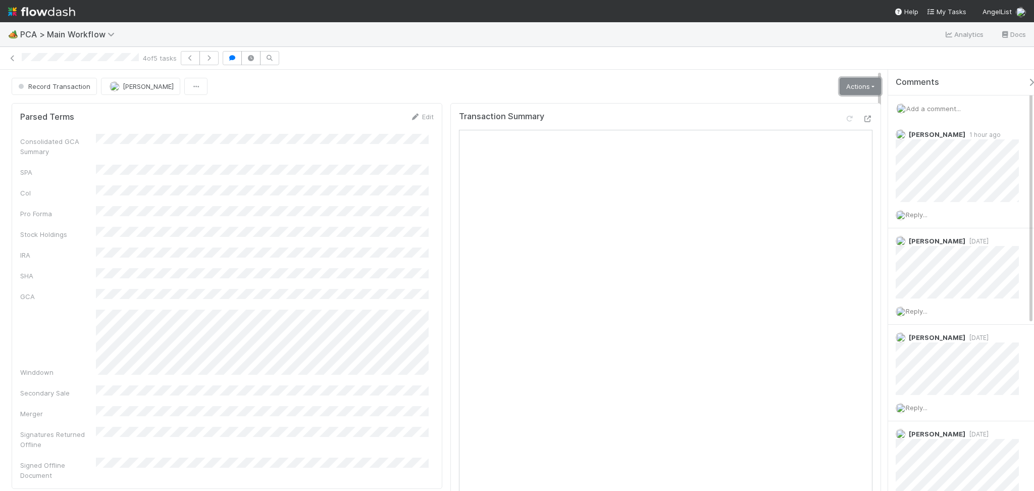
click at [843, 93] on link "Actions" at bounding box center [859, 86] width 41 height 17
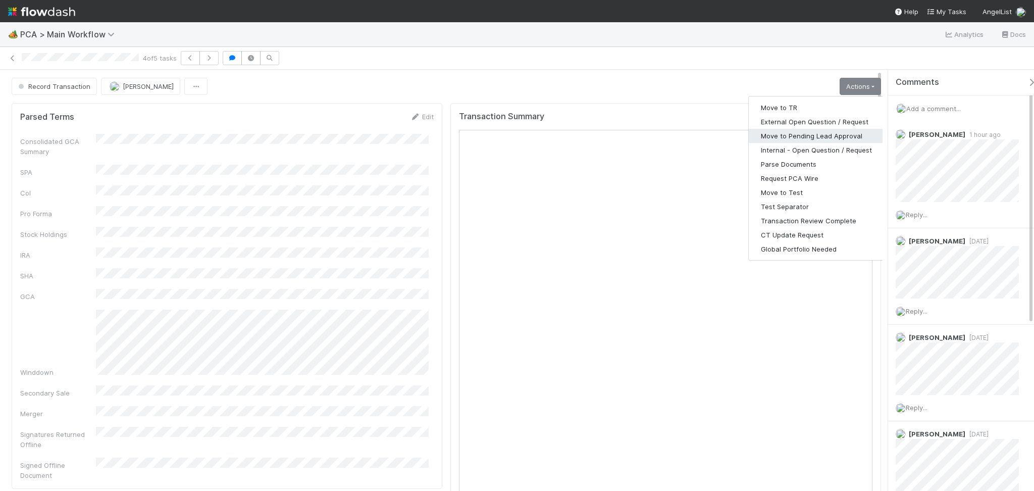
click at [801, 140] on button "Move to Pending Lead Approval" at bounding box center [815, 136] width 135 height 14
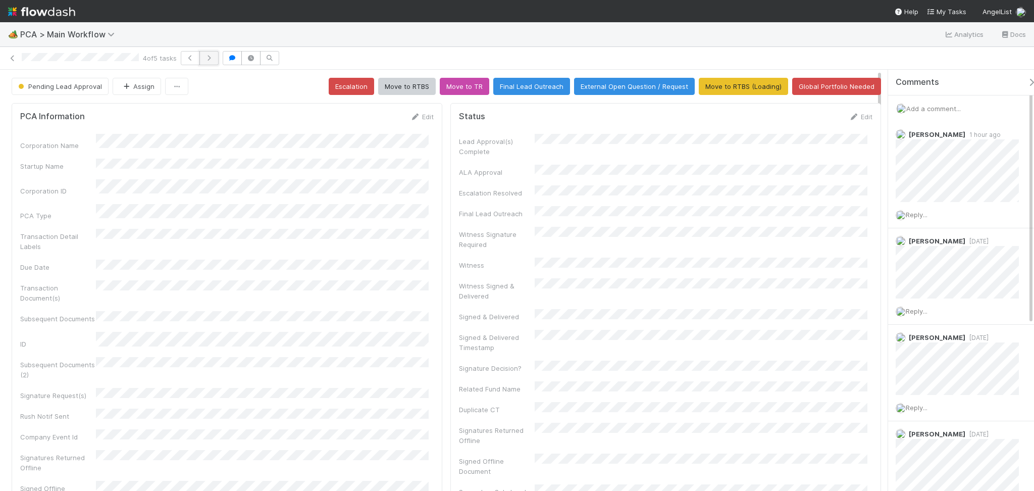
click at [208, 52] on button "button" at bounding box center [208, 58] width 19 height 14
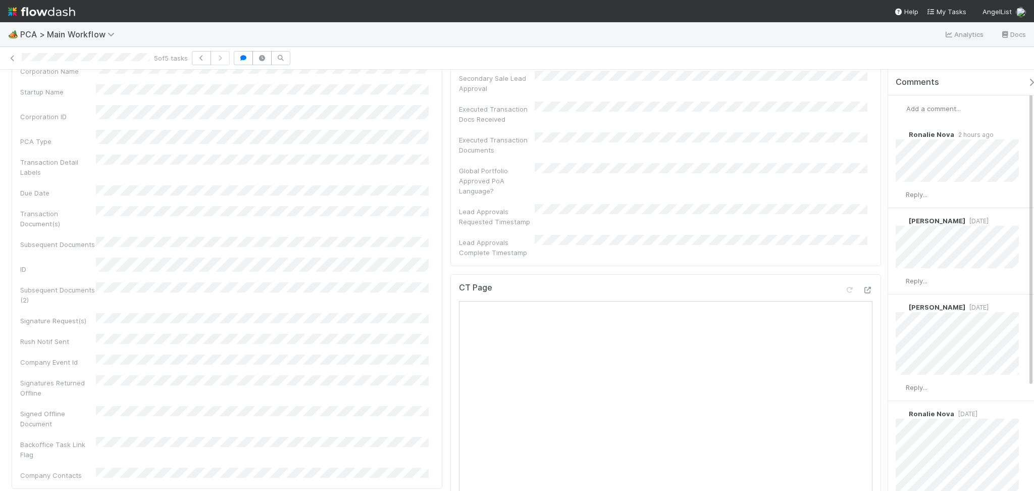
scroll to position [471, 0]
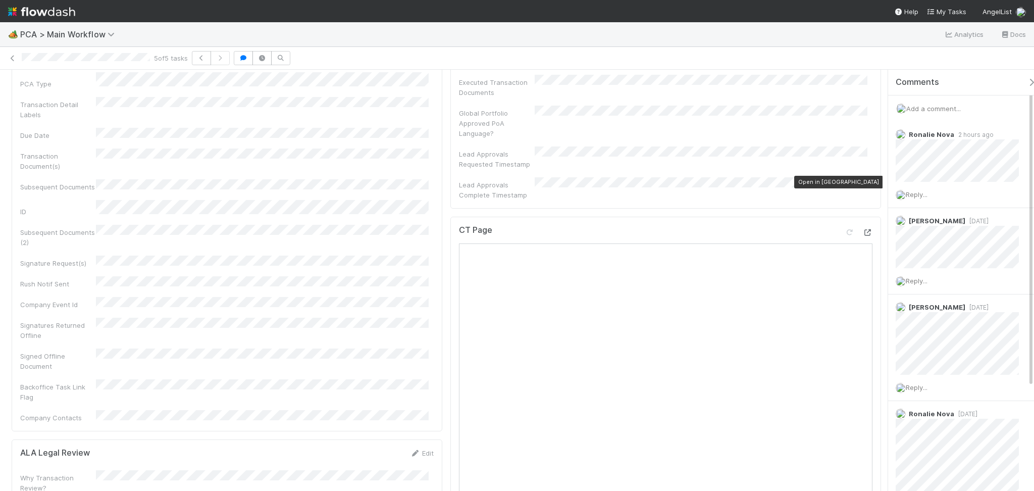
click at [862, 229] on icon at bounding box center [867, 232] width 10 height 7
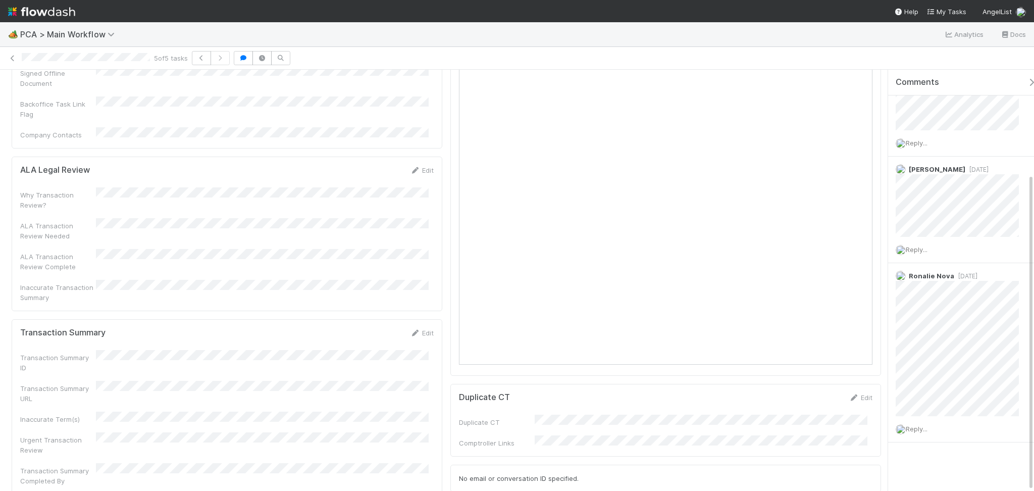
scroll to position [740, 0]
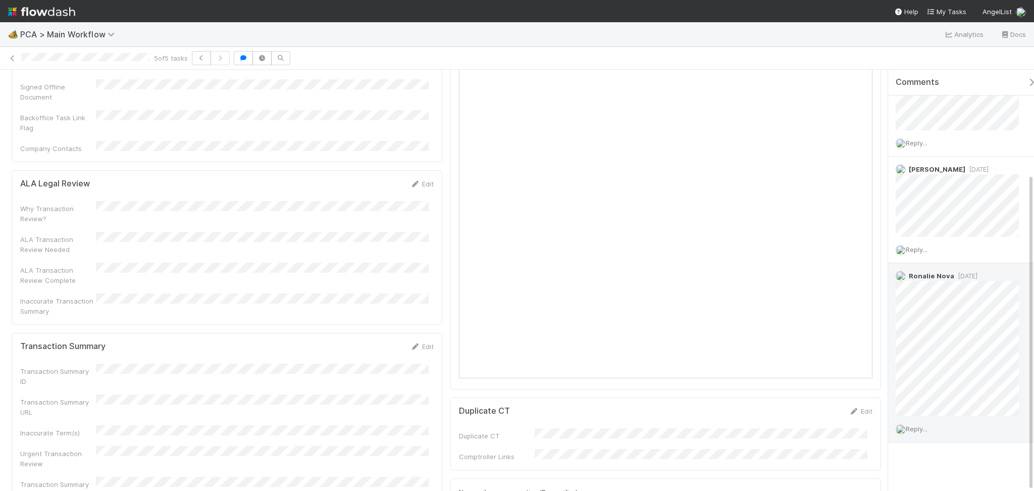
click at [972, 272] on span "1 month ago" at bounding box center [965, 276] width 23 height 8
click at [410, 343] on icon at bounding box center [415, 346] width 10 height 7
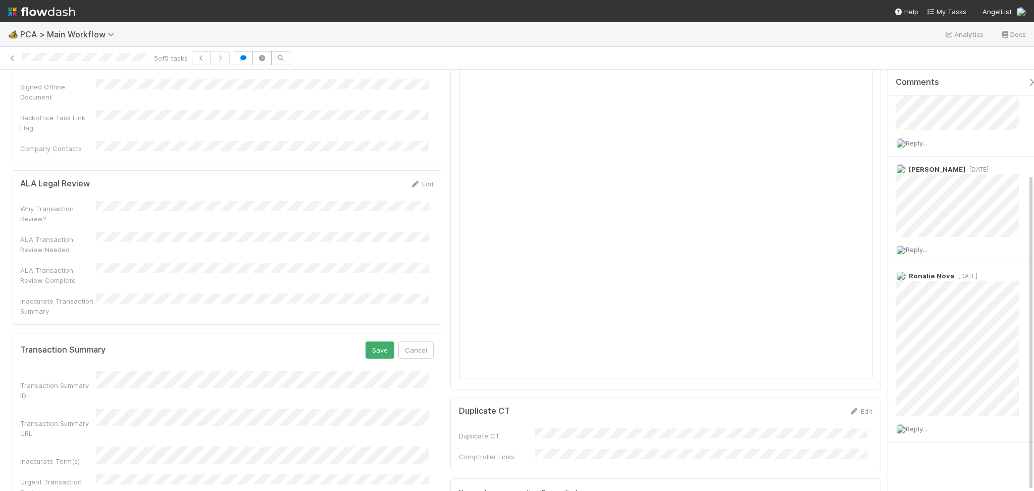
click at [275, 370] on div "Transaction Summary ID" at bounding box center [226, 385] width 413 height 30
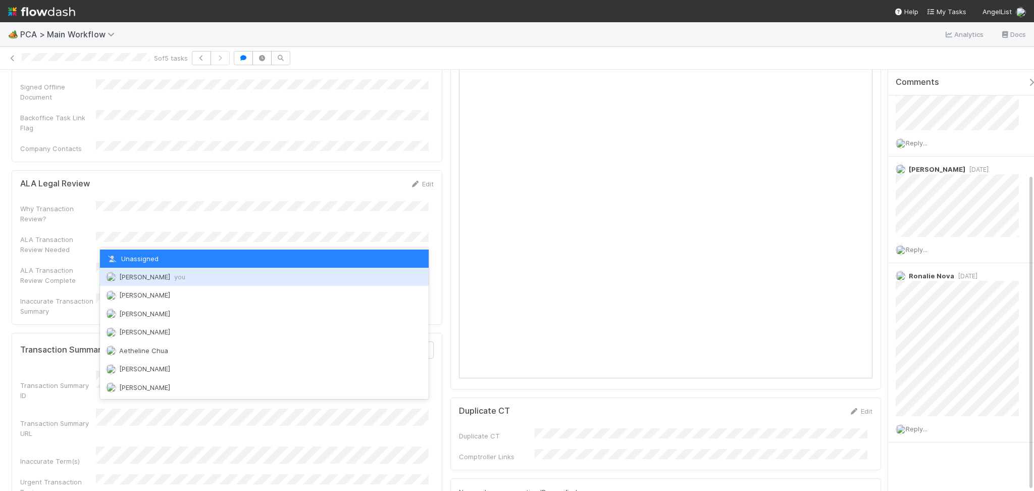
click at [173, 276] on span "Febbie Cervantes you" at bounding box center [152, 277] width 66 height 8
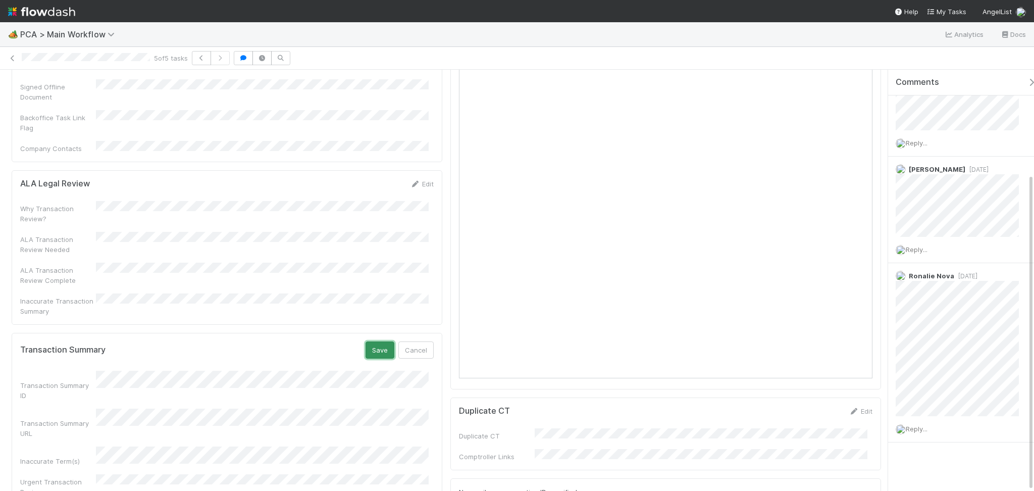
click at [367, 341] on button "Save" at bounding box center [379, 349] width 29 height 17
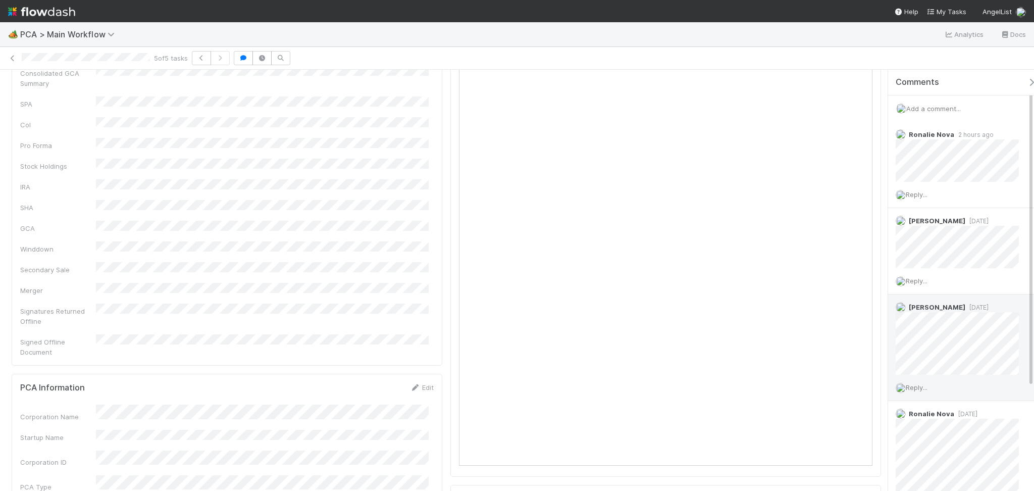
scroll to position [67, 0]
click at [967, 108] on div "Add a comment..." at bounding box center [966, 108] width 156 height 26
click at [951, 112] on div "Add a comment..." at bounding box center [966, 108] width 156 height 26
click at [953, 104] on span "Add a comment..." at bounding box center [933, 108] width 55 height 8
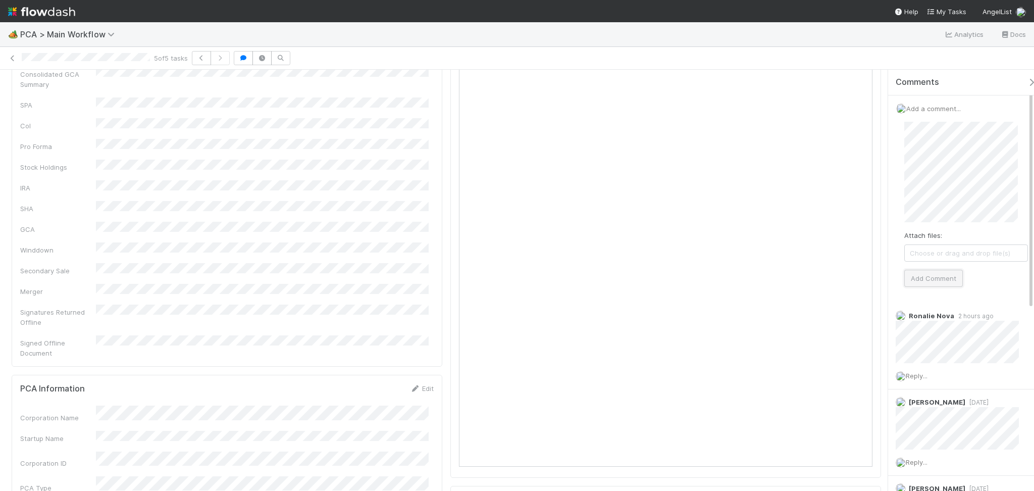
click at [947, 277] on button "Add Comment" at bounding box center [933, 277] width 59 height 17
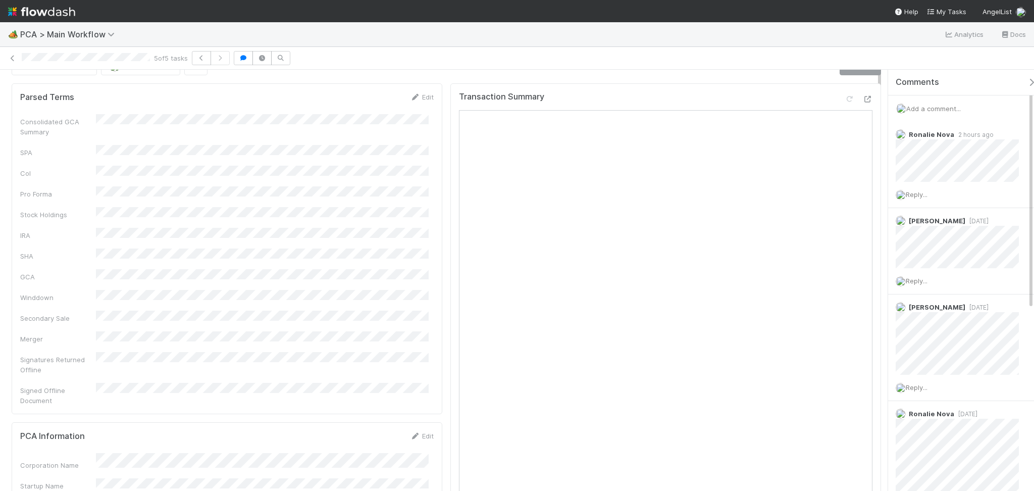
scroll to position [0, 0]
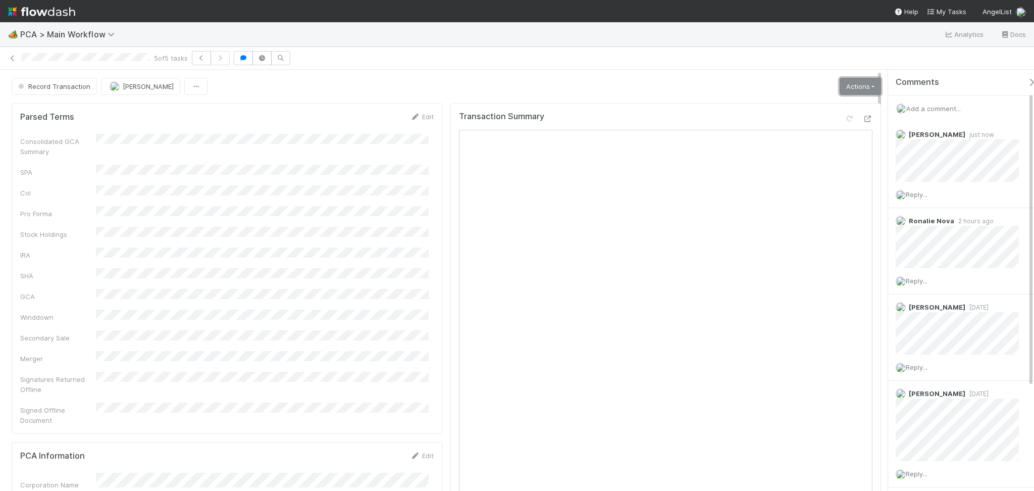
click at [849, 89] on link "Actions" at bounding box center [859, 86] width 41 height 17
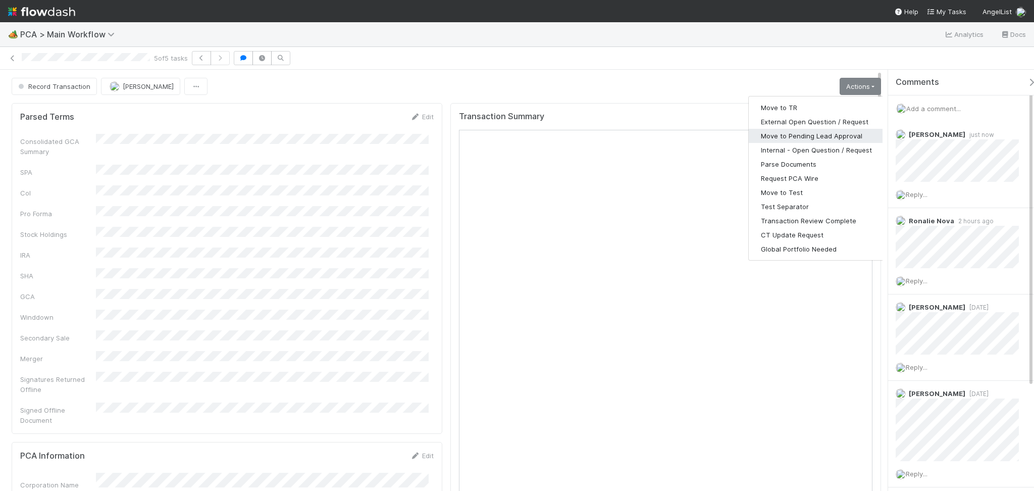
click at [800, 136] on button "Move to Pending Lead Approval" at bounding box center [815, 136] width 135 height 14
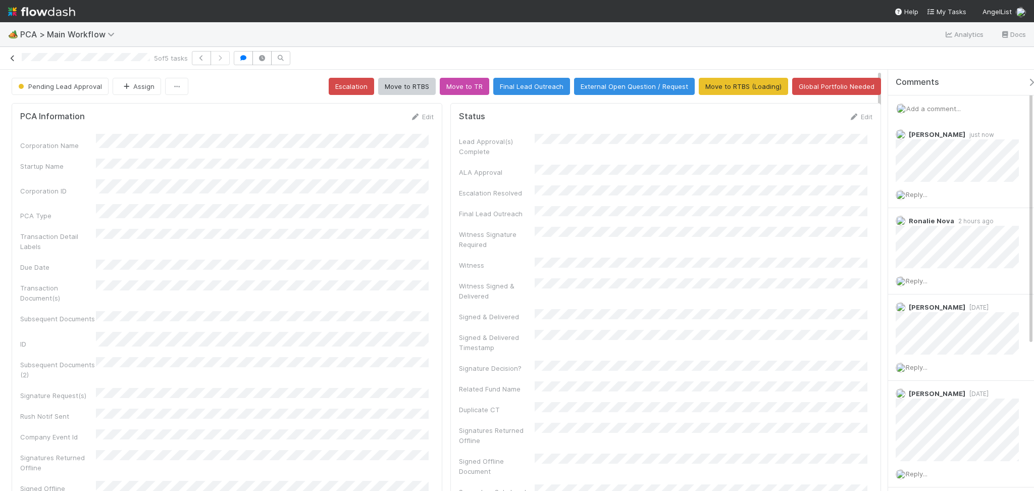
click at [12, 56] on icon at bounding box center [13, 58] width 10 height 7
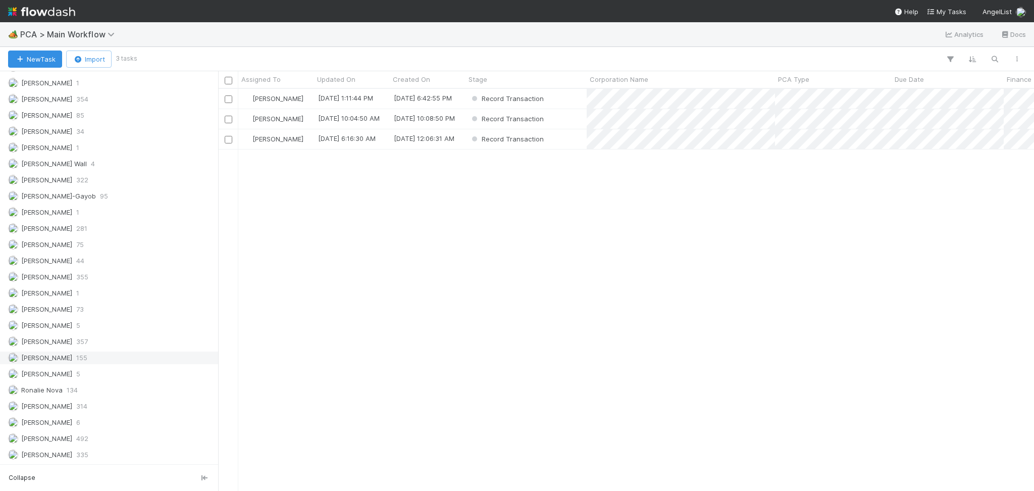
scroll to position [1445, 0]
click at [89, 279] on div "Meg Castanare 355" at bounding box center [111, 276] width 207 height 13
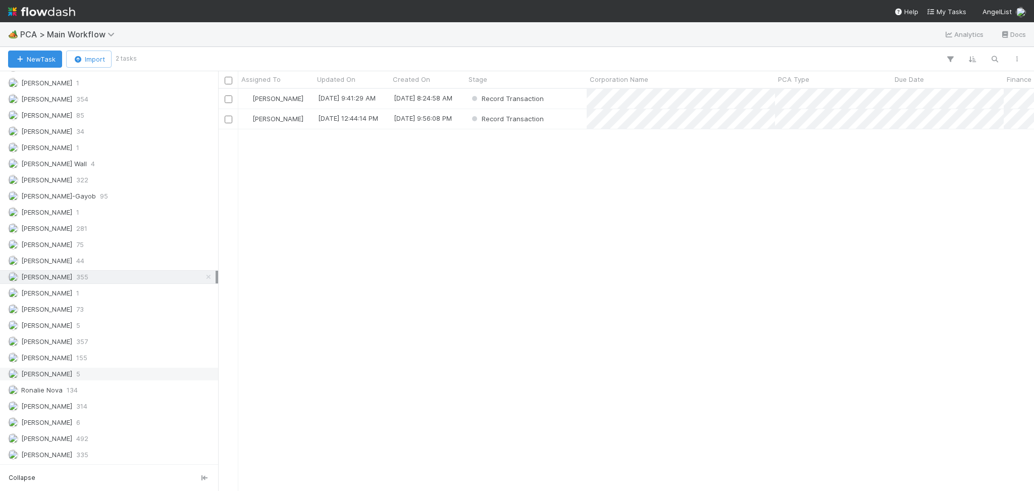
scroll to position [1311, 0]
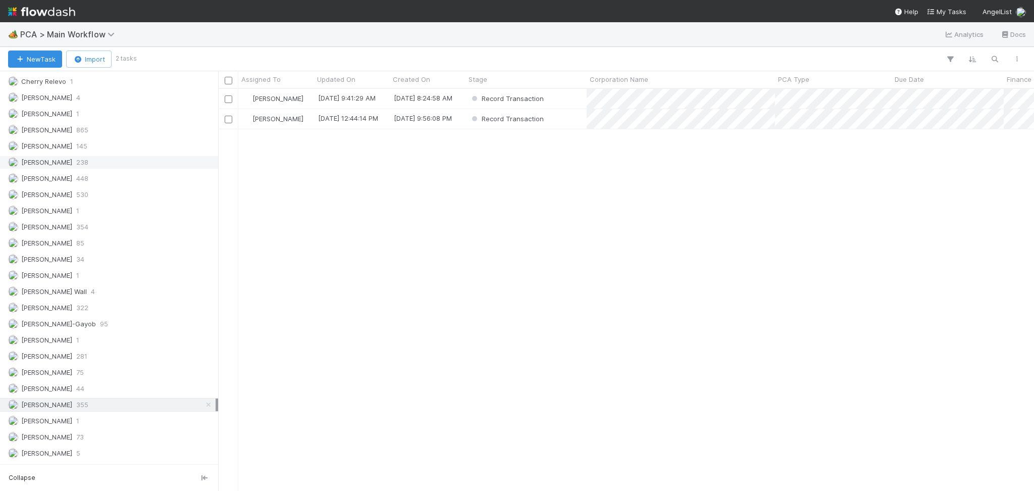
click at [88, 165] on span "238" at bounding box center [82, 162] width 12 height 13
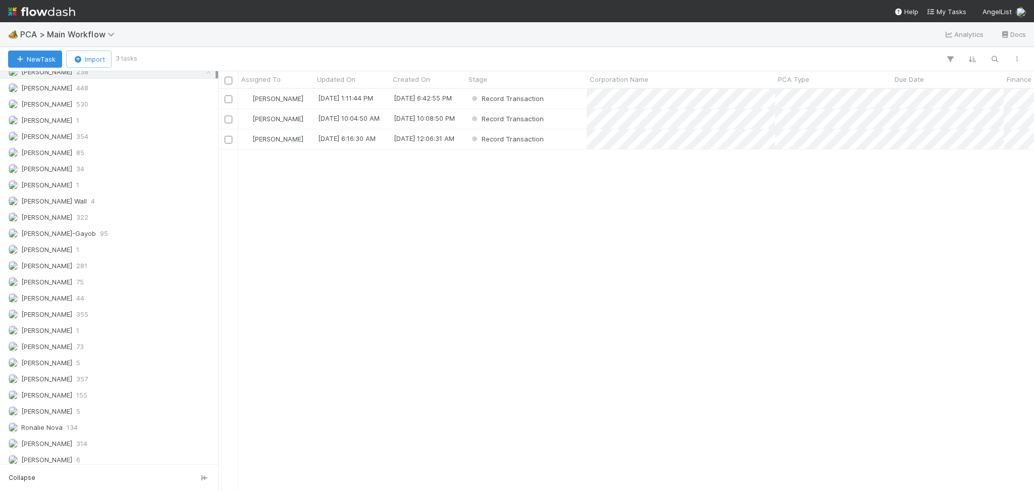
scroll to position [1378, 0]
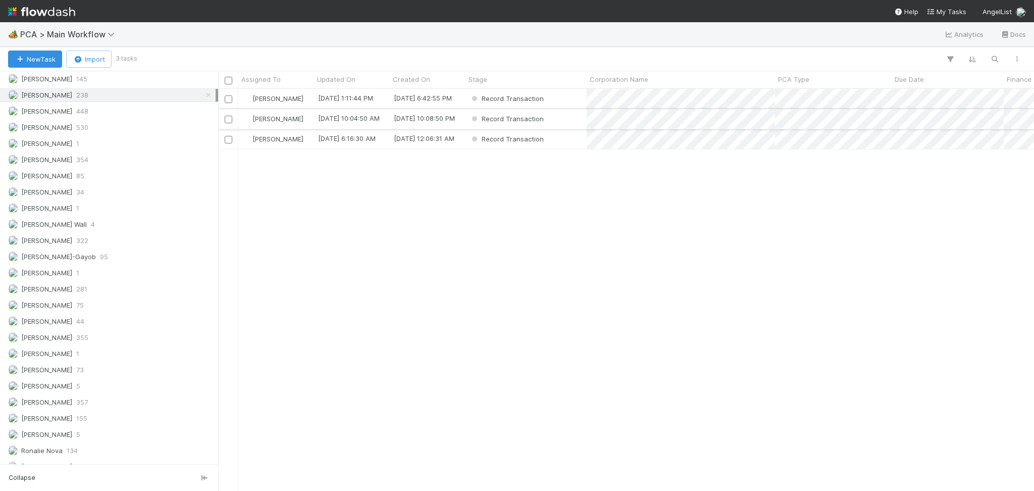
click at [560, 119] on div "Record Transaction" at bounding box center [525, 119] width 121 height 20
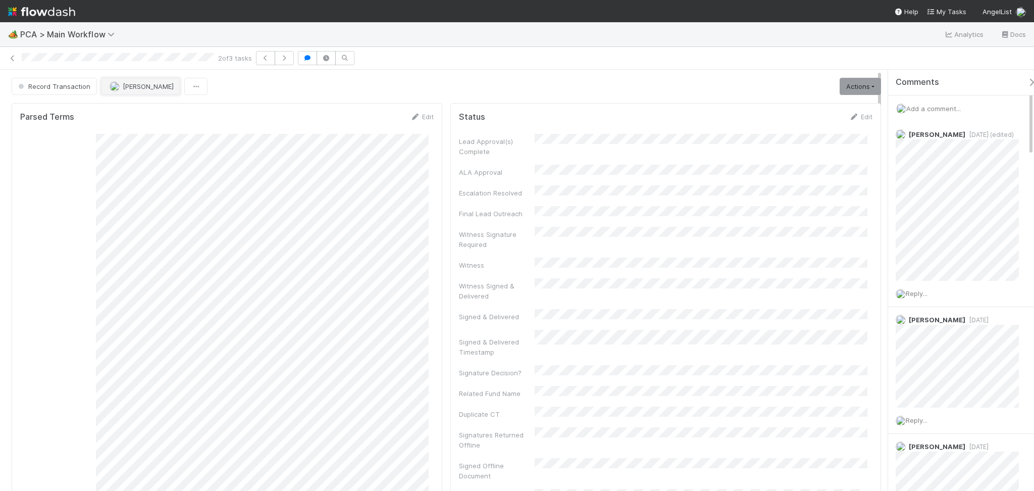
click at [131, 79] on button "[PERSON_NAME]" at bounding box center [140, 86] width 79 height 17
click at [8, 62] on link at bounding box center [13, 58] width 10 height 10
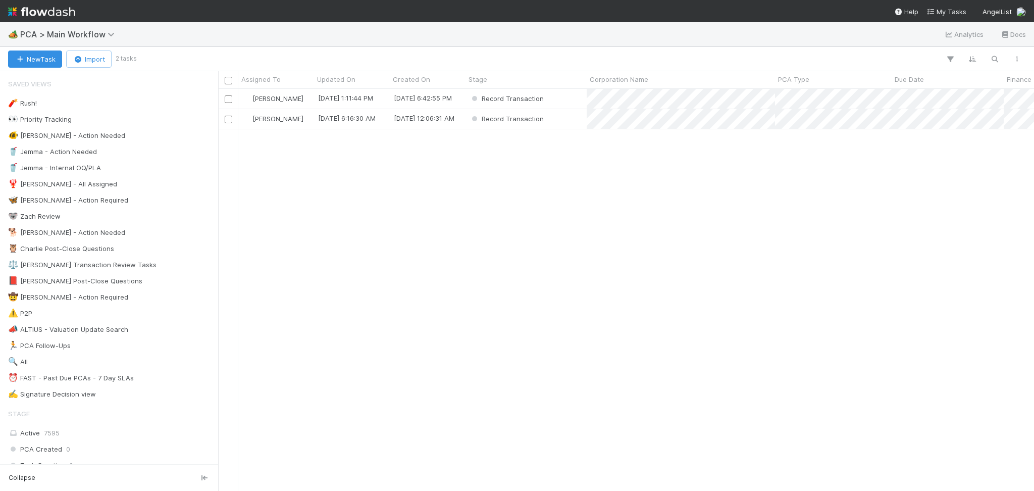
scroll to position [391, 805]
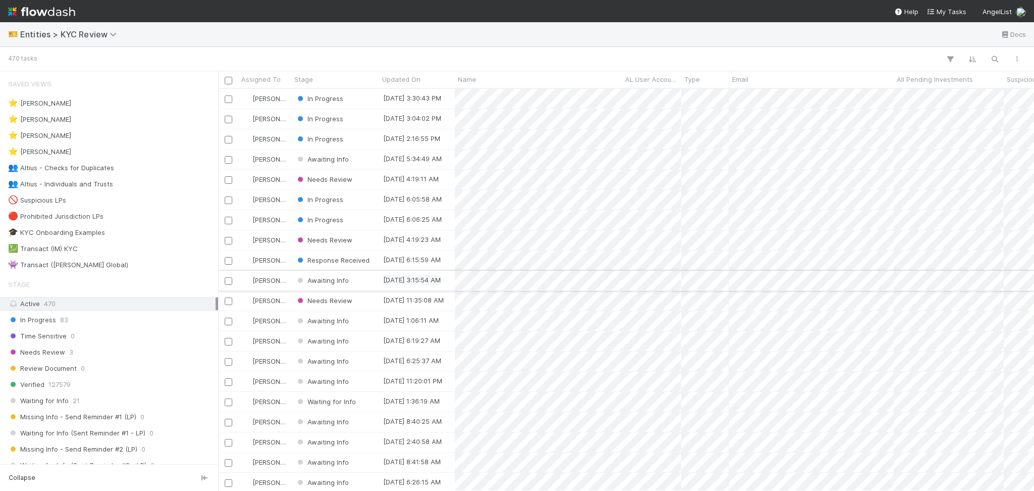
scroll to position [391, 805]
click at [180, 188] on div "👥 Altius - Individuals and Trusts 2" at bounding box center [111, 184] width 207 height 13
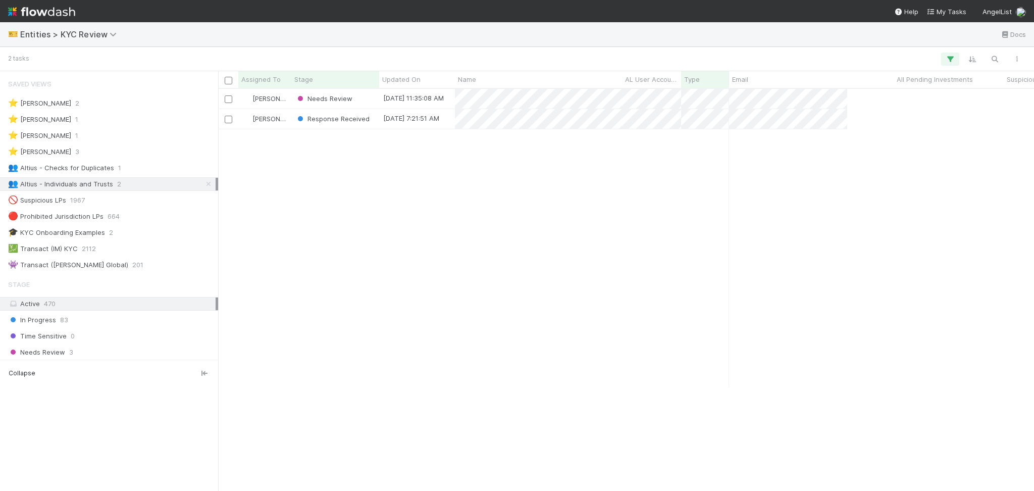
scroll to position [391, 805]
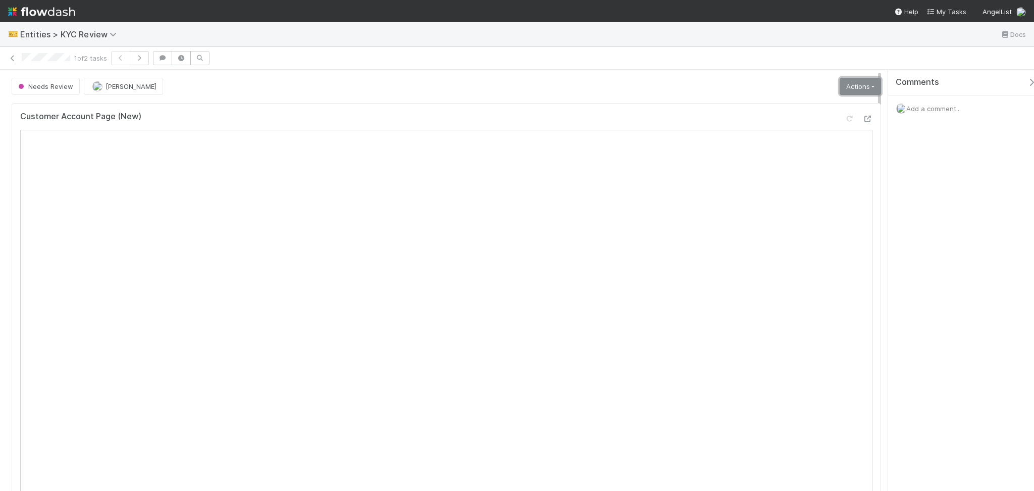
click at [848, 81] on link "Actions" at bounding box center [859, 86] width 41 height 17
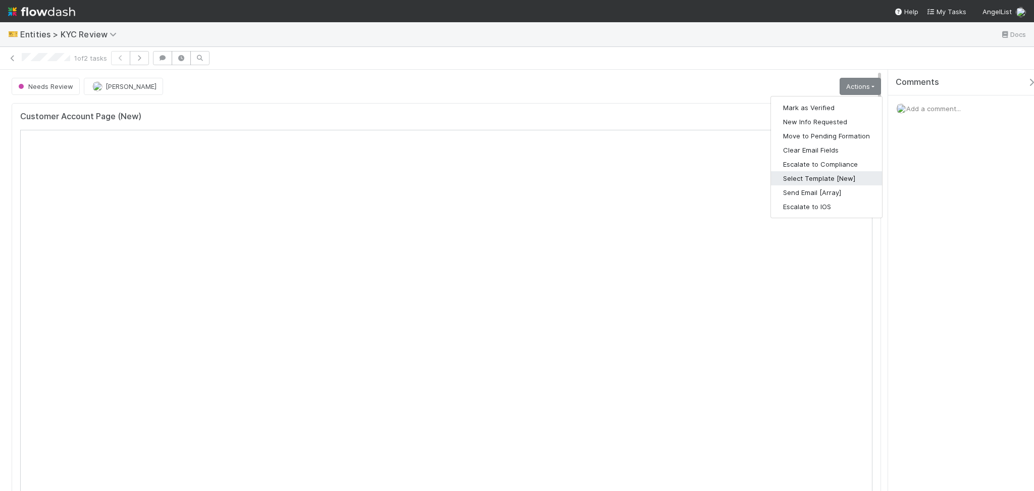
click at [830, 180] on button "Select Template [New]" at bounding box center [826, 178] width 111 height 14
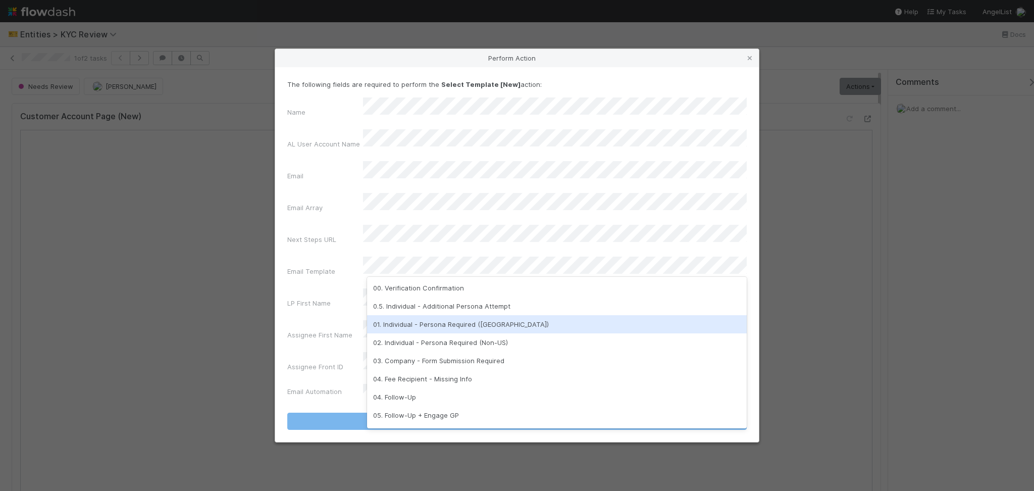
click at [482, 325] on div "01. Individual - Persona Required ([GEOGRAPHIC_DATA])" at bounding box center [556, 324] width 379 height 18
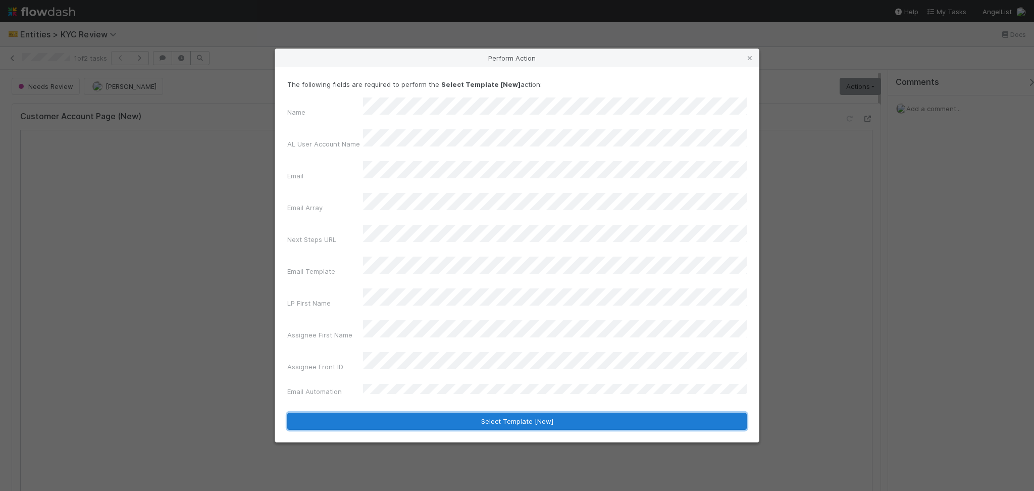
click at [541, 412] on button "Select Template [New]" at bounding box center [516, 420] width 459 height 17
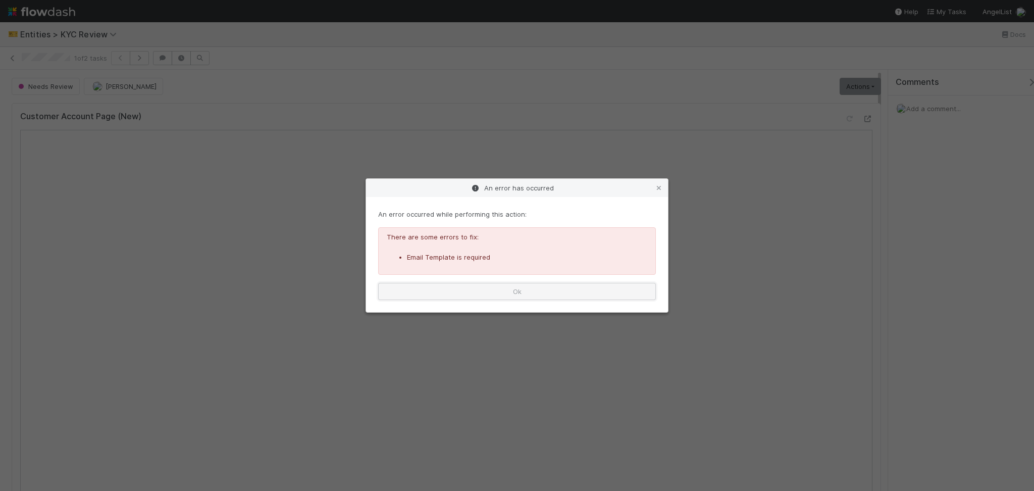
click at [479, 292] on button "Ok" at bounding box center [517, 291] width 278 height 17
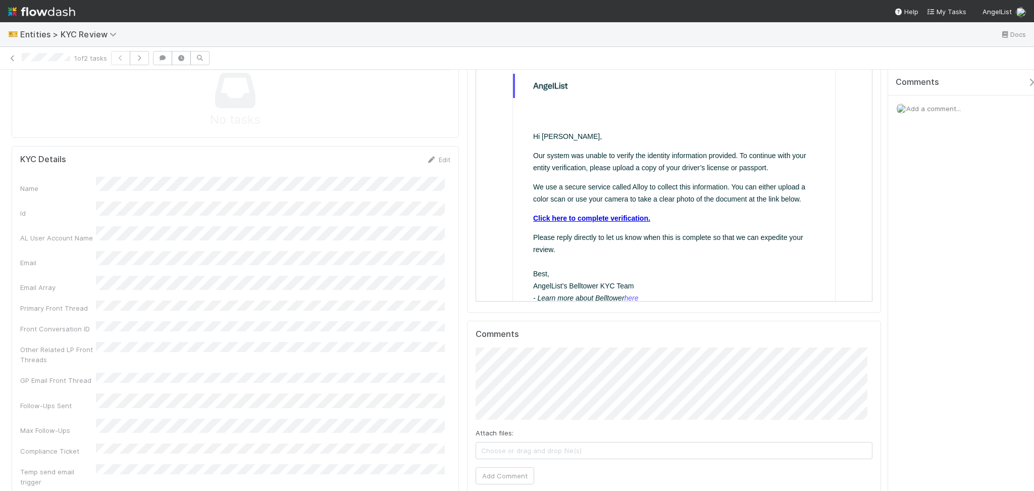
click at [605, 219] on link "Click here to complete verification." at bounding box center [590, 217] width 117 height 8
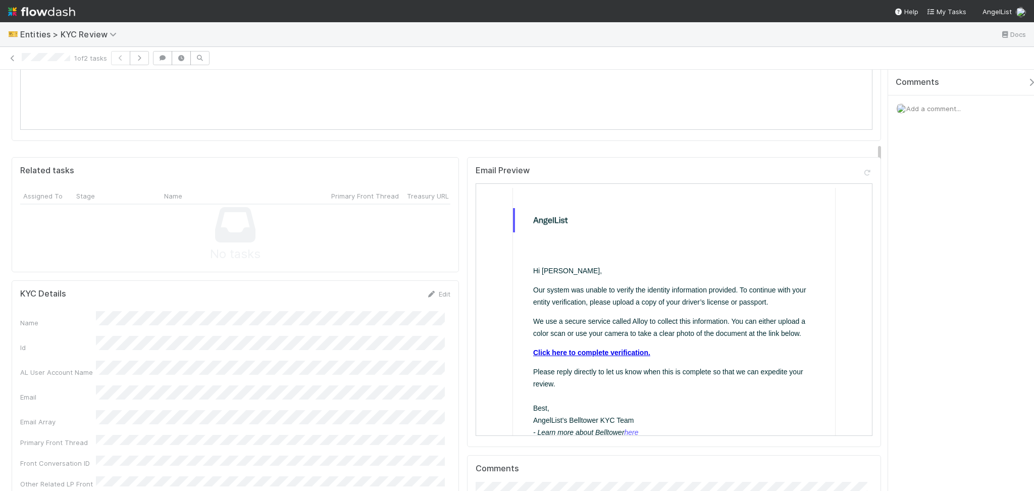
scroll to position [78, 0]
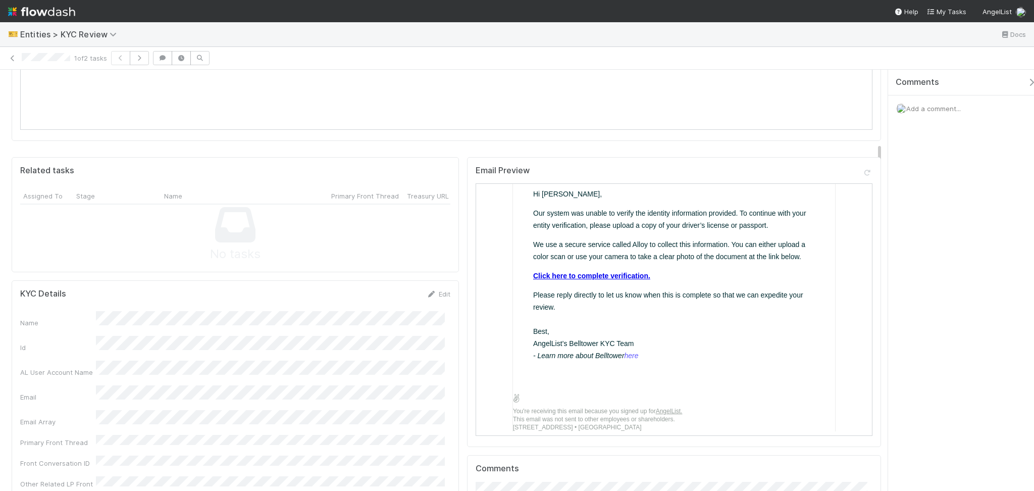
click at [633, 274] on link "Click here to complete verification." at bounding box center [590, 275] width 117 height 8
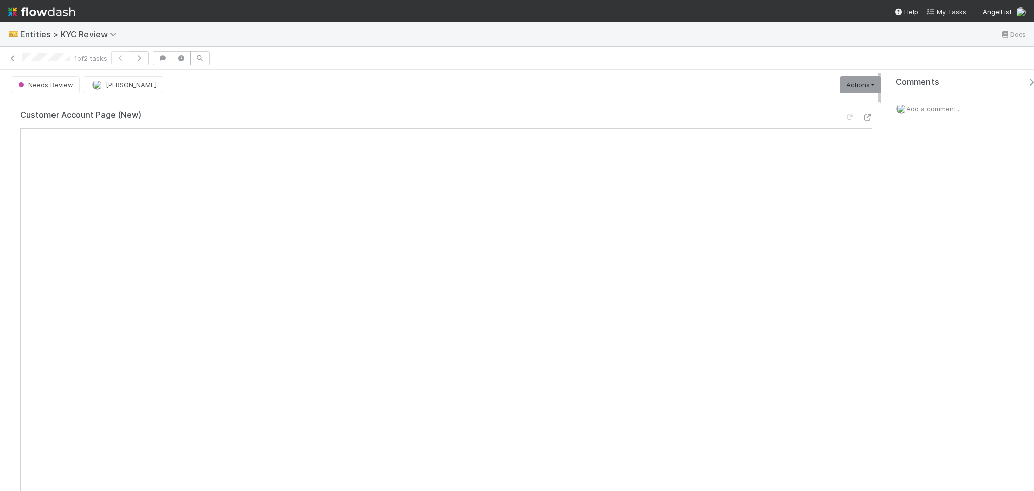
scroll to position [0, 0]
click at [854, 90] on link "Actions" at bounding box center [859, 86] width 41 height 17
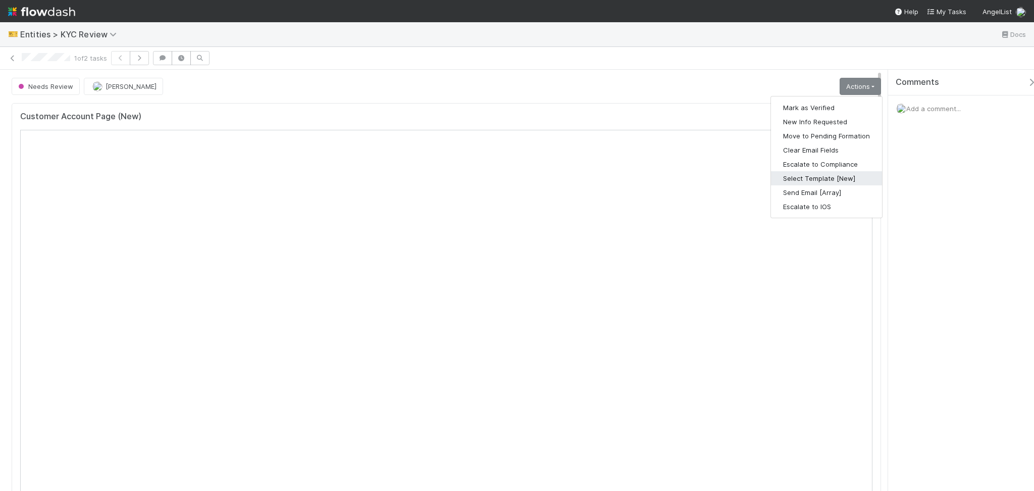
click at [835, 177] on button "Select Template [New]" at bounding box center [826, 178] width 111 height 14
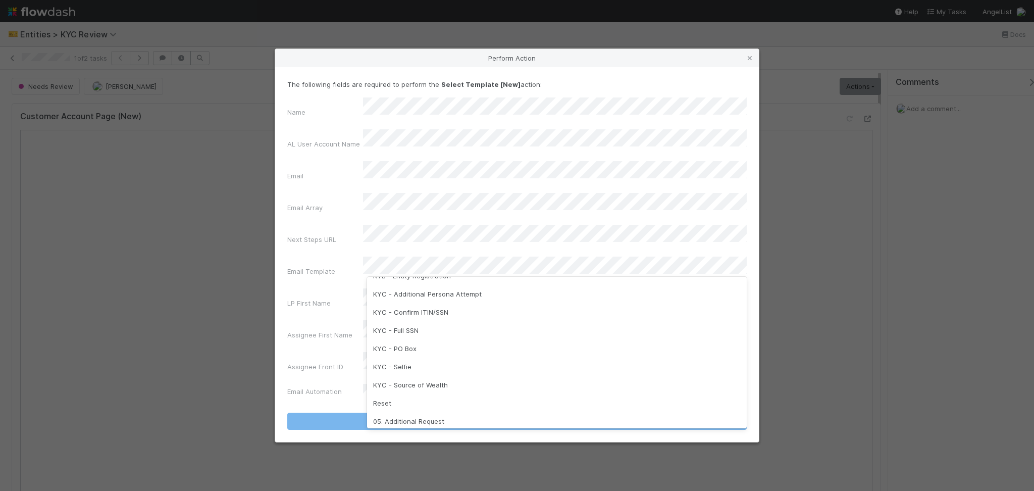
scroll to position [252, 0]
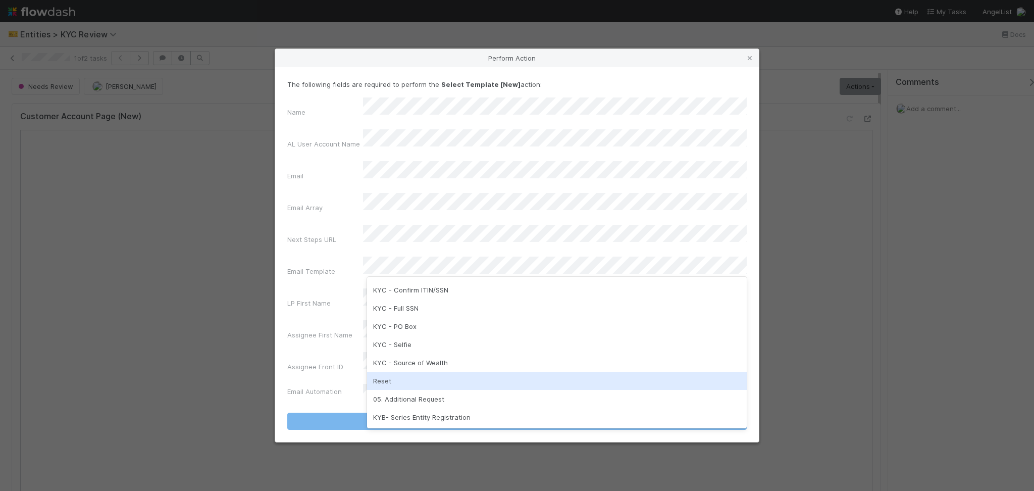
click at [421, 379] on div "Reset" at bounding box center [556, 380] width 379 height 18
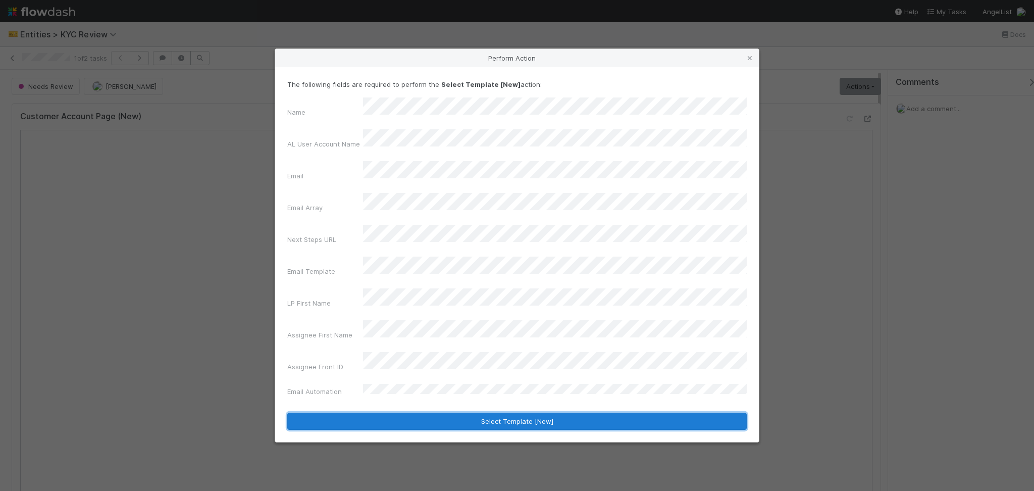
click at [421, 412] on button "Select Template [New]" at bounding box center [516, 420] width 459 height 17
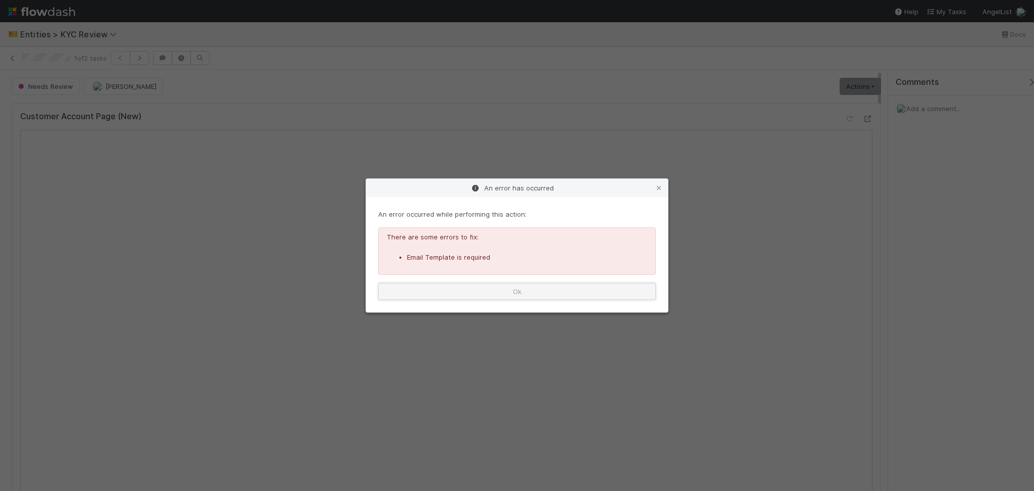
click at [590, 289] on button "Ok" at bounding box center [517, 291] width 278 height 17
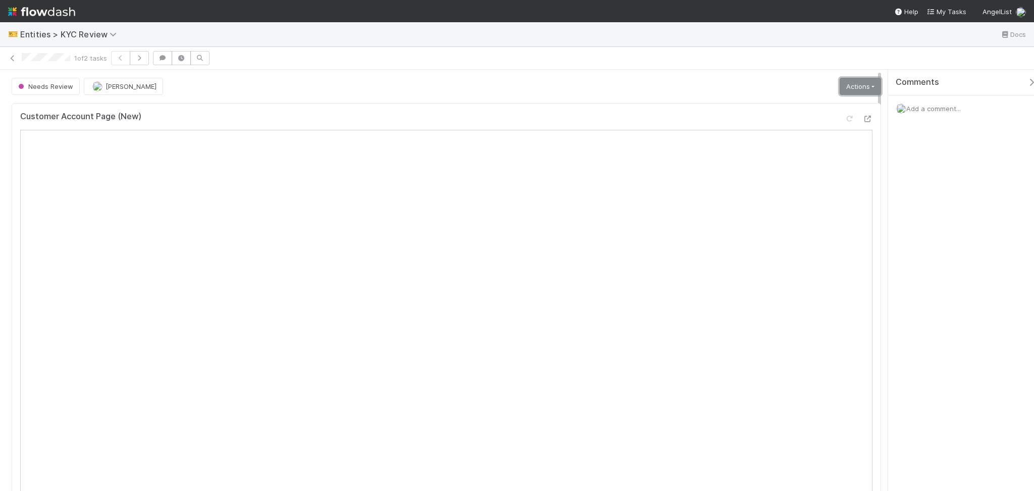
click at [852, 85] on link "Actions" at bounding box center [859, 86] width 41 height 17
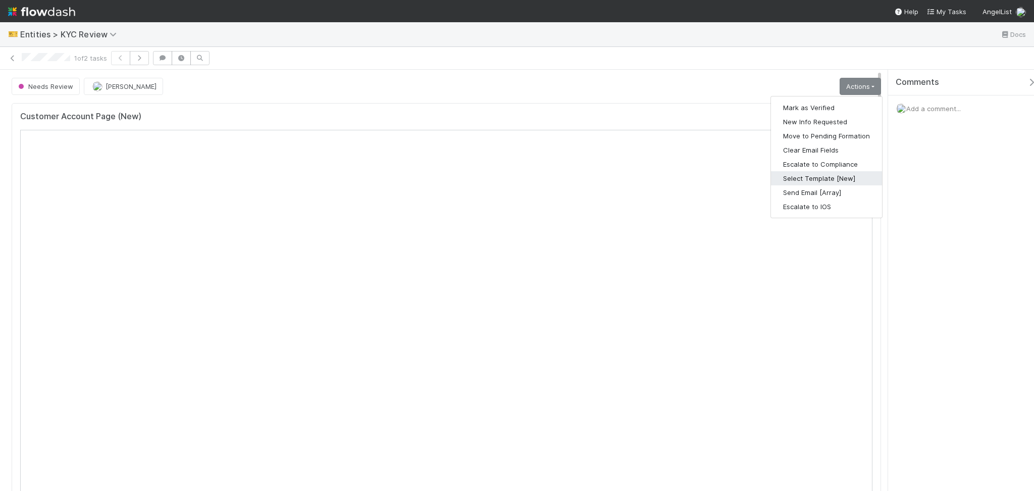
click at [811, 174] on button "Select Template [New]" at bounding box center [826, 178] width 111 height 14
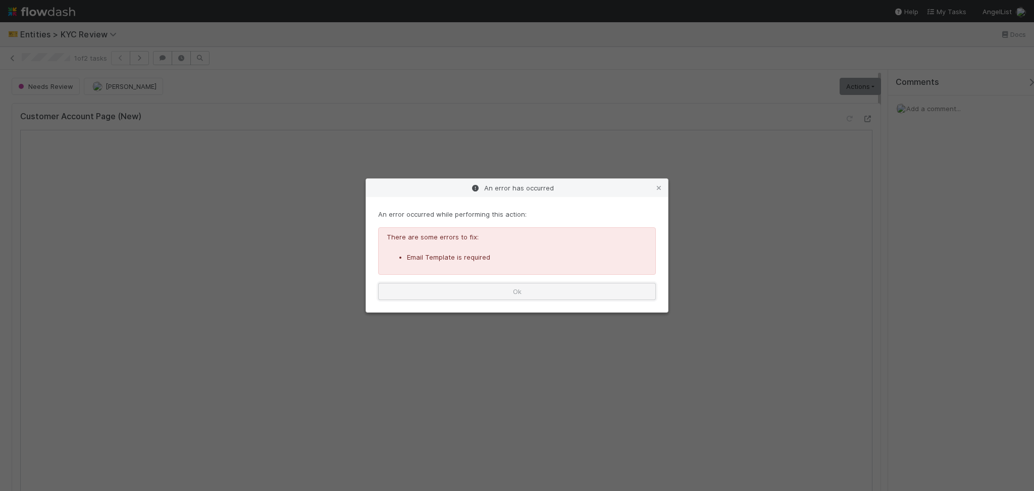
click at [502, 295] on button "Ok" at bounding box center [517, 291] width 278 height 17
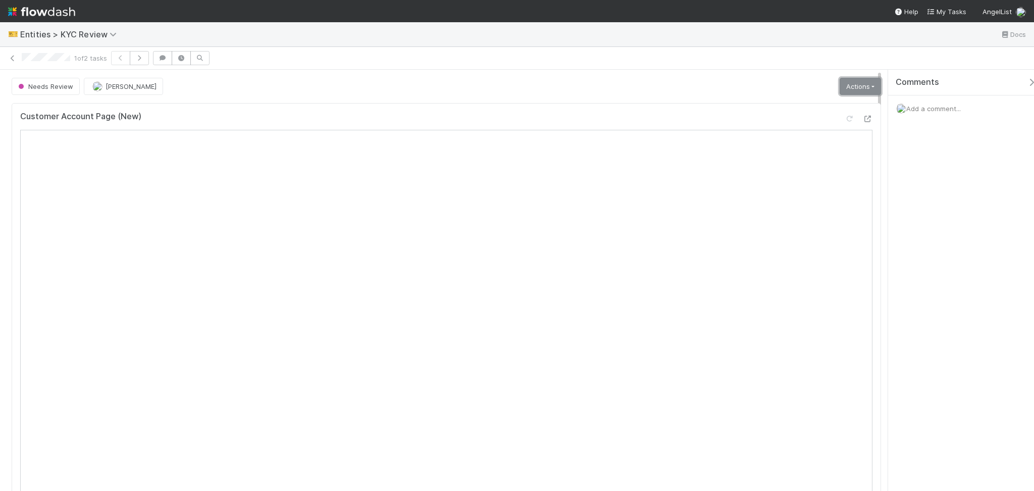
click at [839, 90] on link "Actions" at bounding box center [859, 86] width 41 height 17
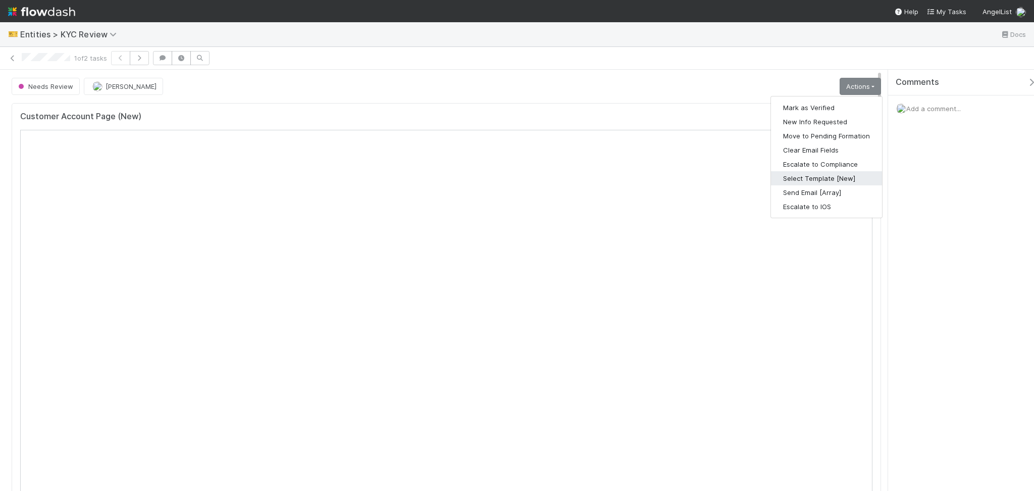
click at [820, 171] on button "Select Template [New]" at bounding box center [826, 178] width 111 height 14
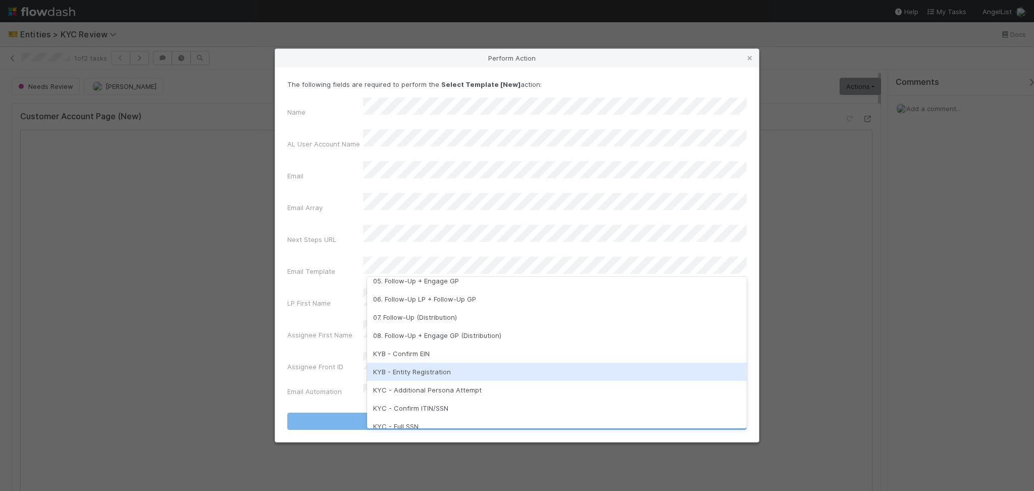
scroll to position [0, 0]
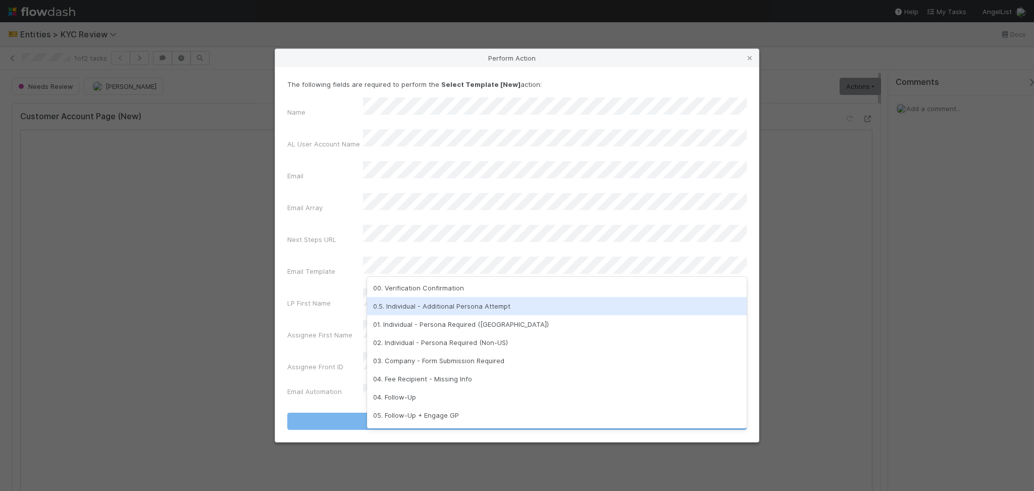
click at [507, 310] on div "0.5. Individual - Additional Persona Attempt" at bounding box center [556, 306] width 379 height 18
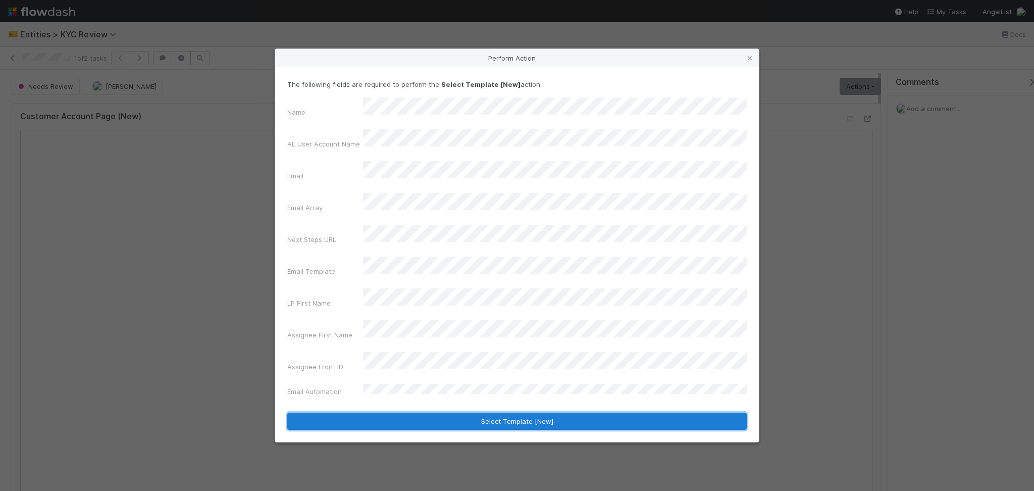
click at [511, 412] on button "Select Template [New]" at bounding box center [516, 420] width 459 height 17
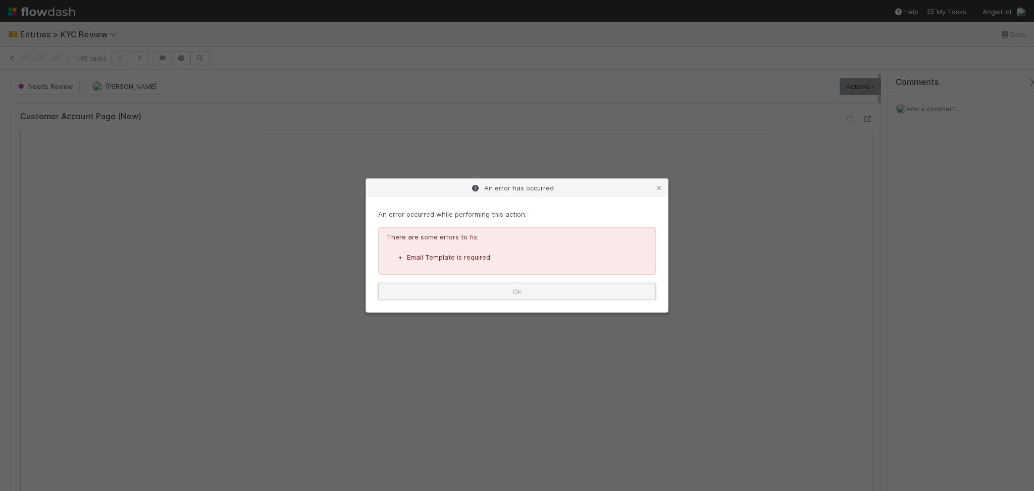
click at [559, 290] on button "Ok" at bounding box center [517, 291] width 278 height 17
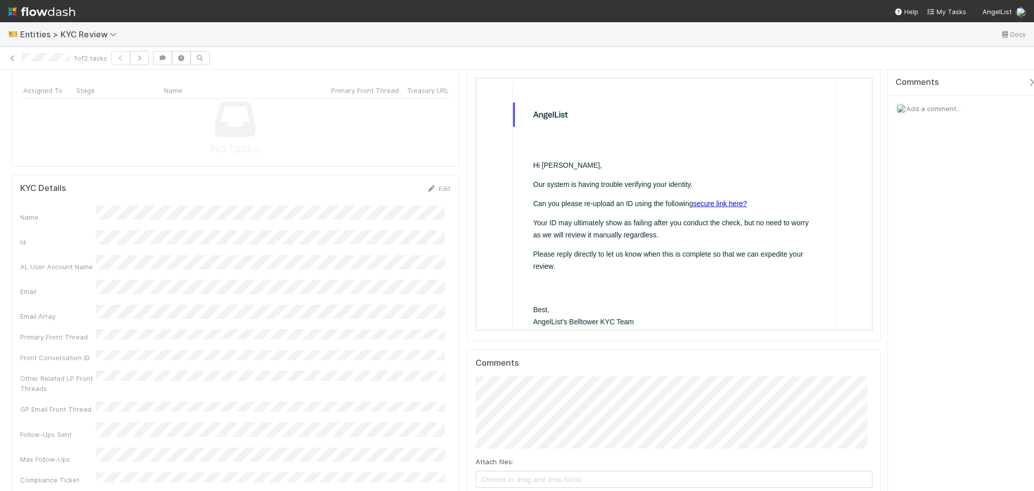
scroll to position [404, 0]
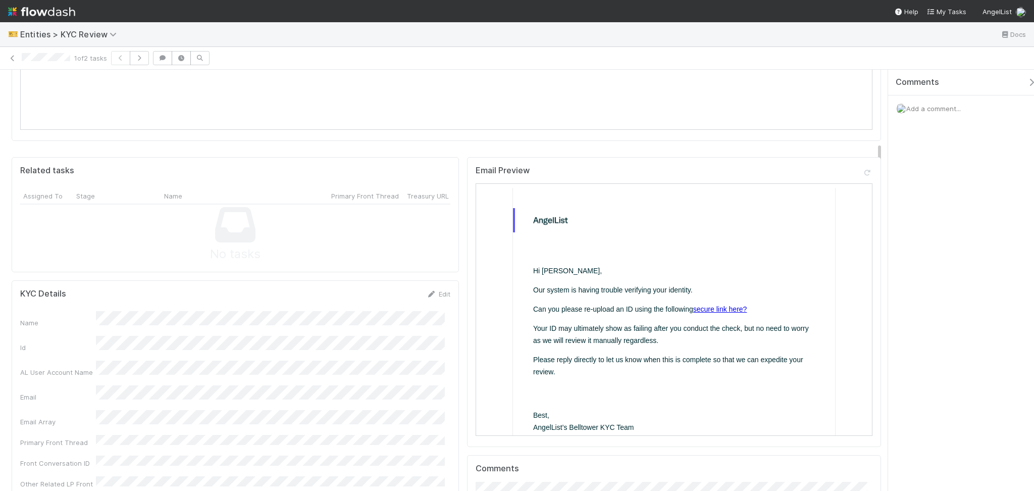
click at [721, 306] on link "secure link here?" at bounding box center [719, 308] width 54 height 8
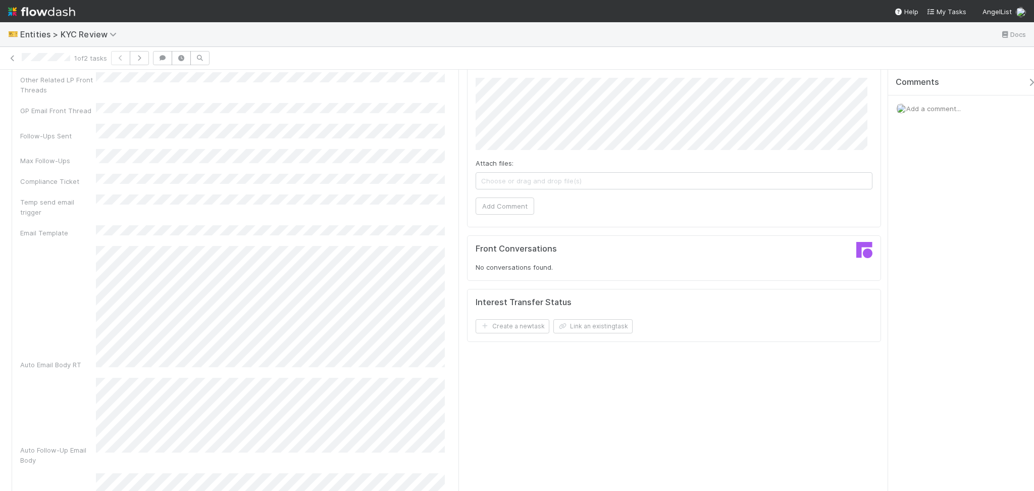
scroll to position [269, 0]
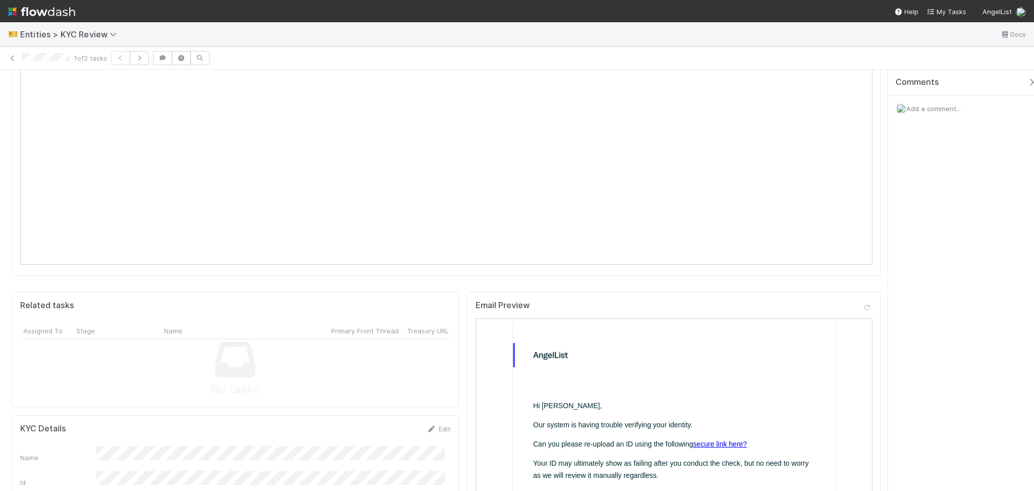
click at [704, 441] on link "secure link here?" at bounding box center [719, 443] width 54 height 8
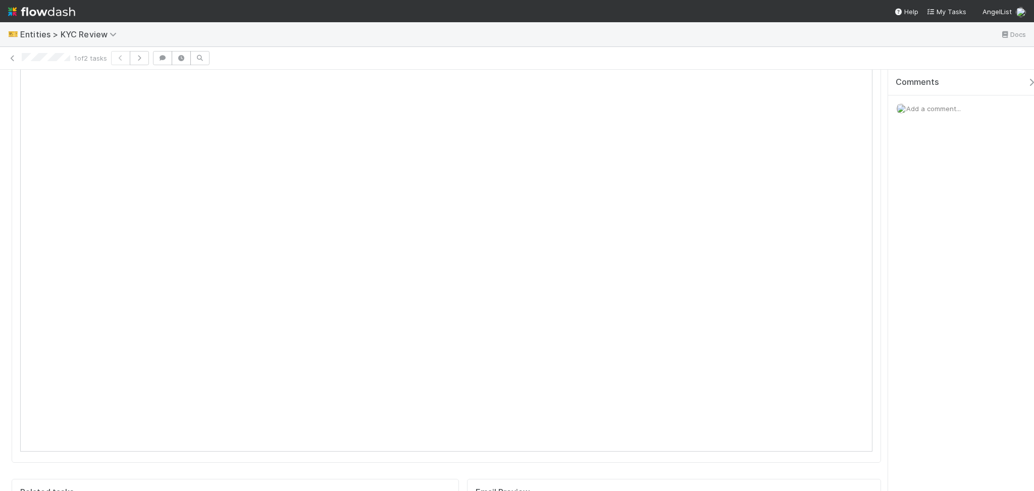
scroll to position [0, 0]
click at [846, 88] on link "Actions" at bounding box center [859, 86] width 41 height 17
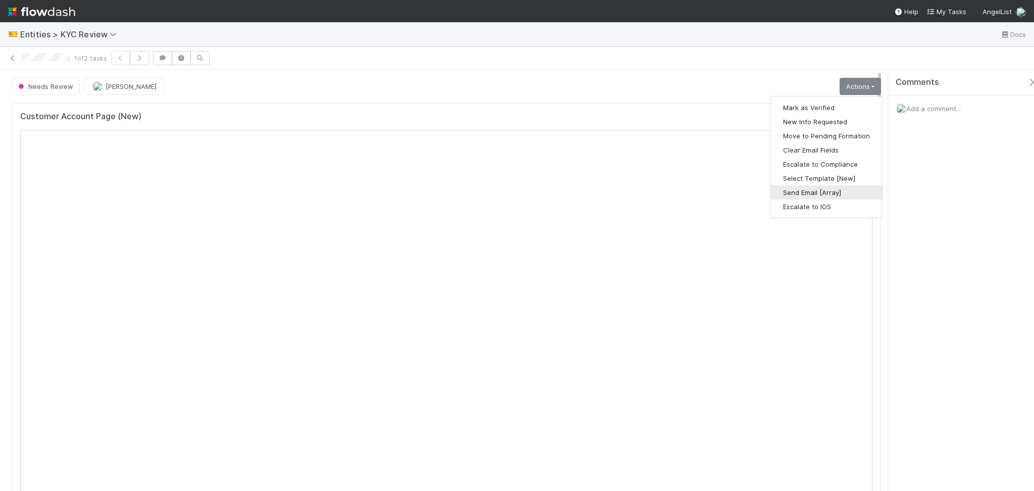
click at [813, 193] on button "Send Email [Array]" at bounding box center [826, 192] width 111 height 14
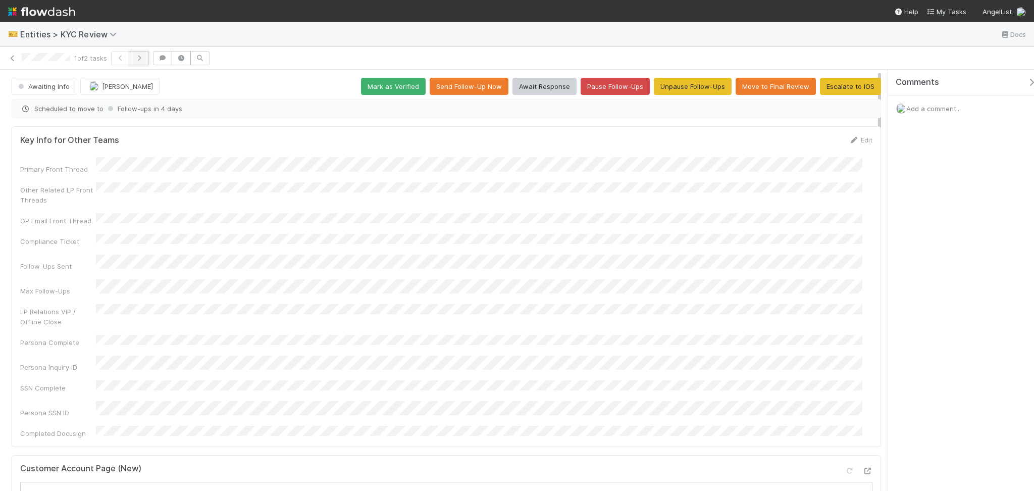
click at [144, 57] on icon "button" at bounding box center [139, 58] width 10 height 6
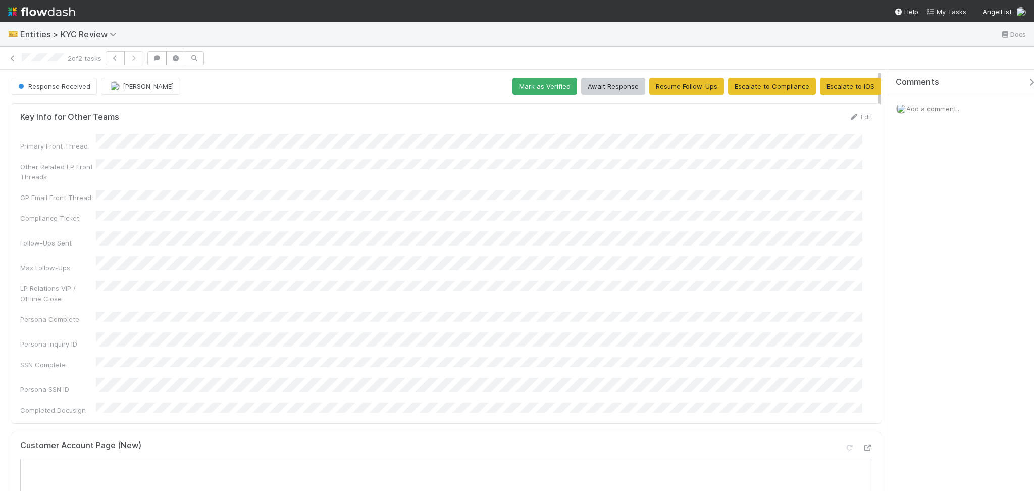
click at [930, 111] on span "Add a comment..." at bounding box center [933, 108] width 55 height 8
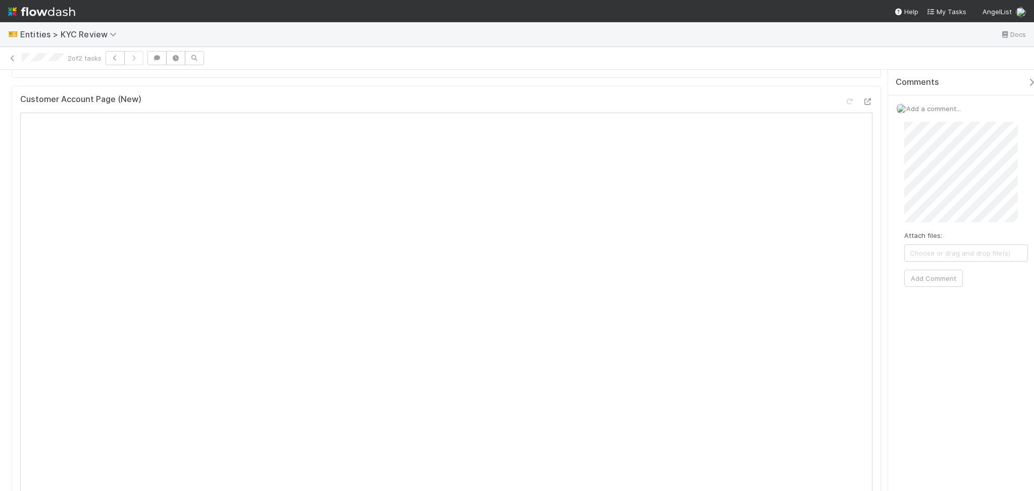
scroll to position [404, 0]
click at [926, 280] on button "Add Comment" at bounding box center [933, 277] width 59 height 17
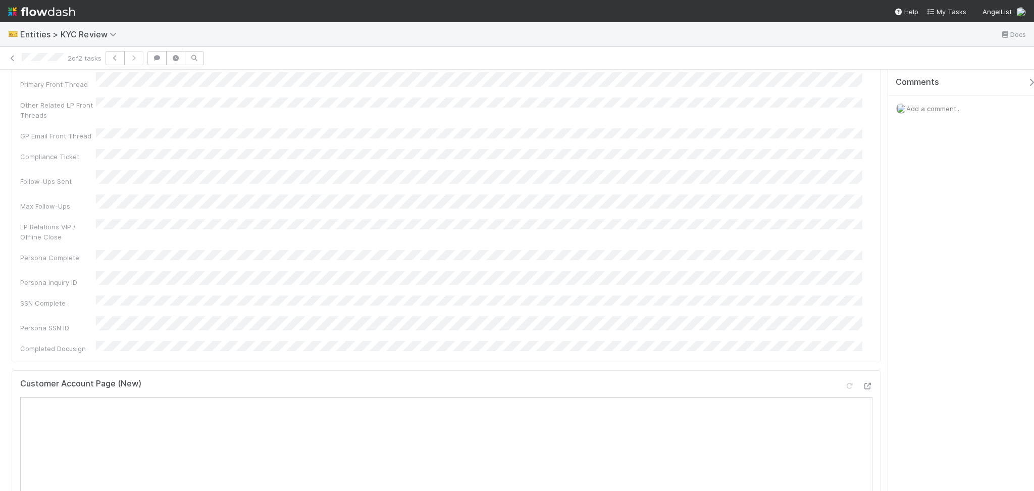
scroll to position [0, 0]
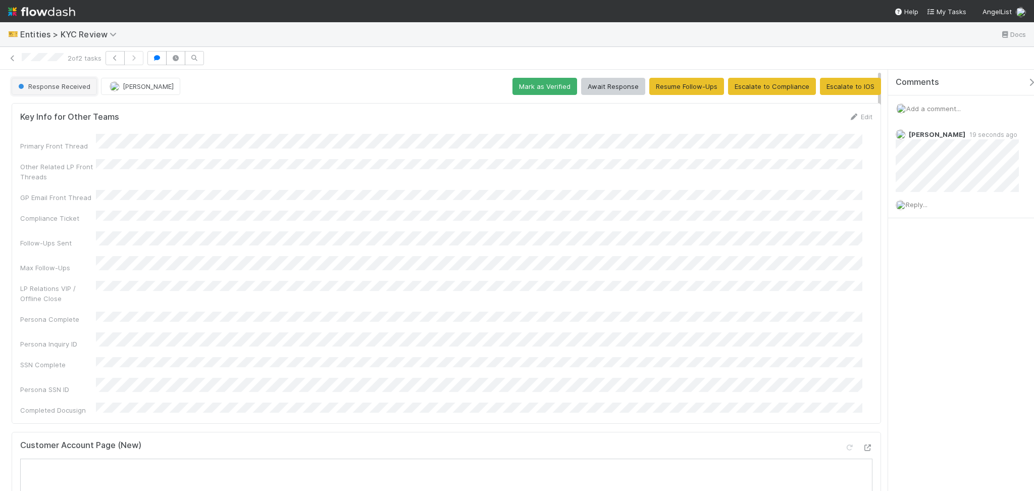
click at [67, 87] on span "Response Received" at bounding box center [53, 86] width 74 height 8
click at [68, 137] on span "Inactive Account" at bounding box center [46, 140] width 65 height 8
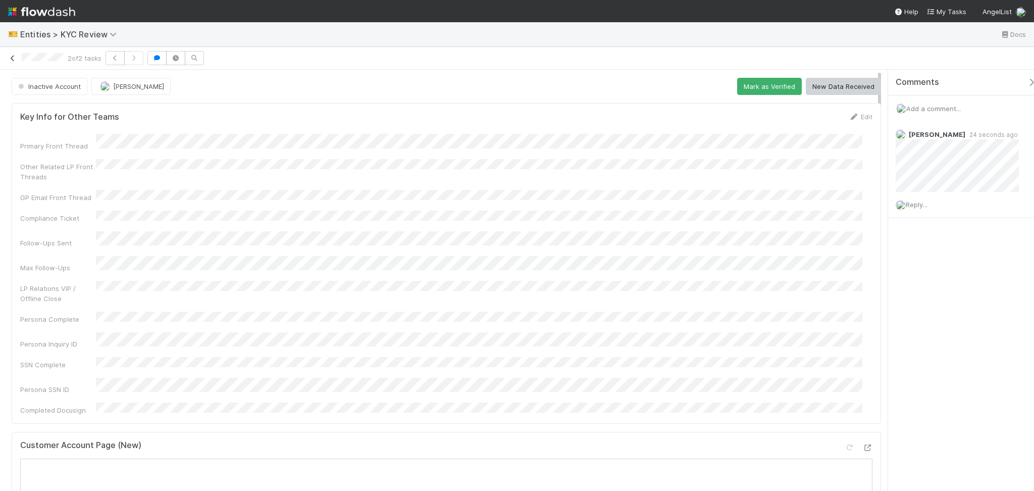
click at [13, 59] on icon at bounding box center [13, 58] width 10 height 7
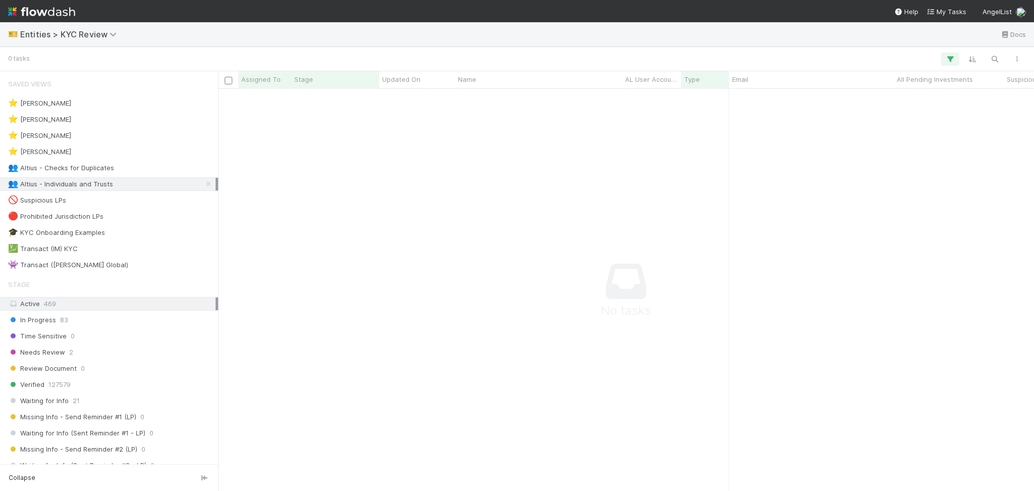
scroll to position [11, 11]
